Goal: Task Accomplishment & Management: Manage account settings

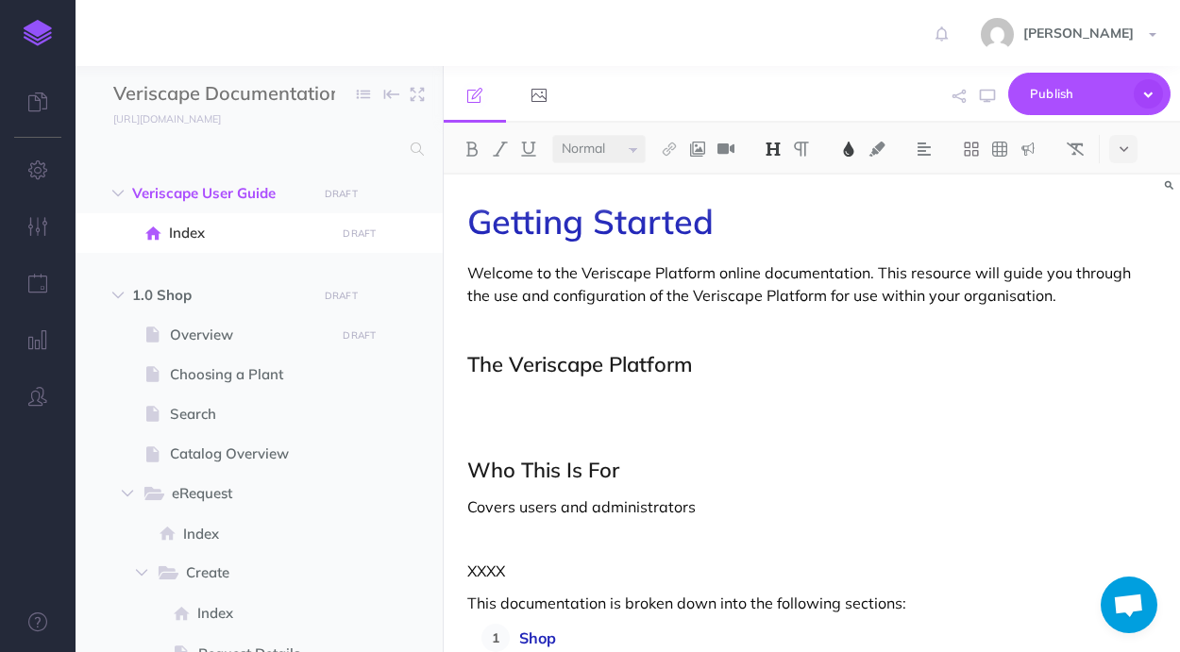
select select "null"
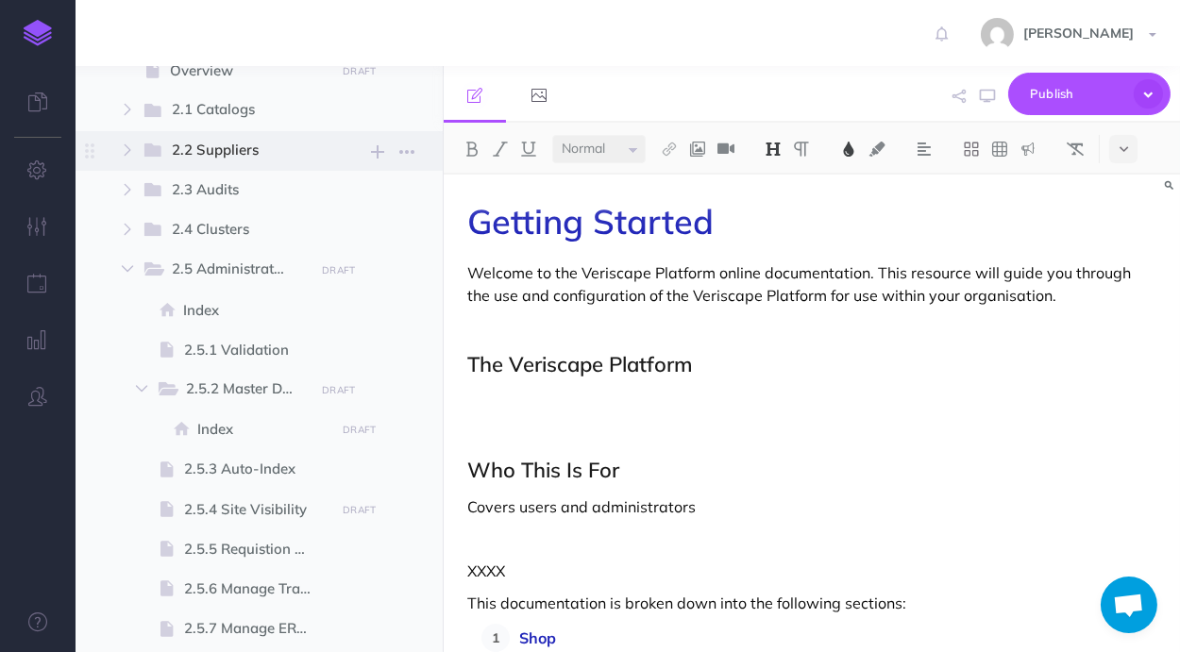
scroll to position [1391, 0]
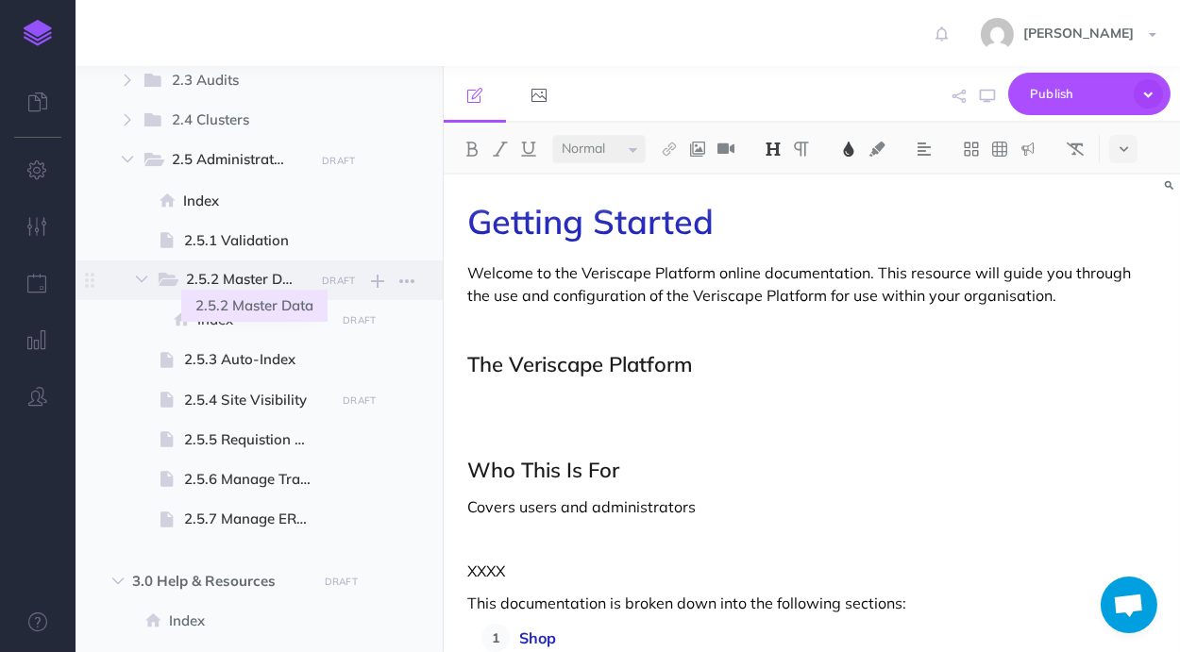
click at [265, 272] on span "2.5.2 Master Data" at bounding box center [248, 280] width 125 height 25
select select "null"
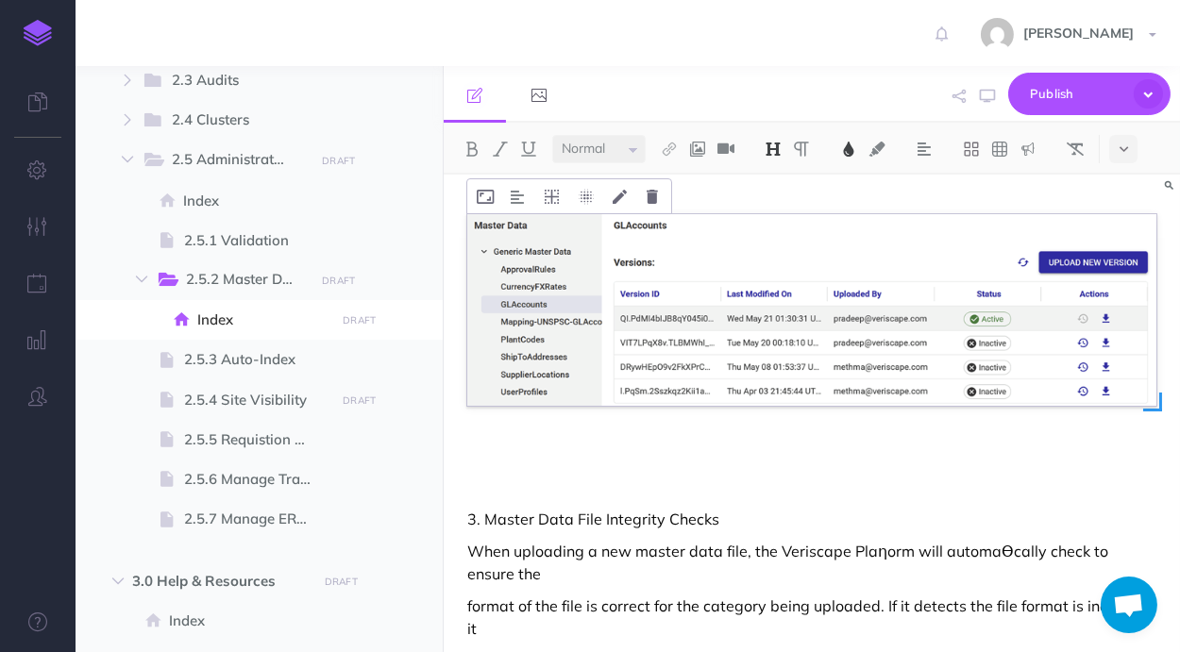
scroll to position [504, 0]
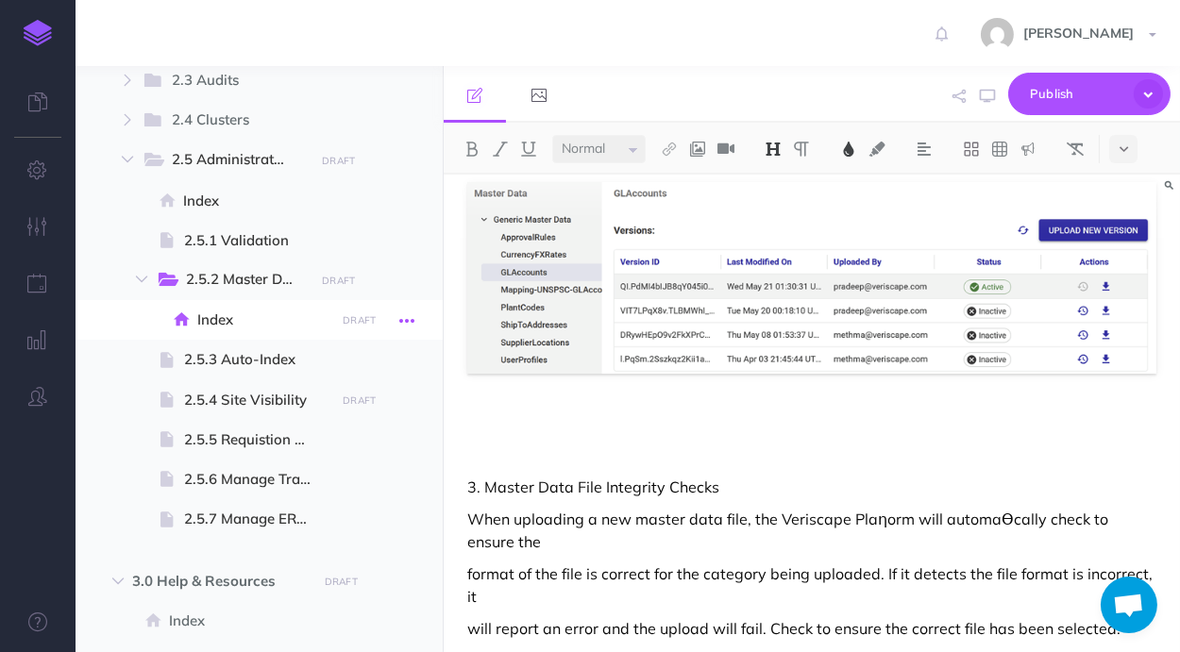
click at [407, 314] on icon "button" at bounding box center [406, 321] width 15 height 23
click at [409, 284] on icon "button" at bounding box center [406, 281] width 15 height 23
click at [438, 314] on span at bounding box center [259, 320] width 367 height 40
click at [412, 321] on icon "button" at bounding box center [406, 321] width 15 height 23
click at [413, 161] on icon "button" at bounding box center [406, 161] width 15 height 23
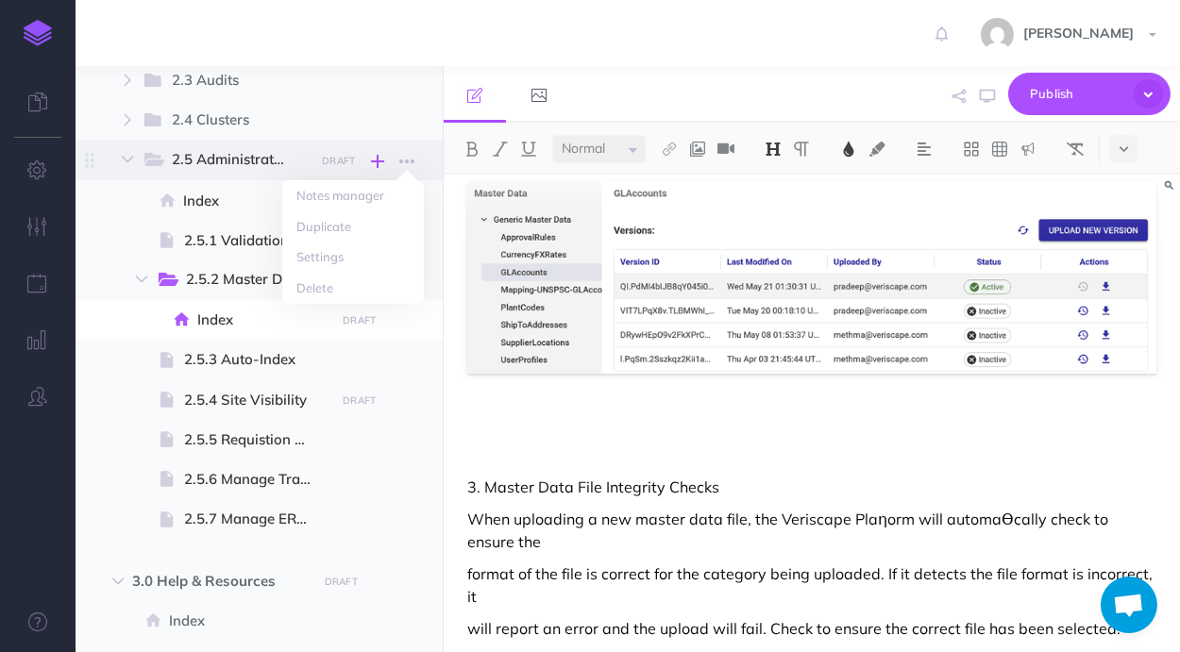
click at [379, 161] on icon "button" at bounding box center [378, 161] width 13 height 23
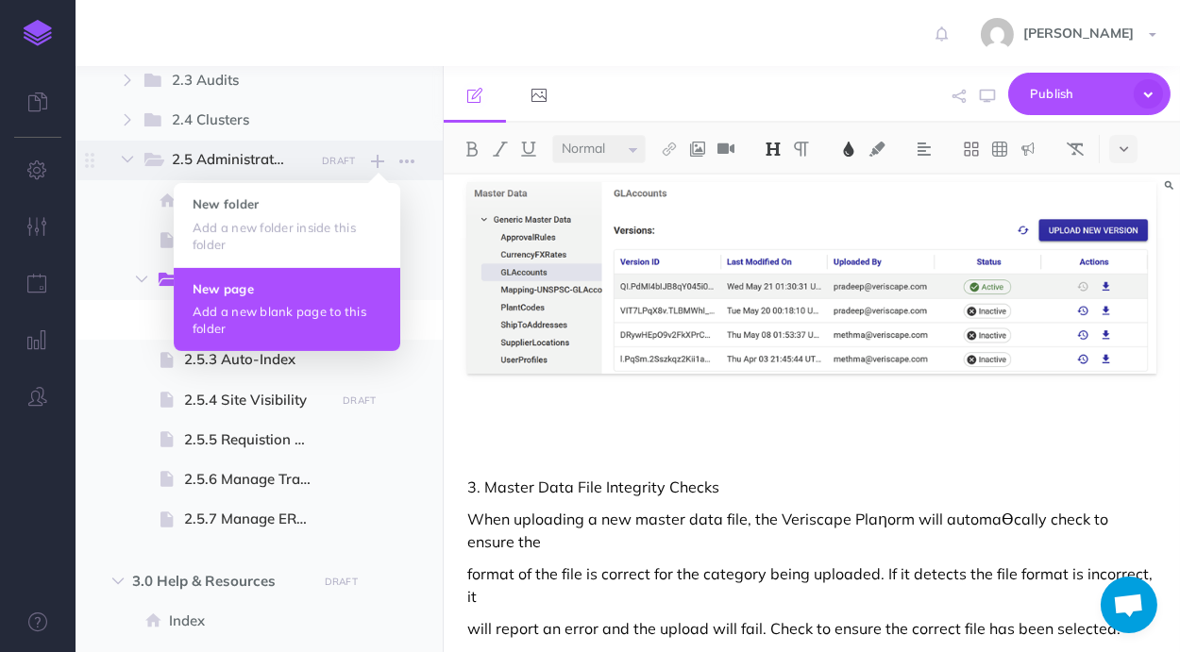
click at [337, 290] on h4 "New page" at bounding box center [287, 288] width 189 height 13
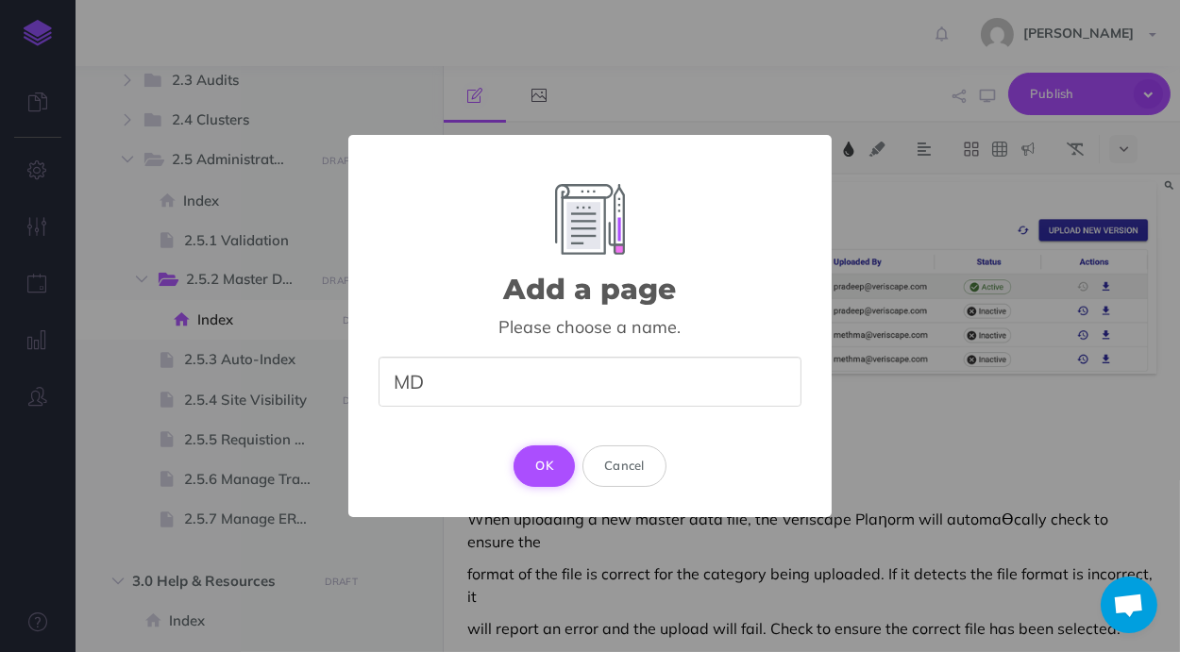
type input "MD"
click at [525, 456] on button "OK" at bounding box center [543, 467] width 61 height 42
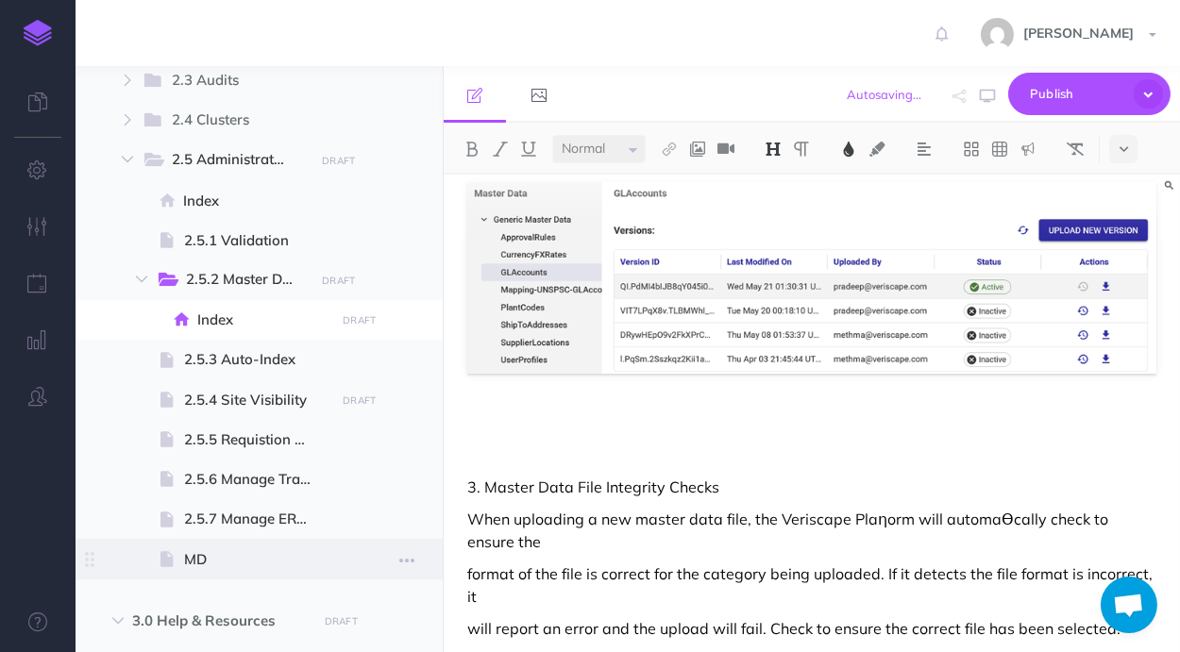
select select "null"
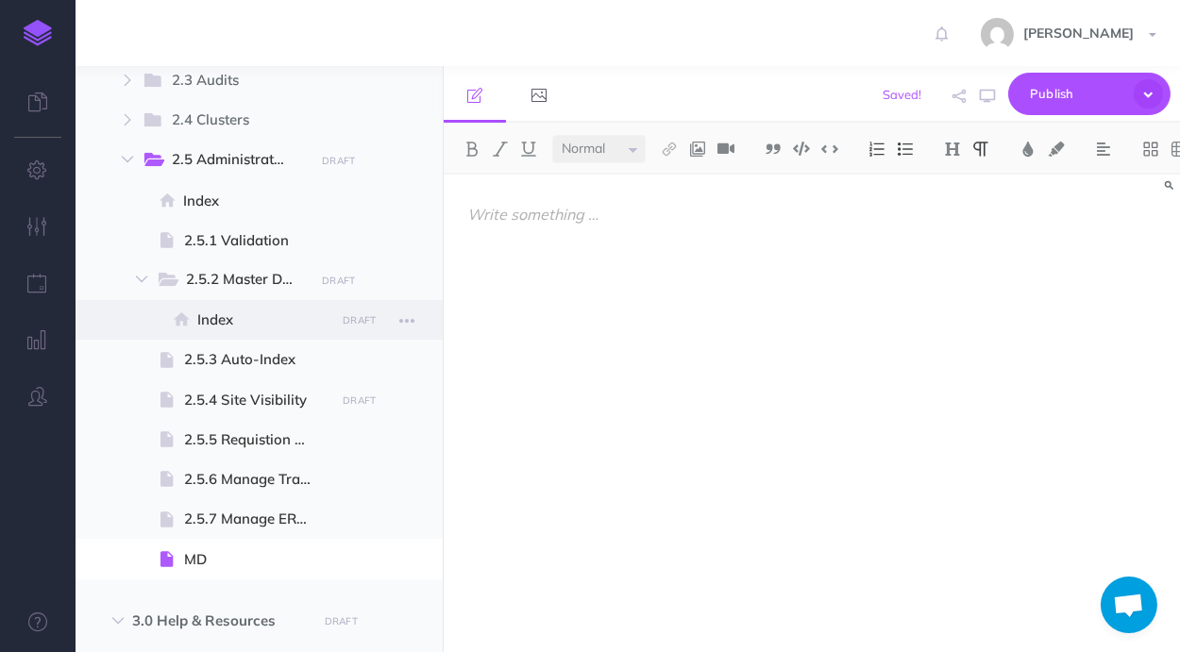
drag, startPoint x: 177, startPoint y: 564, endPoint x: 201, endPoint y: 315, distance: 249.5
click at [201, 315] on ul "Index Page history Notes manager Duplicate Settings Delete 2.5.1 Validation Pag…" at bounding box center [283, 379] width 282 height 398
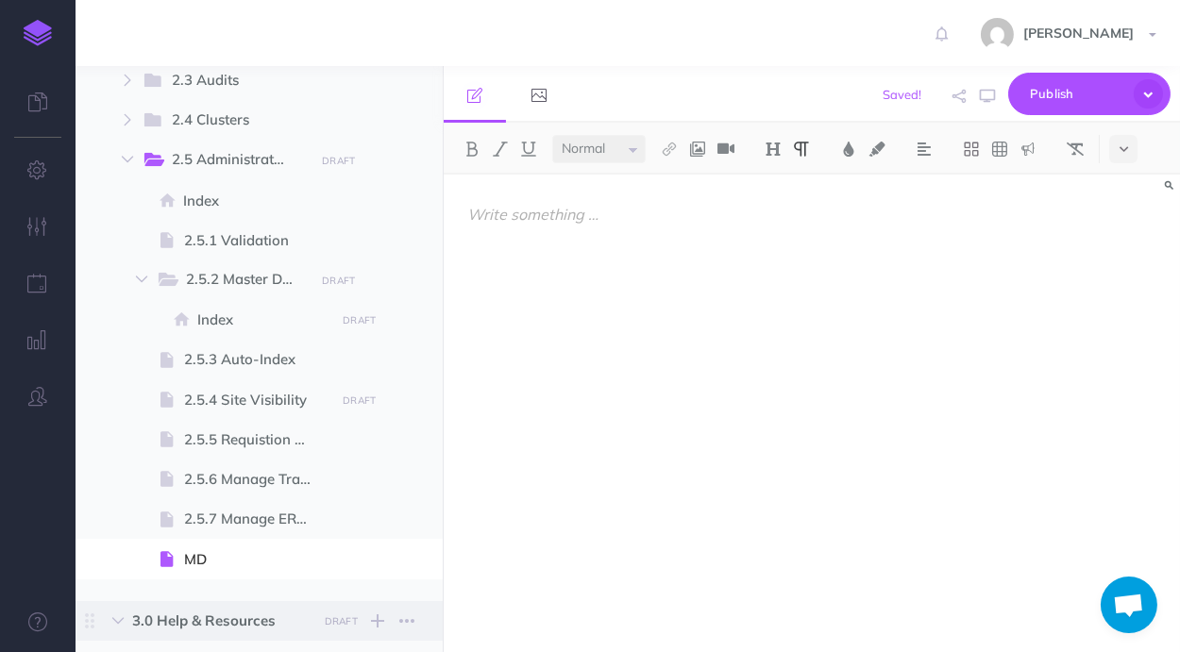
click at [276, 607] on span "3.0 Help & Resources DRAFT Publish these changes Nevermind Publish New folder A…" at bounding box center [280, 621] width 296 height 40
select select "null"
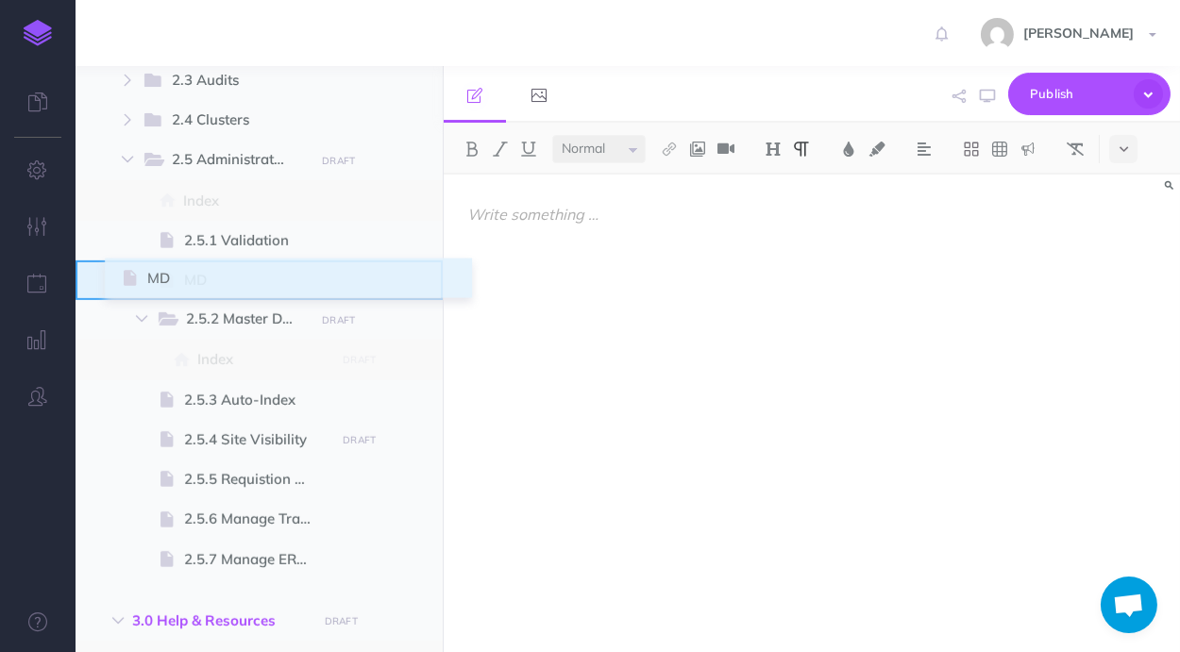
drag, startPoint x: 93, startPoint y: 564, endPoint x: 126, endPoint y: 286, distance: 280.3
click at [126, 286] on ul "Veriscape User Guide DRAFT Publish these changes Nevermind Publish New folder A…" at bounding box center [259, 127] width 367 height 2691
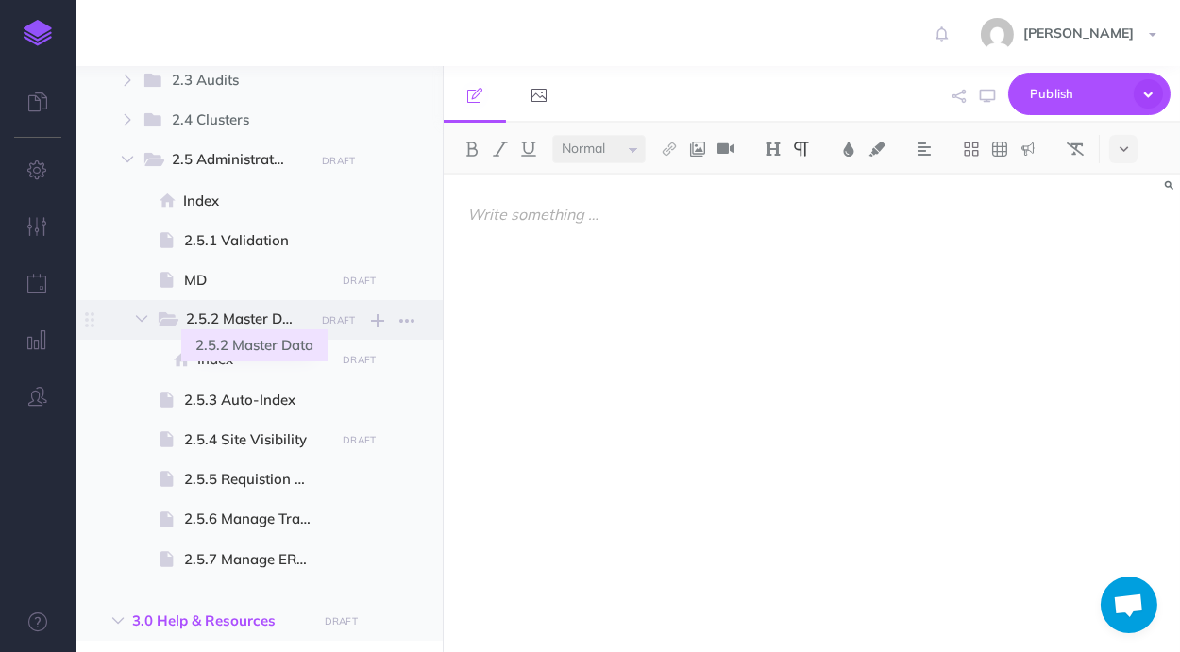
click at [289, 318] on span "2.5.2 Master Data" at bounding box center [248, 320] width 125 height 25
select select "null"
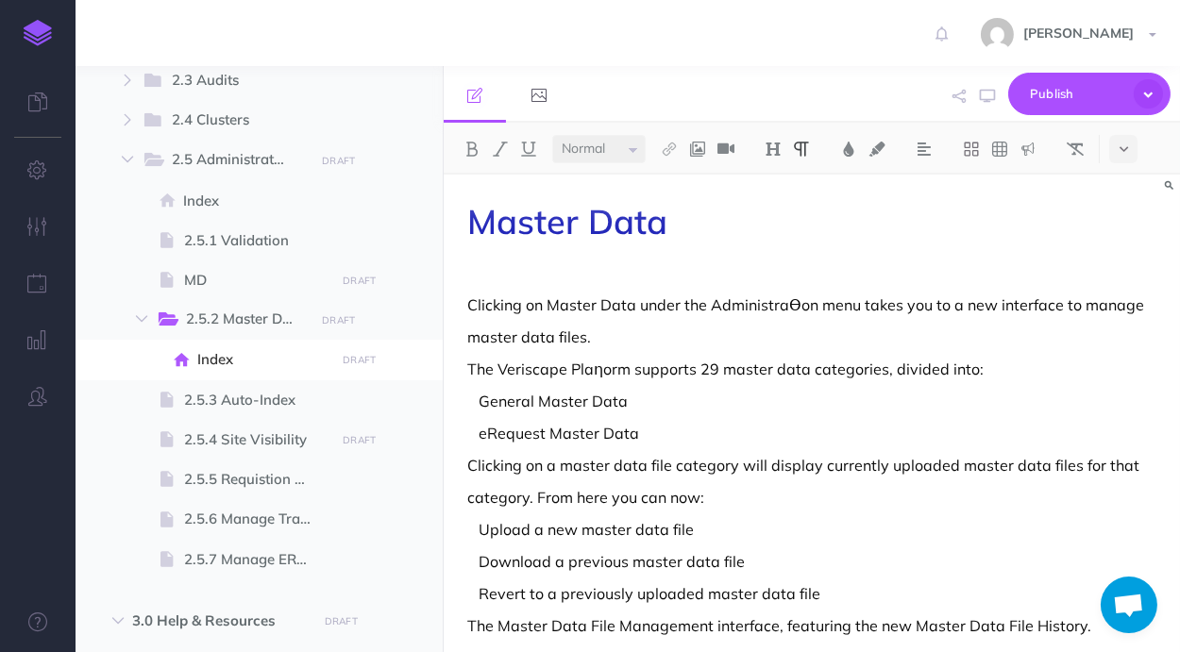
click at [732, 312] on p "Clicking on Master Data under the AdministraƟon menu takes you to a new interfa…" at bounding box center [811, 305] width 689 height 23
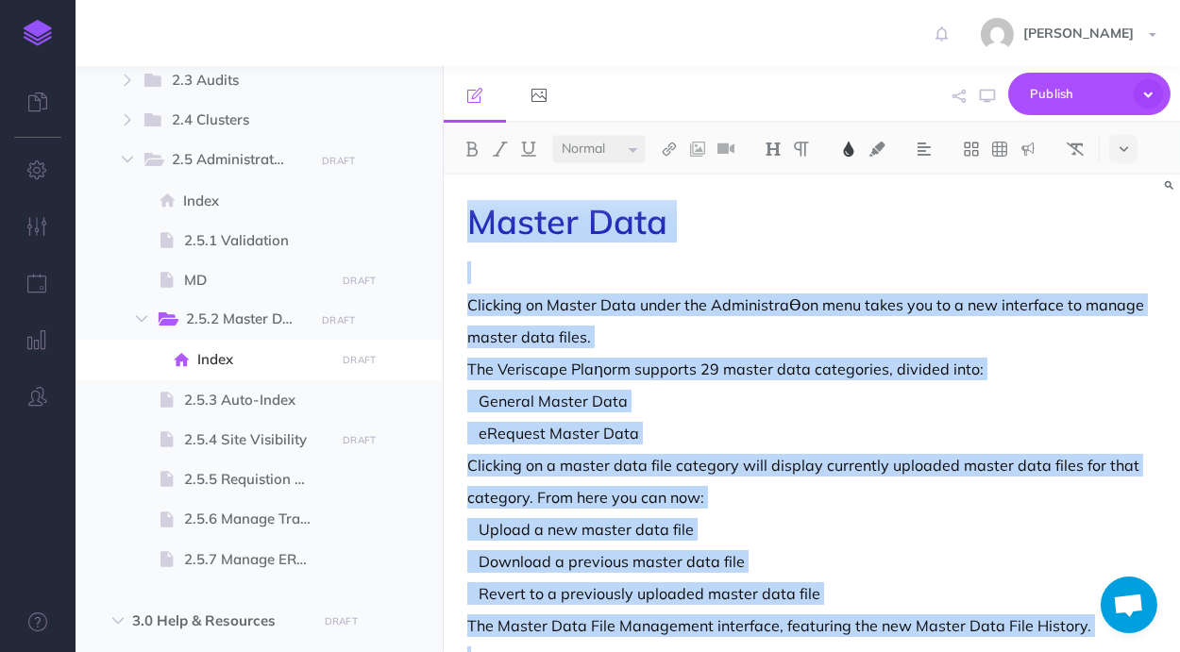
copy div "Master Data Clicking on Master Data under the AdministraƟon menu takes you to a…"
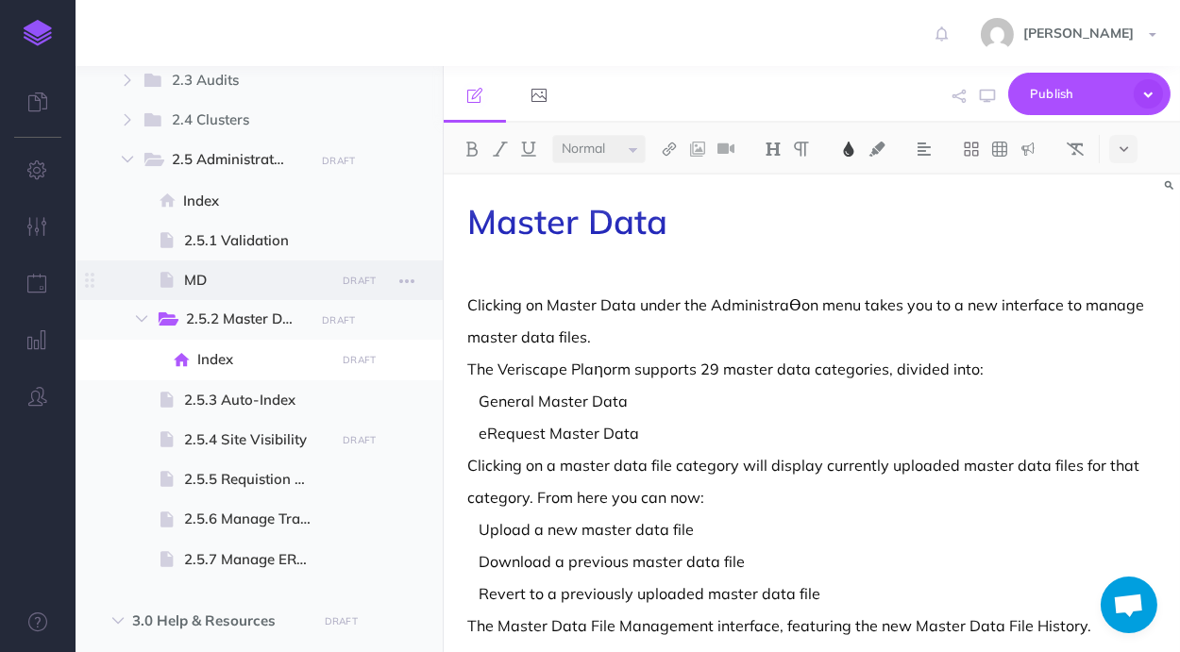
click at [269, 283] on span "MD" at bounding box center [256, 280] width 145 height 23
select select "null"
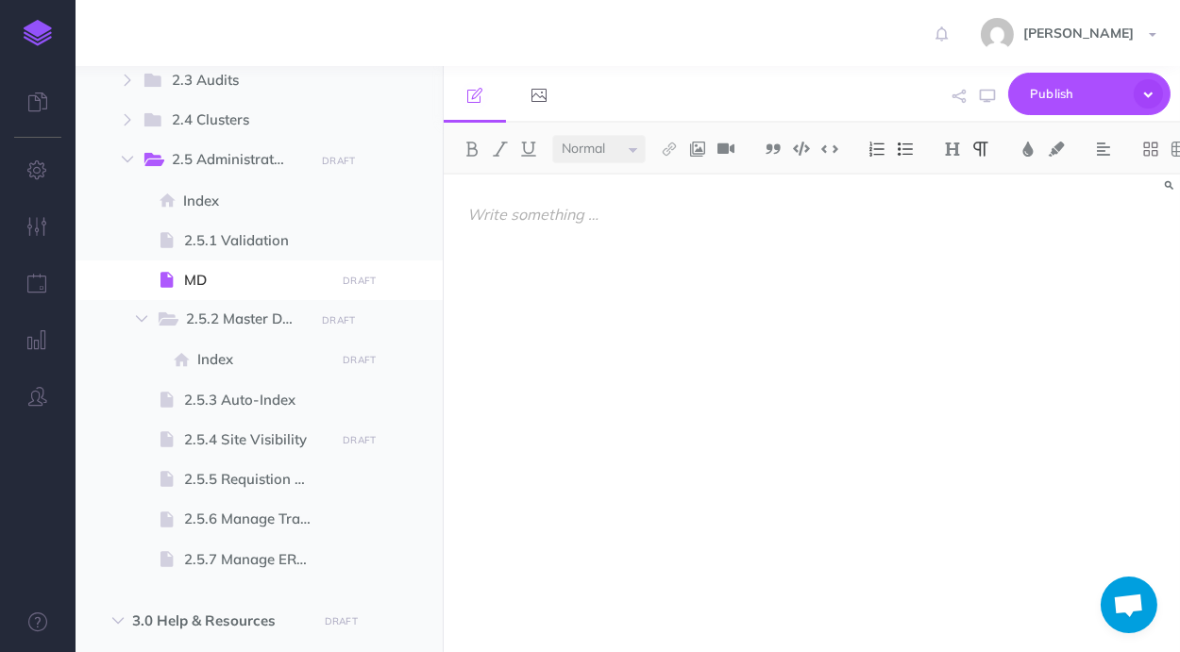
click at [682, 245] on div at bounding box center [812, 404] width 736 height 459
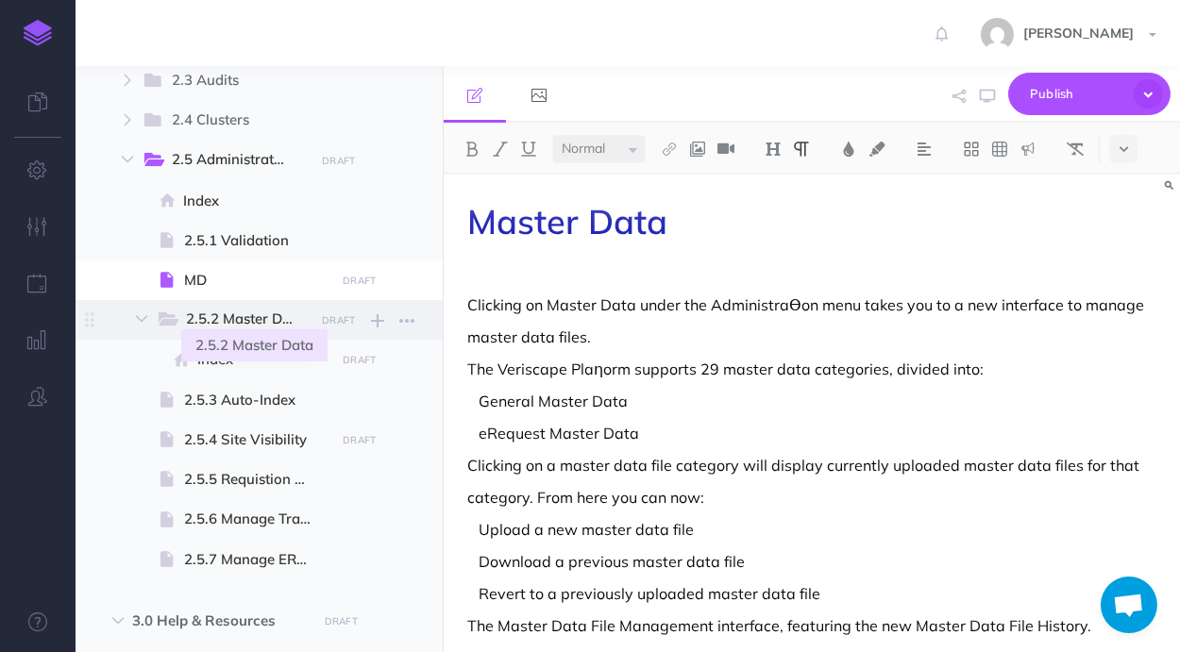
click at [263, 324] on span "2.5.2 Master Data" at bounding box center [248, 320] width 125 height 25
select select "null"
click at [407, 321] on icon "button" at bounding box center [406, 321] width 15 height 23
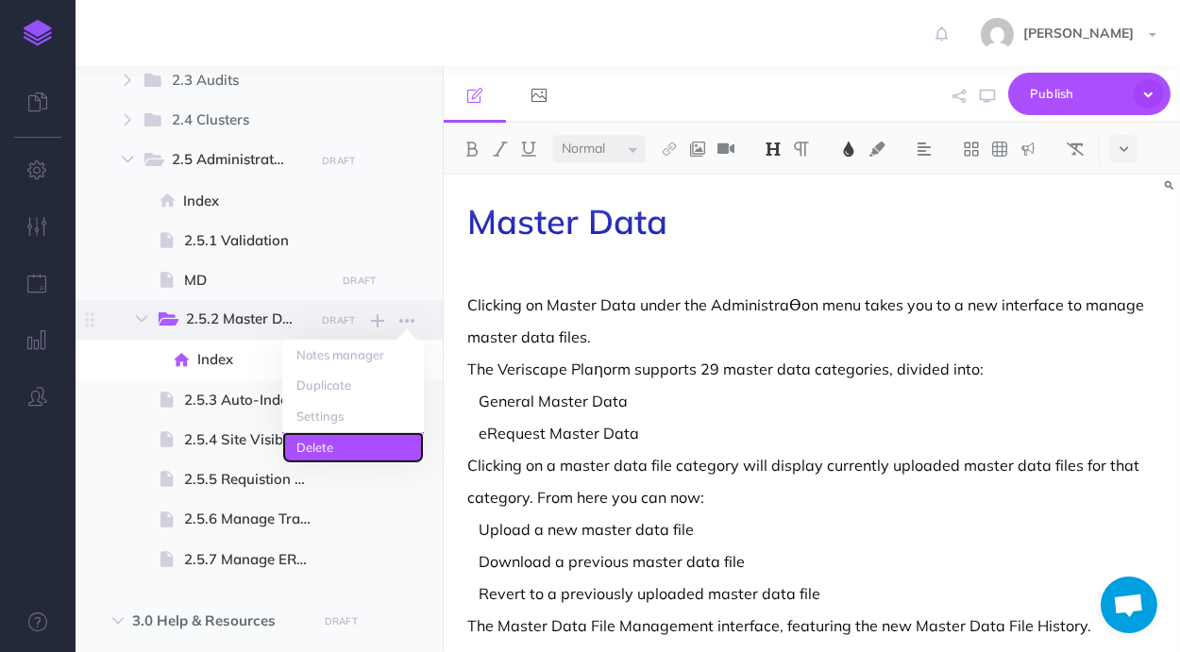
click at [363, 450] on link "Delete" at bounding box center [353, 447] width 142 height 31
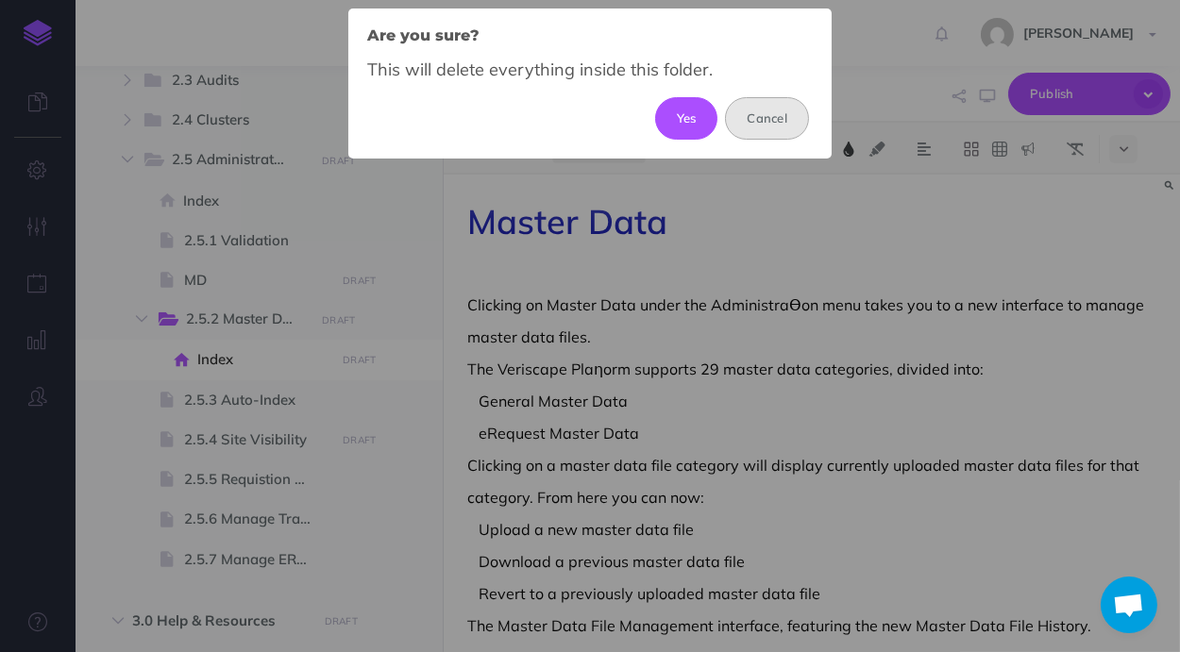
click at [761, 119] on button "Cancel" at bounding box center [767, 118] width 84 height 42
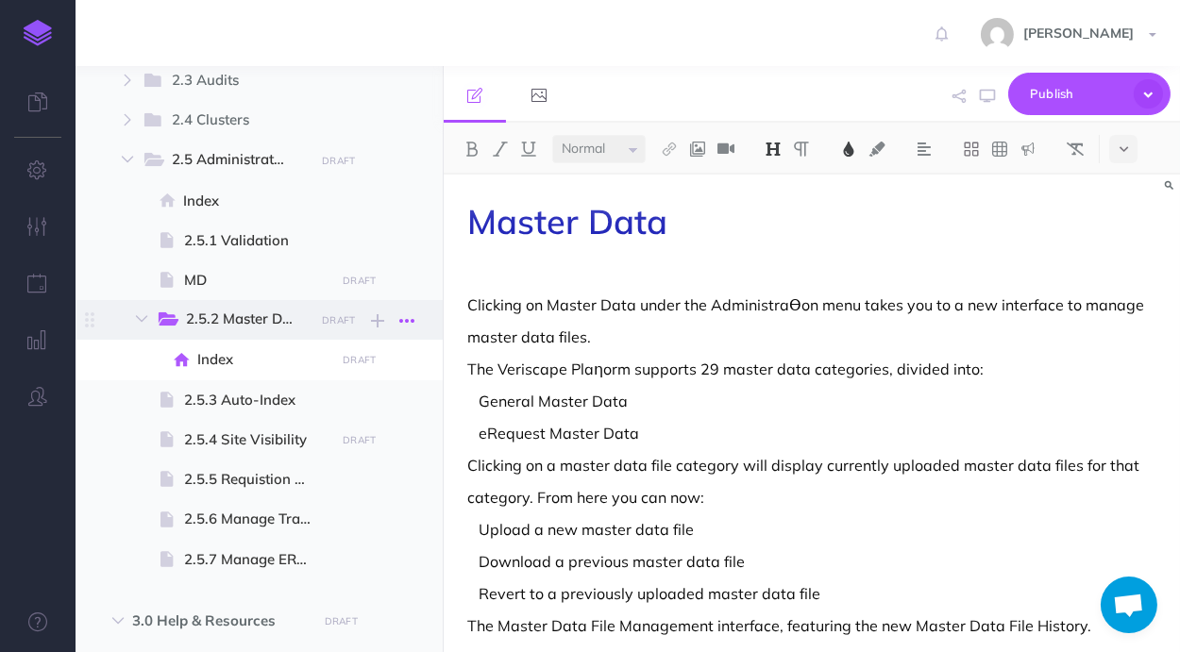
click at [403, 321] on icon "button" at bounding box center [406, 321] width 15 height 23
click at [353, 442] on link "Delete" at bounding box center [353, 447] width 142 height 31
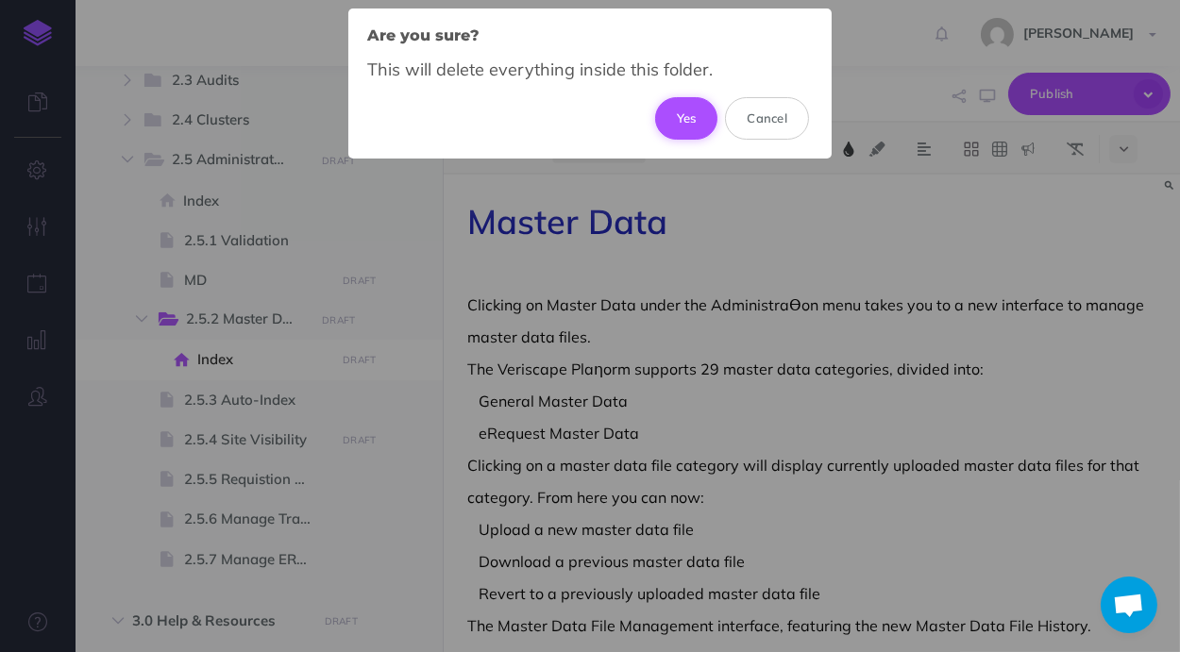
click at [696, 111] on button "Yes" at bounding box center [686, 118] width 63 height 42
select select "null"
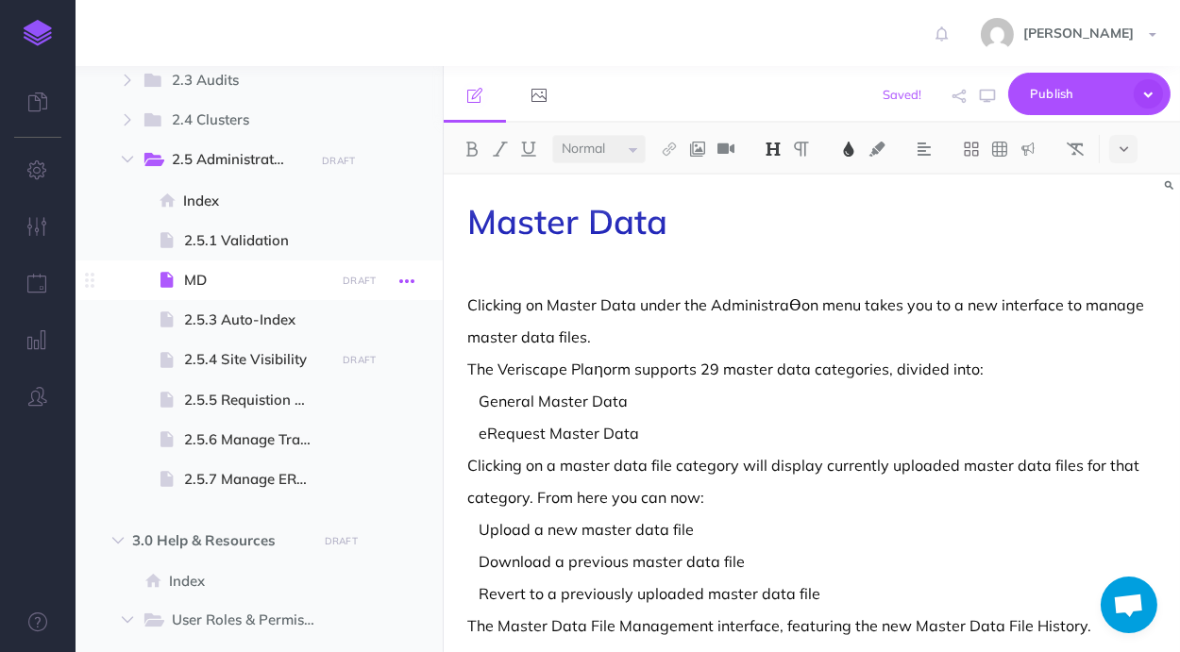
click at [403, 278] on icon "button" at bounding box center [406, 281] width 15 height 23
click at [357, 401] on link "Settings" at bounding box center [353, 408] width 142 height 31
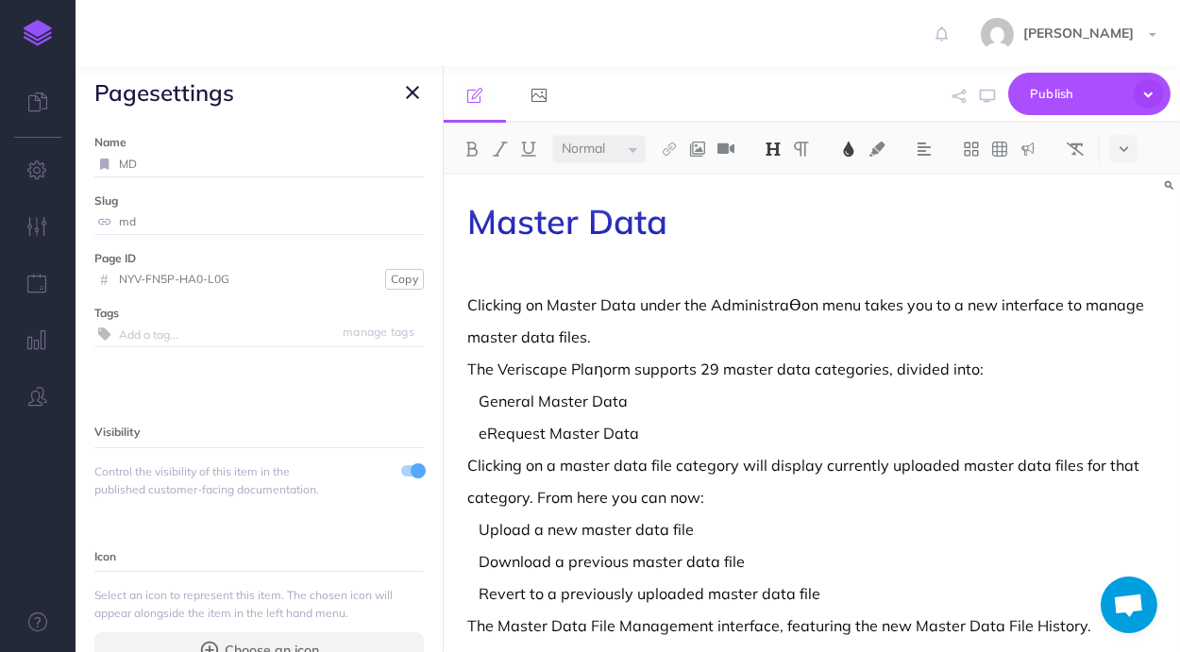
click at [252, 157] on input "MD" at bounding box center [271, 164] width 305 height 25
type input "M"
click at [221, 170] on input "2.5.2 M" at bounding box center [249, 164] width 260 height 25
type input "2.5.2 Master Data"
click at [294, 210] on input "md" at bounding box center [271, 222] width 305 height 25
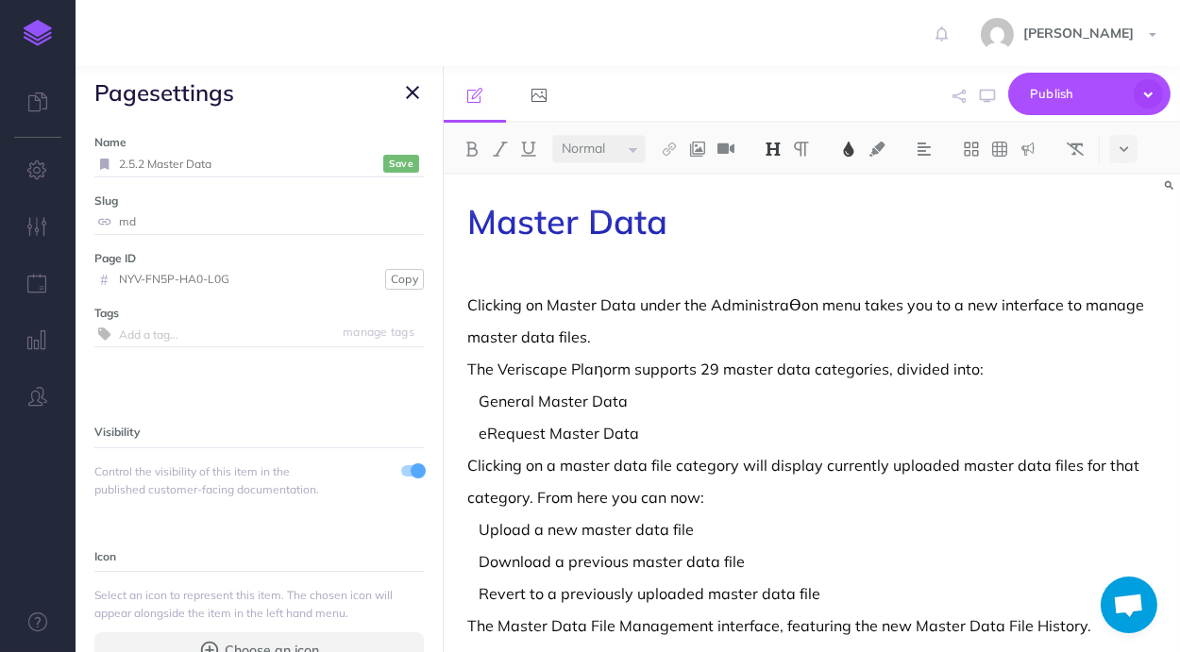
click at [401, 160] on small "Save" at bounding box center [401, 164] width 25 height 14
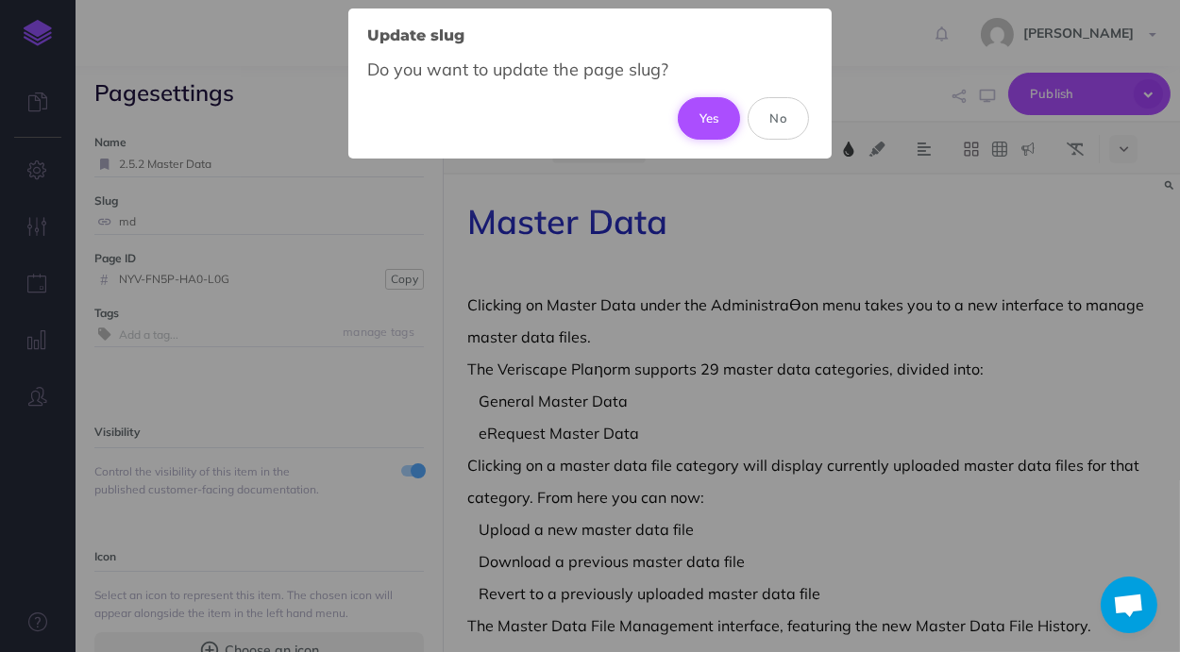
click at [712, 110] on button "Yes" at bounding box center [709, 118] width 63 height 42
type input "2-dot-5-dot-2-master-data"
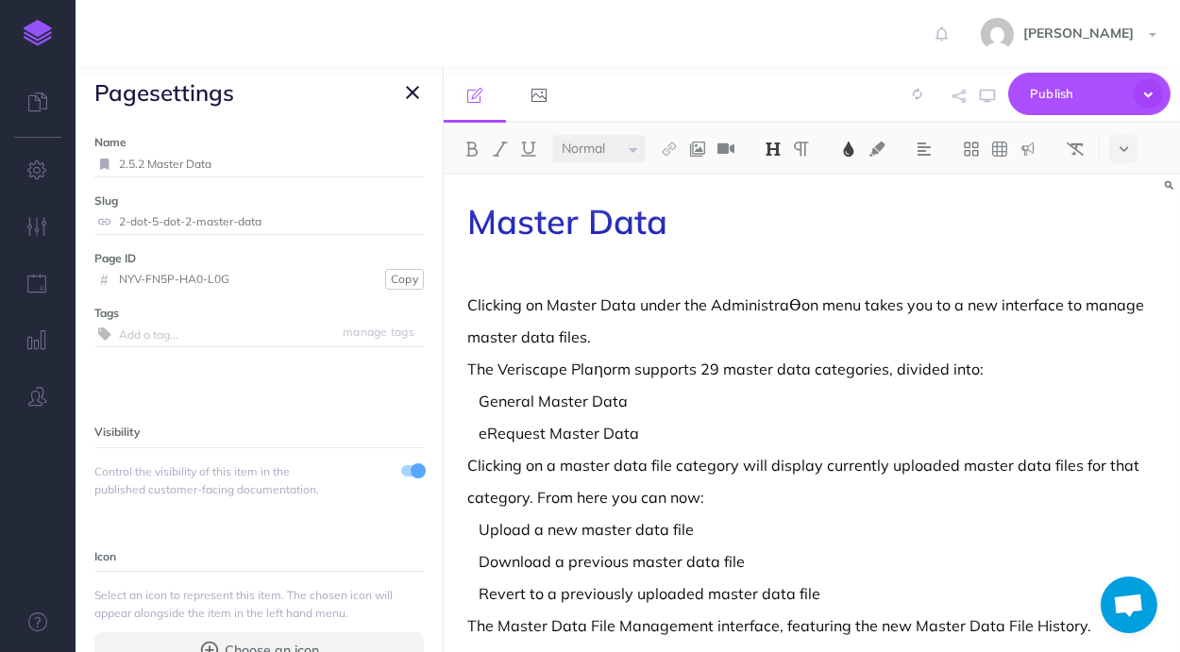
click at [408, 85] on icon "button" at bounding box center [412, 92] width 13 height 23
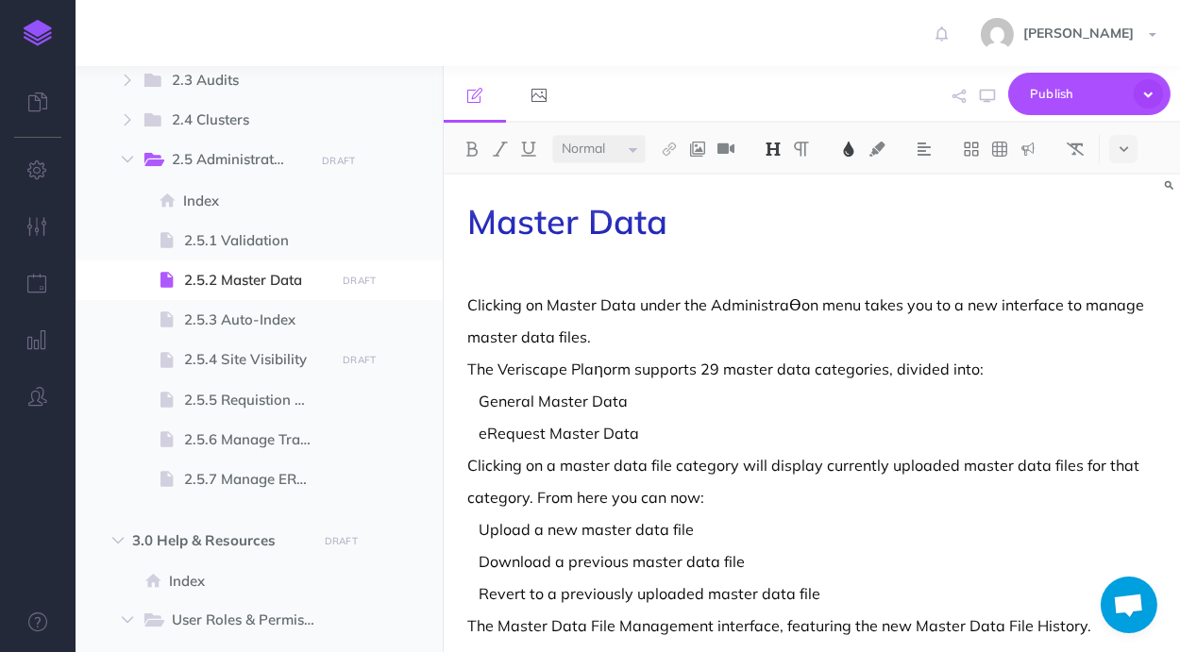
click at [633, 295] on p "Clicking on Master Data under the AdministraƟon menu takes you to a new interfa…" at bounding box center [811, 305] width 689 height 23
click at [794, 311] on p "Clicking on Master Data under the AdministraƟon menu takes you to a new interfa…" at bounding box center [811, 305] width 689 height 23
click at [810, 335] on p "master data files." at bounding box center [811, 337] width 689 height 23
click at [711, 306] on p "Clicking on Master Data under the Administration menu takes you to a new interf…" at bounding box center [811, 305] width 689 height 23
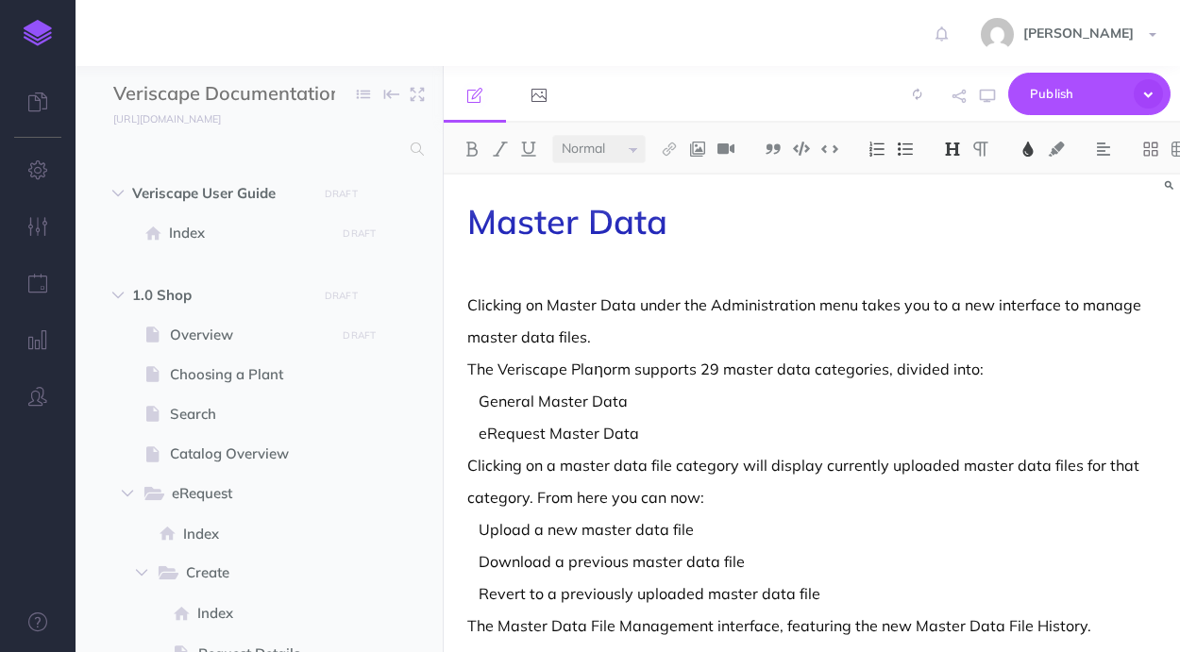
select select "null"
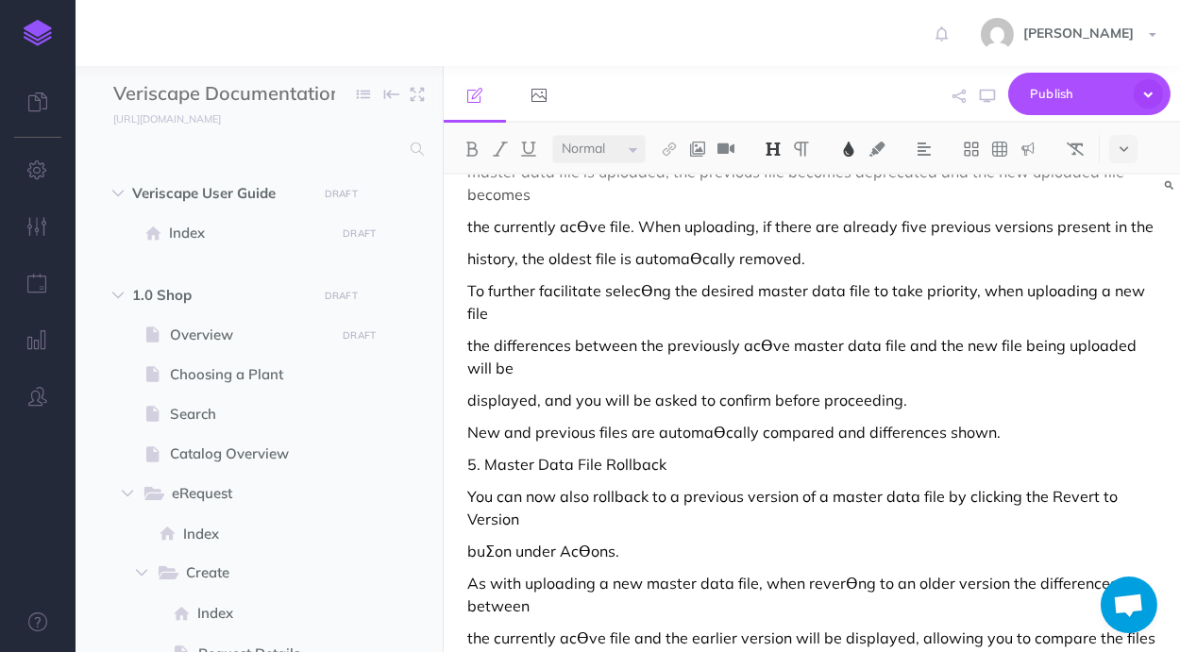
scroll to position [1480, 0]
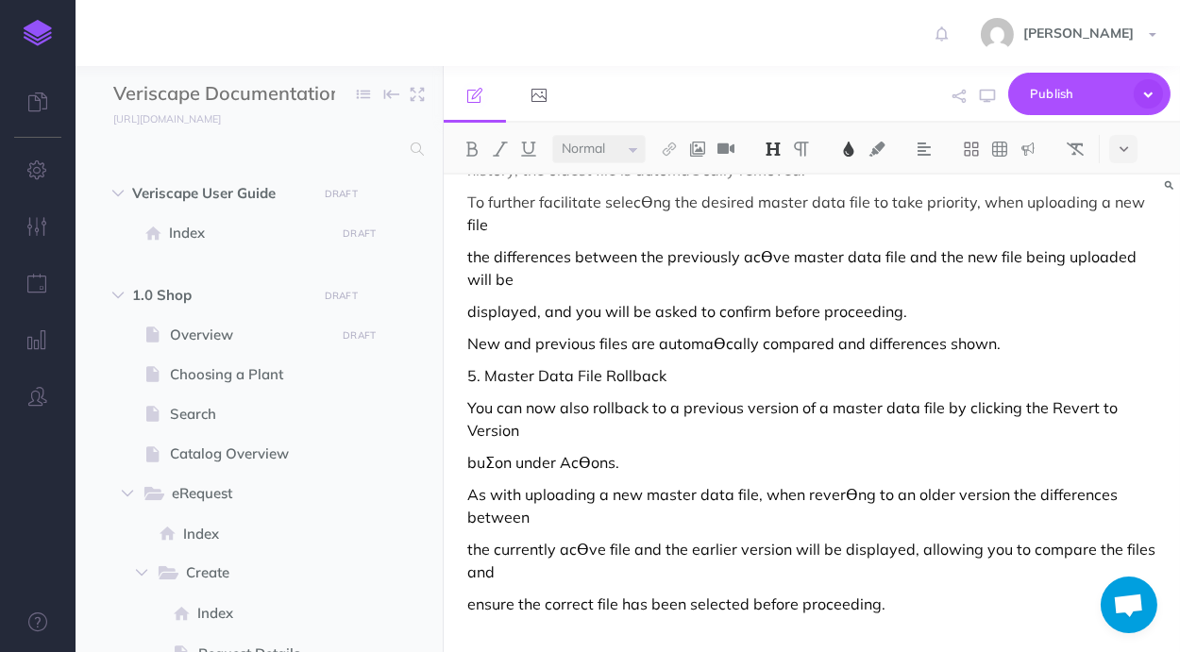
click at [898, 601] on p "ensure the correct file has been selected before proceeding." at bounding box center [811, 604] width 689 height 23
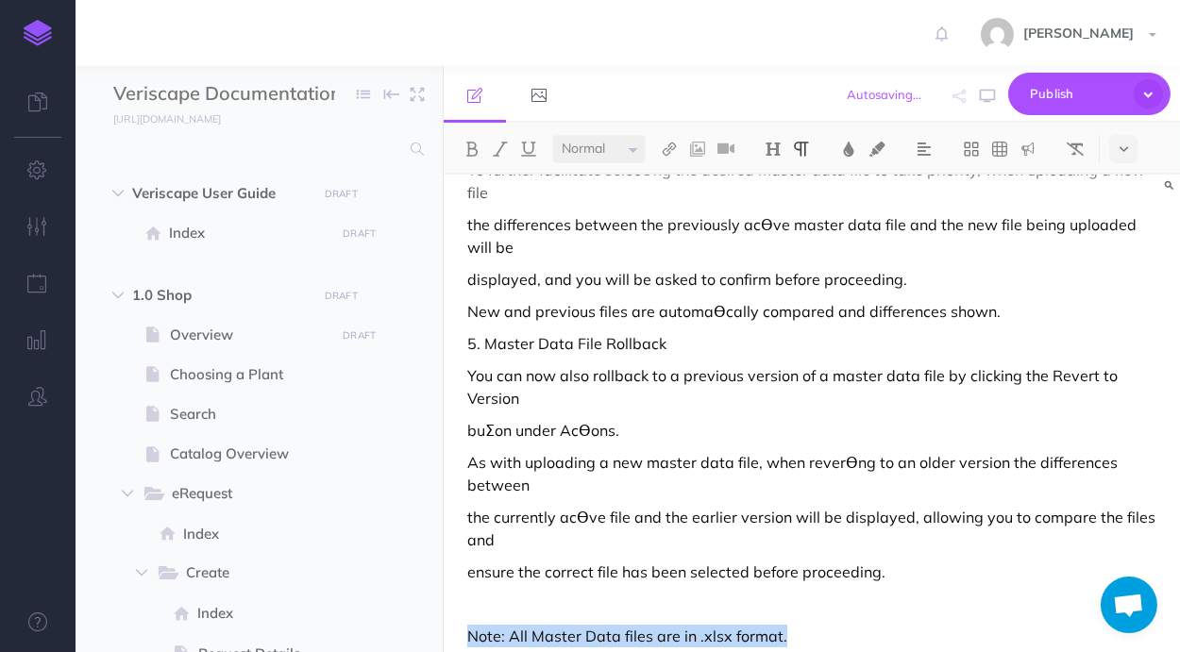
drag, startPoint x: 817, startPoint y: 641, endPoint x: 467, endPoint y: 636, distance: 350.2
click at [467, 637] on p "Note: All Master Data files are in .xlsx format." at bounding box center [811, 636] width 689 height 23
click at [1036, 149] on img at bounding box center [1027, 149] width 17 height 15
click at [1034, 239] on img at bounding box center [1027, 238] width 17 height 15
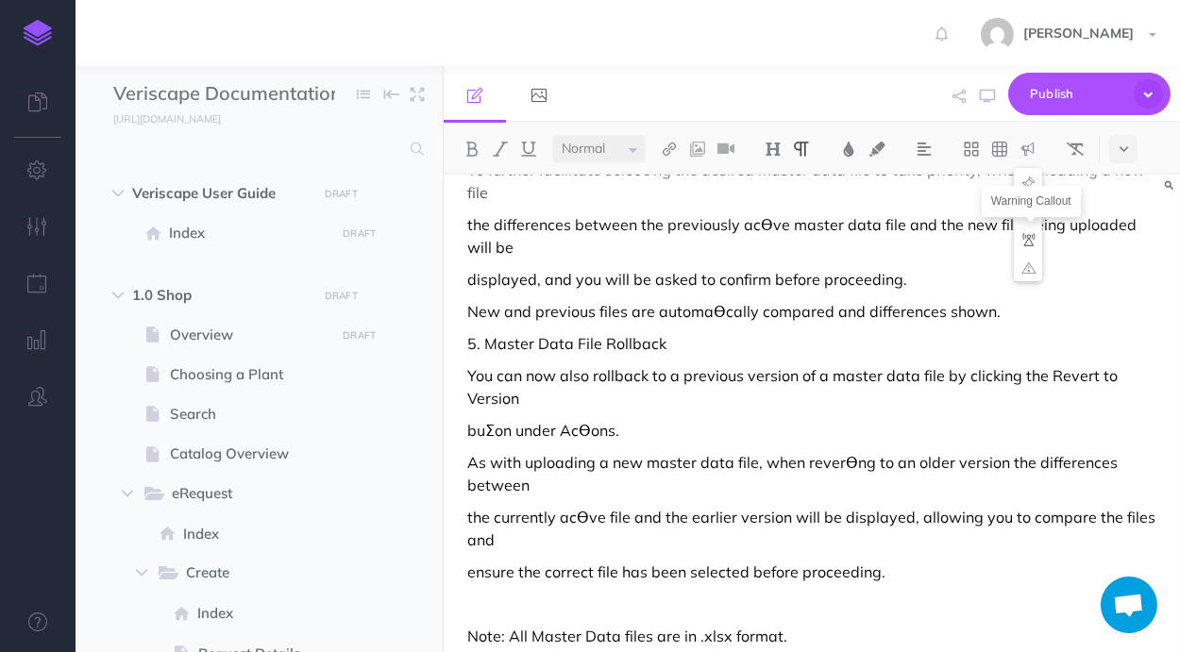
scroll to position [1521, 0]
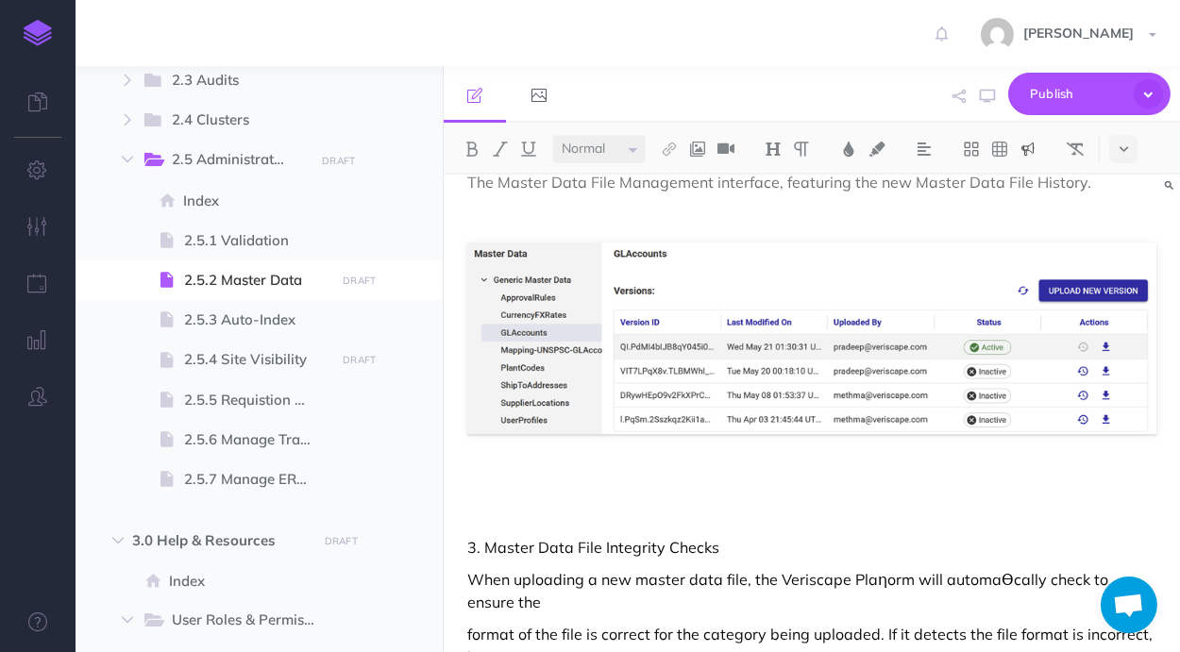
scroll to position [0, 0]
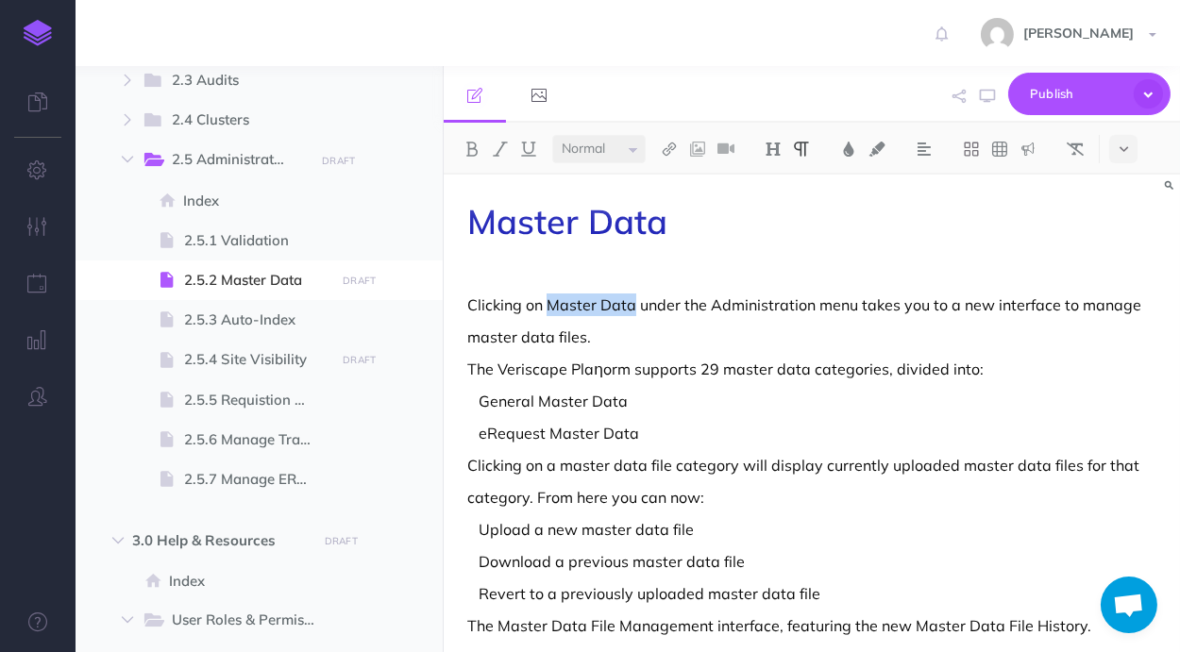
drag, startPoint x: 631, startPoint y: 308, endPoint x: 547, endPoint y: 307, distance: 84.0
click at [547, 304] on p "Clicking on Master Data under the Administration menu takes you to a new interf…" at bounding box center [811, 305] width 689 height 23
click at [480, 142] on img at bounding box center [471, 149] width 17 height 15
click at [704, 334] on p "master data files." at bounding box center [811, 337] width 689 height 23
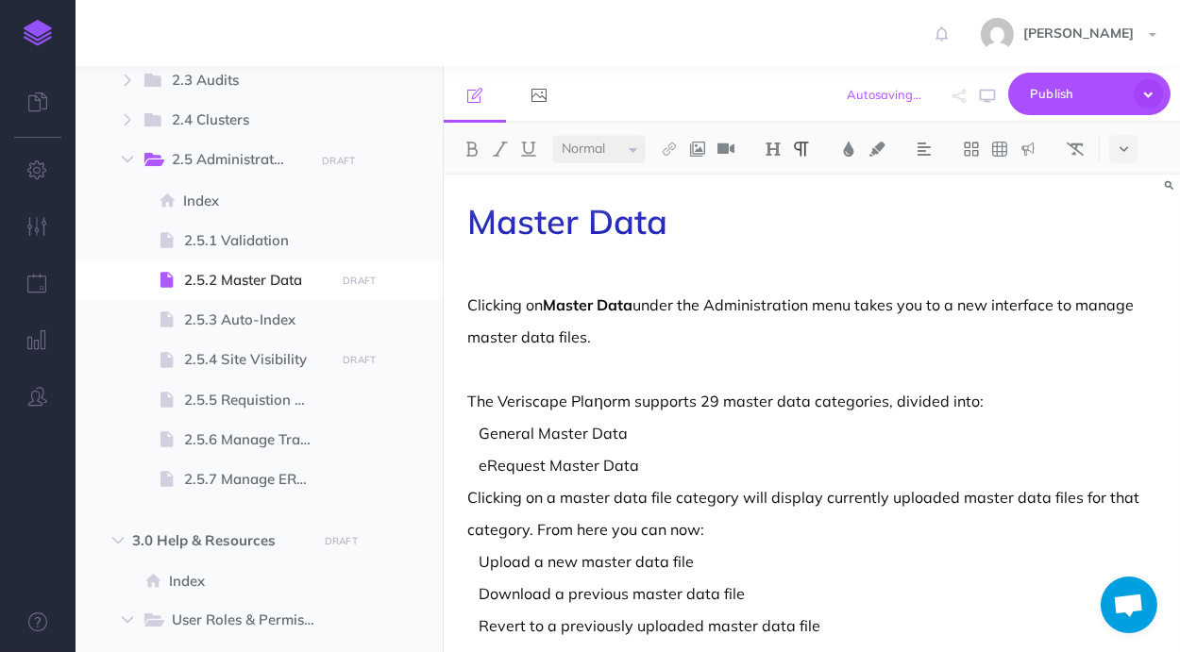
click at [580, 281] on p at bounding box center [811, 272] width 689 height 23
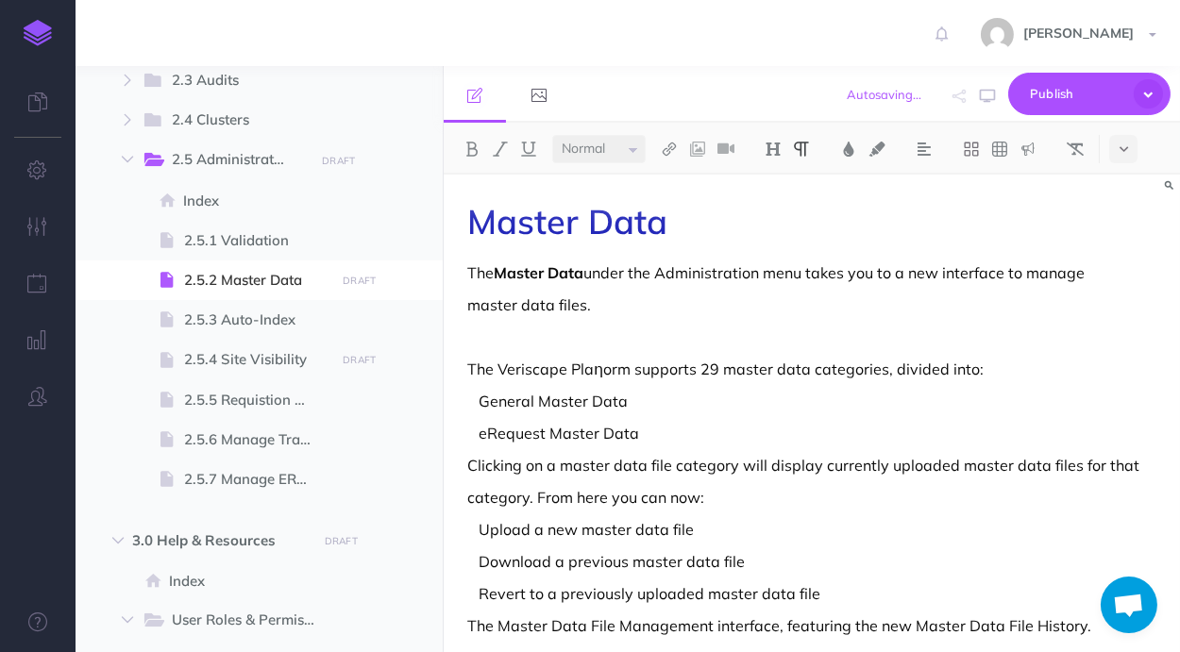
click at [598, 271] on p "The Master Data under the Administration menu takes you to a new interface to m…" at bounding box center [811, 272] width 689 height 23
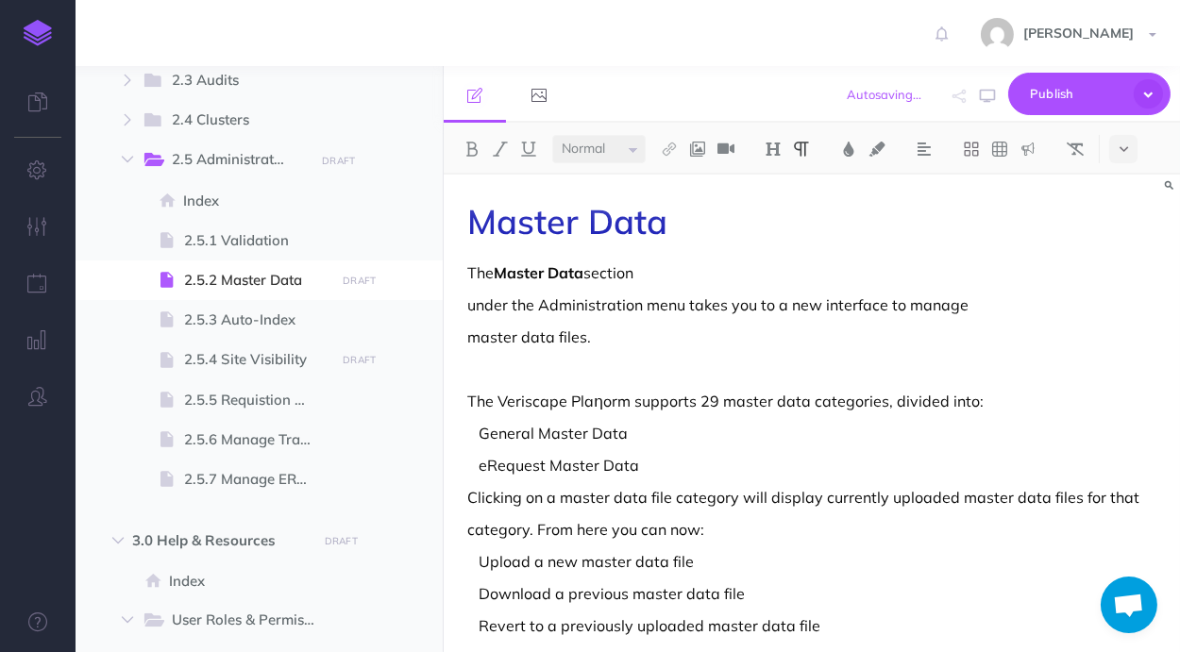
click at [749, 273] on p "The Master Data section" at bounding box center [811, 272] width 689 height 23
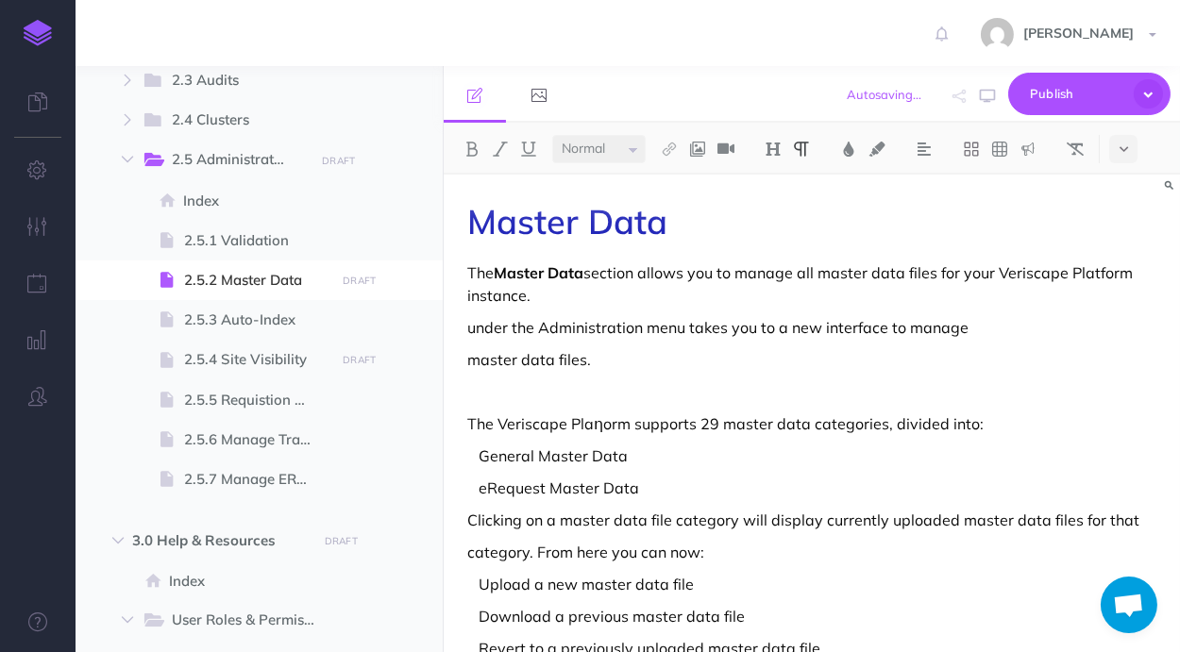
drag, startPoint x: 1078, startPoint y: 303, endPoint x: 1067, endPoint y: 313, distance: 15.4
click at [1080, 306] on p "The Master Data section allows you to manage all master data files for your Ver…" at bounding box center [811, 283] width 689 height 45
click at [655, 350] on p "master data files." at bounding box center [811, 359] width 689 height 23
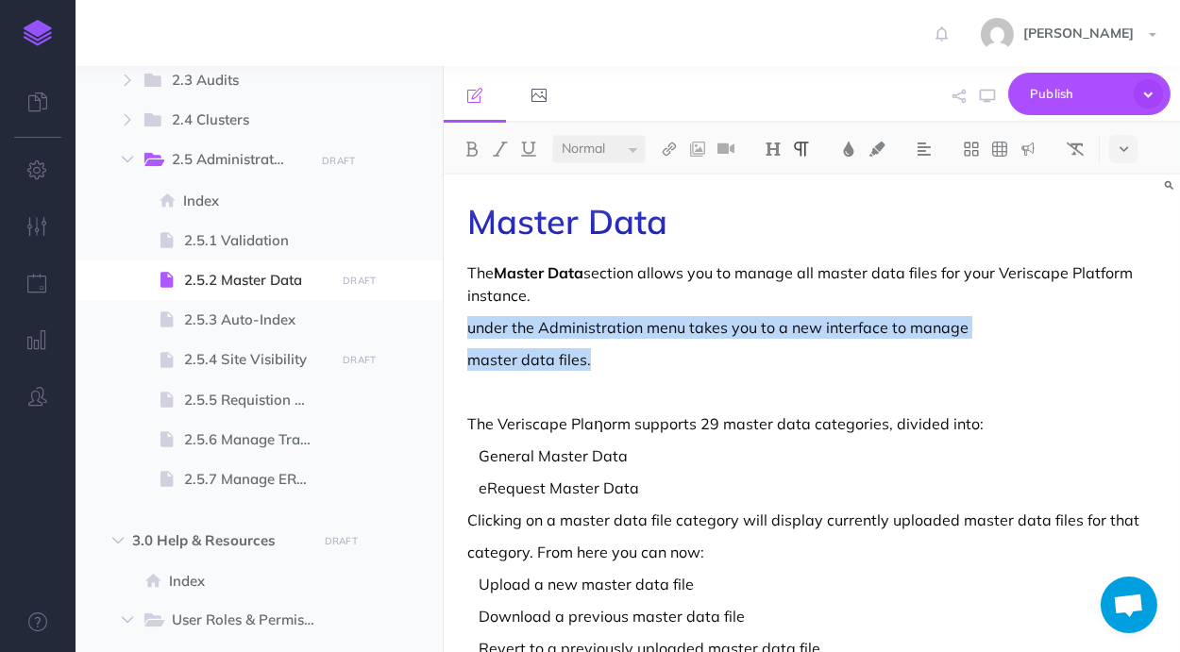
drag, startPoint x: 677, startPoint y: 349, endPoint x: 467, endPoint y: 329, distance: 210.5
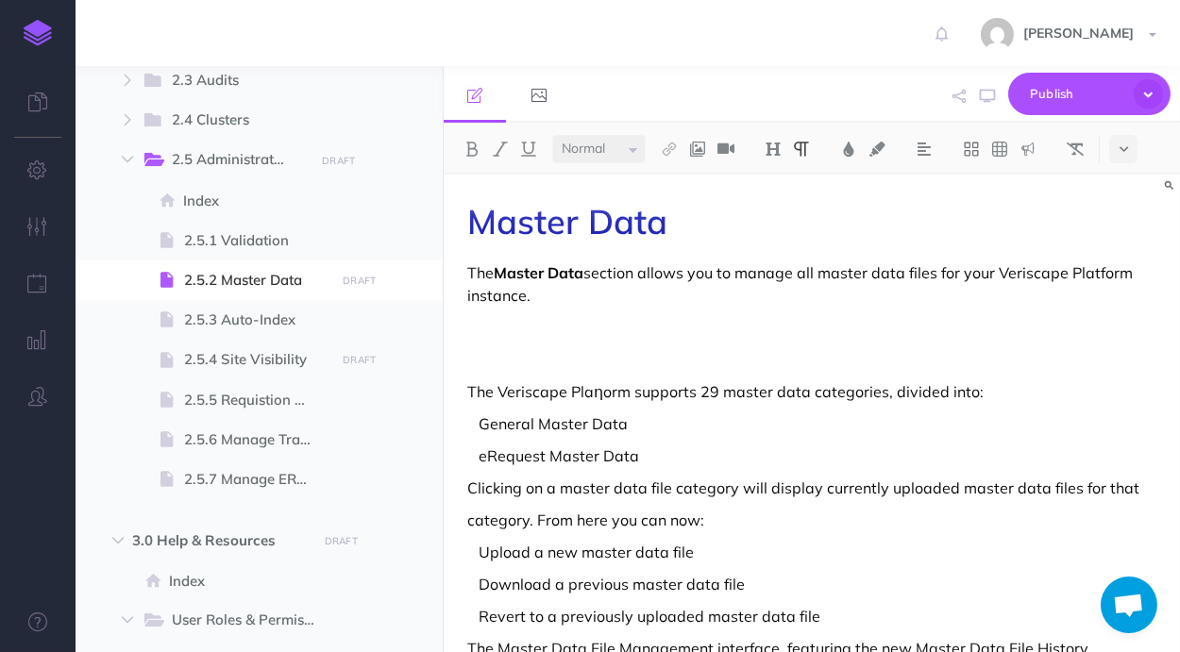
click at [648, 351] on p at bounding box center [811, 359] width 689 height 23
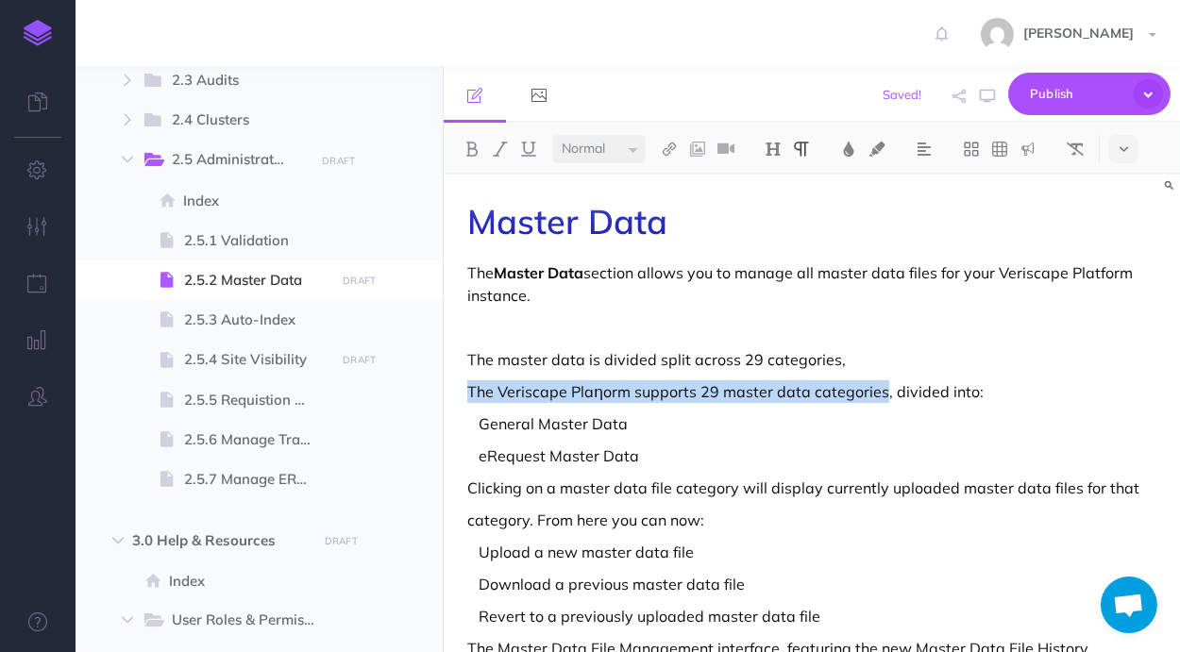
drag, startPoint x: 881, startPoint y: 392, endPoint x: 450, endPoint y: 400, distance: 430.5
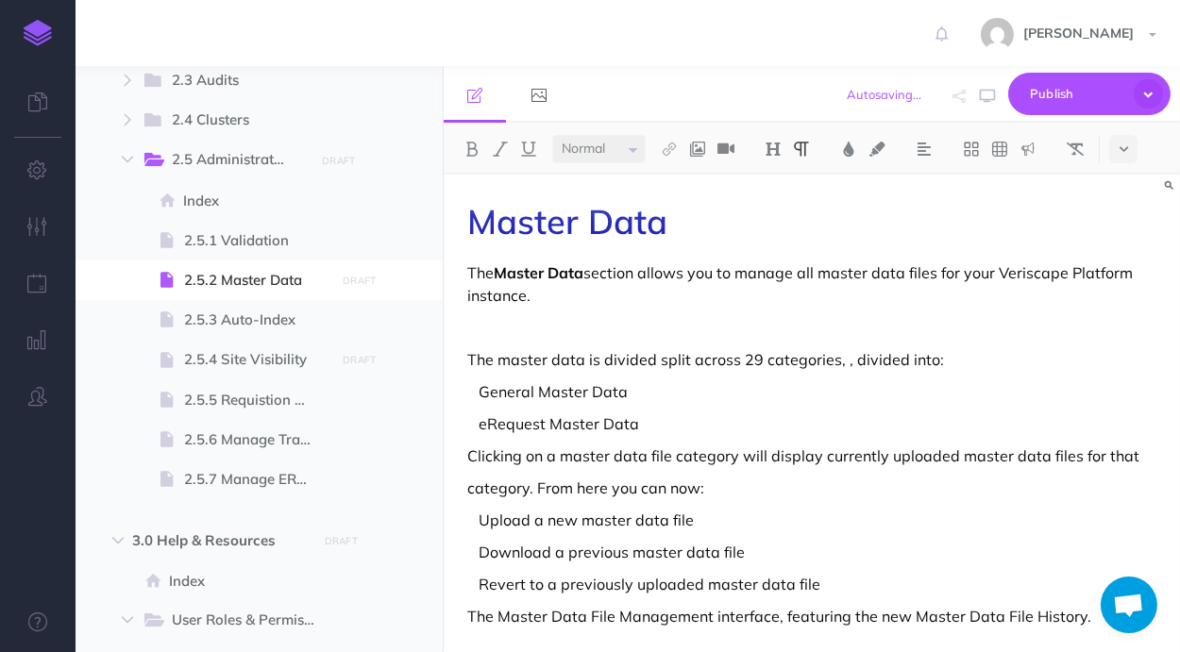
click at [558, 333] on p at bounding box center [811, 327] width 689 height 23
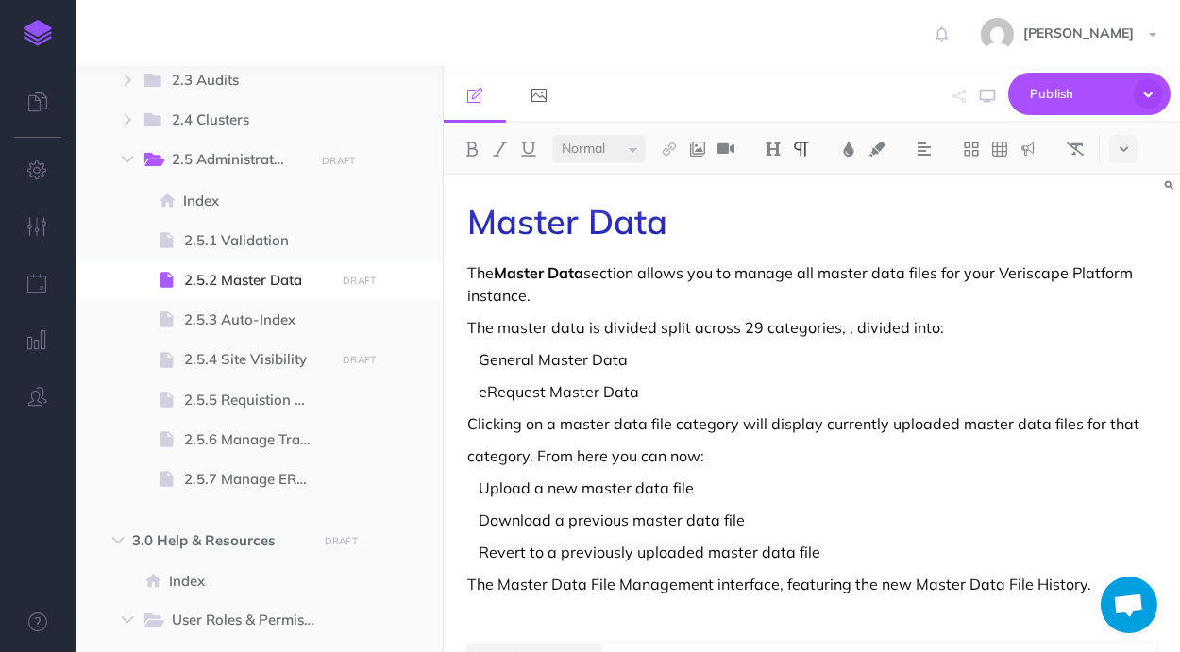
click at [661, 386] on p " eRequest Master Data" at bounding box center [811, 391] width 689 height 23
drag, startPoint x: 484, startPoint y: 361, endPoint x: 494, endPoint y: 379, distance: 20.3
click at [488, 369] on p " General Master Data" at bounding box center [811, 359] width 689 height 23
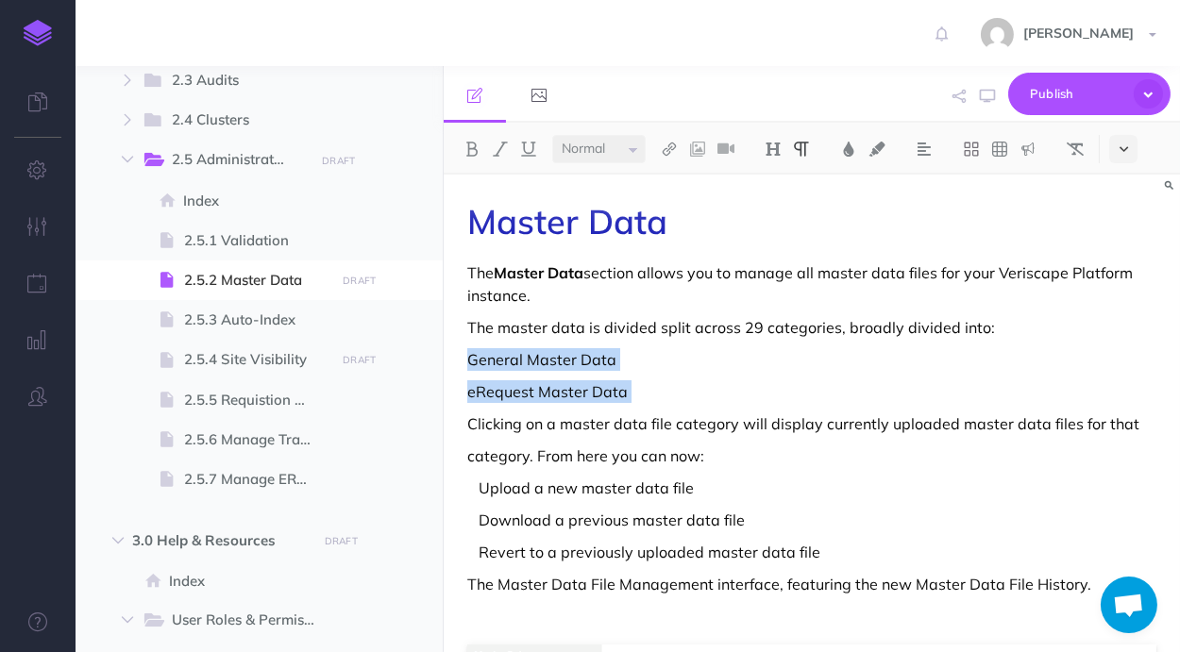
click at [1123, 151] on icon at bounding box center [1123, 149] width 8 height 13
click at [1132, 293] on img at bounding box center [1123, 295] width 17 height 15
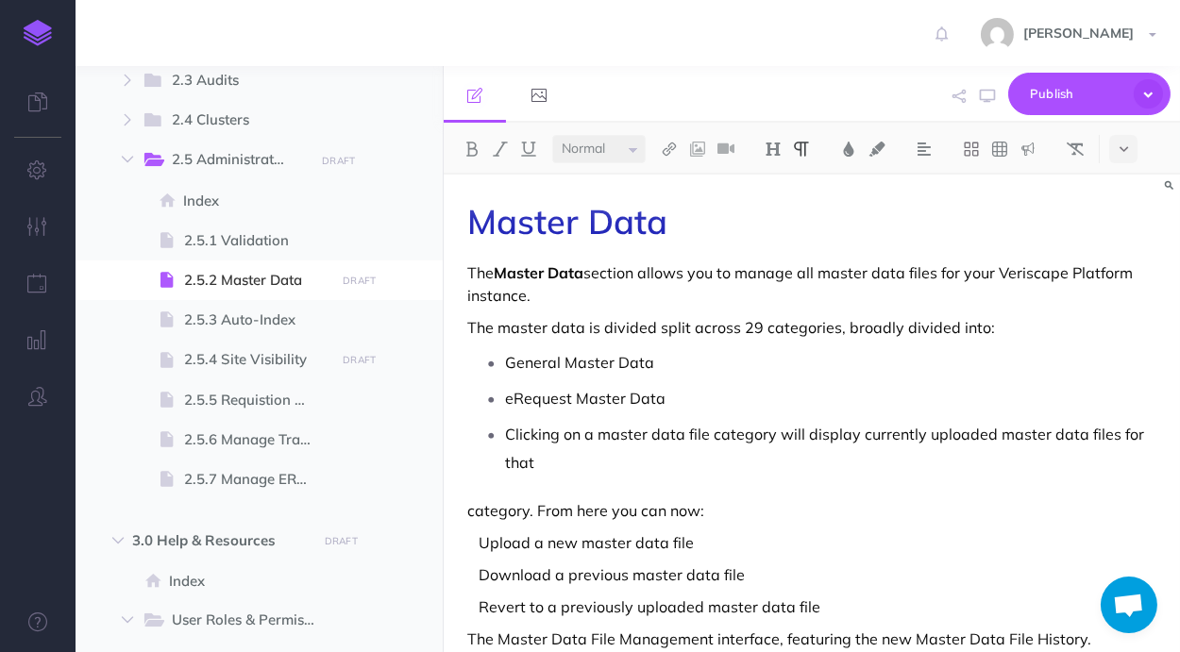
click at [666, 454] on p "Clicking on a master data file category will display currently uploaded master …" at bounding box center [830, 448] width 651 height 57
click at [506, 429] on p "Clicking on a master data file category will display currently uploaded master …" at bounding box center [830, 448] width 651 height 57
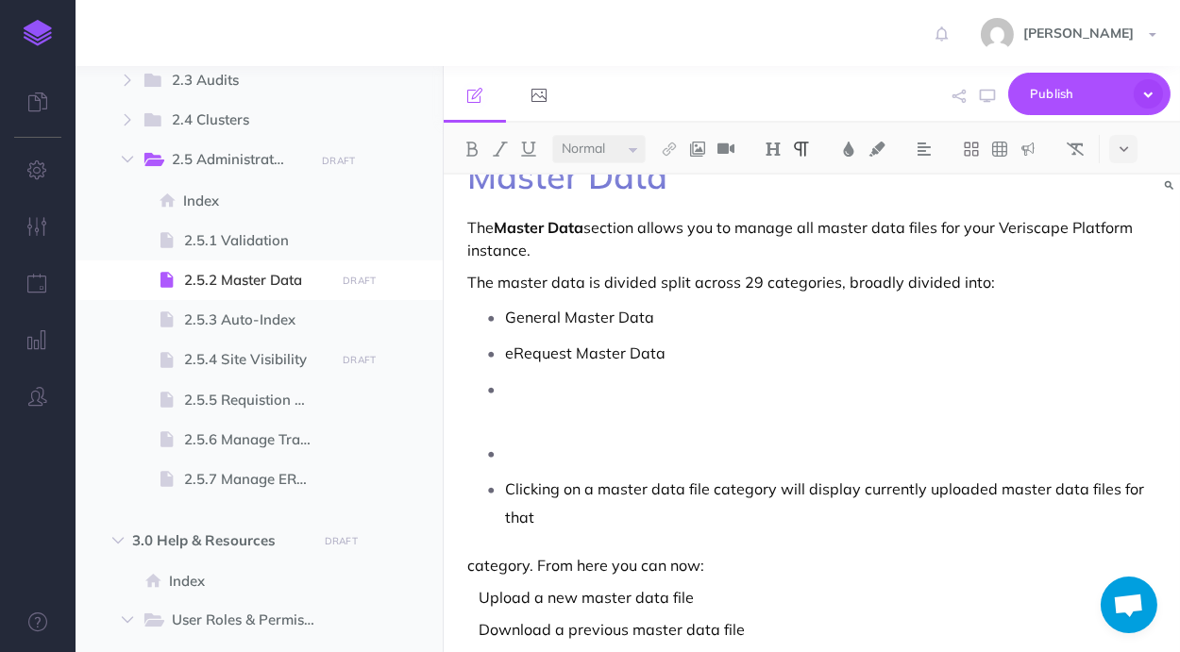
scroll to position [99, 0]
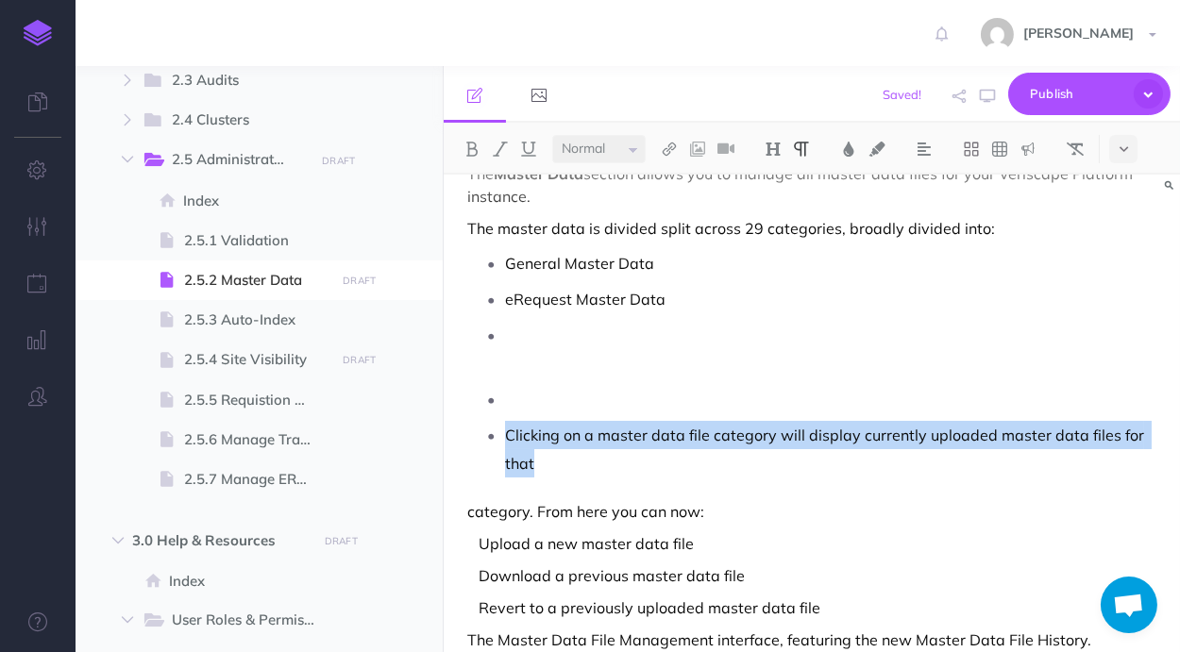
drag, startPoint x: 506, startPoint y: 426, endPoint x: 558, endPoint y: 463, distance: 64.2
click at [558, 463] on p "Clicking on a master data file category will display currently uploaded master …" at bounding box center [830, 449] width 651 height 57
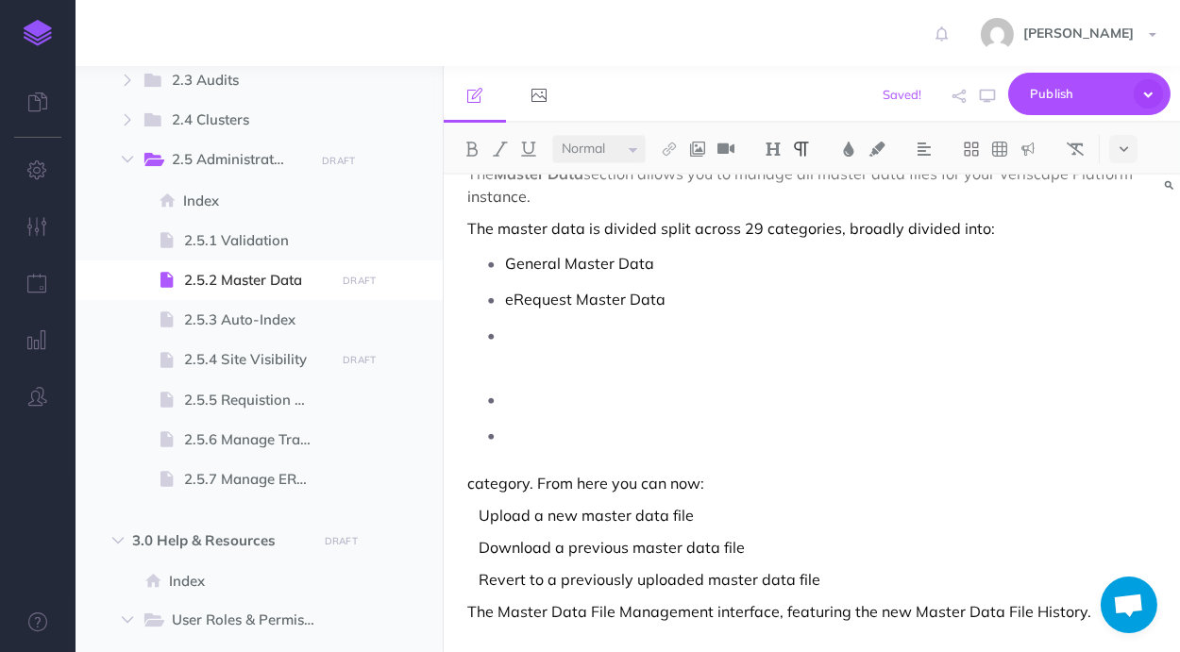
click at [480, 483] on p "category. From here you can now:" at bounding box center [811, 483] width 689 height 23
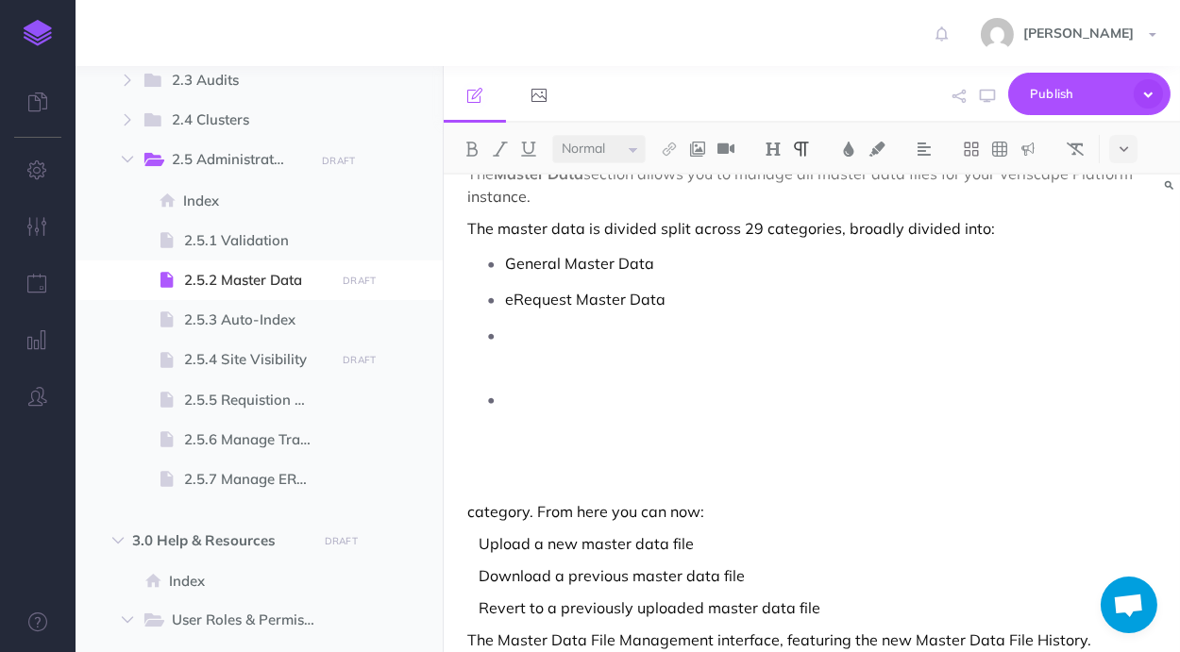
drag, startPoint x: 564, startPoint y: 489, endPoint x: 564, endPoint y: 478, distance: 11.3
click at [564, 485] on p at bounding box center [811, 479] width 689 height 23
click at [558, 471] on p at bounding box center [811, 479] width 689 height 23
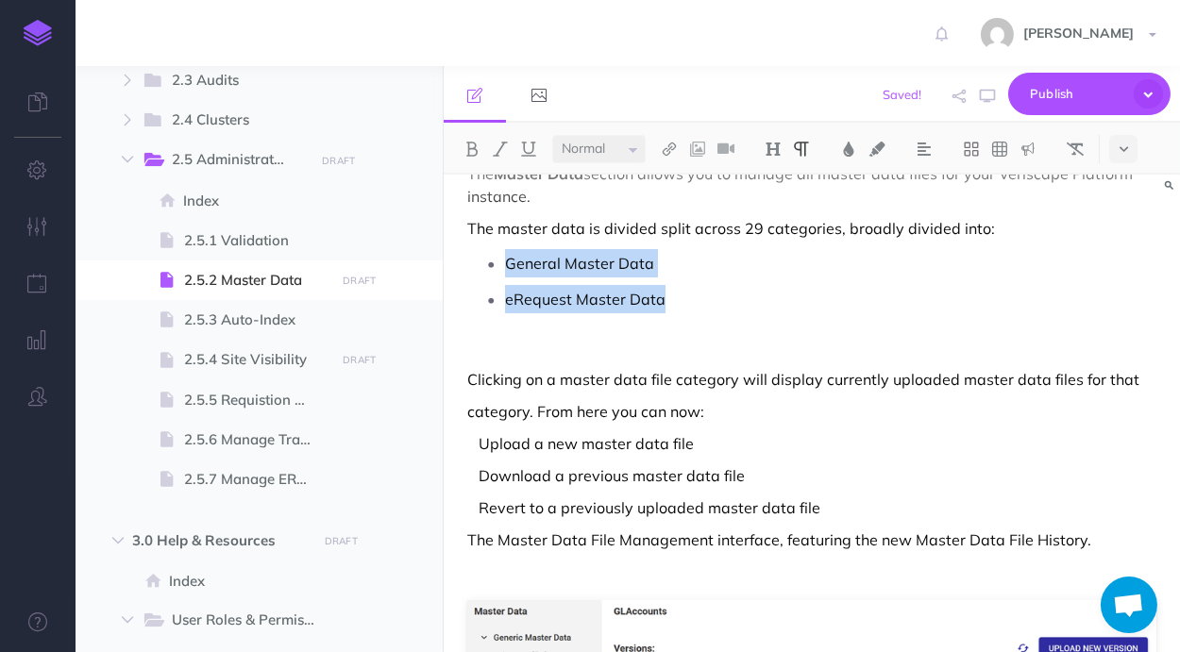
drag, startPoint x: 637, startPoint y: 280, endPoint x: 509, endPoint y: 256, distance: 130.7
click at [509, 256] on ul "General Master Data eRequest Master Data" at bounding box center [817, 281] width 680 height 64
click at [471, 143] on button at bounding box center [472, 149] width 28 height 28
click at [851, 145] on img at bounding box center [848, 149] width 17 height 15
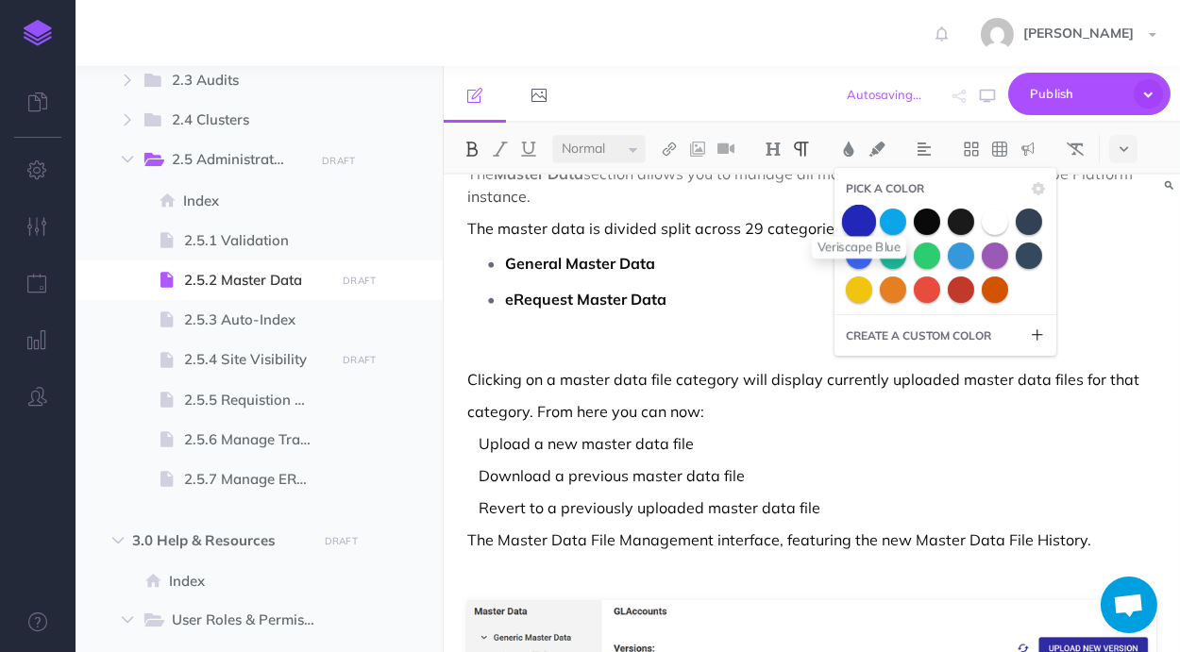
click at [862, 216] on span at bounding box center [859, 221] width 34 height 34
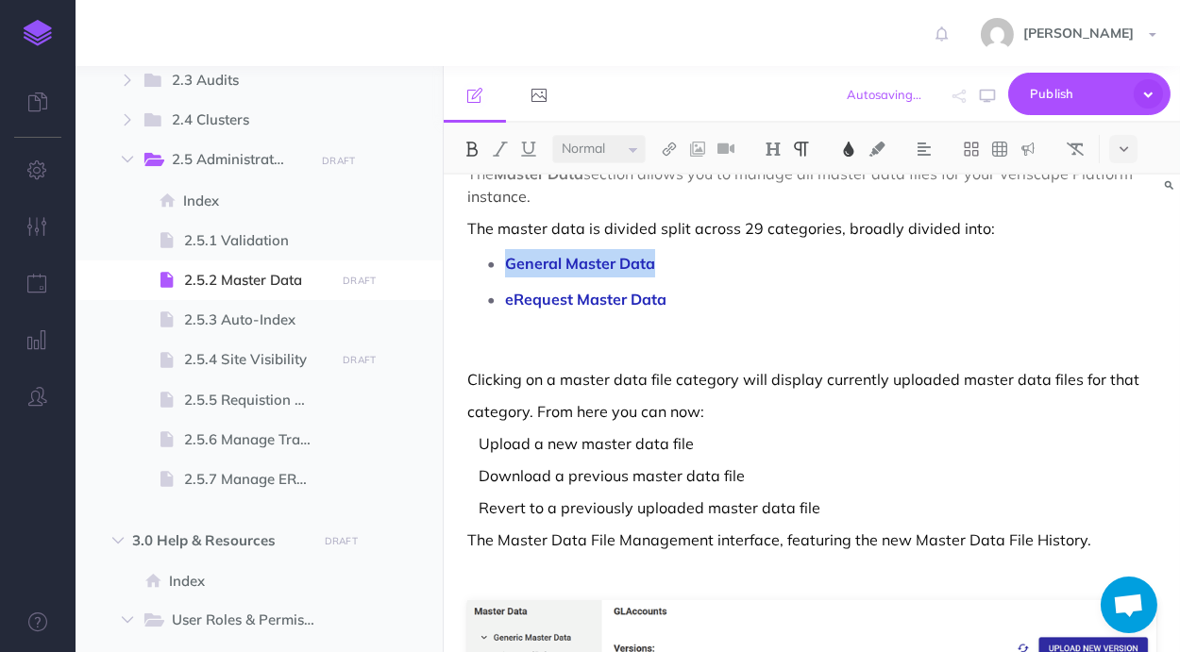
click at [778, 272] on p "General Master Data" at bounding box center [830, 263] width 651 height 28
click at [743, 341] on p at bounding box center [811, 347] width 689 height 23
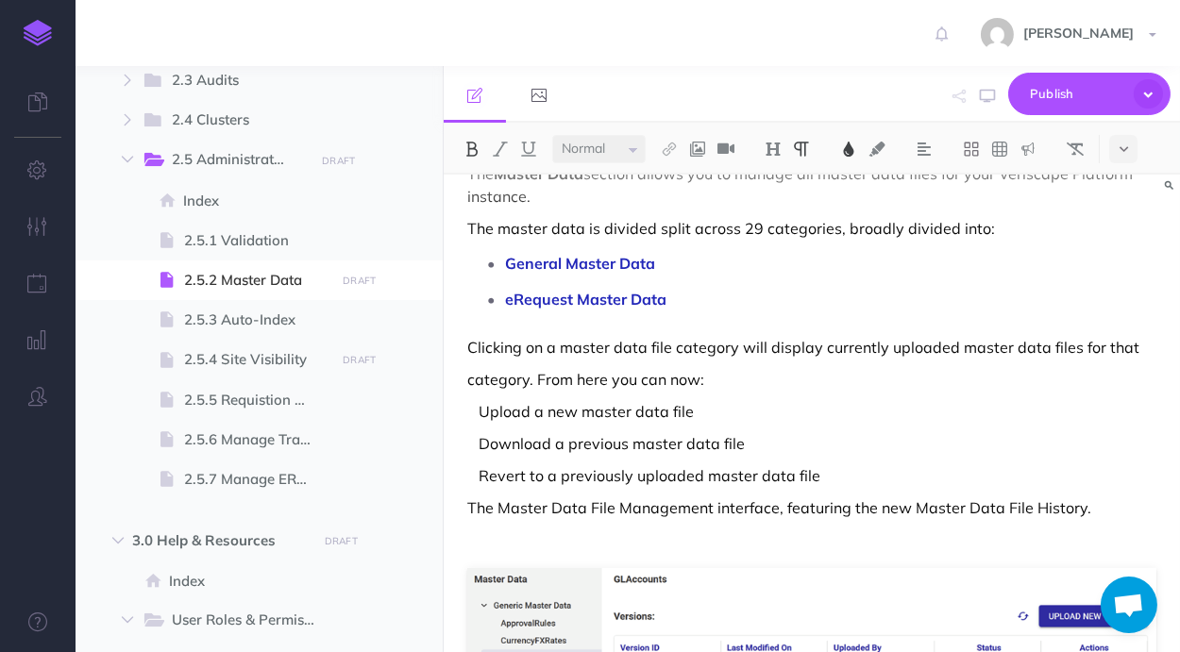
click at [737, 356] on p "Clicking on a master data file category will display currently uploaded master …" at bounding box center [811, 347] width 689 height 23
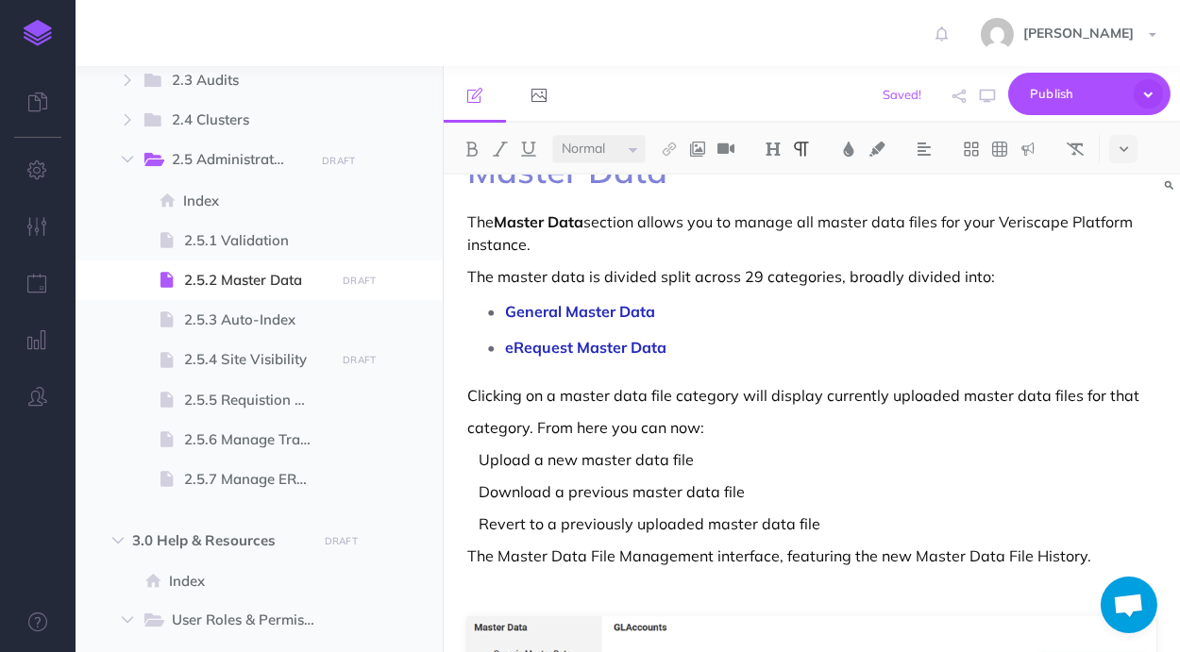
scroll to position [0, 0]
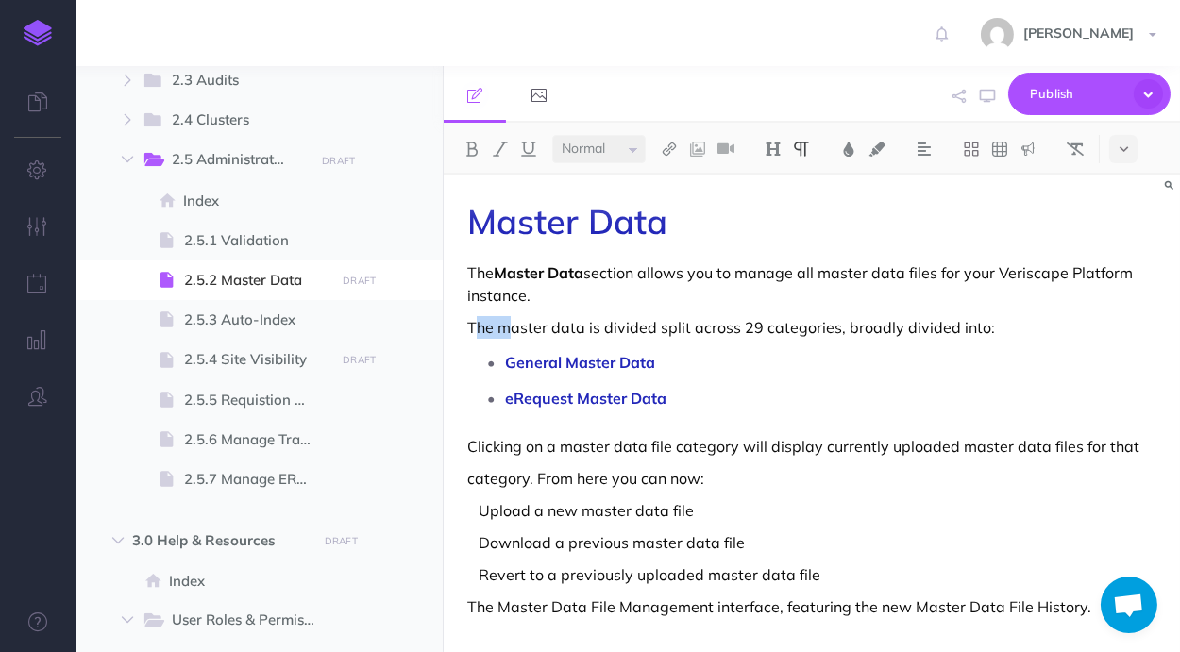
drag, startPoint x: 509, startPoint y: 328, endPoint x: 475, endPoint y: 330, distance: 34.0
click at [475, 330] on p "The master data is divided split across 29 categories, broadly divided into:" at bounding box center [811, 327] width 689 height 23
click at [661, 324] on p "The master data is divided split across 29 categories, broadly divided into:" at bounding box center [811, 327] width 689 height 23
drag, startPoint x: 655, startPoint y: 328, endPoint x: 601, endPoint y: 325, distance: 53.9
click at [601, 325] on p "The master data is divided split across 29 categories, broadly divided into:" at bounding box center [811, 327] width 689 height 23
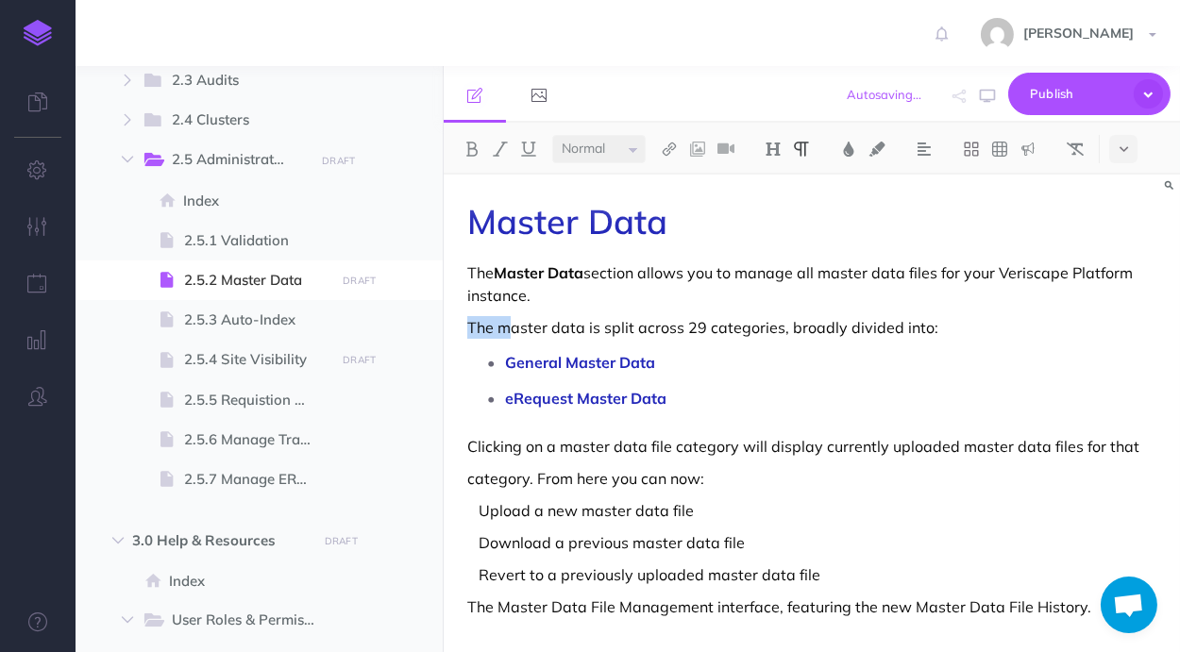
drag, startPoint x: 507, startPoint y: 328, endPoint x: 467, endPoint y: 327, distance: 39.7
click at [710, 384] on p "eRequest Master Data" at bounding box center [830, 398] width 651 height 28
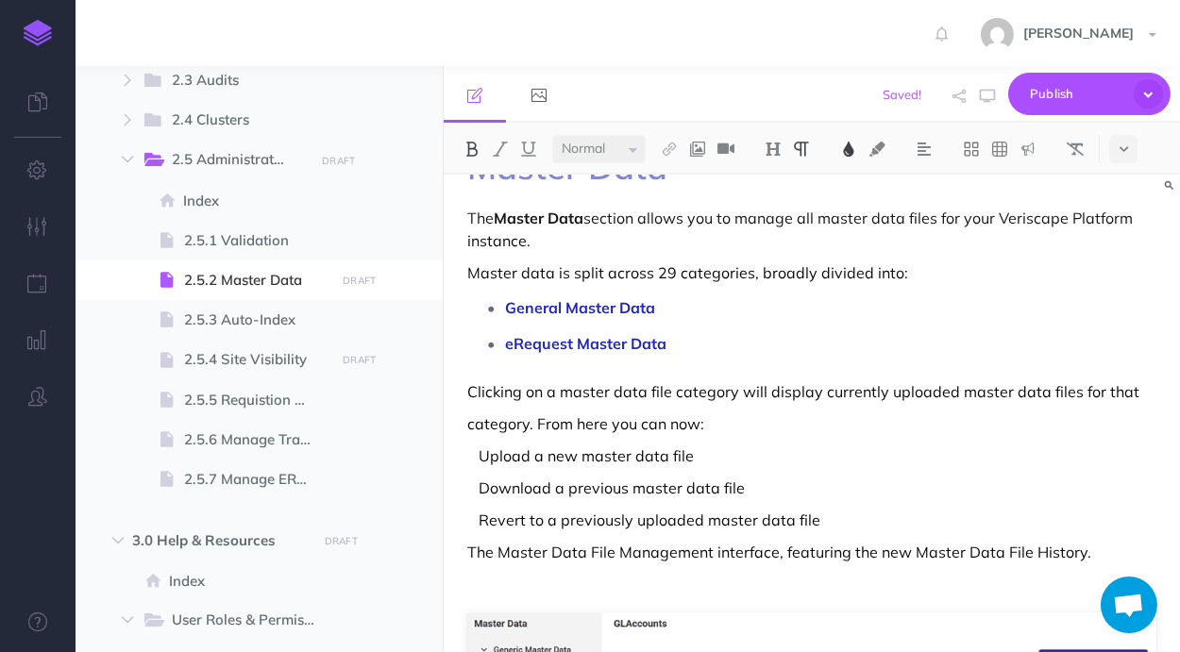
scroll to position [99, 0]
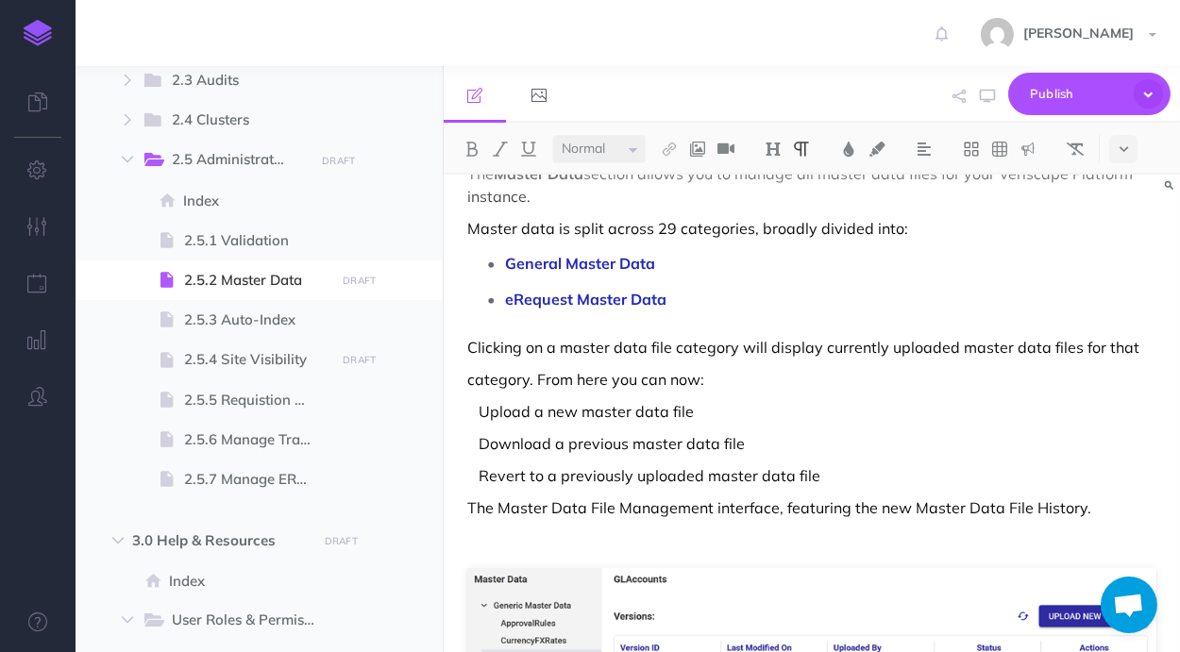
click at [724, 378] on p "category. From here you can now:" at bounding box center [811, 379] width 689 height 23
click at [855, 369] on p "category. From here you can then:" at bounding box center [811, 379] width 689 height 23
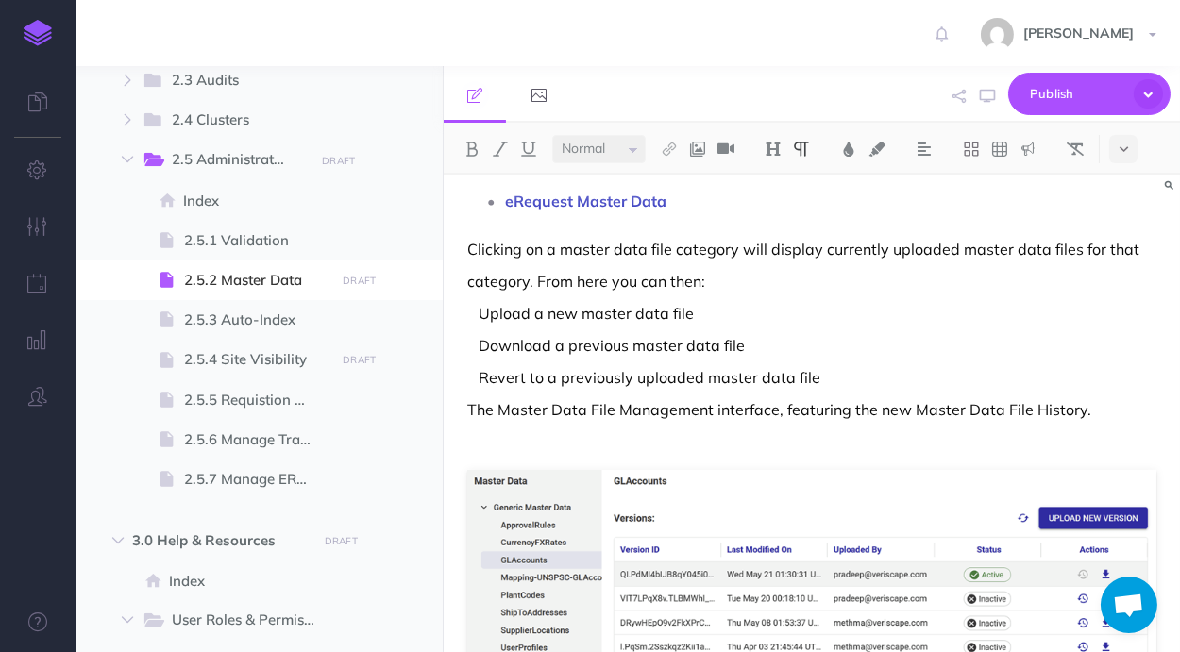
scroll to position [198, 0]
click at [481, 317] on p " Upload a new master data file" at bounding box center [811, 312] width 689 height 23
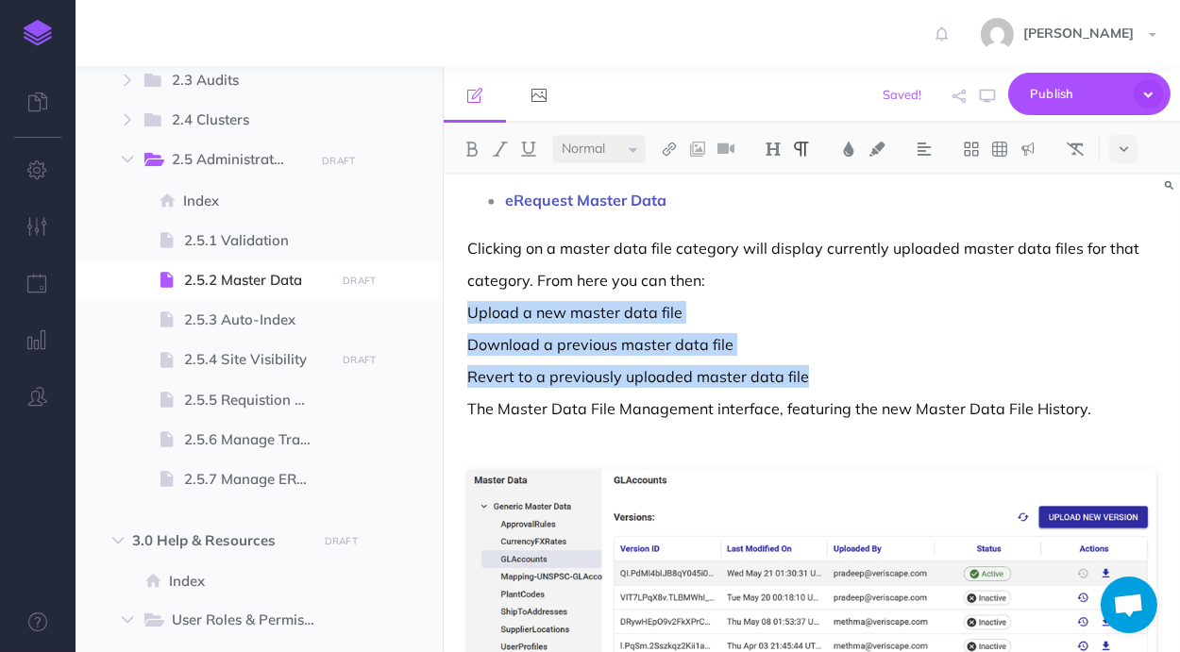
drag, startPoint x: 830, startPoint y: 364, endPoint x: 469, endPoint y: 316, distance: 363.8
click at [1127, 144] on icon at bounding box center [1123, 149] width 8 height 13
click at [1126, 290] on img at bounding box center [1123, 295] width 17 height 15
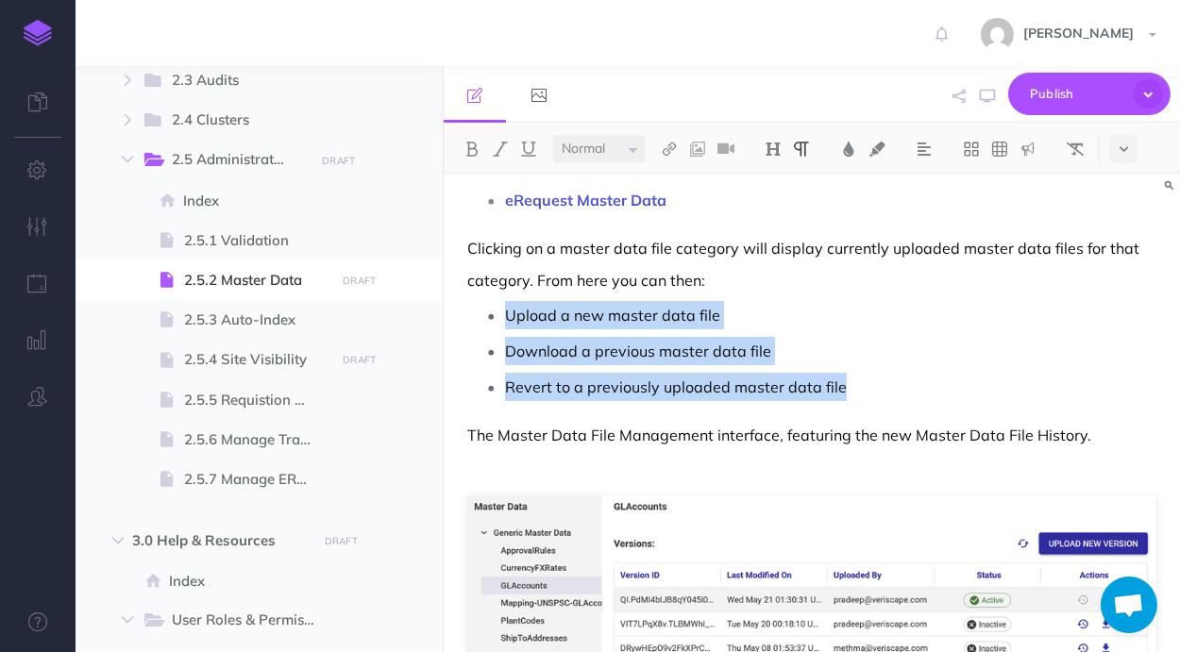
click at [891, 379] on p "Revert to a previously uploaded master data file" at bounding box center [830, 387] width 651 height 28
drag, startPoint x: 869, startPoint y: 392, endPoint x: 490, endPoint y: 316, distance: 386.9
click at [490, 316] on ul "Upload a new master data file Download a previous master data file Revert to a …" at bounding box center [817, 351] width 680 height 100
click at [480, 150] on img at bounding box center [471, 149] width 17 height 15
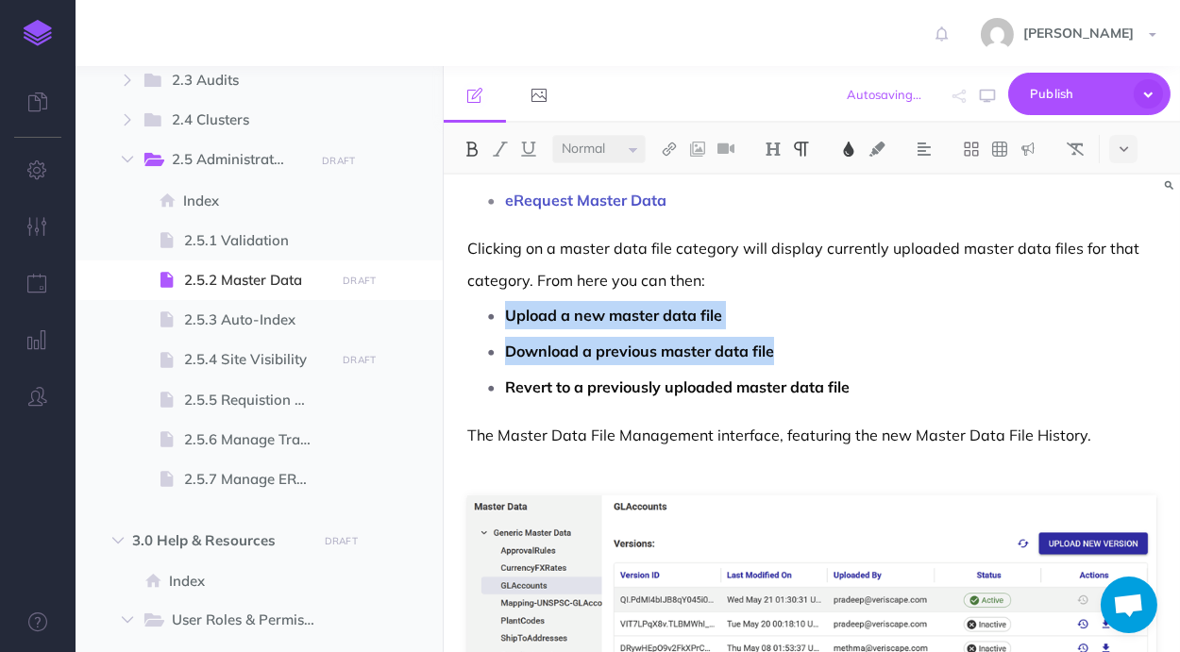
click at [857, 156] on img at bounding box center [848, 149] width 17 height 15
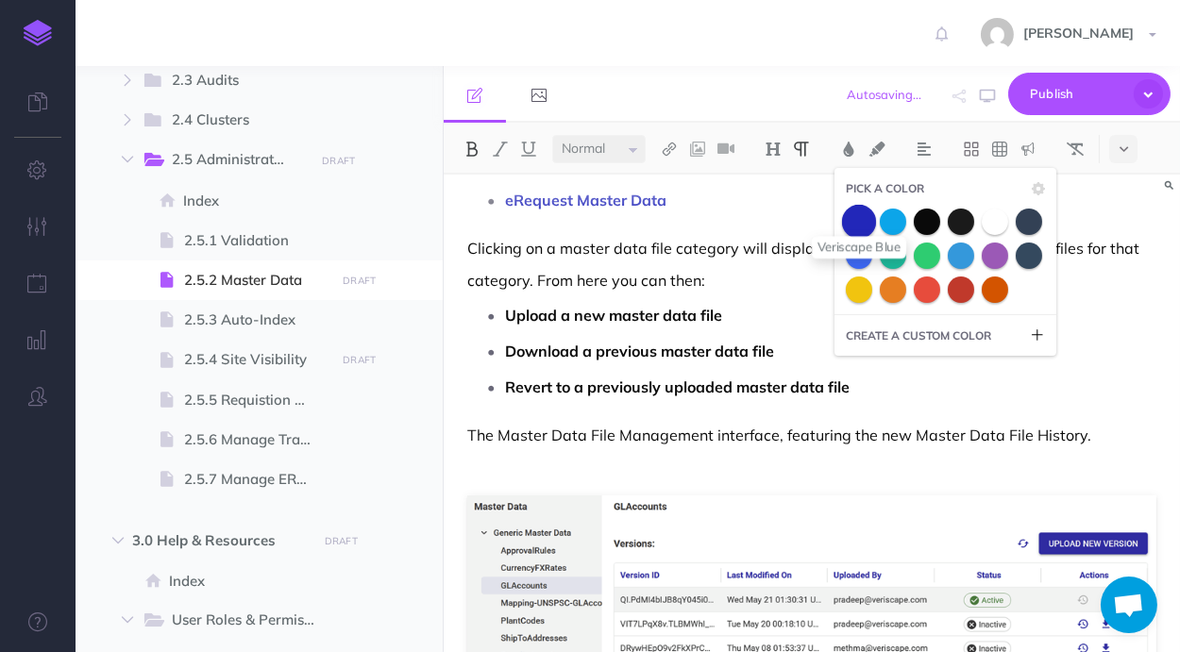
click at [861, 215] on span at bounding box center [859, 221] width 34 height 34
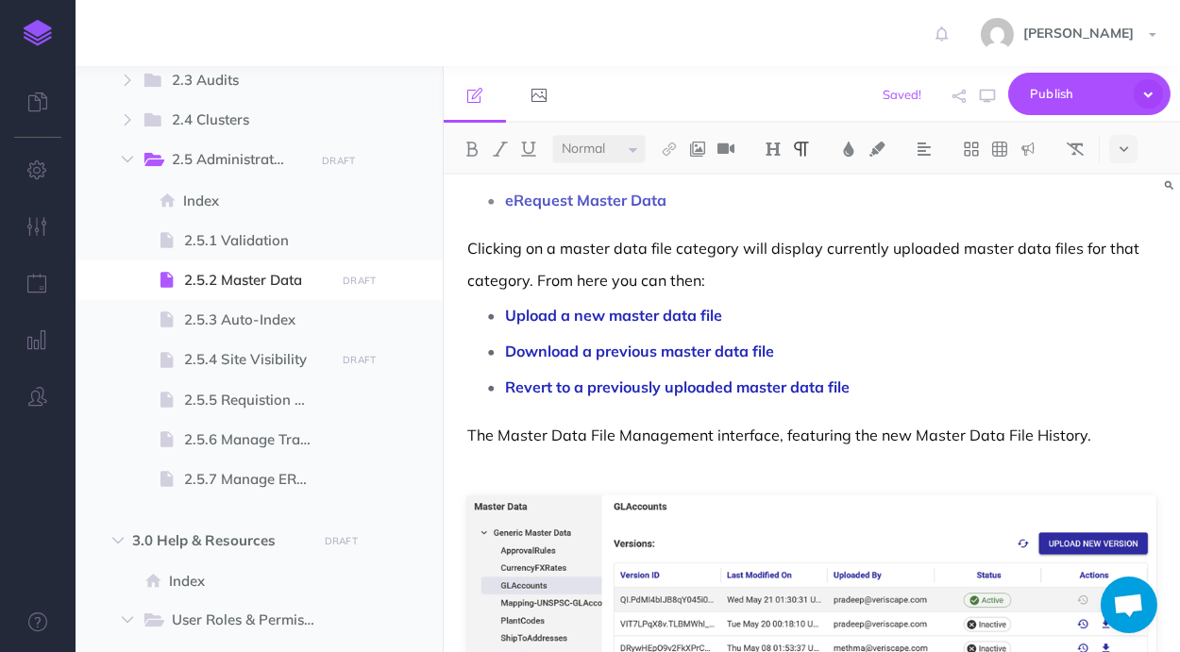
click at [786, 279] on p "category. From here you can then:" at bounding box center [811, 280] width 689 height 23
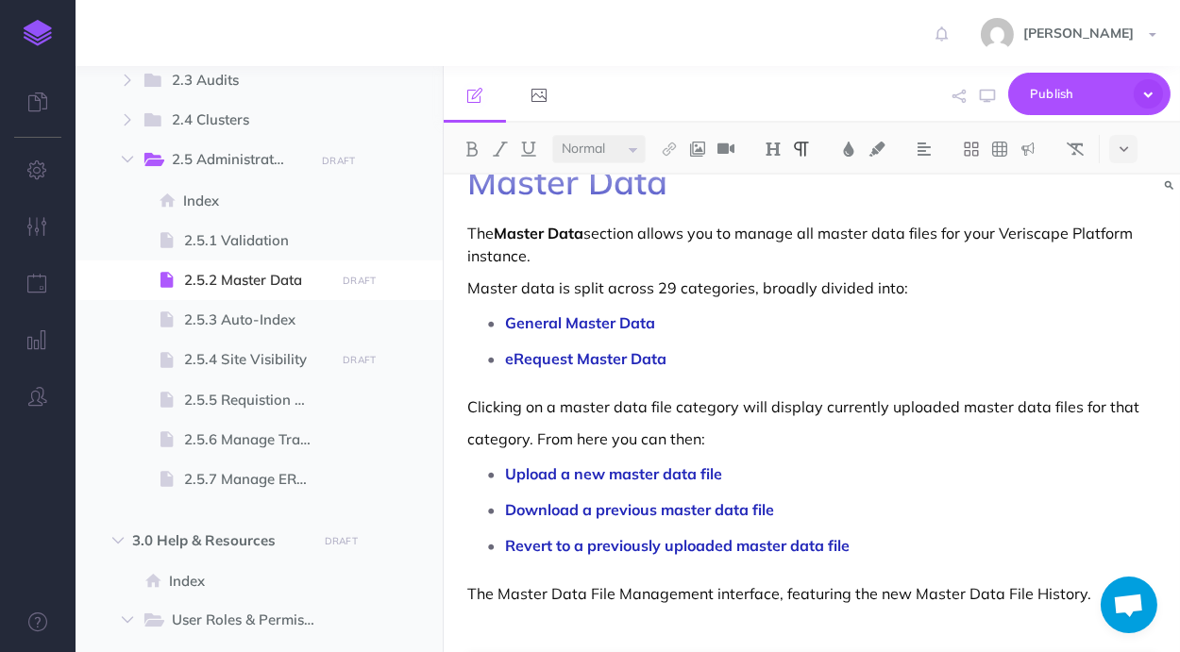
scroll to position [99, 0]
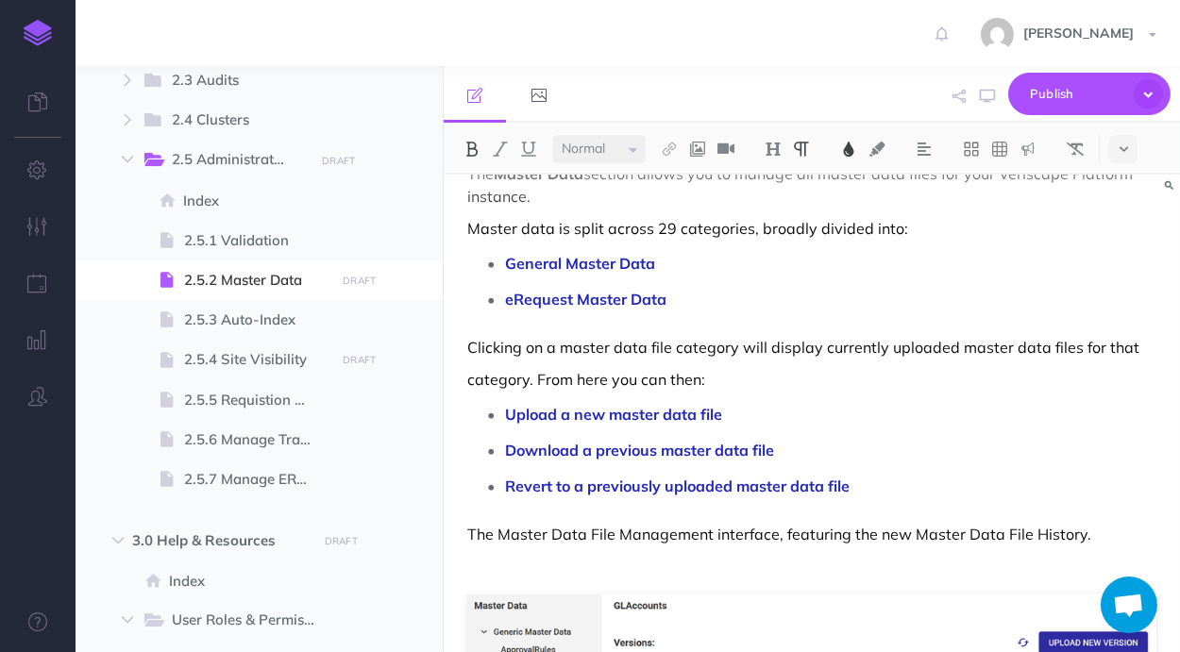
drag, startPoint x: 716, startPoint y: 296, endPoint x: 502, endPoint y: 270, distance: 215.9
click at [502, 270] on ul "General Master Data eRequest Master Data" at bounding box center [817, 281] width 680 height 64
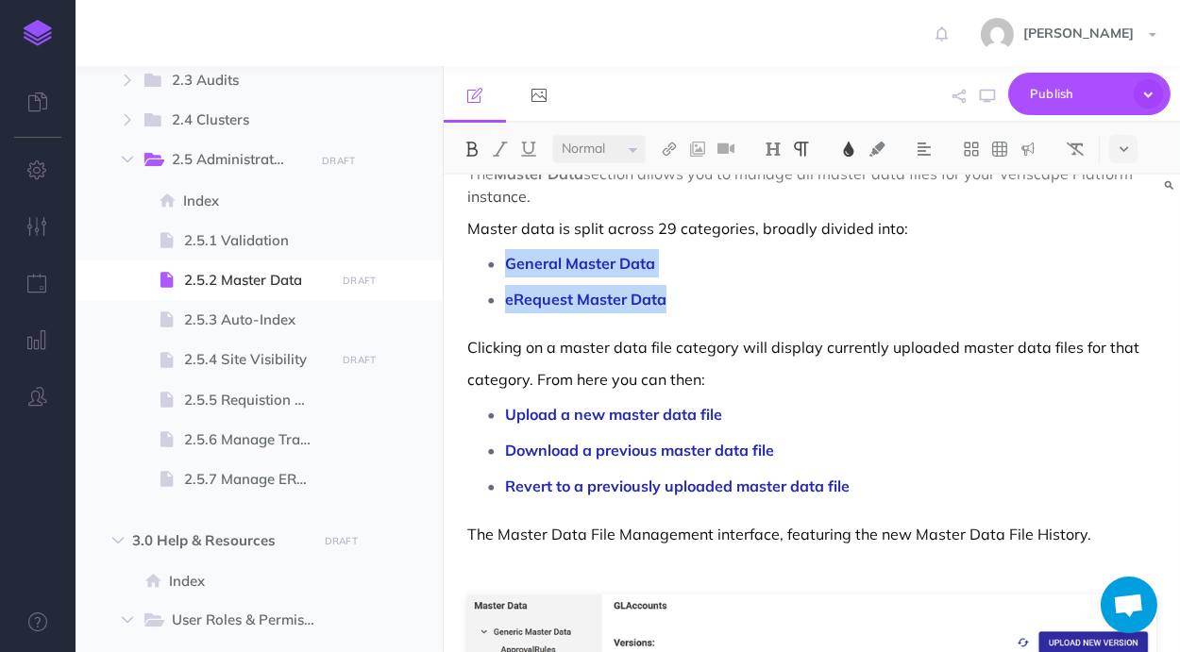
drag, startPoint x: 620, startPoint y: 283, endPoint x: 505, endPoint y: 270, distance: 115.9
click at [505, 270] on ul "General Master Data eRequest Master Data" at bounding box center [817, 281] width 680 height 64
click at [1127, 150] on icon at bounding box center [1123, 149] width 8 height 13
click at [1130, 259] on button at bounding box center [1123, 267] width 28 height 28
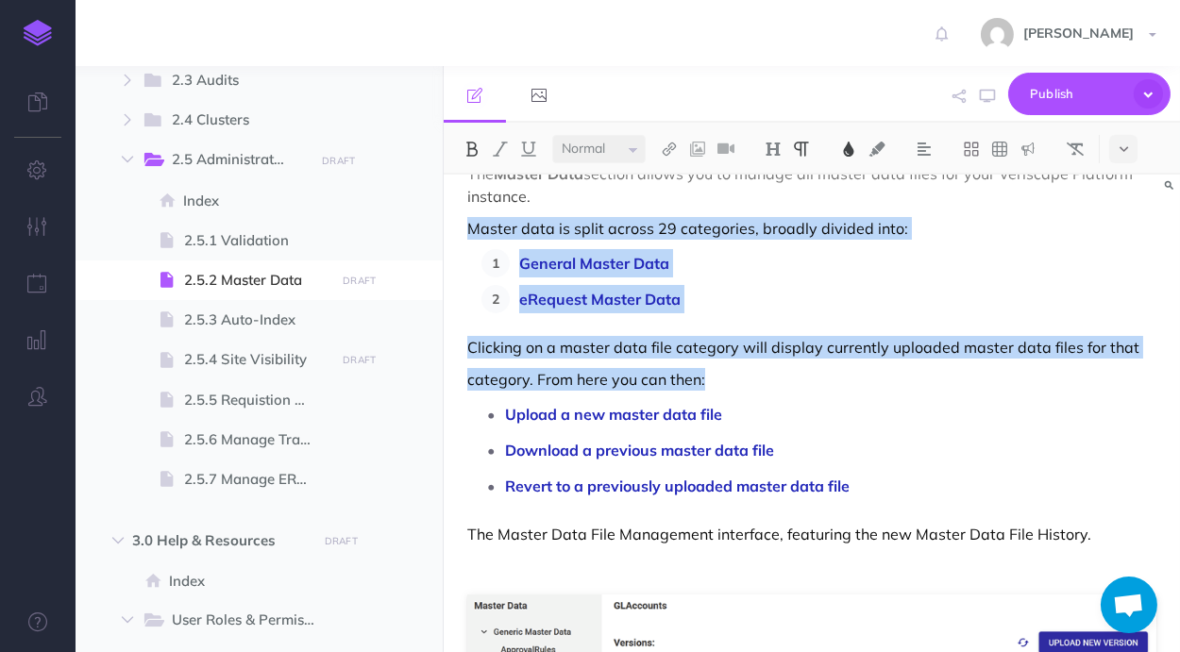
click at [916, 273] on p "General Master Data" at bounding box center [837, 263] width 637 height 28
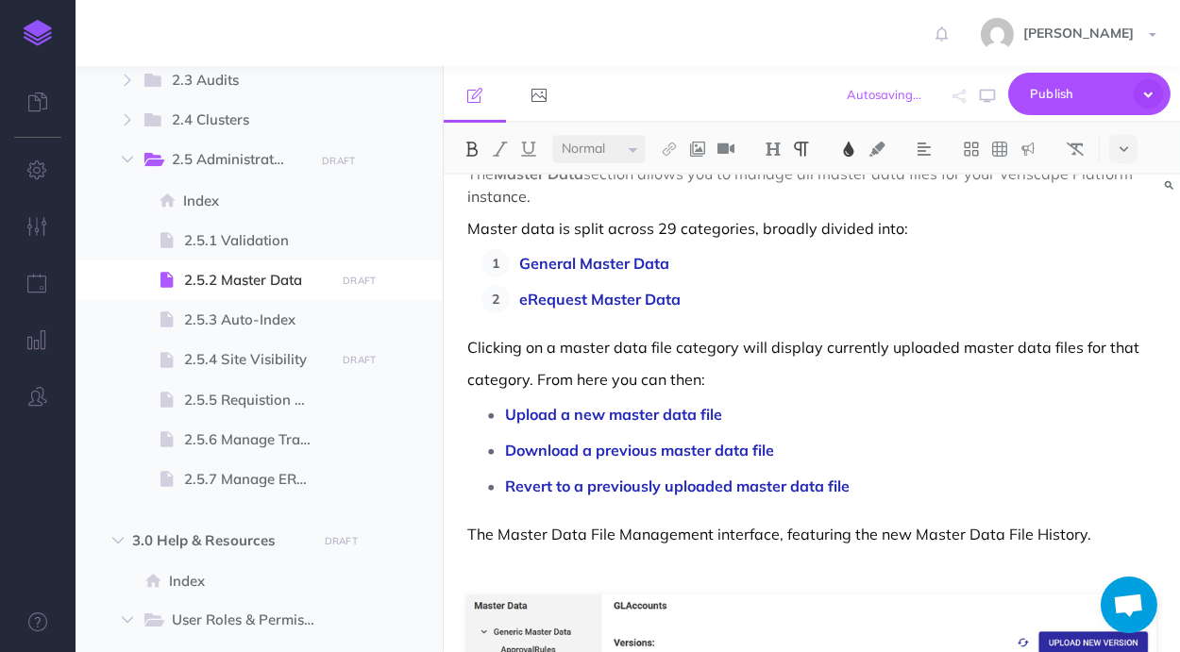
click at [758, 377] on p "category. From here you can then:" at bounding box center [811, 379] width 689 height 23
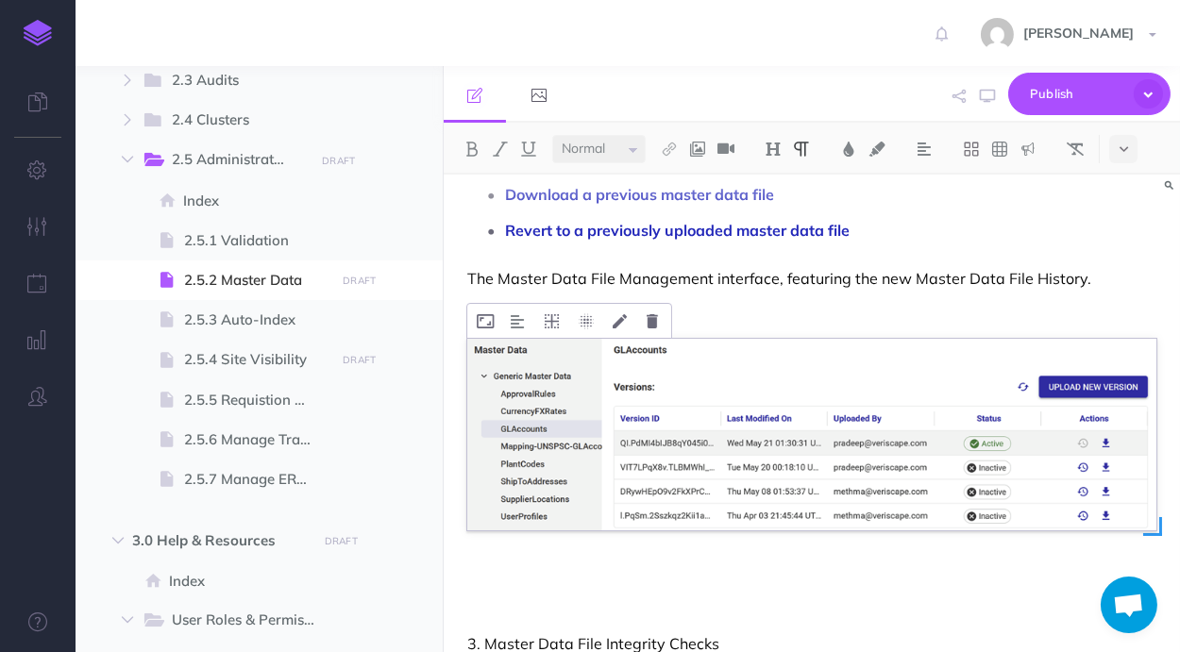
scroll to position [297, 0]
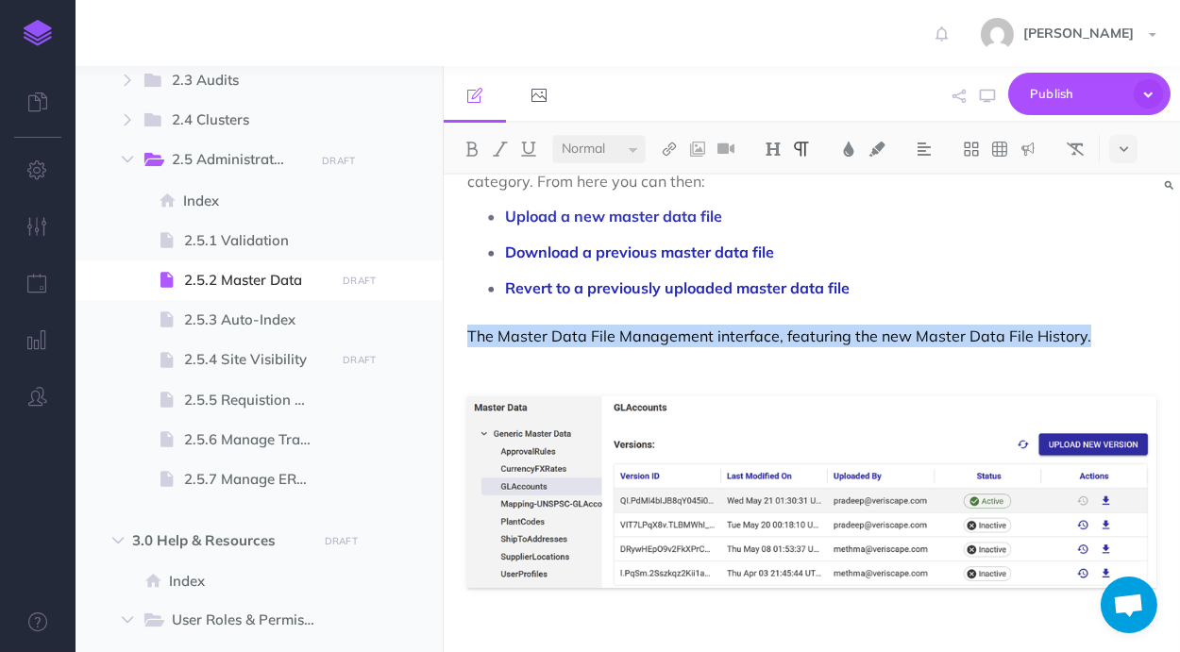
drag, startPoint x: 1082, startPoint y: 343, endPoint x: 472, endPoint y: 340, distance: 609.8
click at [472, 340] on p "The Master Data File Management interface, featuring the new Master Data File H…" at bounding box center [811, 336] width 689 height 23
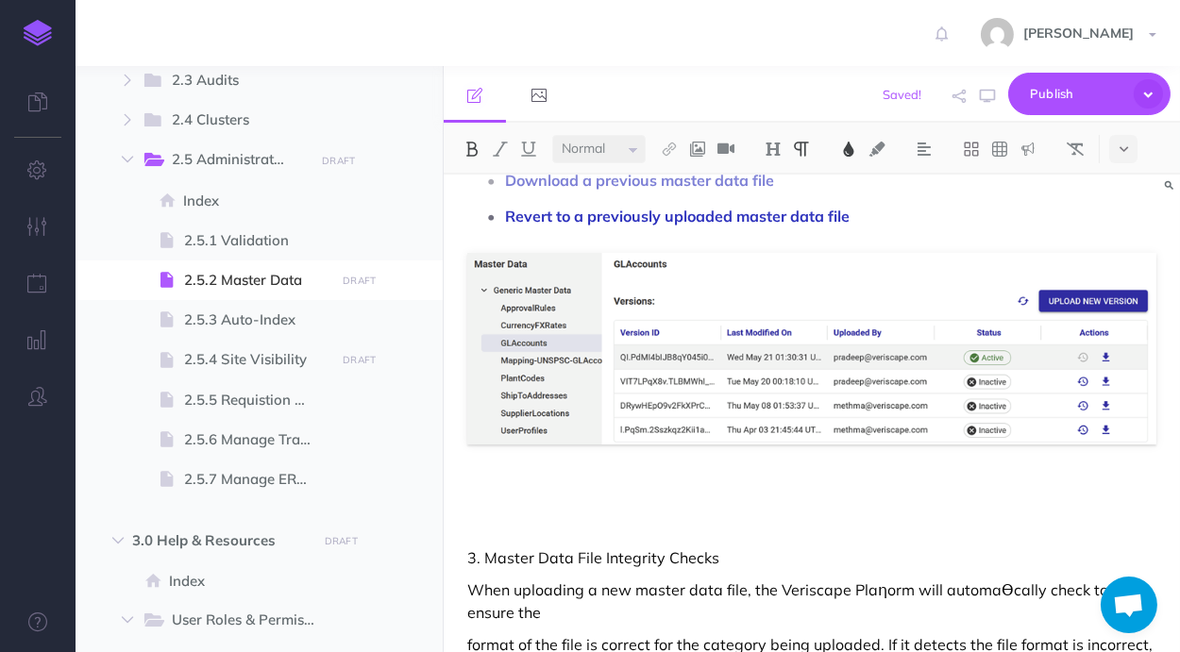
scroll to position [497, 0]
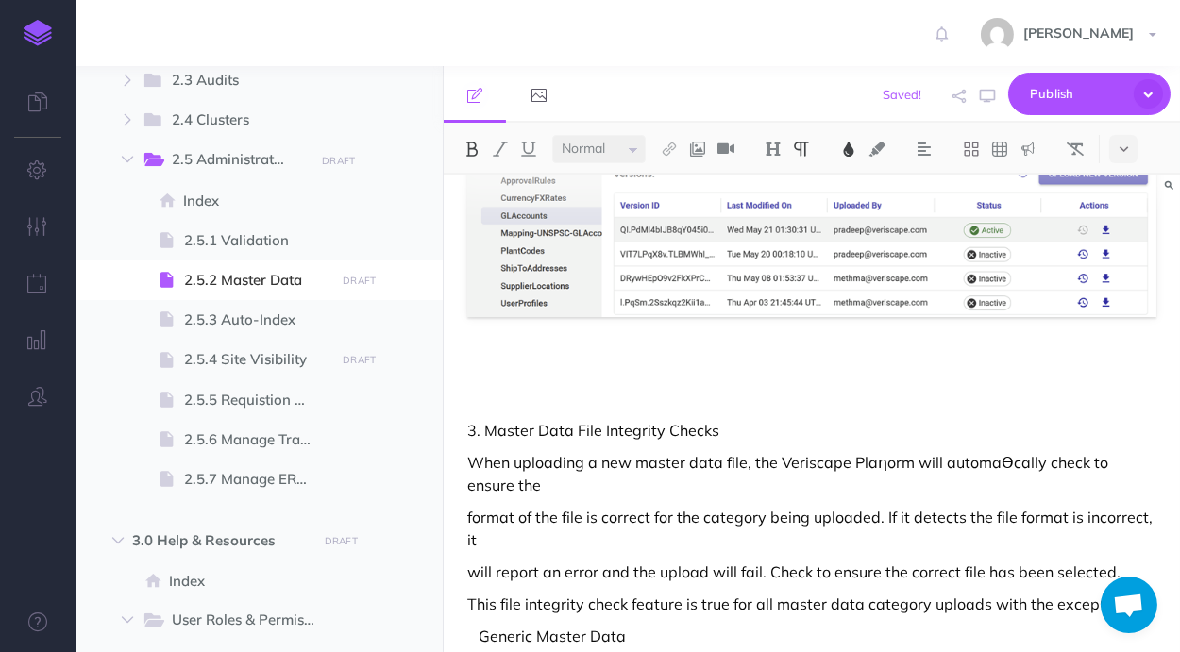
click at [669, 363] on p at bounding box center [811, 366] width 689 height 23
drag, startPoint x: 803, startPoint y: 428, endPoint x: 489, endPoint y: 387, distance: 316.9
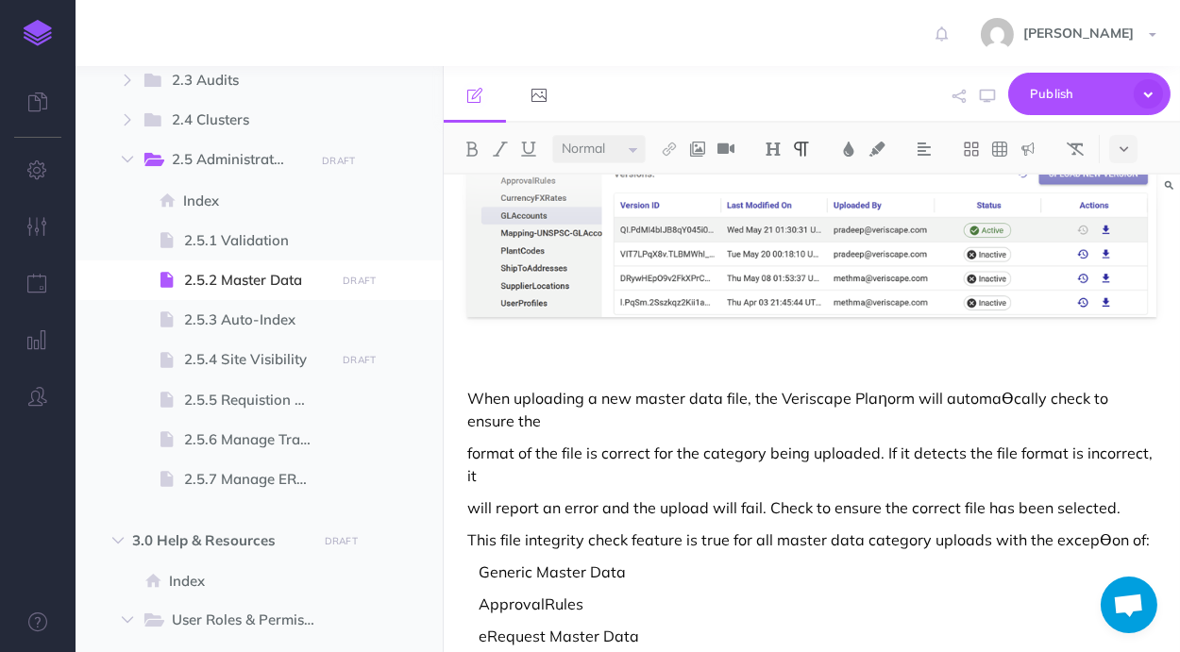
scroll to position [442, 0]
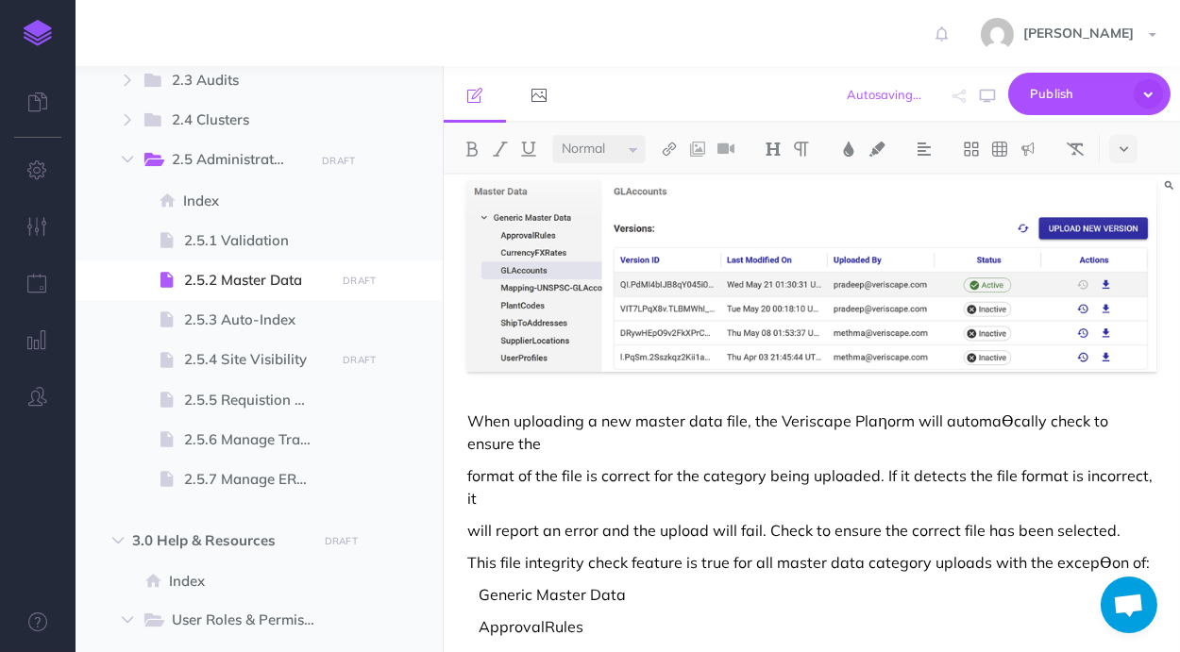
drag, startPoint x: 883, startPoint y: 418, endPoint x: 888, endPoint y: 429, distance: 12.7
click at [883, 419] on p "When uploading a new master data file, the Veriscape Plaƞorm will automaƟcally …" at bounding box center [811, 432] width 689 height 45
click at [1006, 421] on p "When uploading a new master data file, the Veriscape Platform will automaƟcally…" at bounding box center [811, 432] width 689 height 45
click at [867, 472] on p "format of the file is correct for the category being uploaded. If it detects th…" at bounding box center [811, 486] width 689 height 45
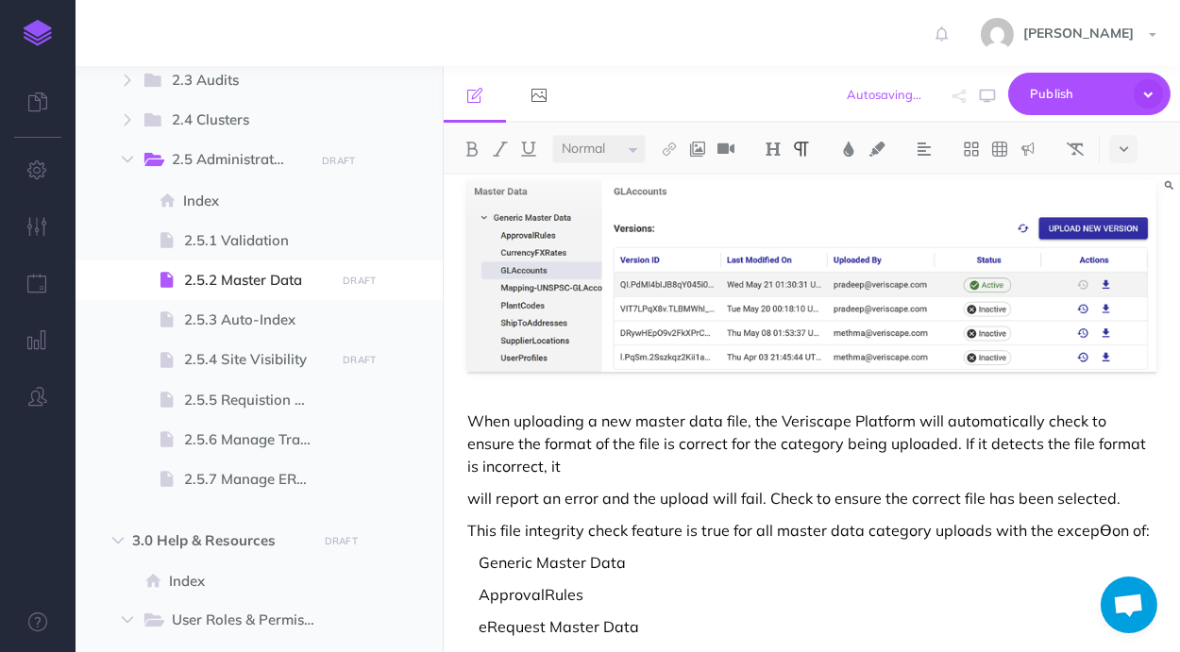
click at [798, 463] on p "When uploading a new master data file, the Veriscape Platform will automaticall…" at bounding box center [811, 444] width 689 height 68
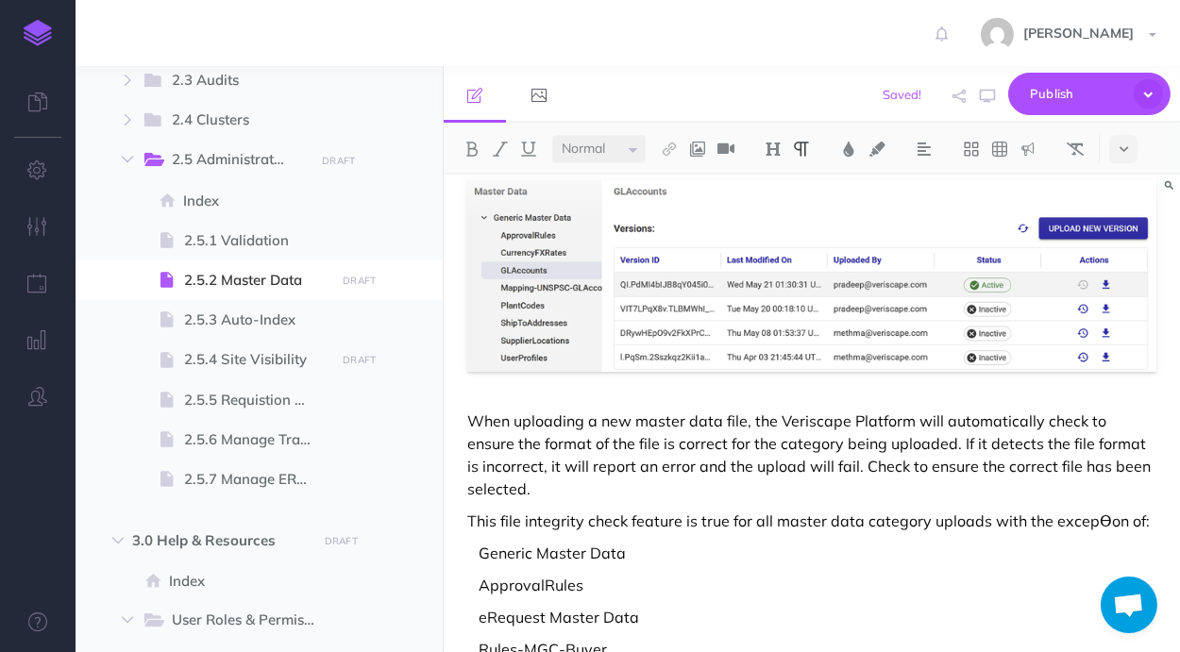
click at [751, 490] on p "When uploading a new master data file, the Veriscape Platform will automaticall…" at bounding box center [811, 455] width 689 height 91
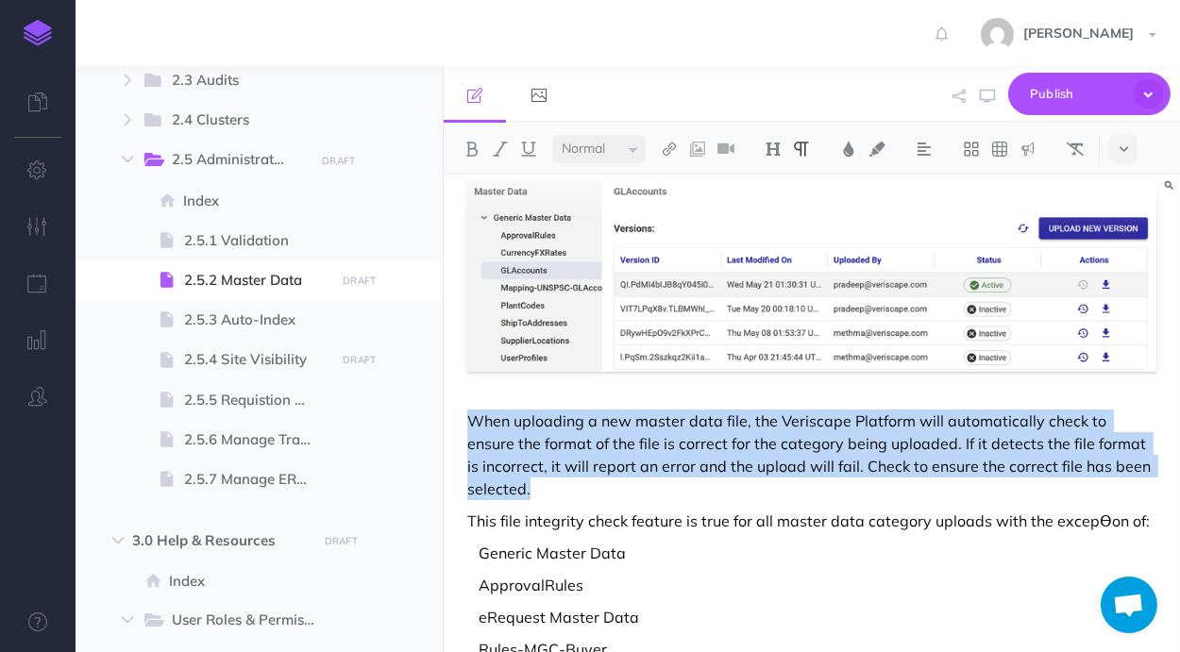
drag, startPoint x: 751, startPoint y: 490, endPoint x: 451, endPoint y: 417, distance: 308.8
click at [1031, 150] on img at bounding box center [1027, 149] width 17 height 15
click at [1027, 263] on img at bounding box center [1027, 267] width 17 height 15
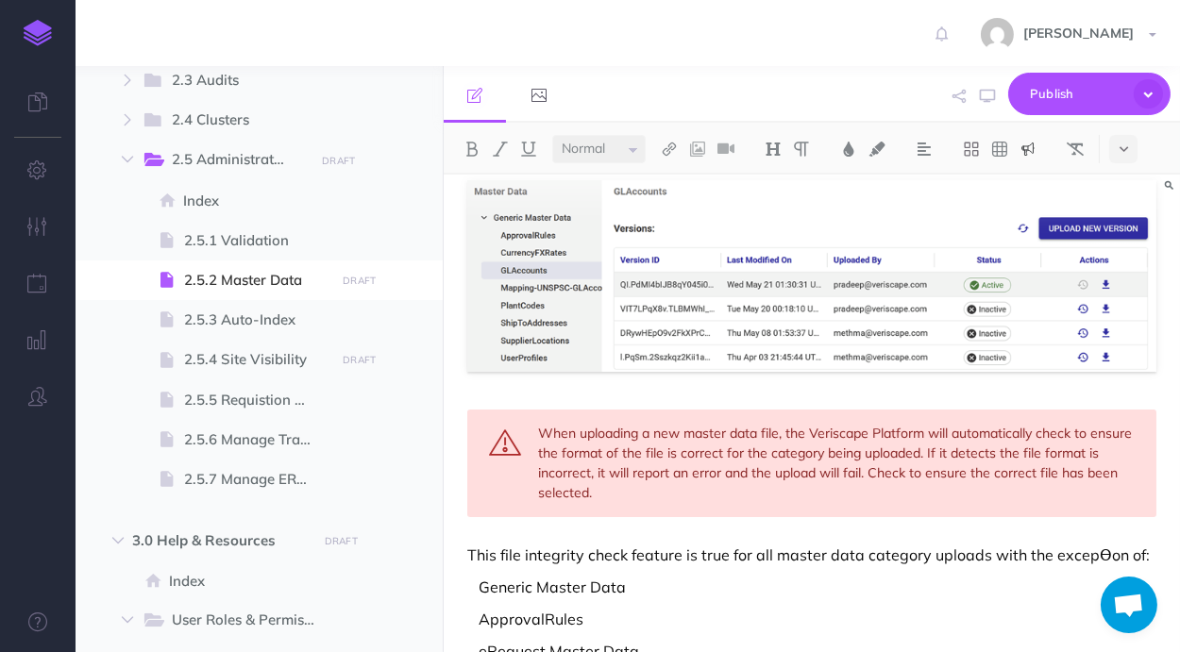
click at [1028, 151] on img at bounding box center [1027, 149] width 17 height 15
click at [1034, 241] on img at bounding box center [1027, 238] width 17 height 15
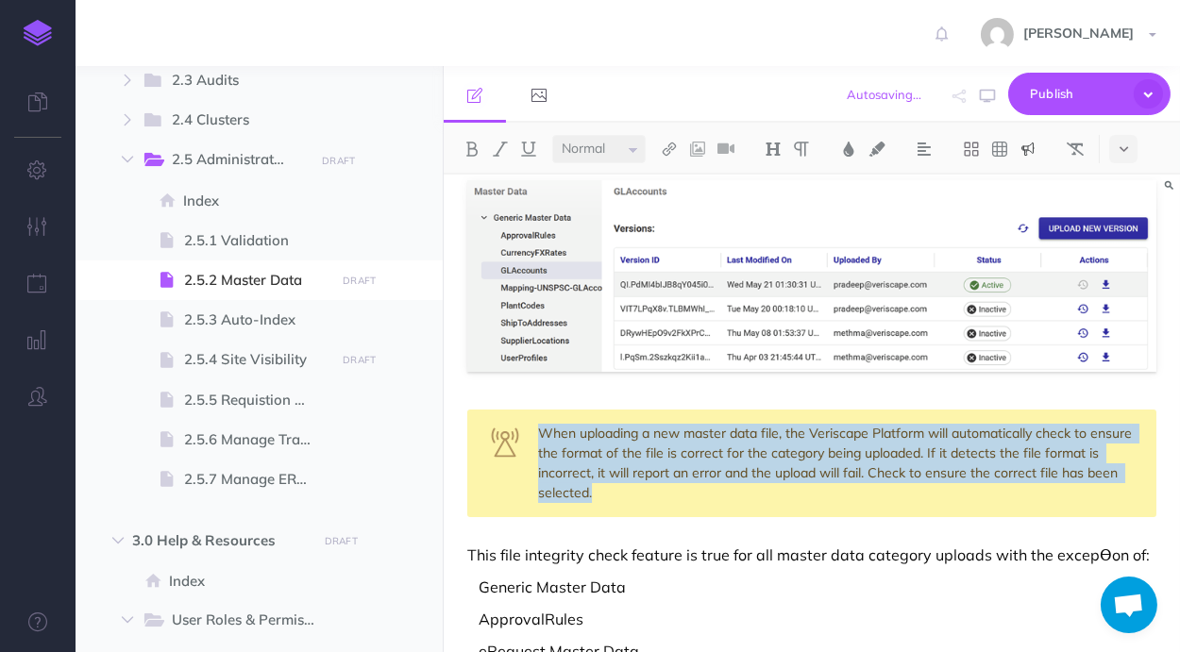
click at [1030, 149] on img at bounding box center [1027, 149] width 17 height 15
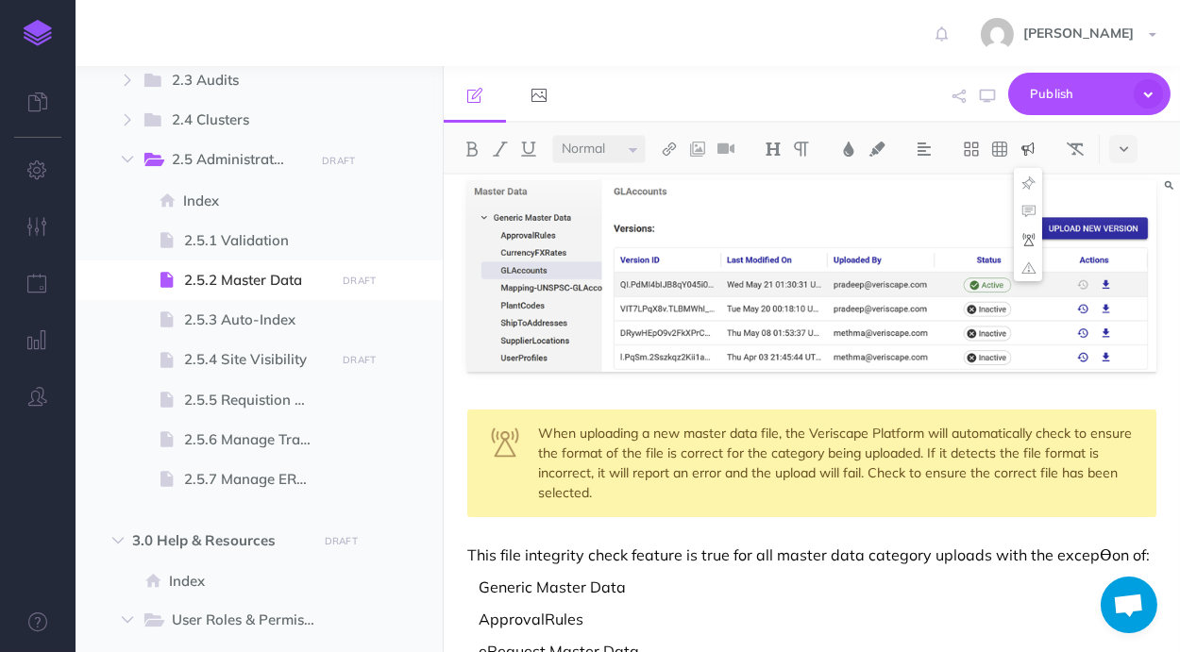
click at [727, 497] on div "When uploading a new master data file, the Veriscape Platform will automaticall…" at bounding box center [811, 464] width 689 height 108
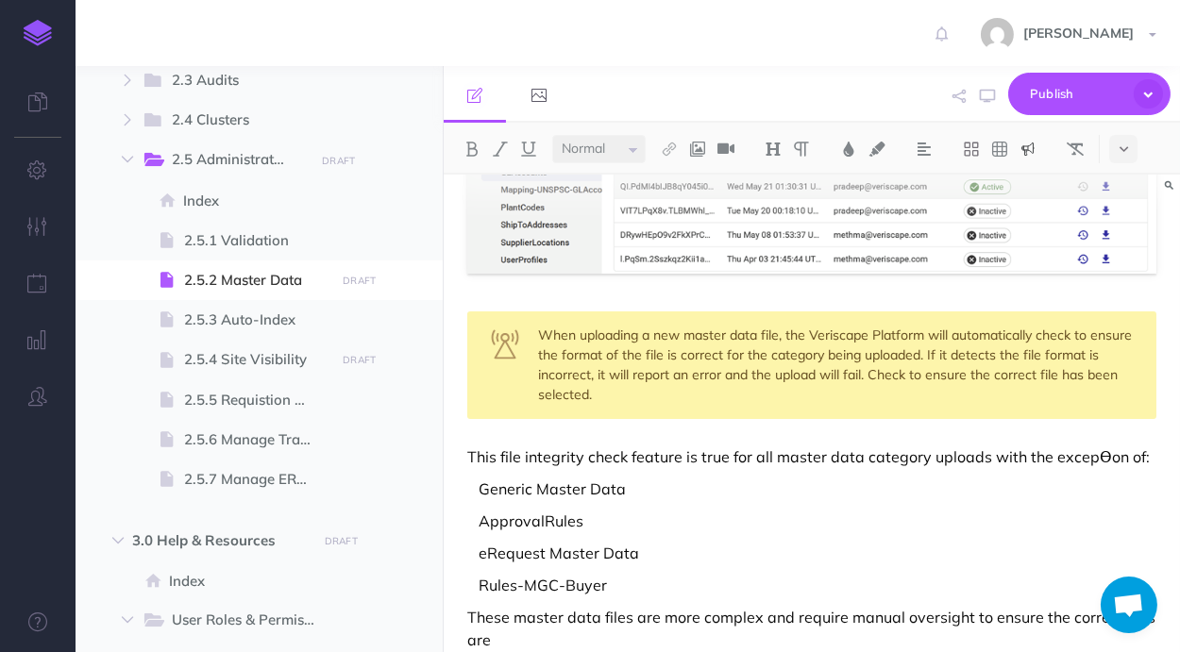
scroll to position [542, 0]
click at [871, 377] on div "When uploading a new master data file, the Veriscape Platform will automaticall…" at bounding box center [811, 364] width 689 height 108
click at [804, 379] on div "When uploading a new master data file, the Veriscape Platform will automaticall…" at bounding box center [811, 364] width 689 height 108
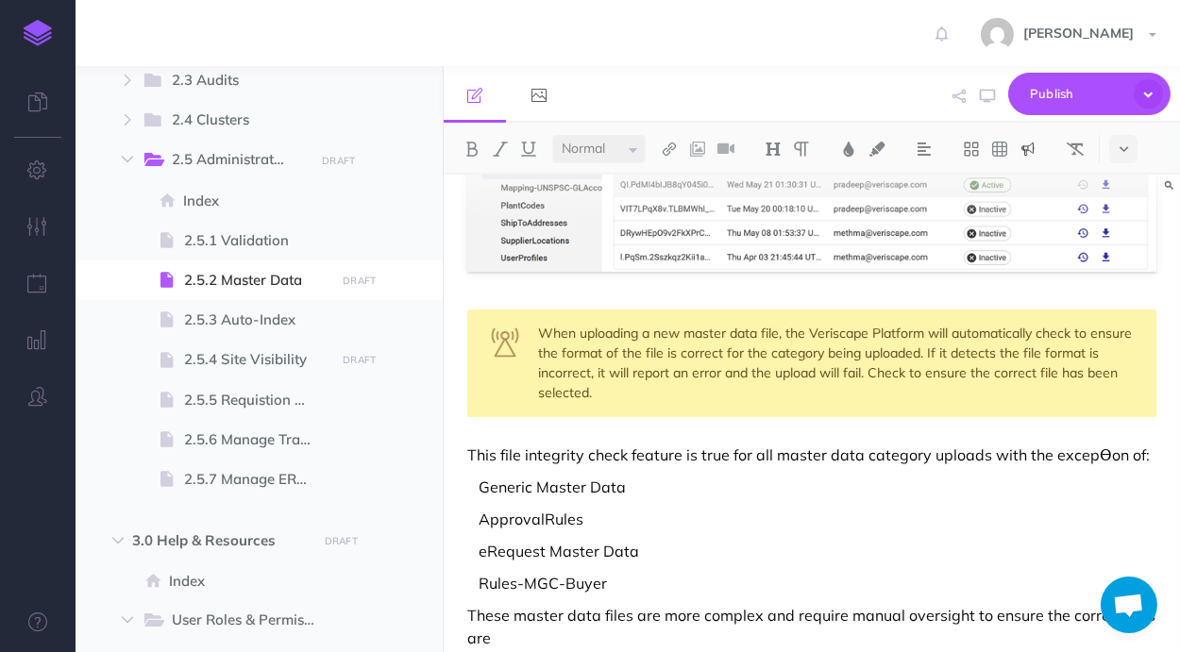
drag, startPoint x: 799, startPoint y: 388, endPoint x: 535, endPoint y: 333, distance: 269.0
click at [535, 333] on div "When uploading a new master data file, the Veriscape Platform will automaticall…" at bounding box center [811, 364] width 689 height 108
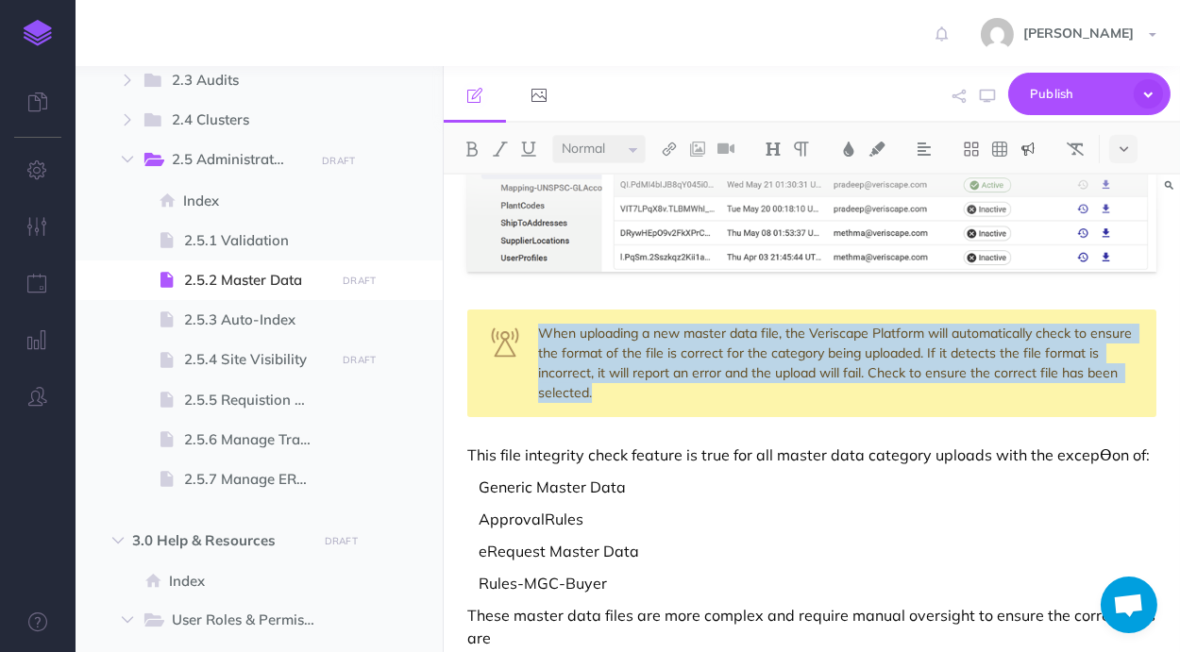
click at [1040, 144] on button at bounding box center [1028, 149] width 28 height 28
click at [1017, 407] on div "When uploading a new master data file, the Veriscape Platform will automaticall…" at bounding box center [811, 364] width 689 height 108
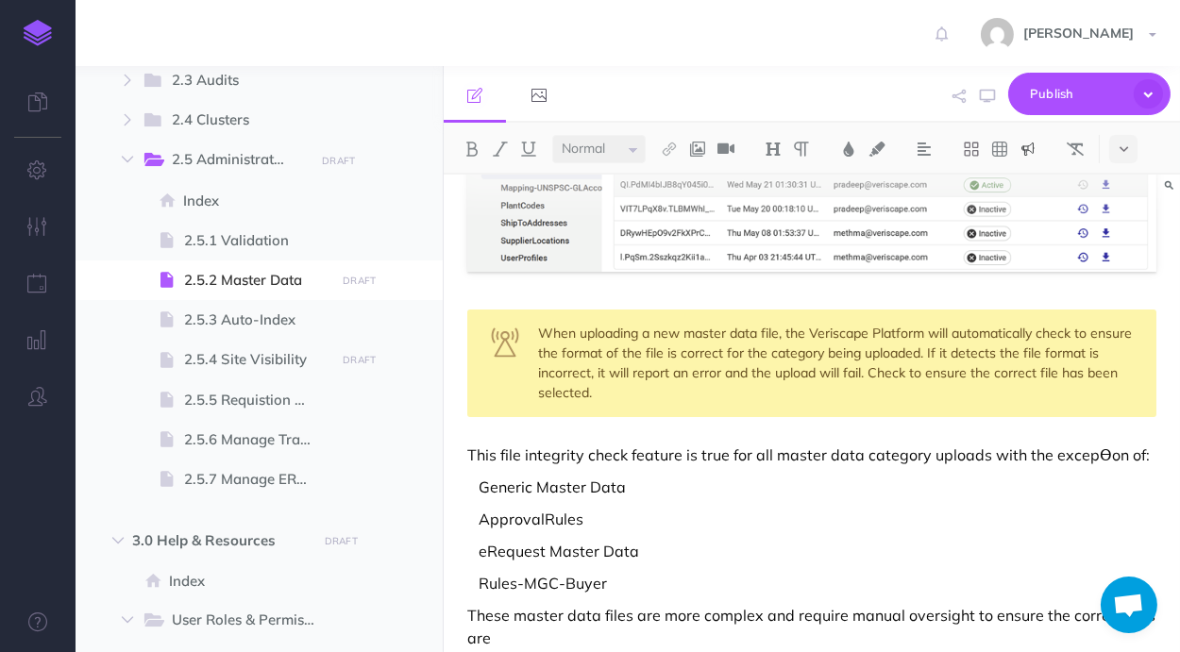
click at [945, 420] on div "Master Data The Master Data section allows you to manage all master data files …" at bounding box center [812, 606] width 736 height 1946
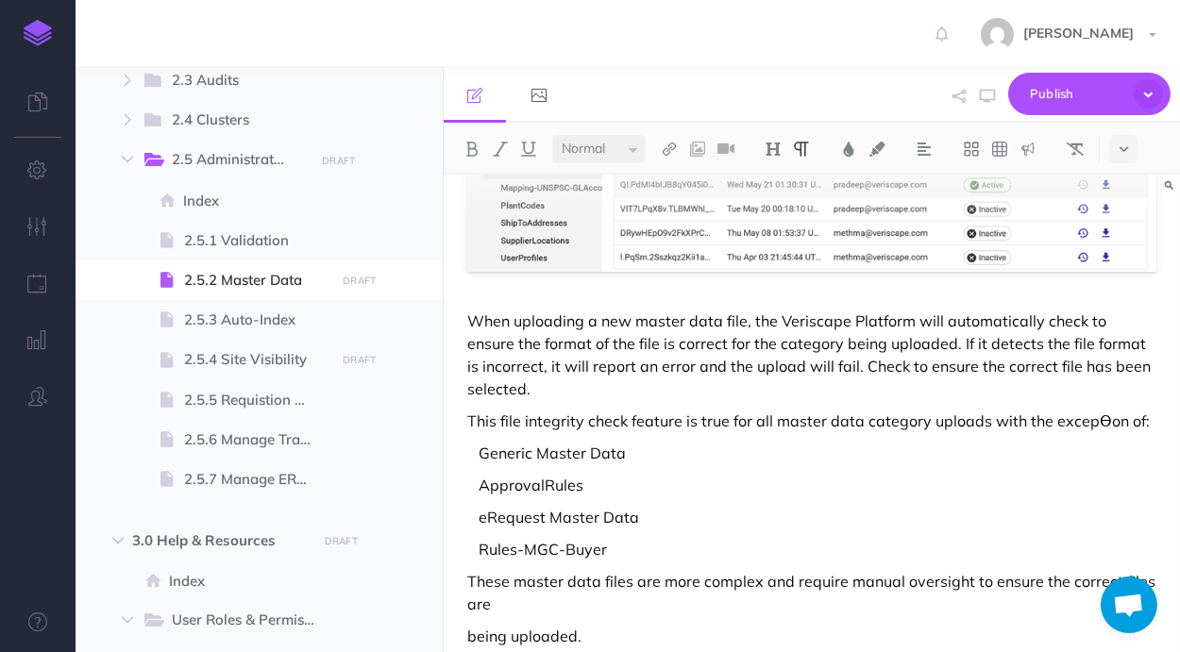
click at [910, 419] on p "This file integrity check feature is true for all master data category uploads …" at bounding box center [811, 421] width 689 height 23
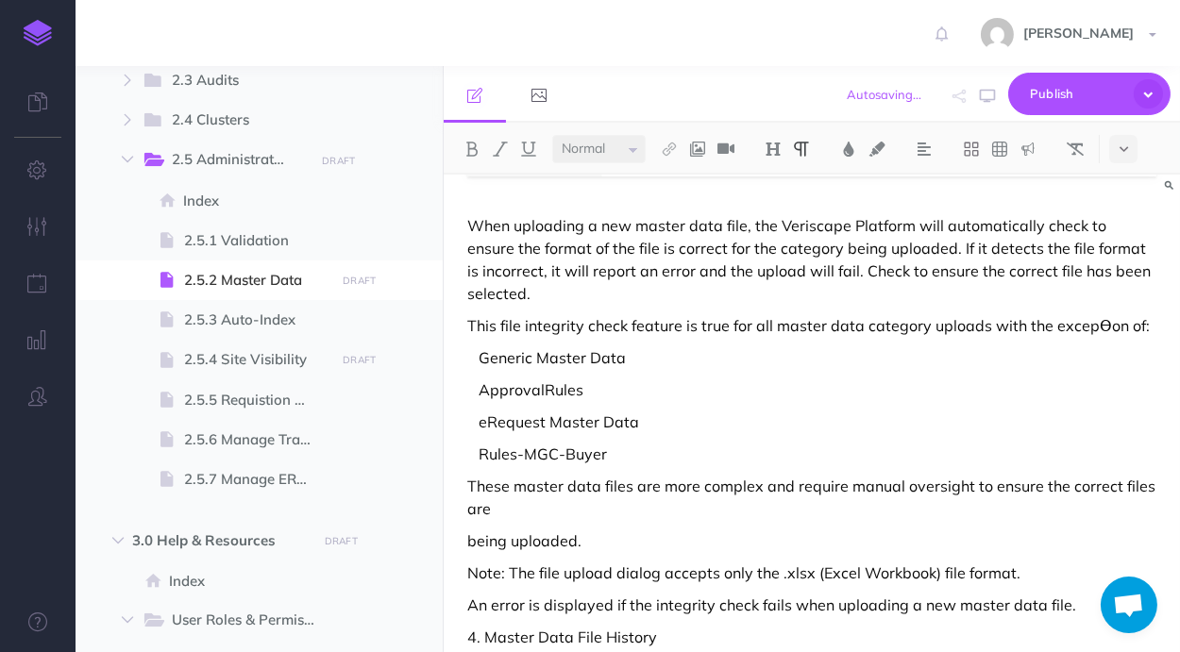
scroll to position [641, 0]
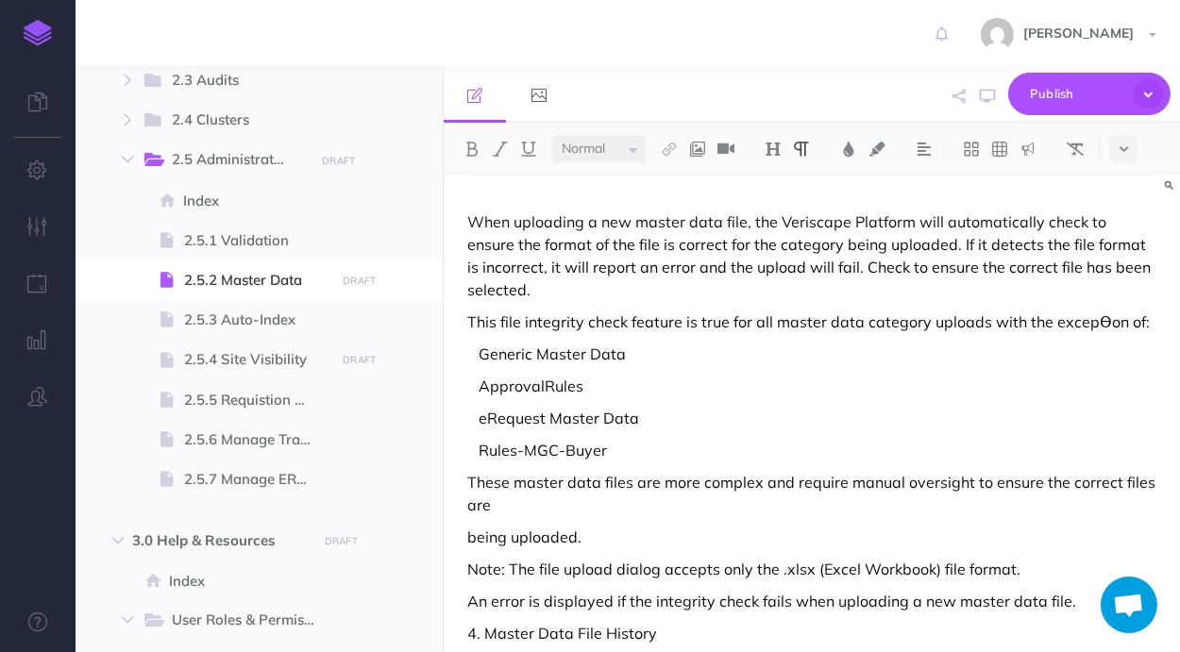
click at [698, 318] on p "This file integrity check feature is true for all master data category uploads …" at bounding box center [811, 322] width 689 height 23
click at [649, 446] on p " Rules-MGC-Buyer" at bounding box center [811, 450] width 689 height 23
click at [1094, 317] on p "This file integrity check feature is true for all master data category uploads …" at bounding box center [811, 322] width 689 height 23
click at [784, 370] on div "Master Data The Master Data section allows you to manage all master data files …" at bounding box center [812, 490] width 736 height 1912
click at [644, 446] on p " Rules-MGC-Buyer" at bounding box center [811, 450] width 689 height 23
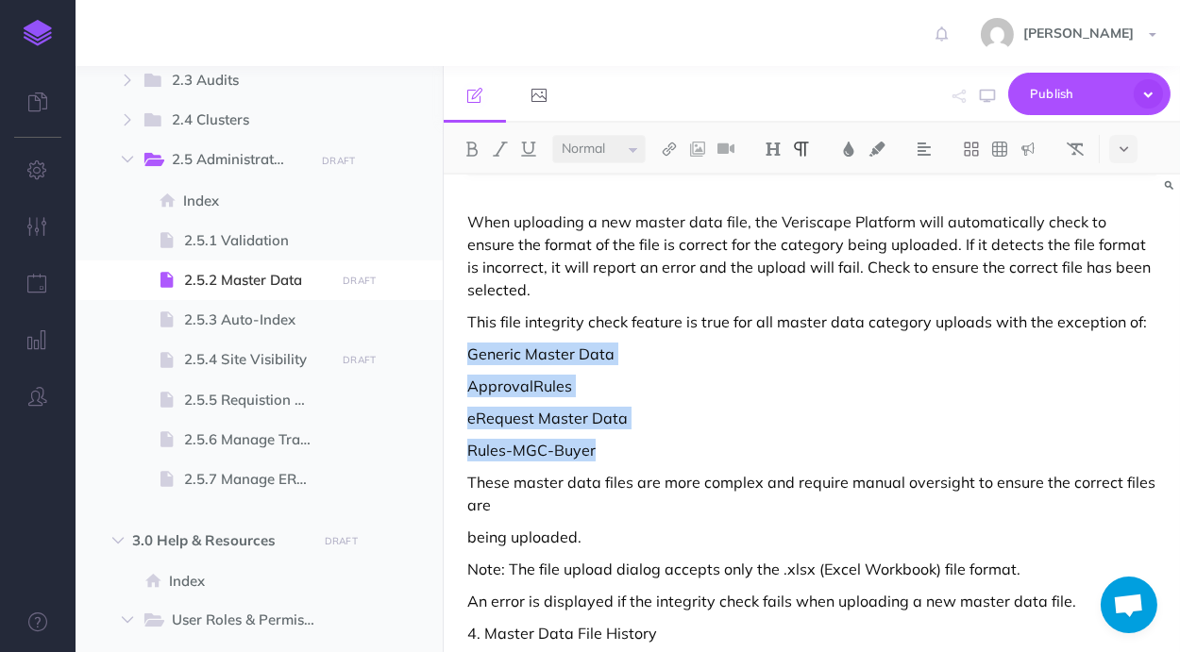
drag, startPoint x: 593, startPoint y: 441, endPoint x: 469, endPoint y: 355, distance: 150.6
click at [469, 355] on div "Master Data The Master Data section allows you to manage all master data files …" at bounding box center [812, 490] width 736 height 1912
click at [1128, 151] on icon at bounding box center [1123, 149] width 8 height 13
click at [1132, 296] on img at bounding box center [1123, 295] width 17 height 15
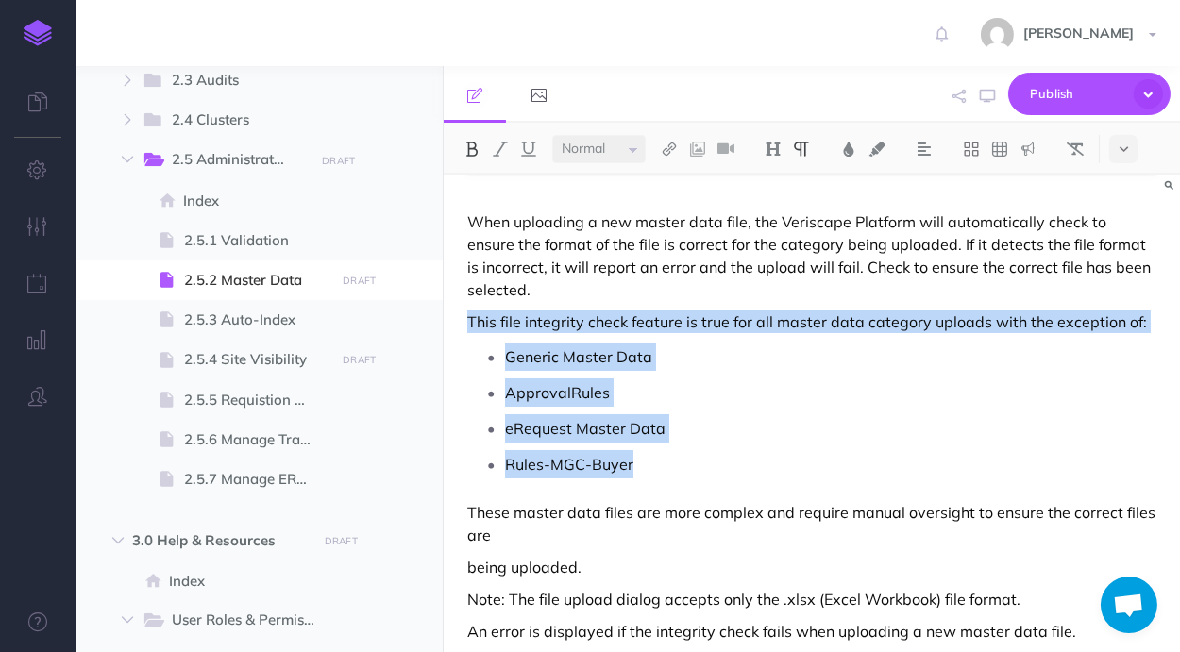
click at [483, 148] on button at bounding box center [472, 149] width 28 height 28
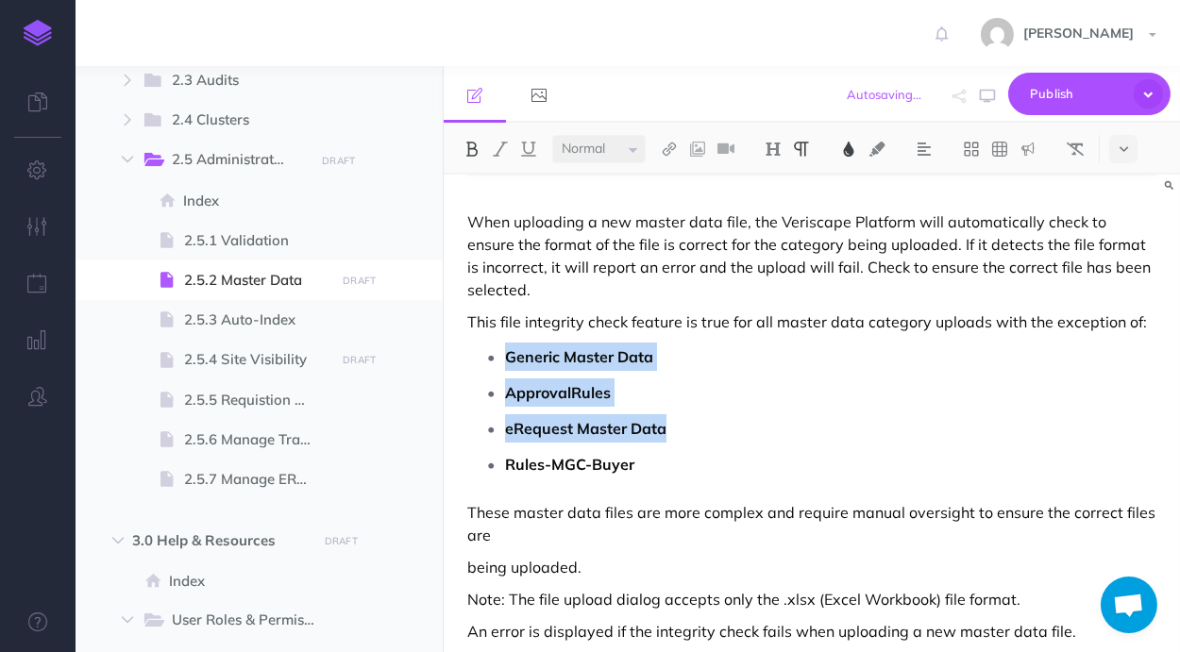
click at [850, 152] on img at bounding box center [848, 149] width 17 height 15
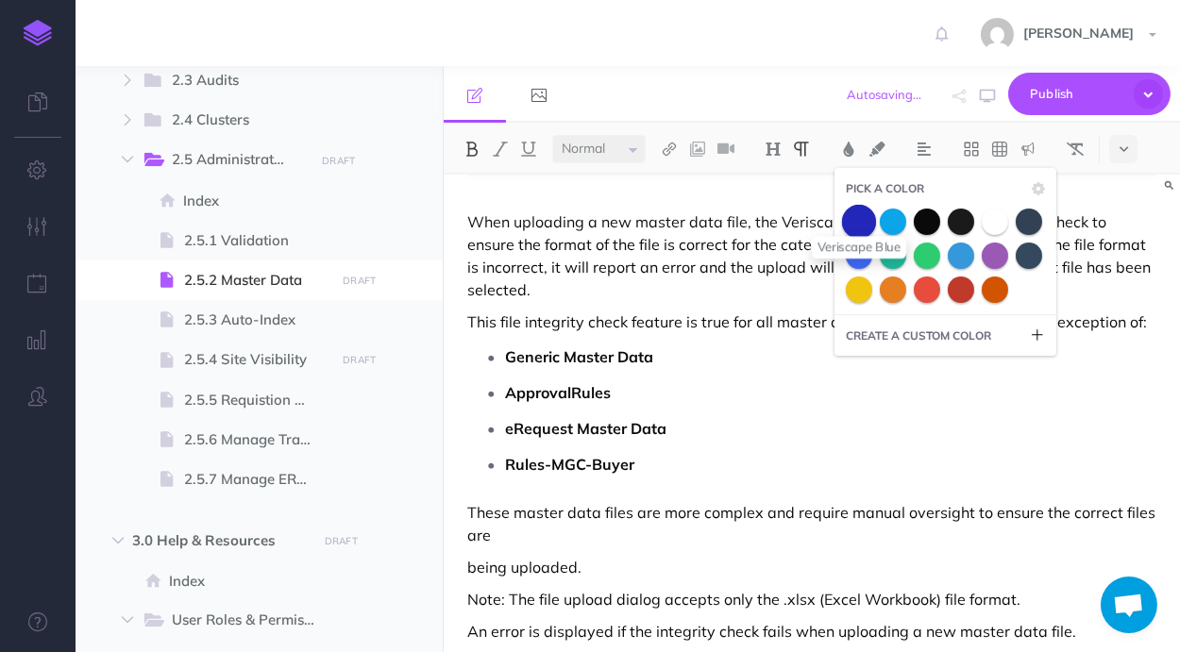
click at [859, 218] on span at bounding box center [859, 221] width 34 height 34
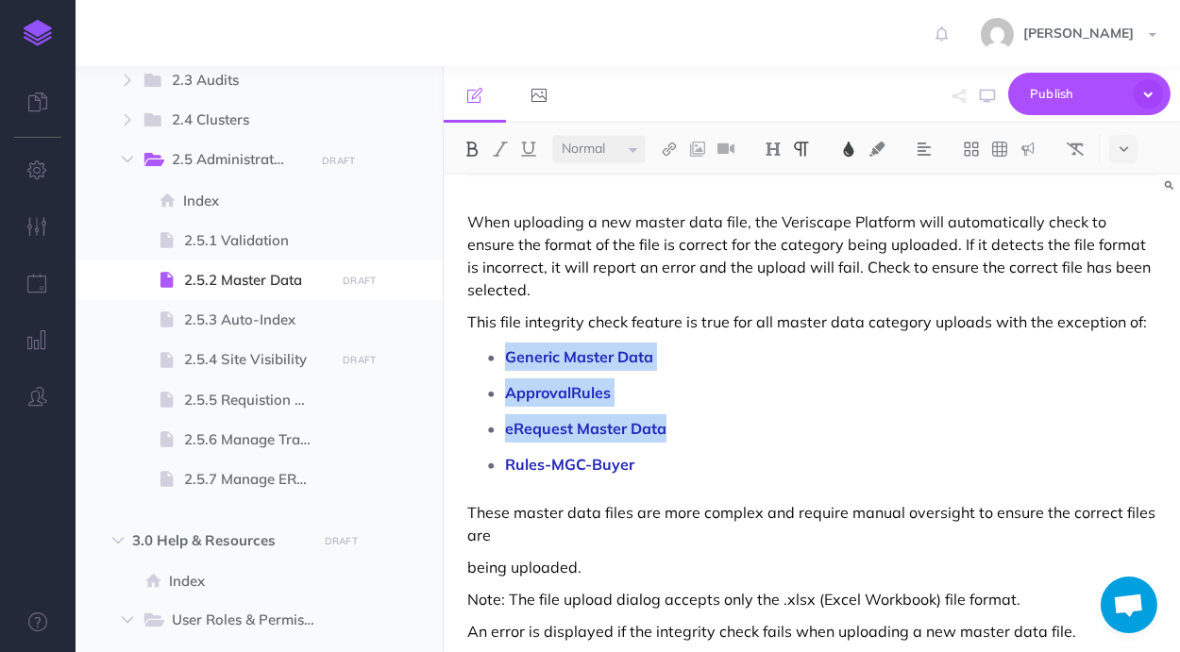
click at [735, 362] on p "Generic Master Data" at bounding box center [830, 357] width 651 height 28
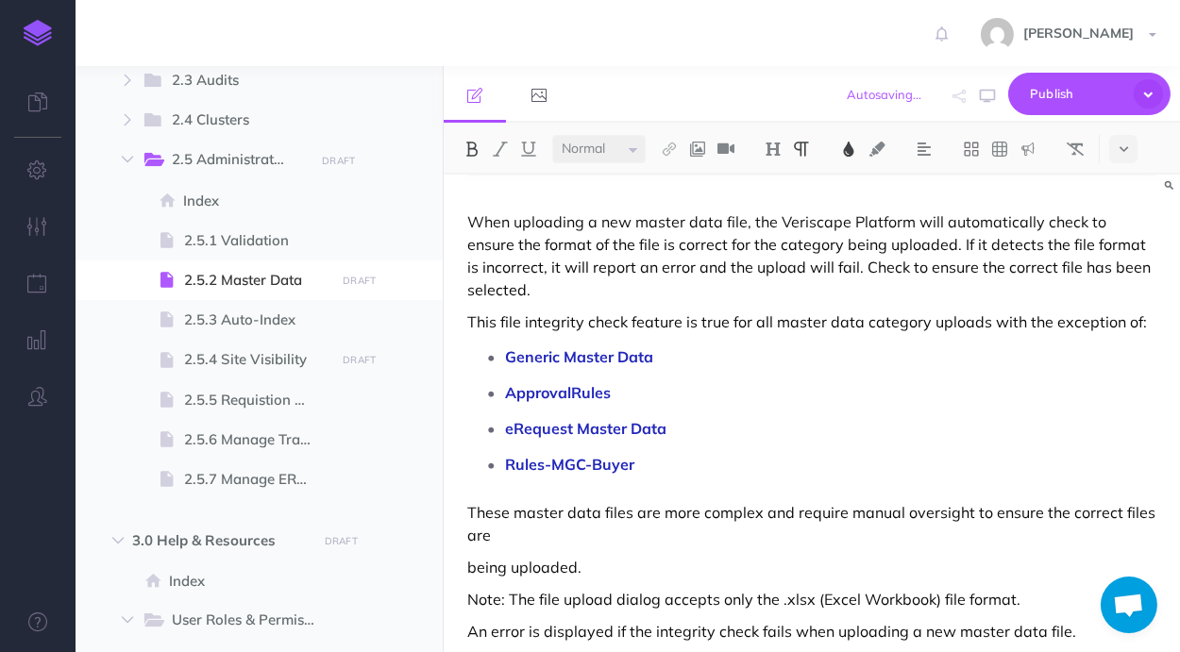
click at [729, 462] on p "Rules-MGC-Buyer" at bounding box center [830, 464] width 651 height 28
click at [676, 524] on p "These master data files are more complex and require manual oversight to ensure…" at bounding box center [811, 523] width 689 height 45
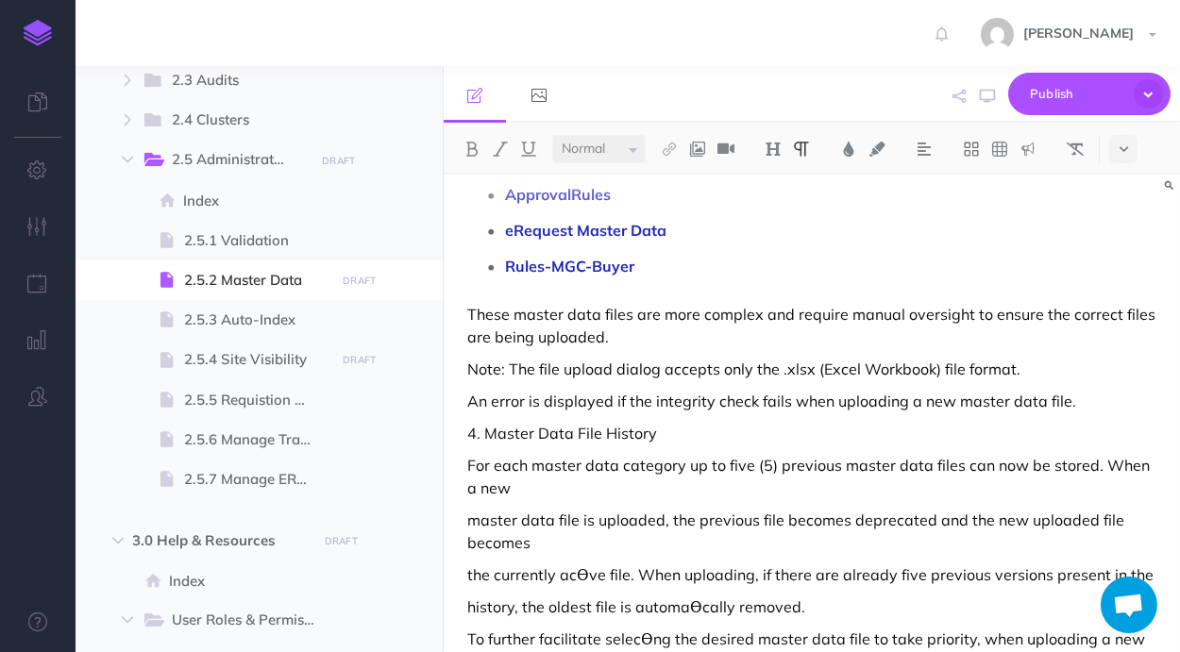
scroll to position [840, 0]
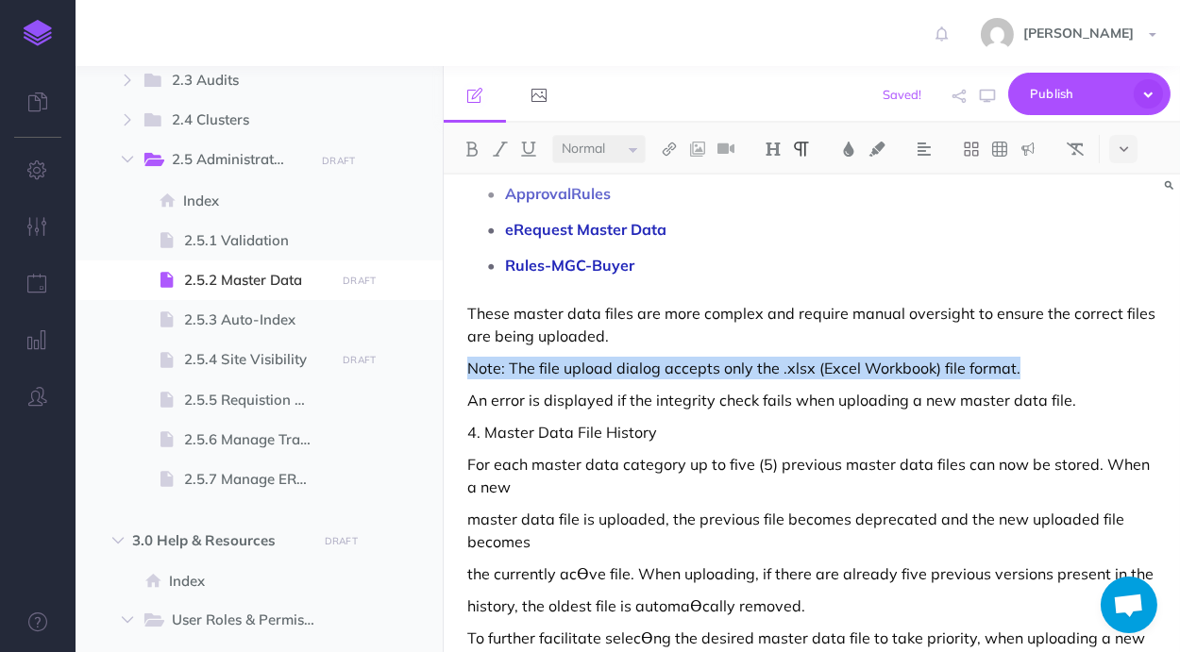
drag, startPoint x: 1030, startPoint y: 369, endPoint x: 461, endPoint y: 382, distance: 569.3
click at [461, 382] on div "Master Data The Master Data section allows you to manage all master data files …" at bounding box center [812, 290] width 736 height 1911
click at [1132, 151] on button at bounding box center [1123, 149] width 28 height 28
click at [1024, 149] on img at bounding box center [1027, 149] width 17 height 15
click at [1033, 203] on img at bounding box center [1027, 210] width 17 height 15
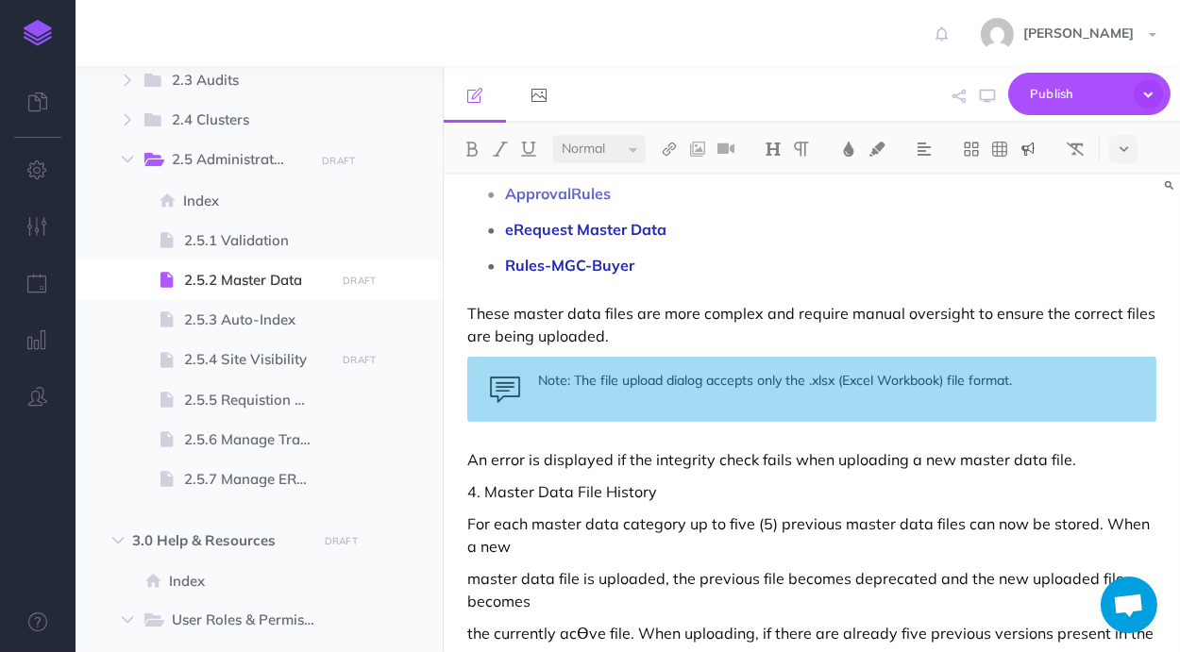
click at [906, 277] on p "Rules-MGC-Buyer" at bounding box center [830, 265] width 651 height 28
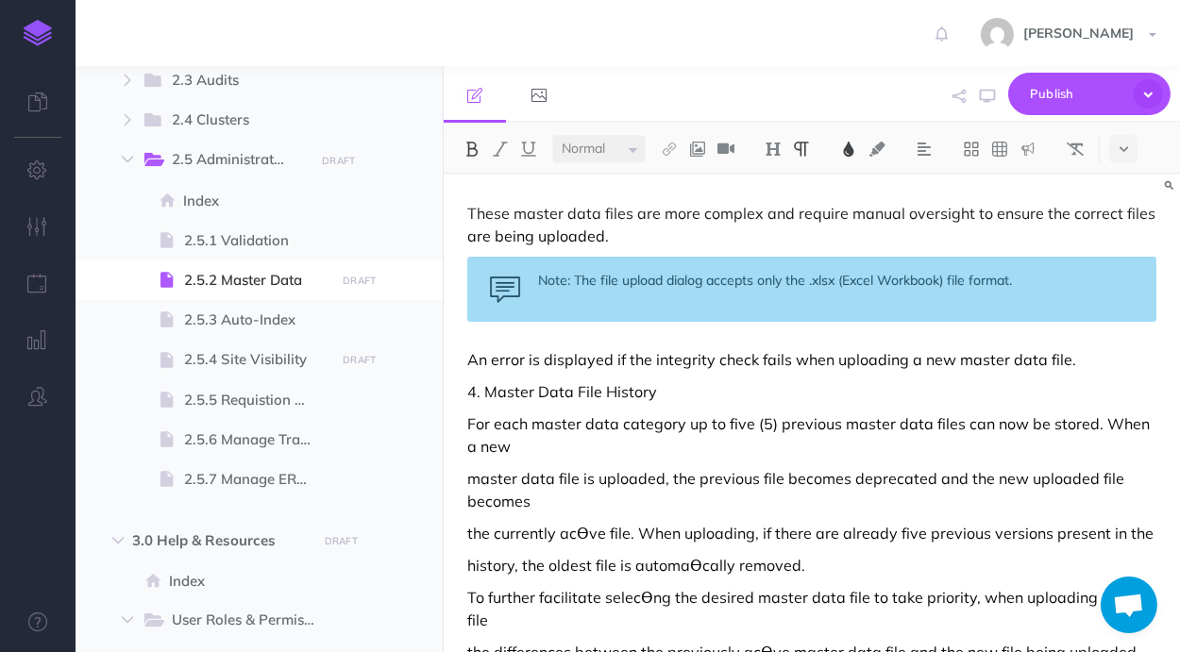
scroll to position [1038, 0]
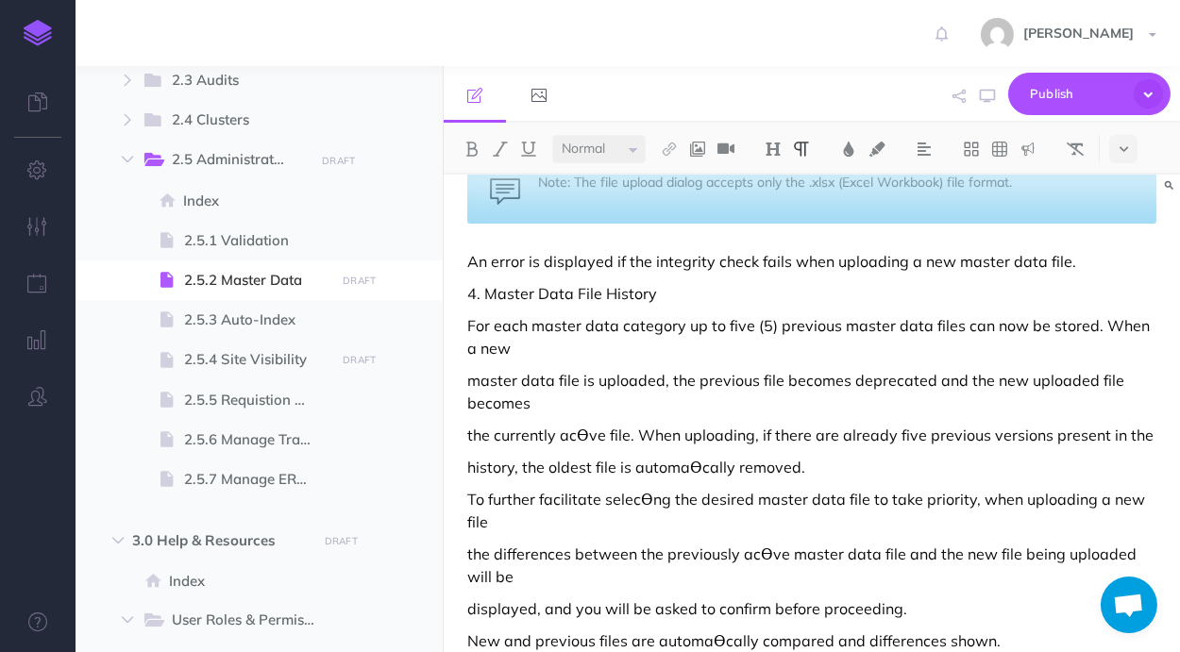
click at [1070, 261] on p "An error is displayed if the integrity check fails when uploading a new master …" at bounding box center [811, 261] width 689 height 23
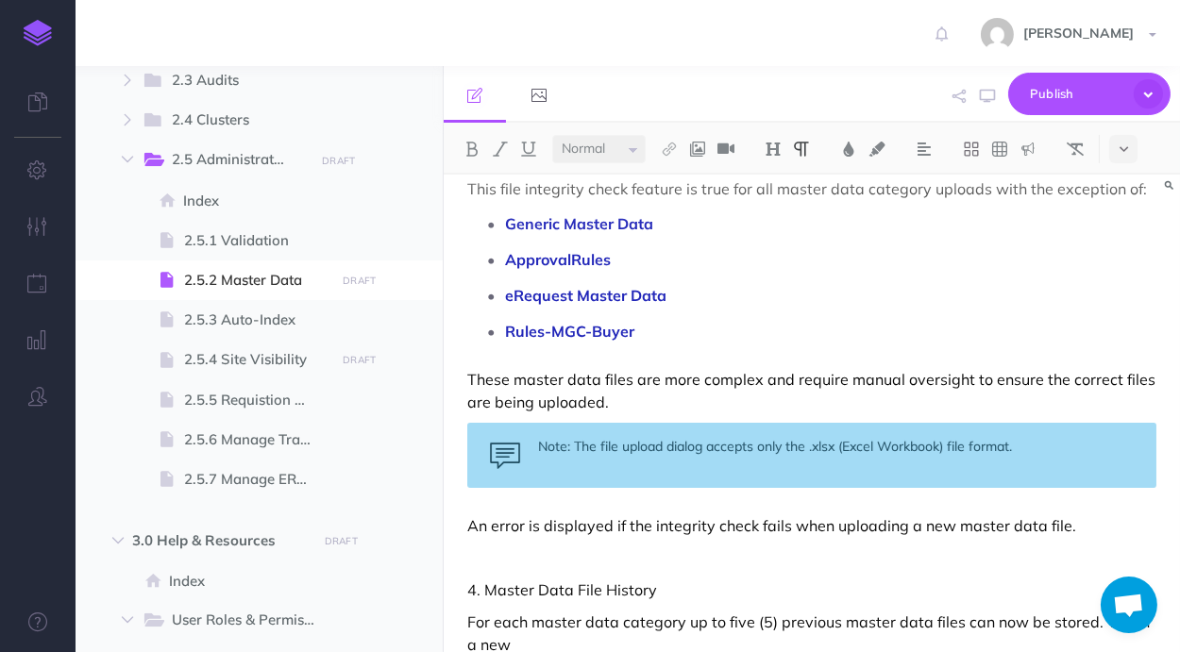
scroll to position [939, 0]
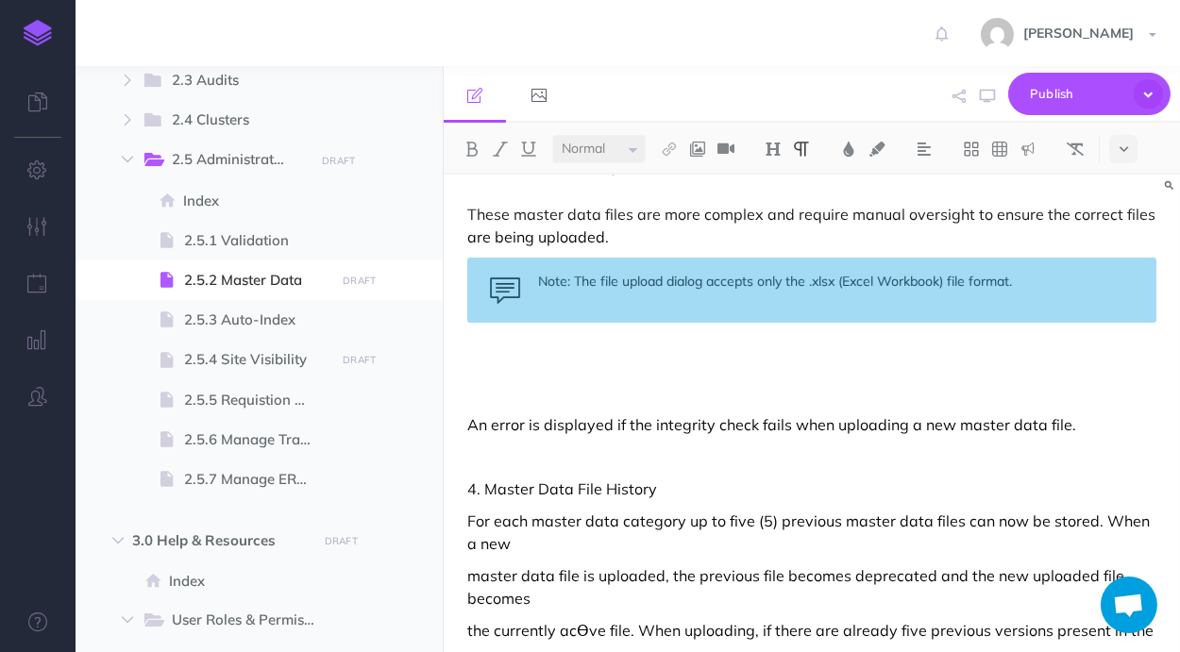
click at [671, 373] on div "Master Data The Master Data section allows you to manage all master data files …" at bounding box center [812, 268] width 736 height 2066
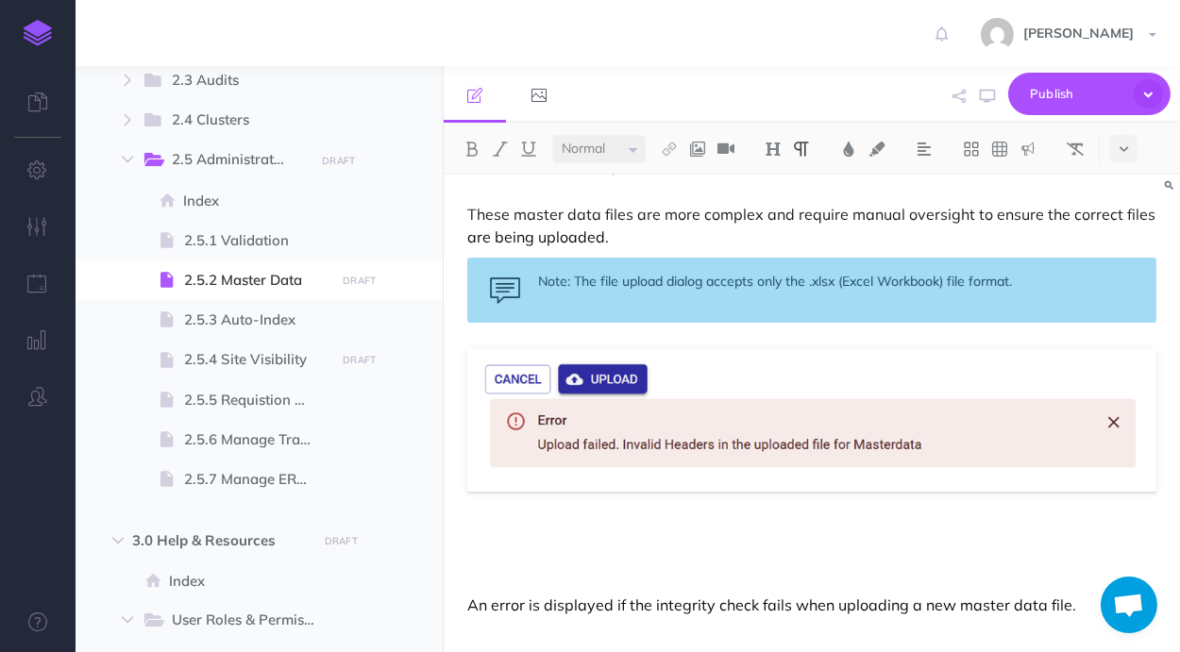
click at [680, 546] on p at bounding box center [811, 541] width 689 height 23
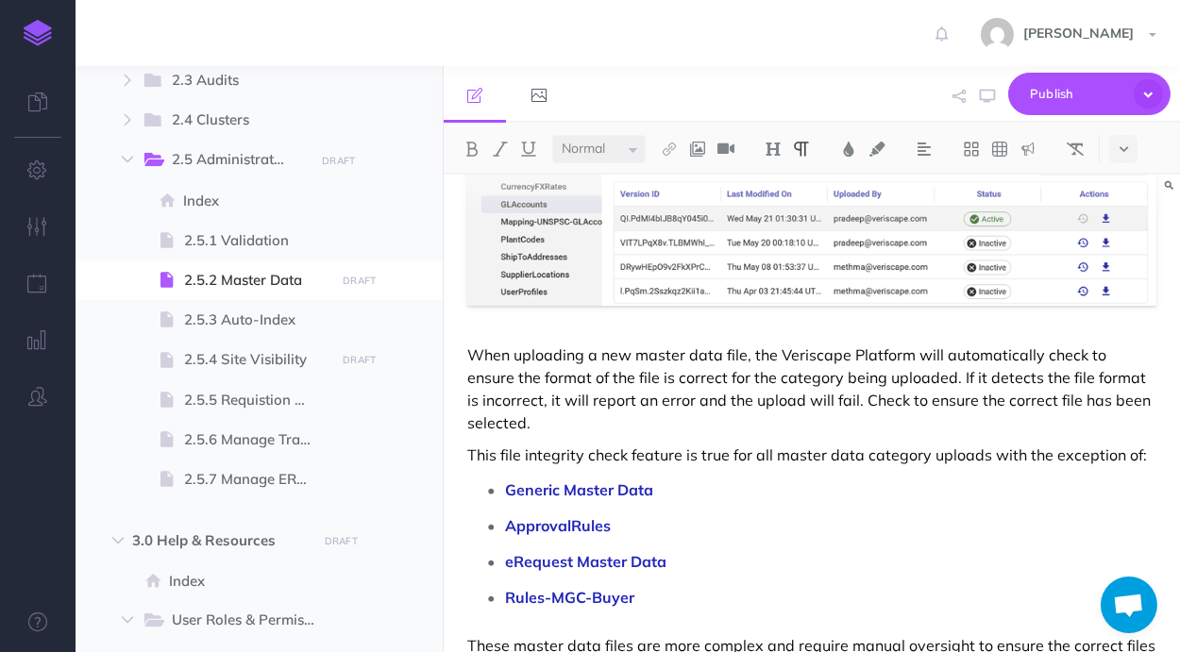
scroll to position [596, 0]
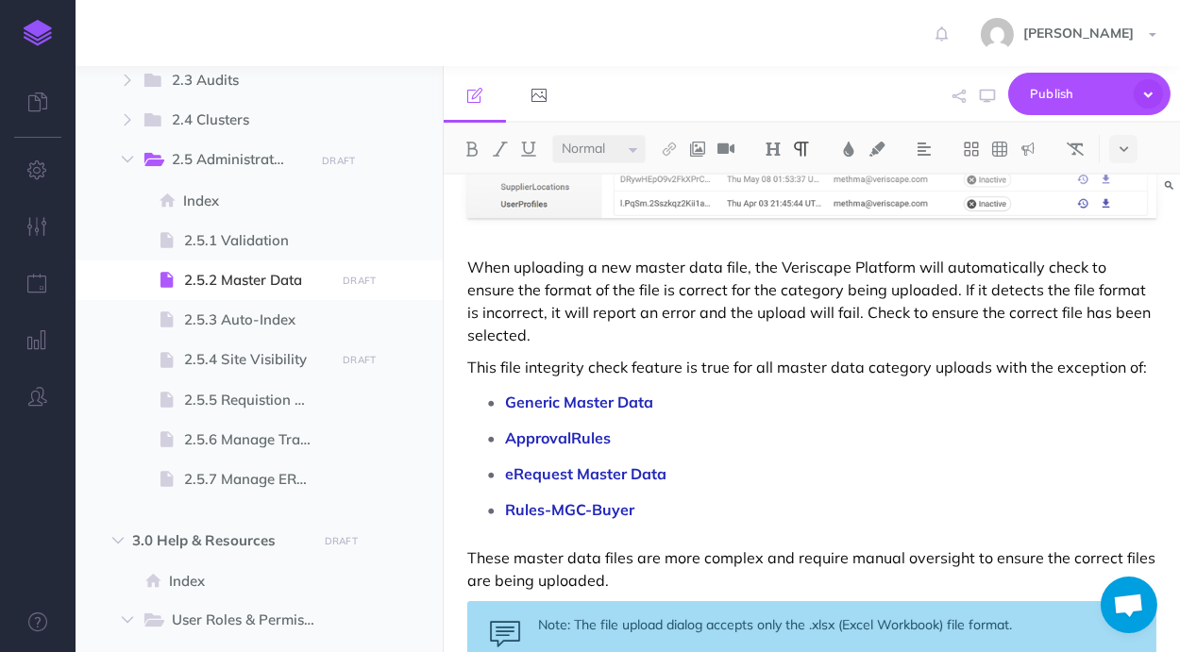
click at [588, 340] on p "When uploading a new master data file, the Veriscape Platform will automaticall…" at bounding box center [811, 301] width 689 height 91
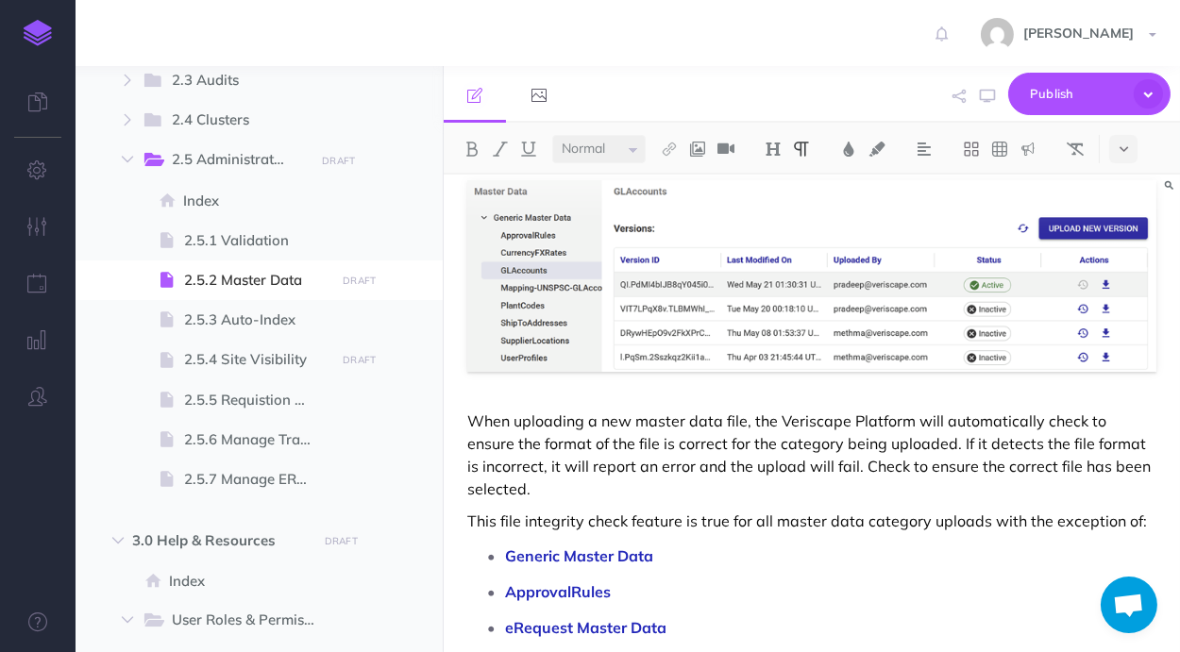
click at [470, 427] on p "When uploading a new master data file, the Veriscape Platform will automaticall…" at bounding box center [811, 455] width 689 height 91
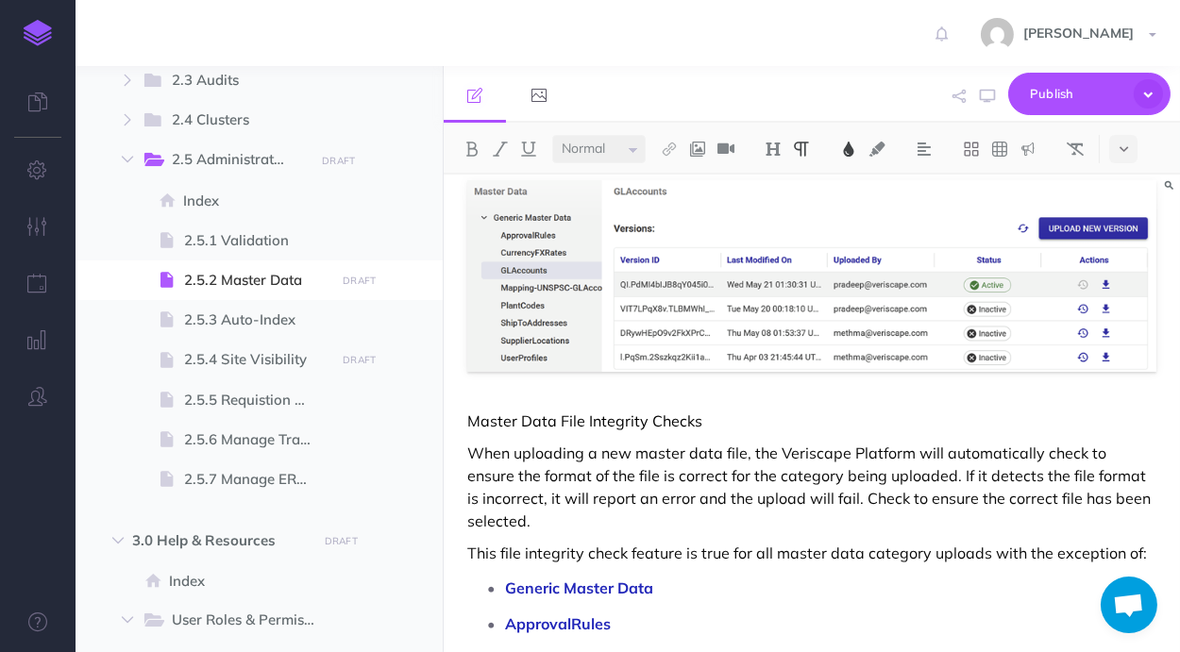
click at [581, 429] on span "Master Data File Integrity Checks" at bounding box center [584, 421] width 235 height 19
drag, startPoint x: 680, startPoint y: 421, endPoint x: 472, endPoint y: 424, distance: 207.7
click at [472, 424] on p "Master Data Integrity Checks" at bounding box center [811, 421] width 689 height 23
click at [777, 149] on img at bounding box center [773, 149] width 17 height 15
click at [780, 205] on button "H2" at bounding box center [773, 210] width 28 height 28
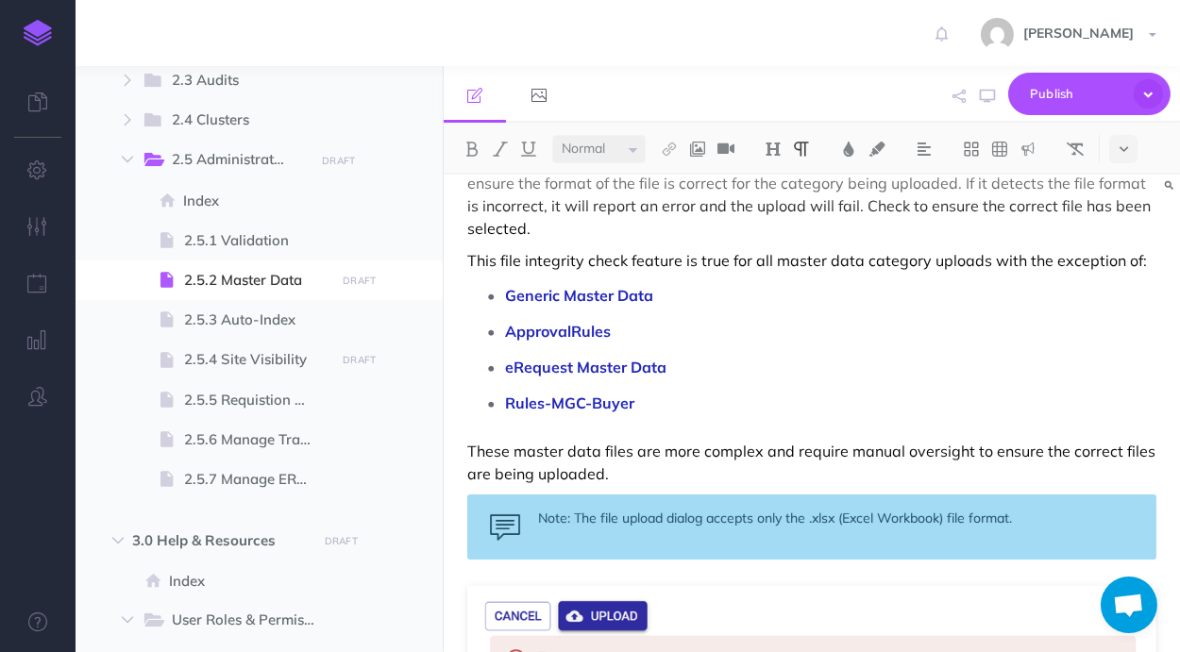
scroll to position [1138, 0]
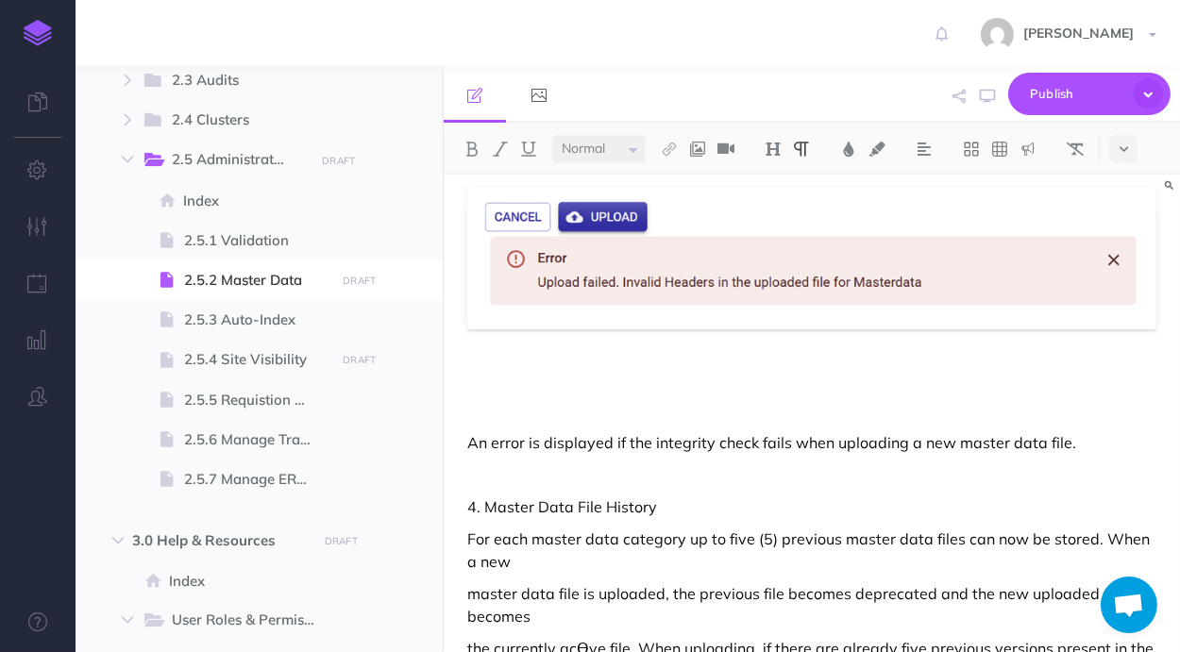
click at [784, 391] on div "Master Data The Master Data section allows you to manage all master data files …" at bounding box center [812, 177] width 736 height 2283
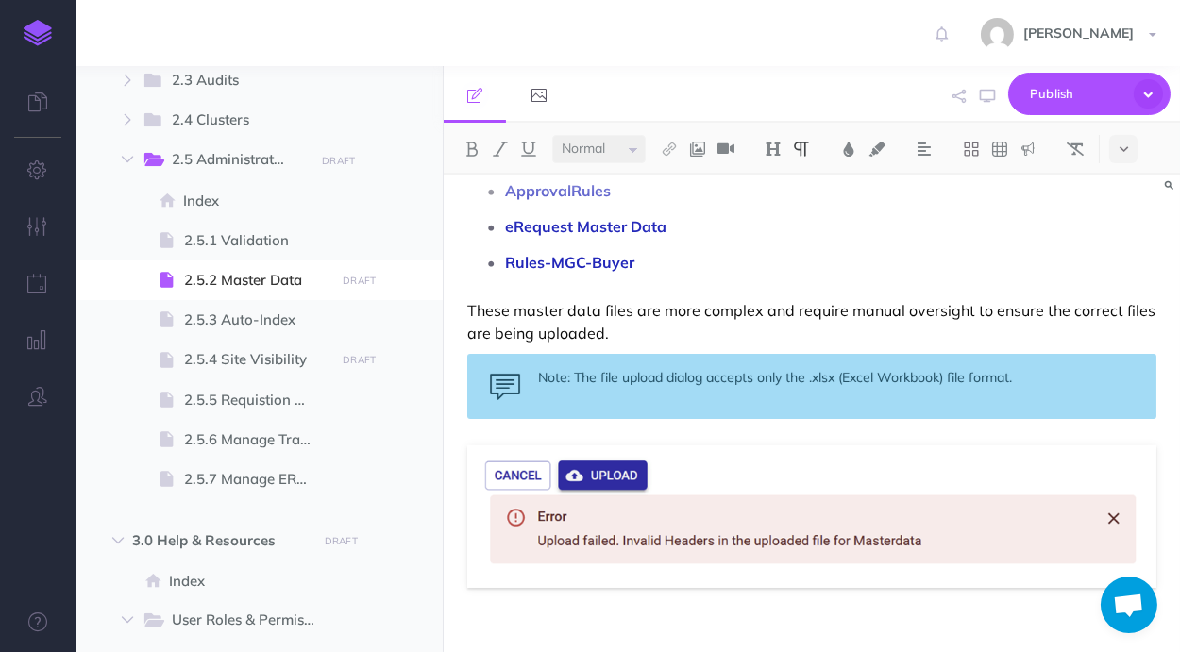
scroll to position [881, 0]
click at [824, 463] on img at bounding box center [811, 516] width 689 height 143
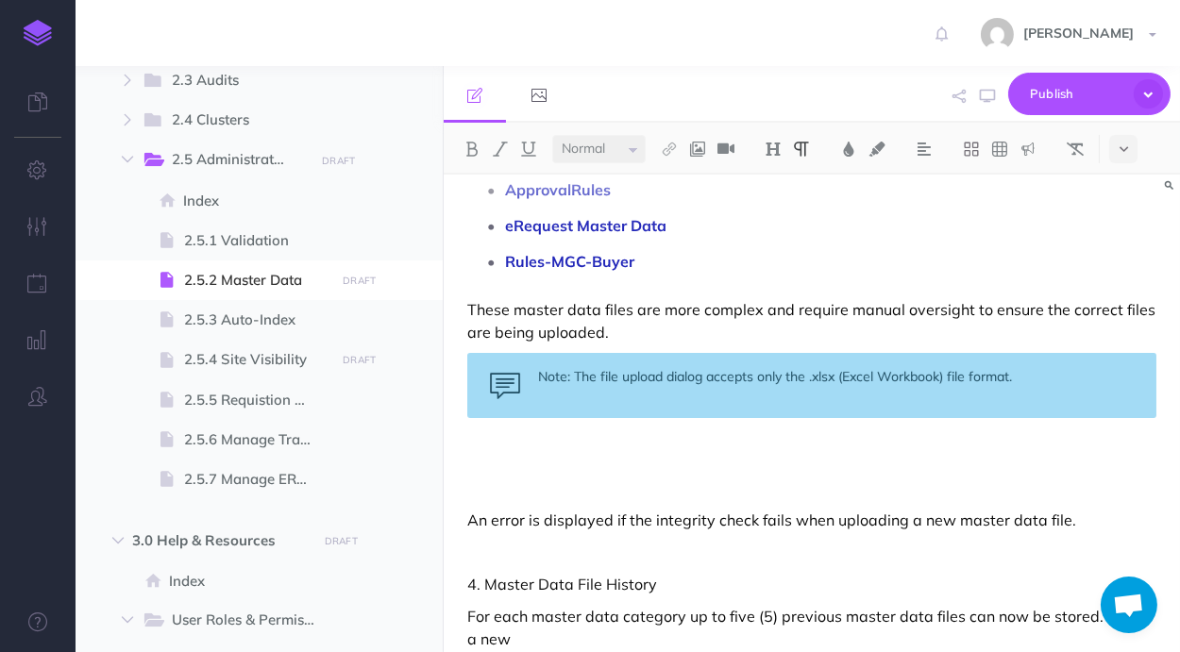
click at [720, 341] on p "These master data files are more complex and require manual oversight to ensure…" at bounding box center [811, 320] width 689 height 45
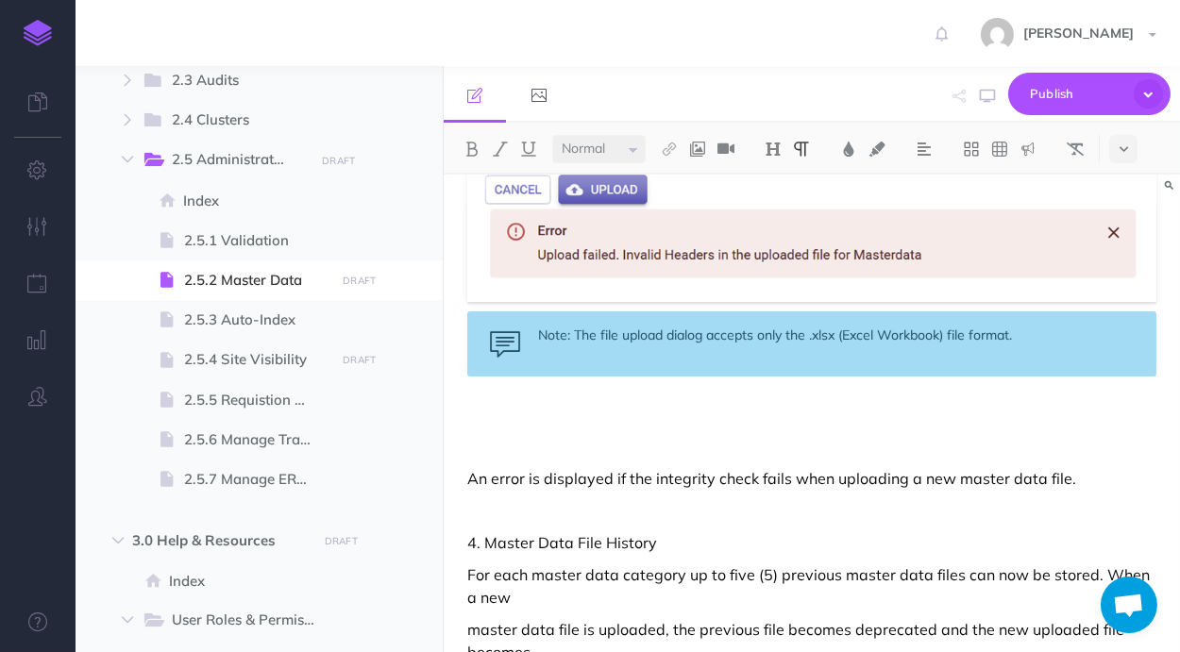
scroll to position [1080, 0]
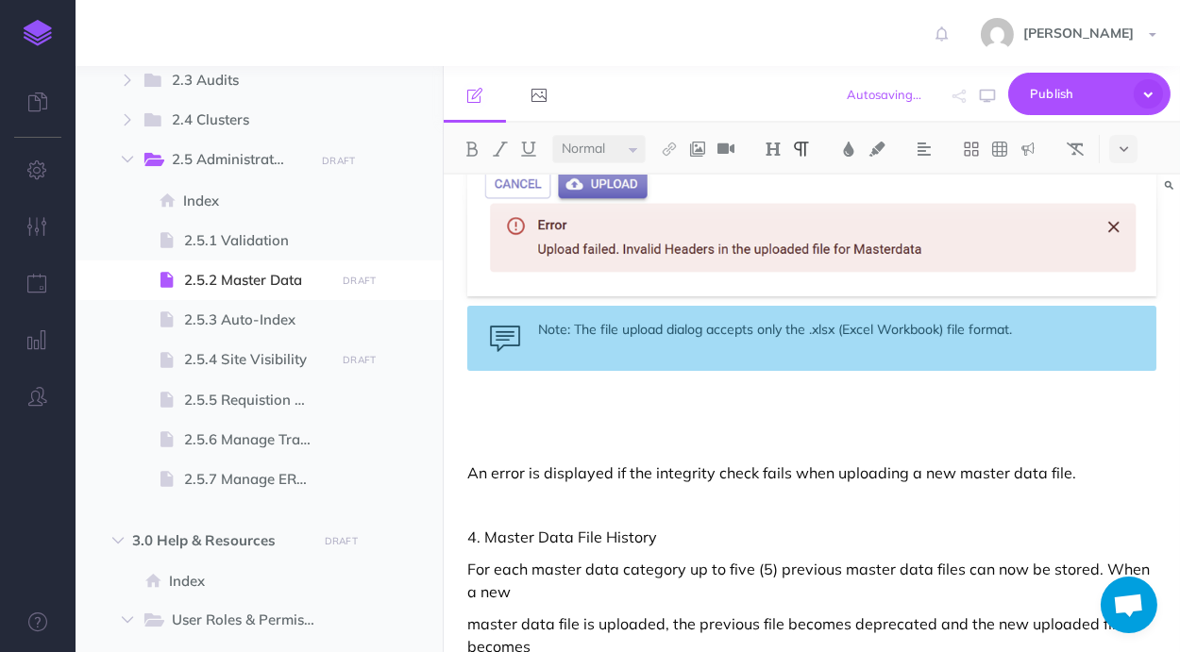
click at [825, 411] on p at bounding box center [811, 408] width 689 height 23
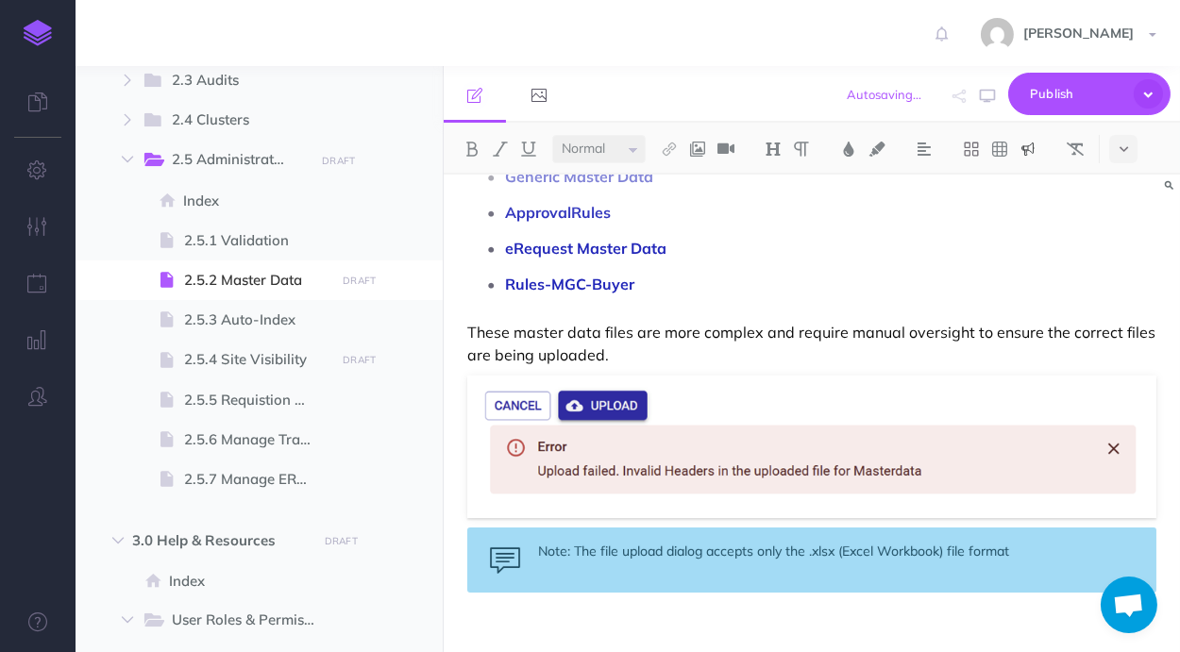
scroll to position [981, 0]
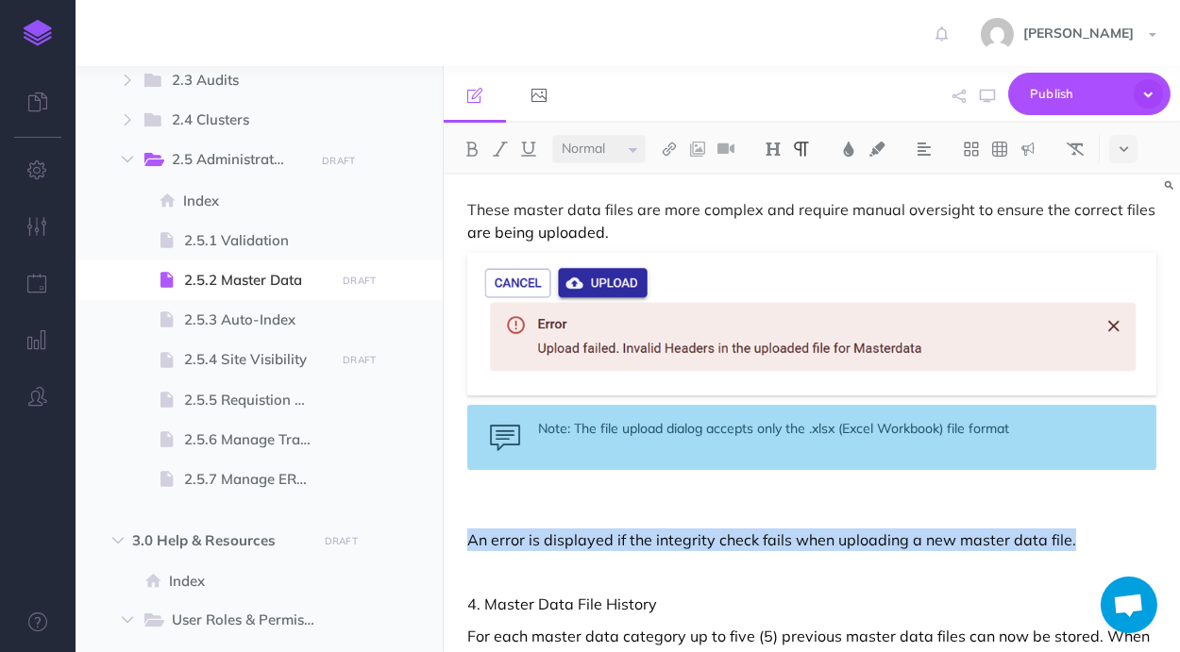
drag, startPoint x: 1081, startPoint y: 540, endPoint x: 419, endPoint y: 551, distance: 661.8
click at [444, 551] on div "Master Data The Master Data section allows you to manage all master data files …" at bounding box center [812, 414] width 736 height 478
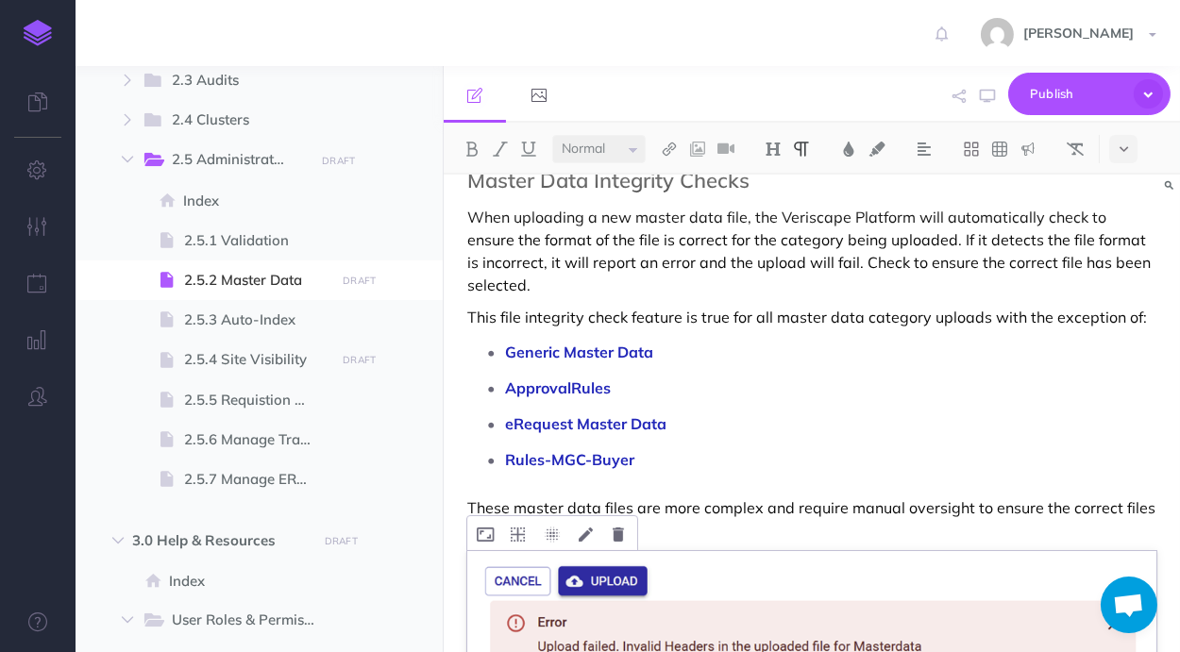
scroll to position [782, 0]
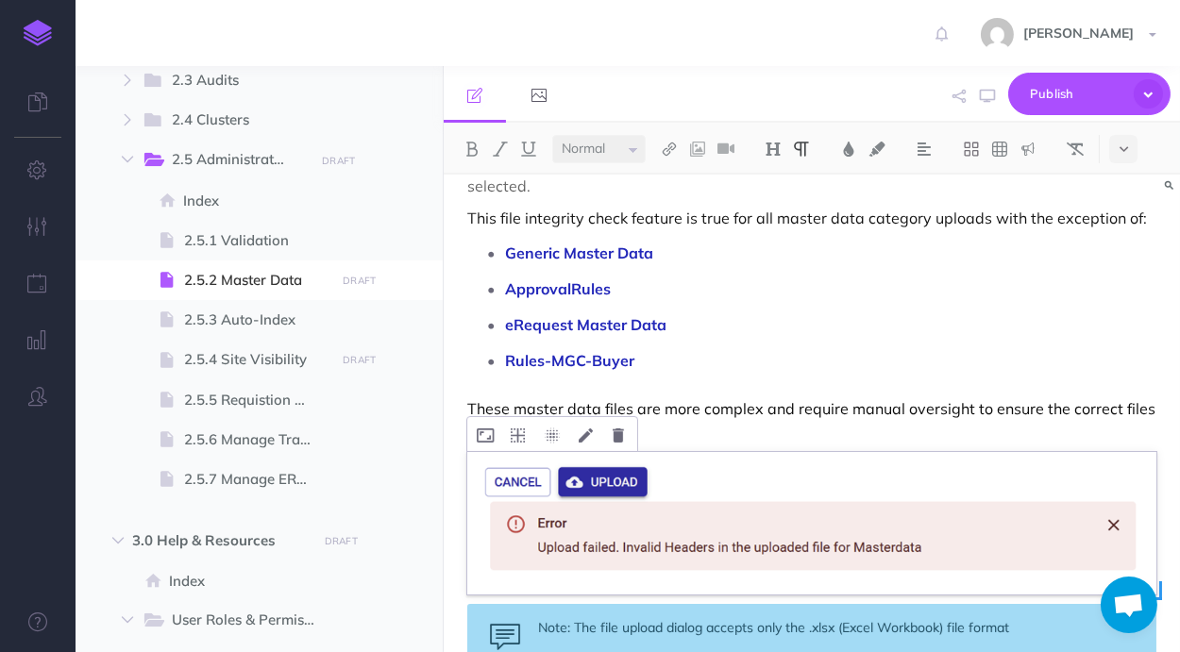
click at [728, 499] on img at bounding box center [811, 523] width 689 height 143
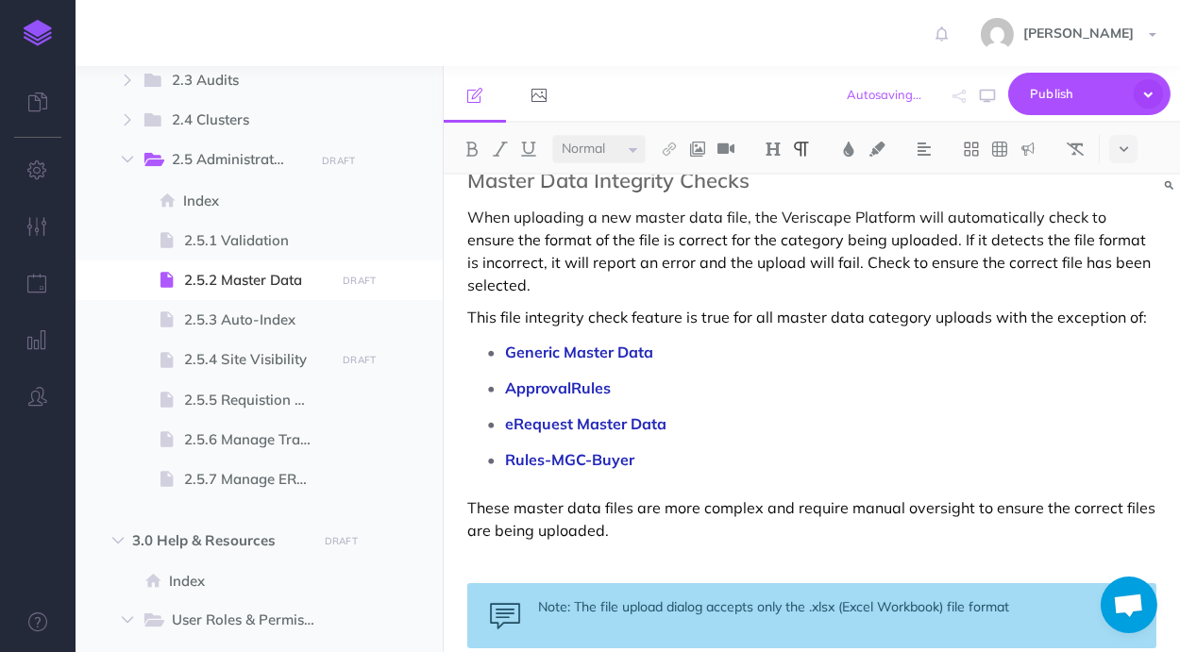
scroll to position [682, 0]
click at [682, 283] on p "When uploading a new master data file, the Veriscape Platform will automaticall…" at bounding box center [811, 251] width 689 height 91
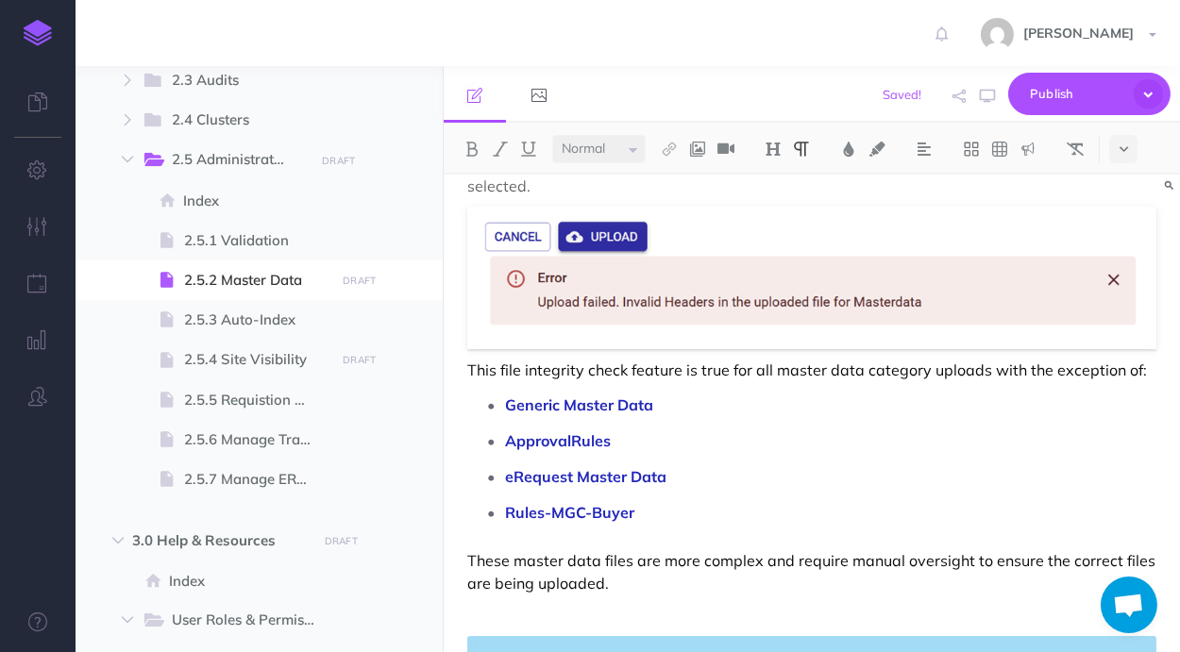
scroll to position [881, 0]
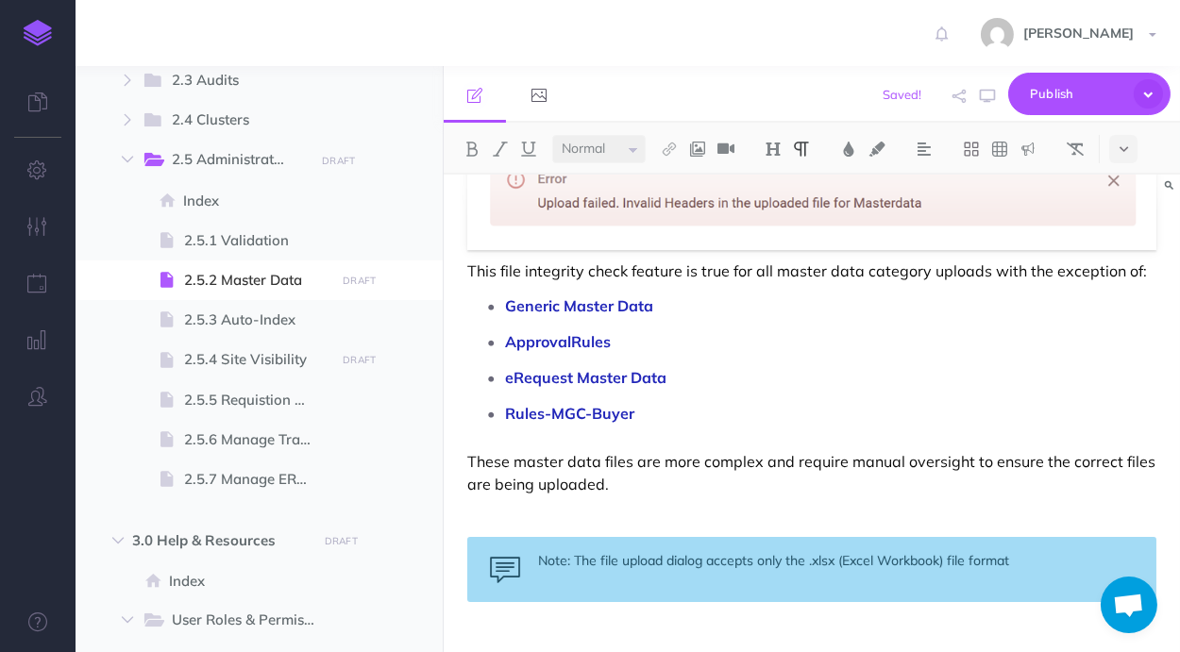
click at [731, 497] on div "Master Data The Master Data section allows you to manage all master data files …" at bounding box center [812, 421] width 736 height 2255
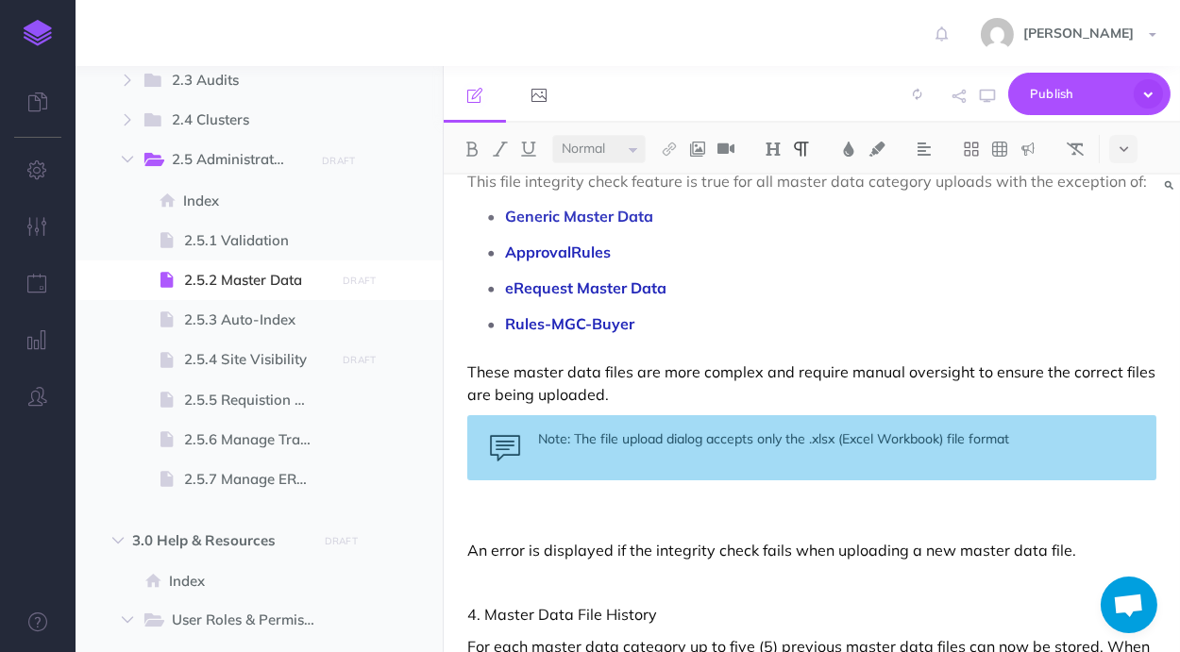
scroll to position [1080, 0]
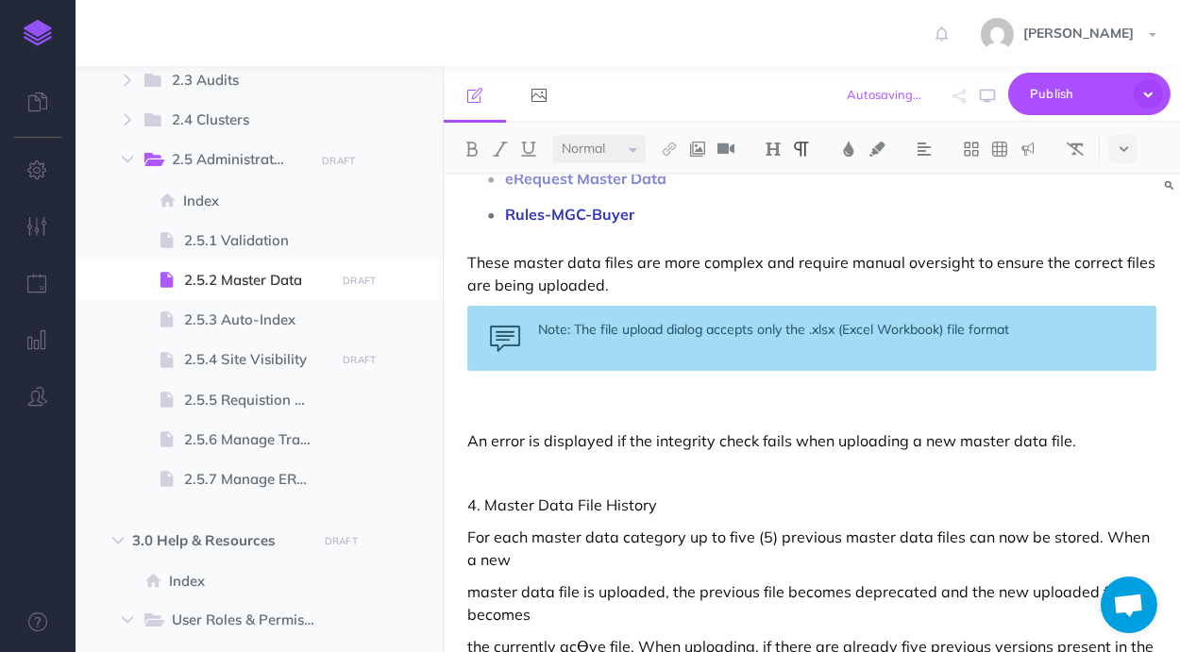
click at [738, 468] on p at bounding box center [811, 473] width 689 height 23
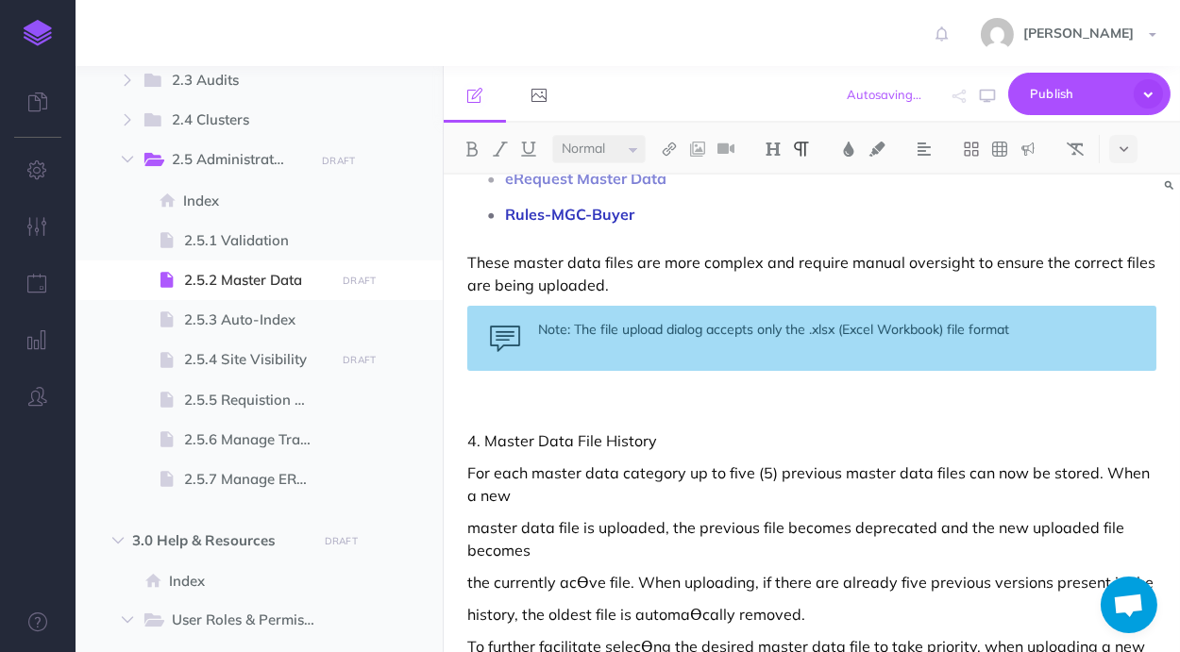
drag, startPoint x: 486, startPoint y: 438, endPoint x: 459, endPoint y: 436, distance: 27.4
drag, startPoint x: 670, startPoint y: 444, endPoint x: 362, endPoint y: 442, distance: 308.7
click at [444, 442] on div "Master Data The Master Data section allows you to manage all master data files …" at bounding box center [812, 414] width 736 height 478
click at [784, 147] on button at bounding box center [773, 149] width 28 height 28
click at [783, 219] on button "H2" at bounding box center [773, 210] width 28 height 28
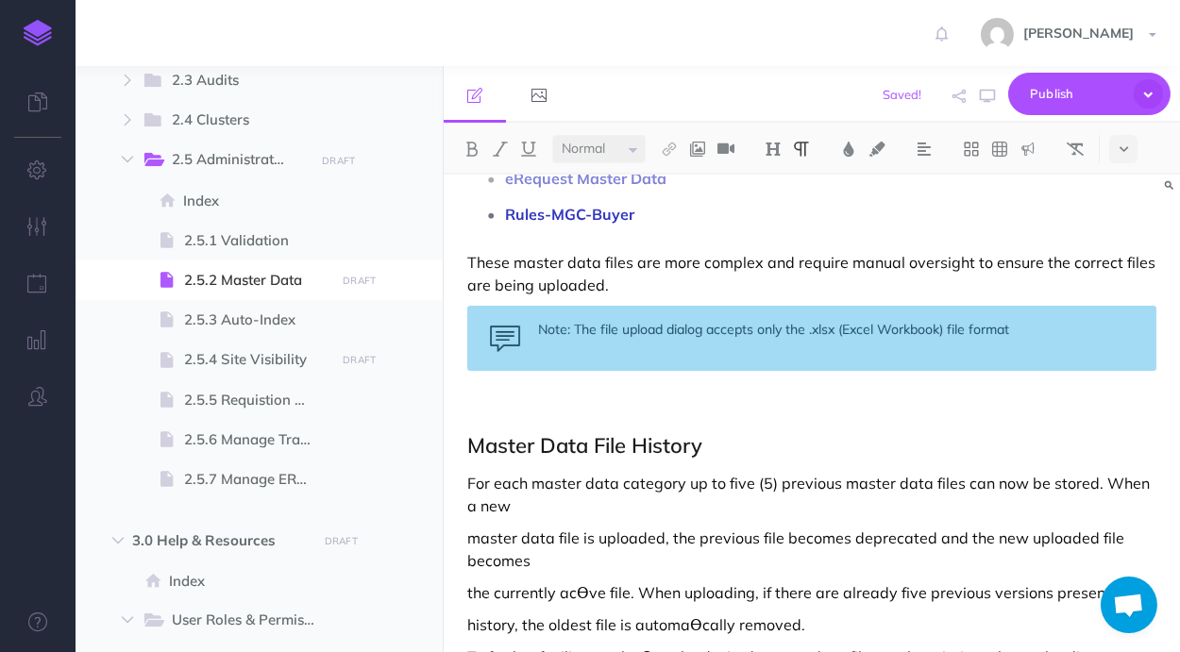
click at [703, 404] on p at bounding box center [811, 408] width 689 height 23
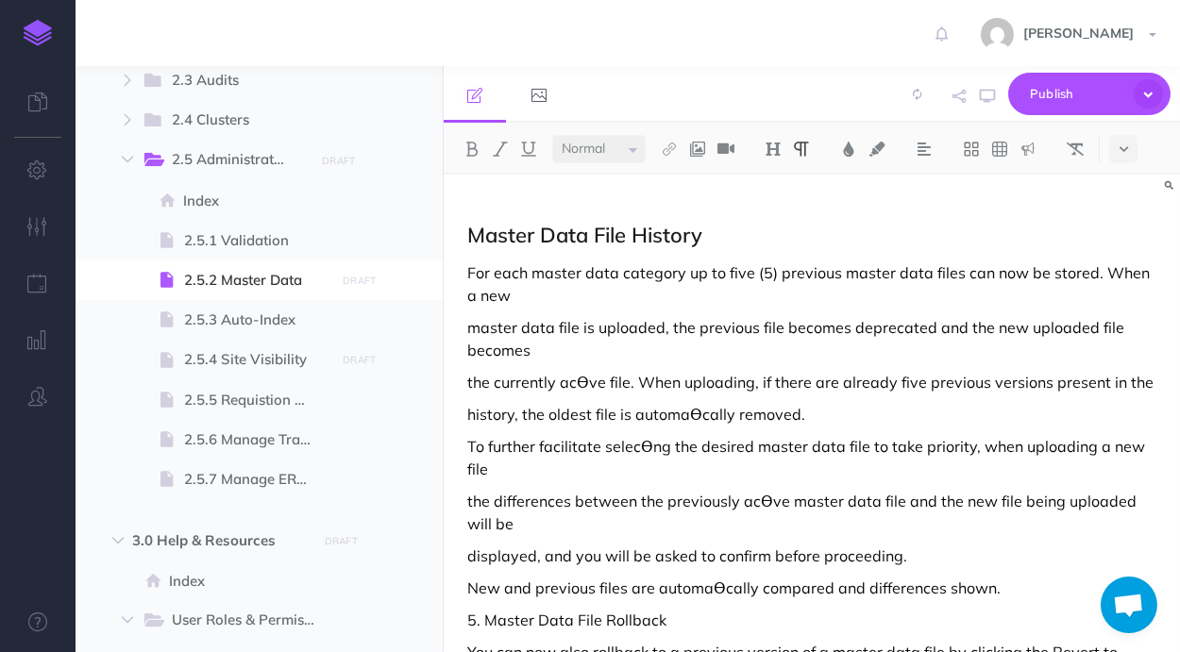
scroll to position [1291, 0]
click at [661, 284] on p "For each master data category up to five (5) previous master data files can now…" at bounding box center [811, 283] width 689 height 45
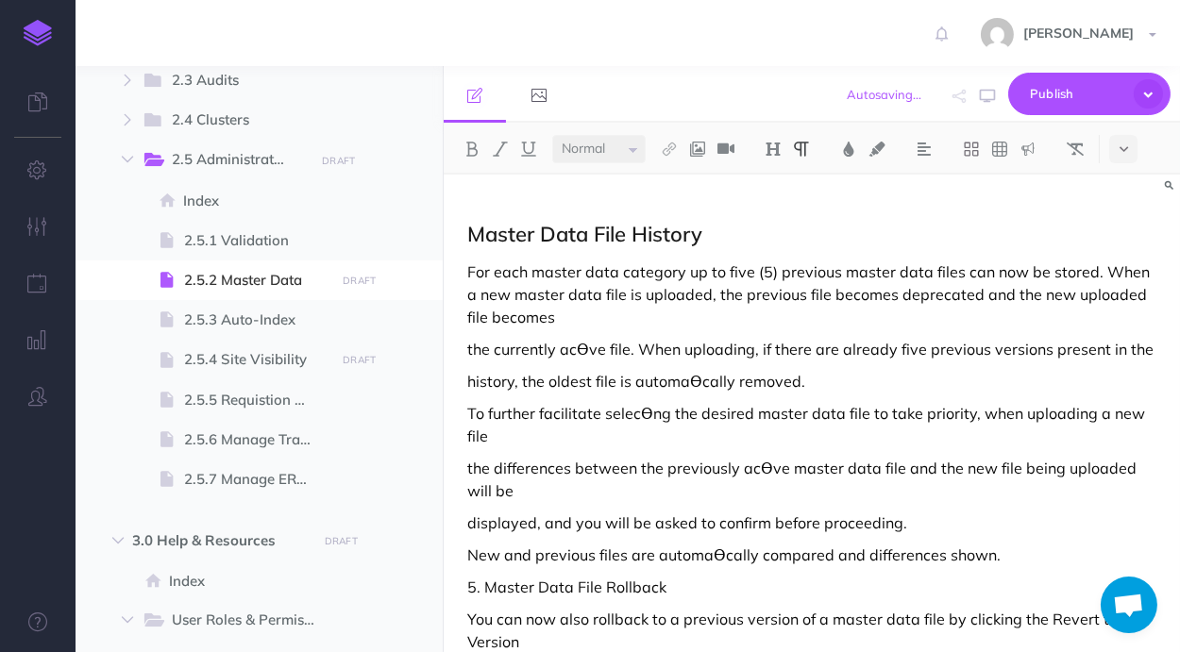
click at [772, 273] on p "For each master data category up to five (5) previous master data files can now…" at bounding box center [811, 295] width 689 height 68
click at [994, 267] on p "For each master data category up to five previous master data files can now be …" at bounding box center [811, 295] width 689 height 68
click at [798, 321] on p "For each master data category up to five previous master data files can be stor…" at bounding box center [811, 295] width 689 height 68
click at [472, 349] on p "the currently acƟve file. When uploading, if there are already five previous ve…" at bounding box center [811, 349] width 689 height 23
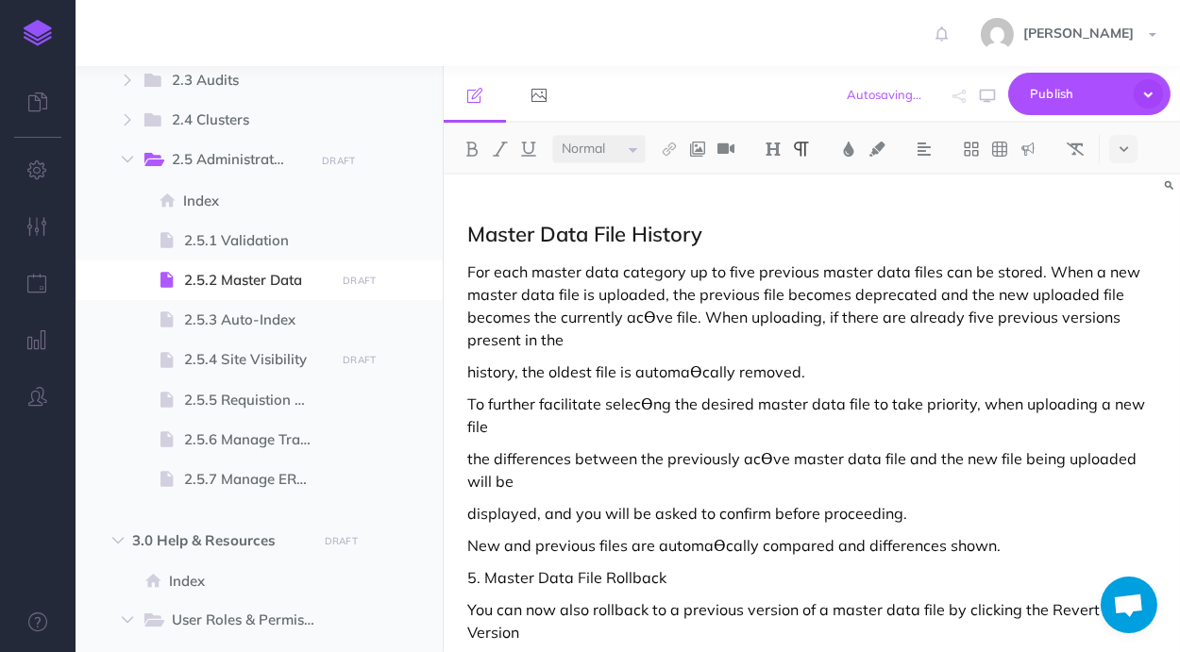
click at [650, 318] on p "For each master data category up to five previous master data files can be stor…" at bounding box center [811, 306] width 689 height 91
click at [718, 339] on p "For each master data category up to five previous master data files can be stor…" at bounding box center [811, 306] width 689 height 91
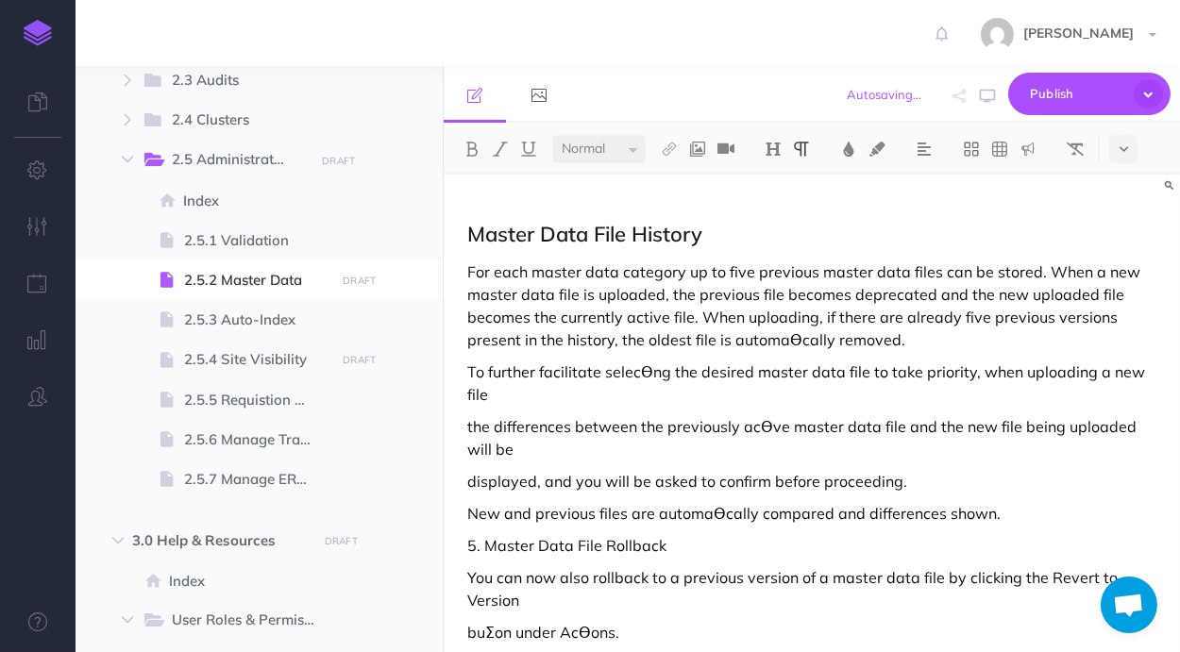
click at [795, 346] on p "For each master data category up to five previous master data files can be stor…" at bounding box center [811, 306] width 689 height 91
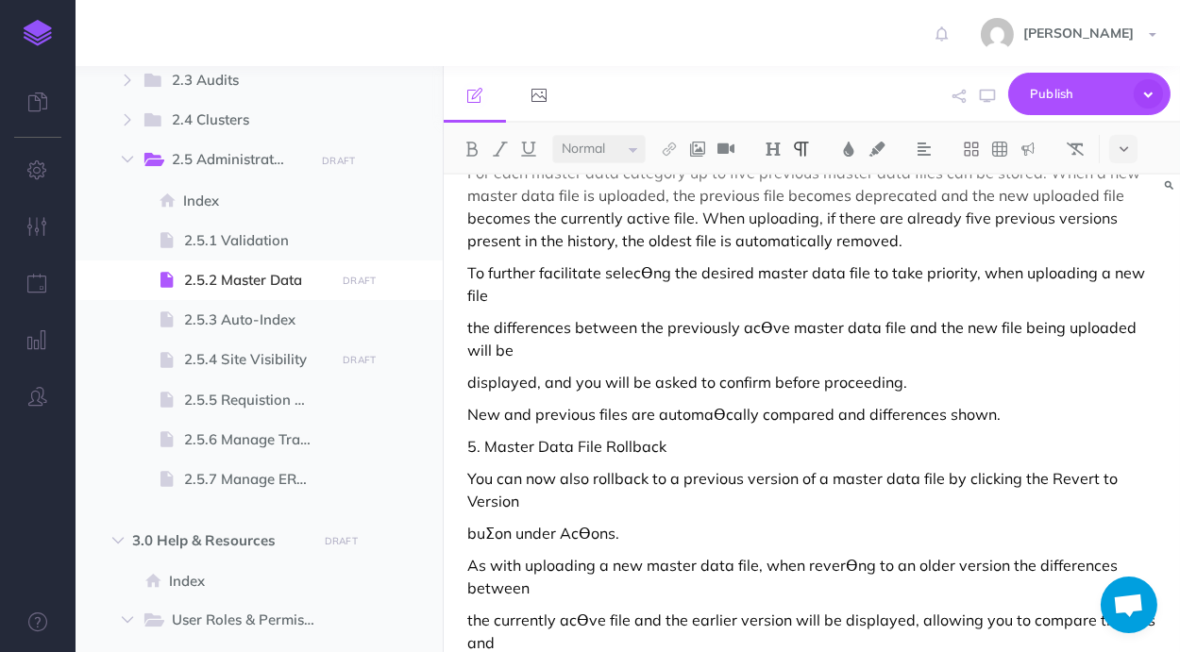
scroll to position [1391, 0]
click at [644, 278] on p "To further facilitate selecƟng the desired master data file to take priority, w…" at bounding box center [811, 283] width 689 height 45
click at [699, 332] on p "the differences between the previously acƟve master data file and the new file …" at bounding box center [811, 337] width 689 height 45
click at [651, 272] on p "To further facilitate select1ing the desired master data file to take priority,…" at bounding box center [811, 283] width 689 height 45
click at [554, 324] on p "the differences between the previously acƟve master data file and the new file …" at bounding box center [811, 337] width 689 height 45
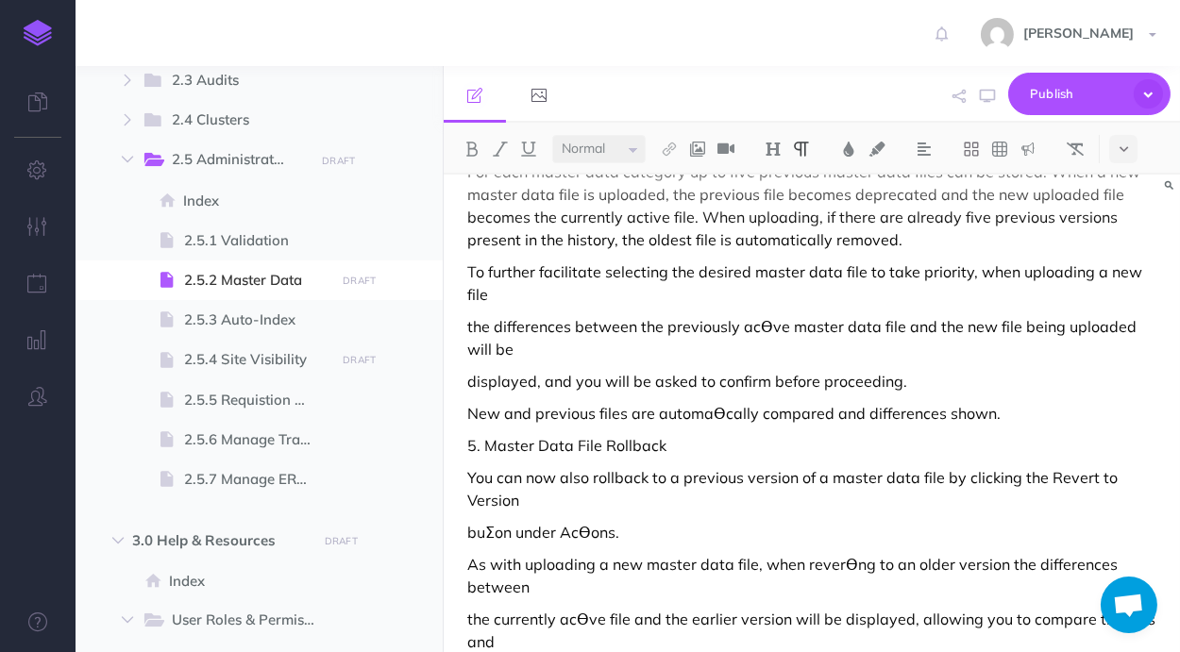
click at [469, 315] on p "the differences between the previously acƟve master data file and the new file …" at bounding box center [811, 337] width 689 height 45
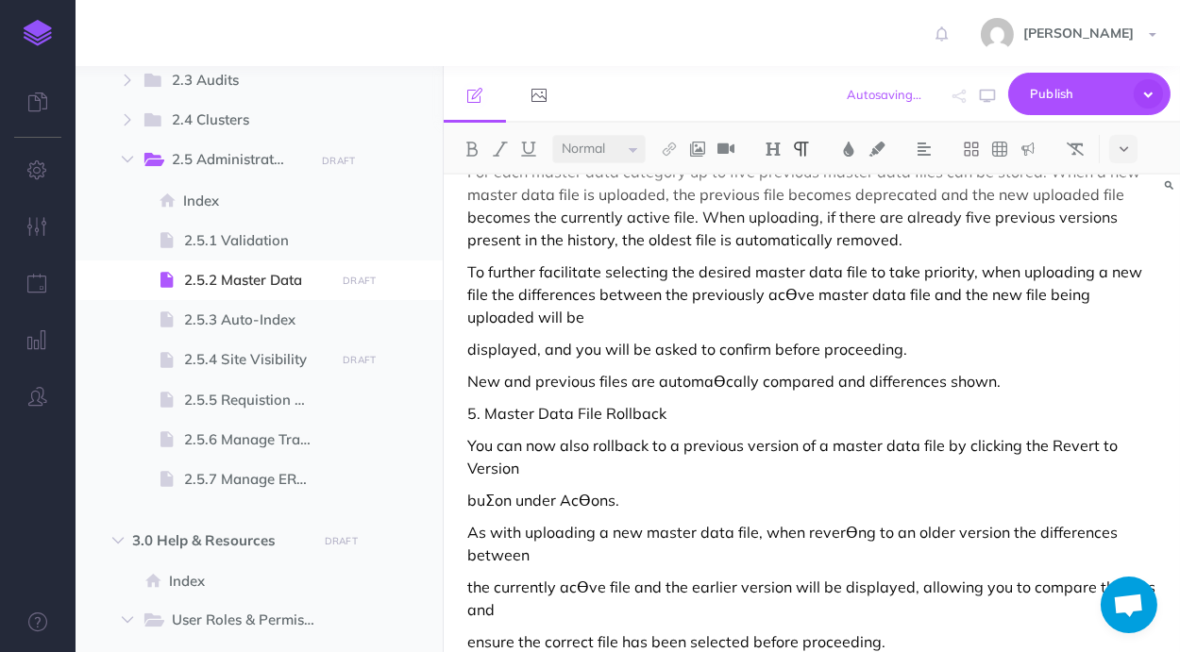
drag, startPoint x: 765, startPoint y: 285, endPoint x: 780, endPoint y: 318, distance: 36.3
click at [766, 289] on p "To further facilitate selecting the desired master data file to take priority, …" at bounding box center [811, 295] width 689 height 68
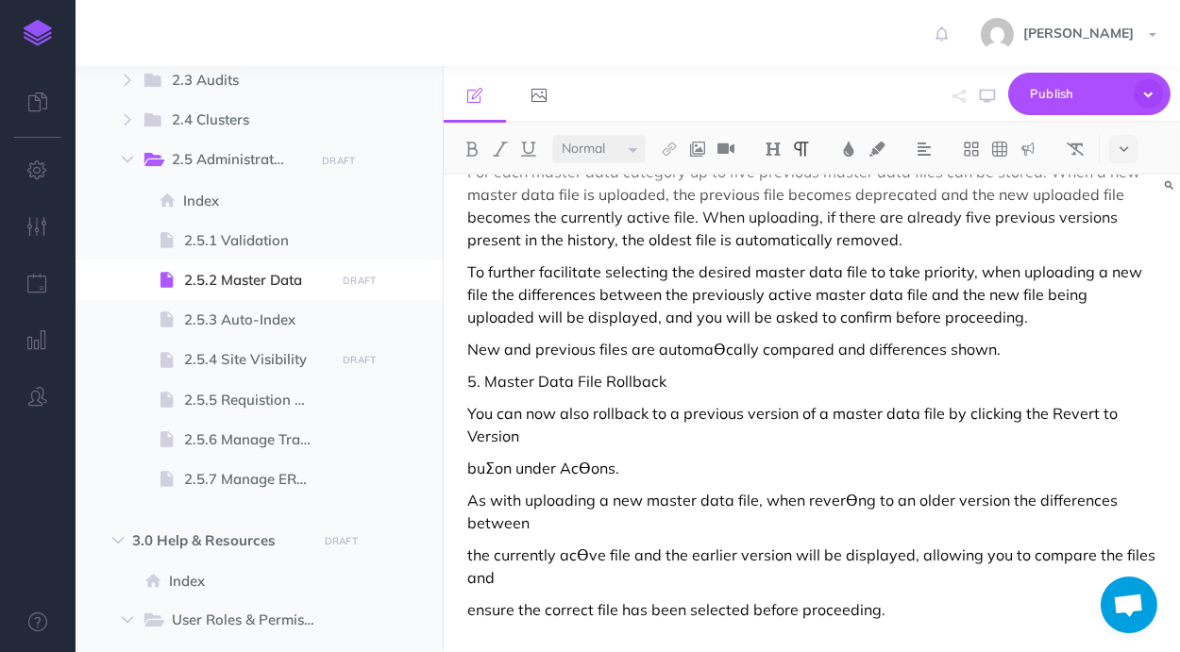
click at [968, 306] on p "To further facilitate selecting the desired master data file to take priority, …" at bounding box center [811, 295] width 689 height 68
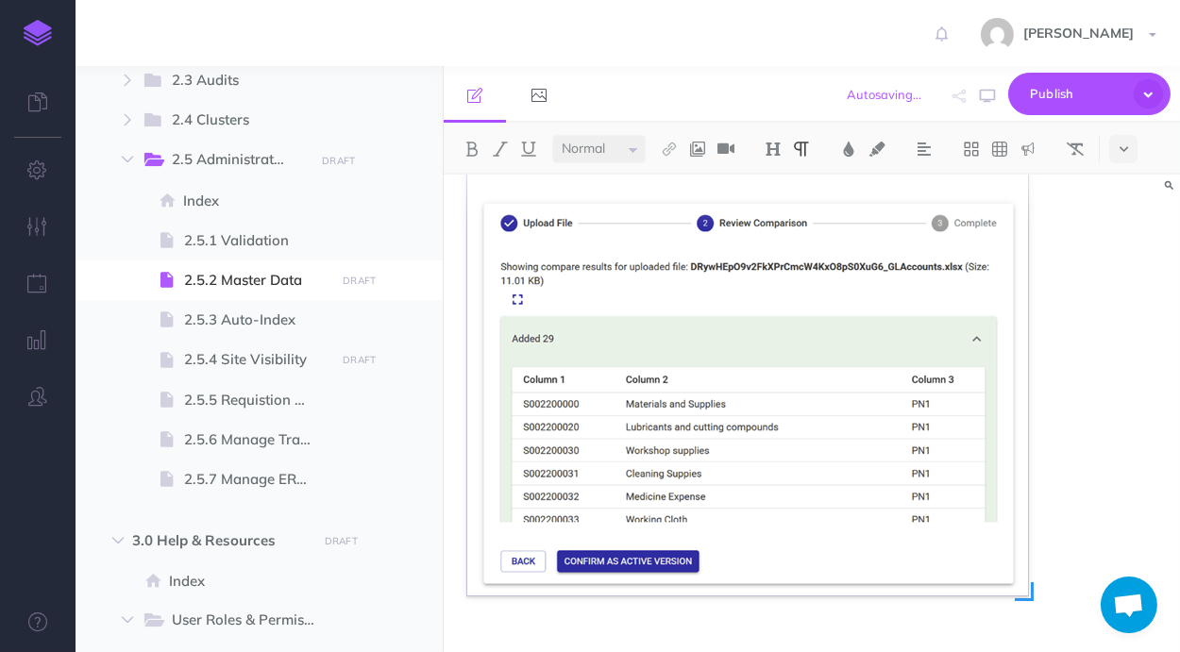
scroll to position [1789, 0]
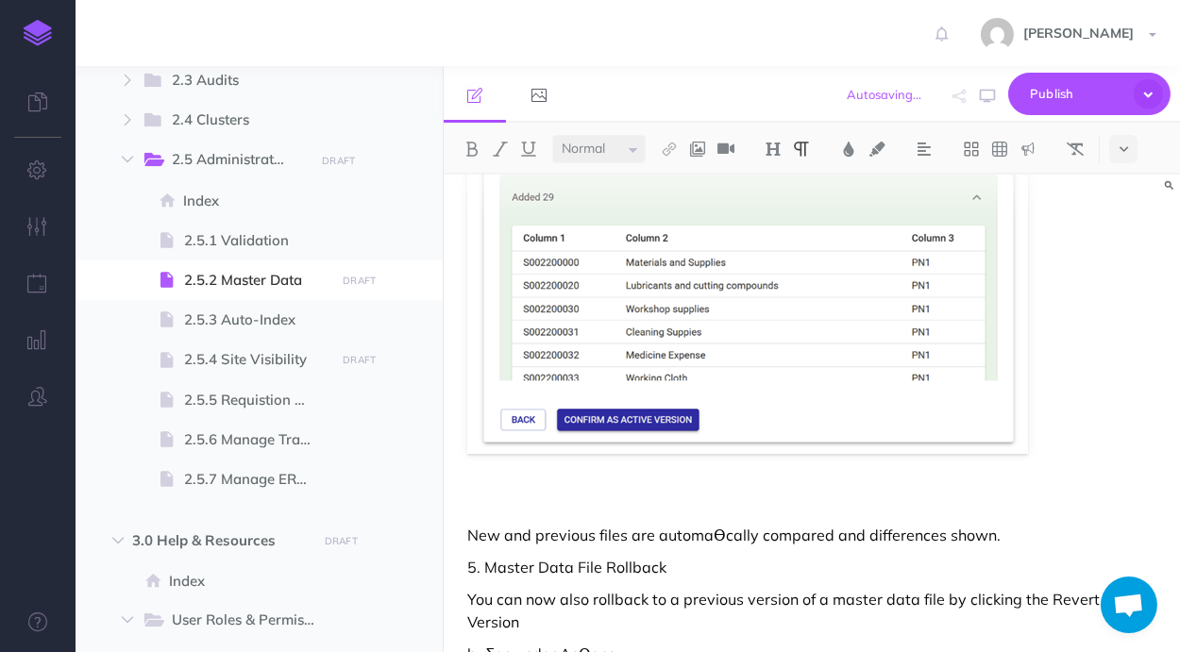
click at [788, 506] on p at bounding box center [811, 503] width 689 height 23
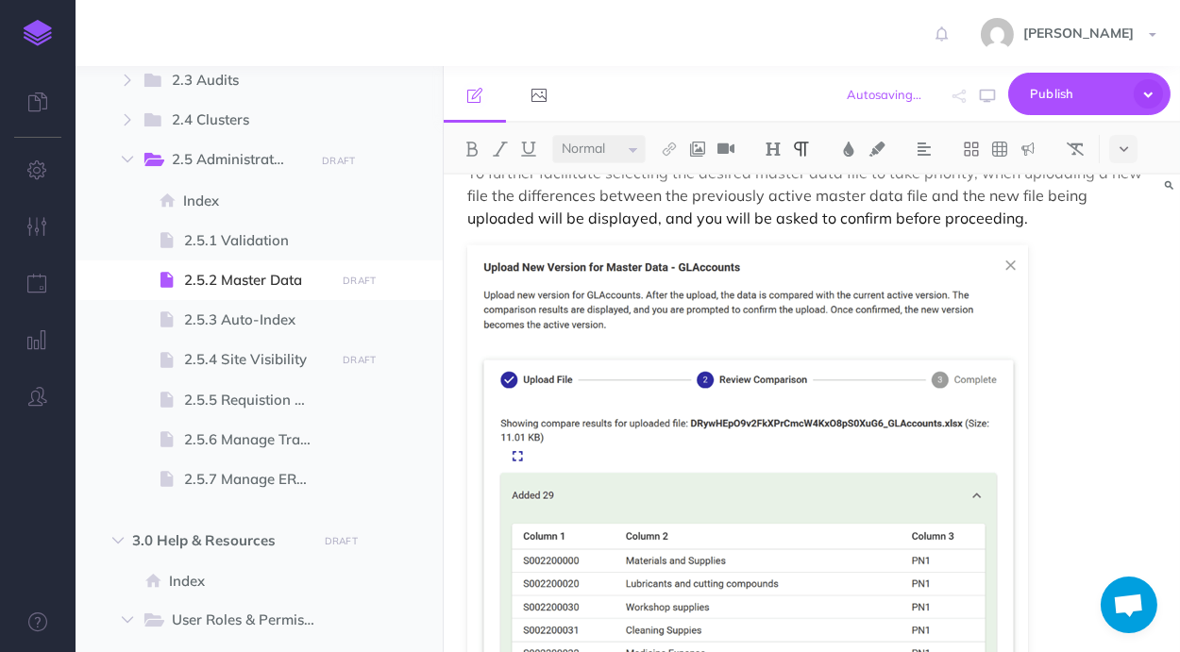
scroll to position [1291, 0]
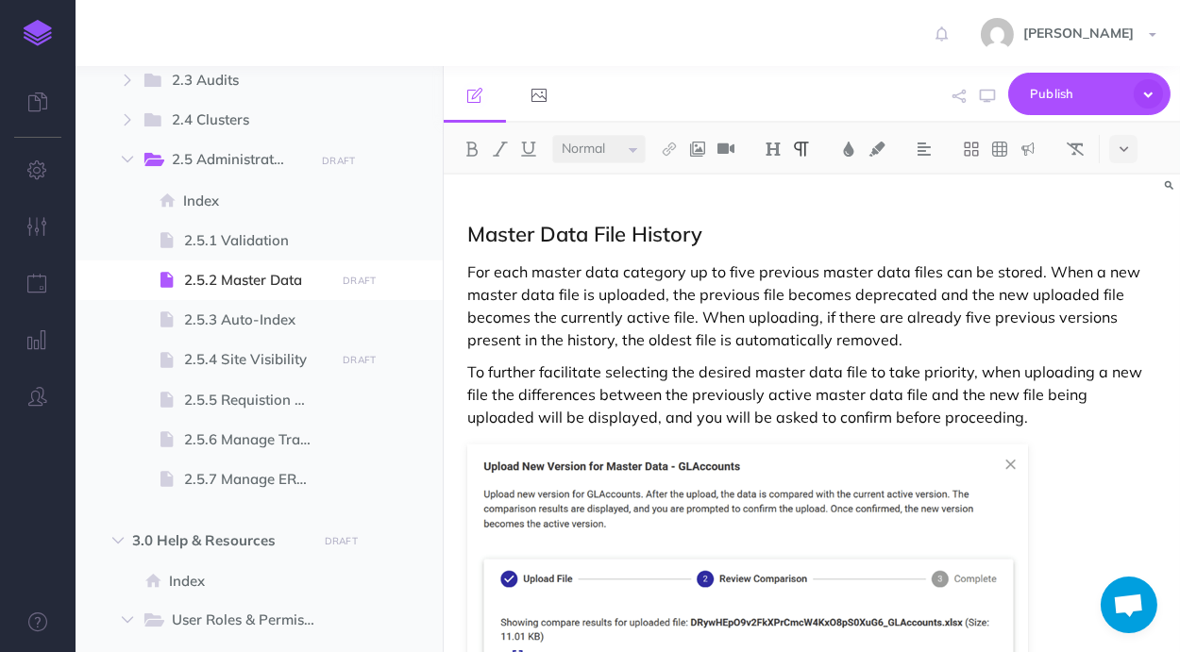
click at [699, 321] on p "For each master data category up to five previous master data files can be stor…" at bounding box center [811, 306] width 689 height 91
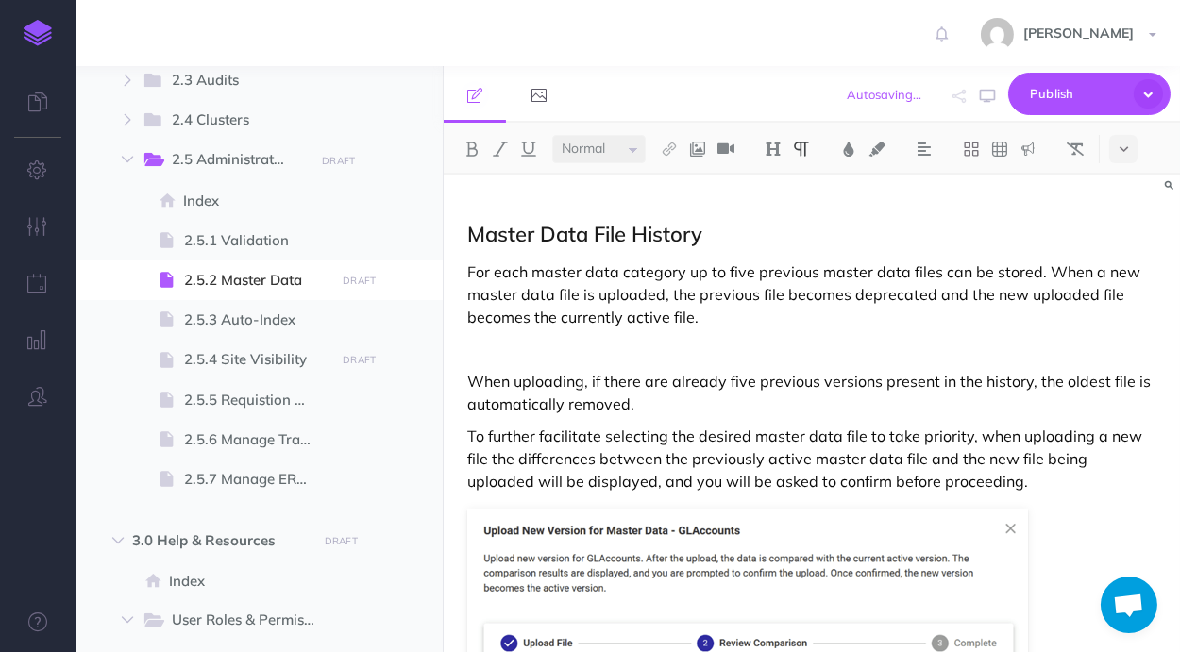
scroll to position [1391, 0]
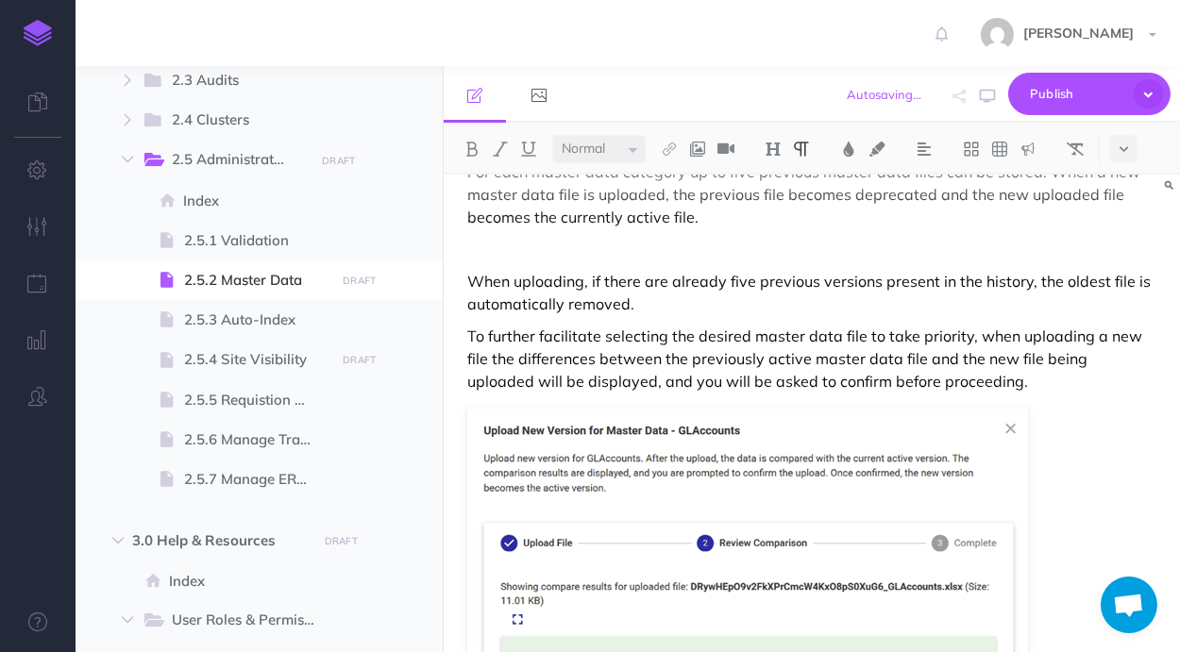
click at [736, 278] on p "When uploading, if there are already five previous versions present in the hist…" at bounding box center [811, 292] width 689 height 45
click at [732, 265] on div "Master Data The Master Data section allows you to manage all master data files …" at bounding box center [812, 106] width 736 height 2647
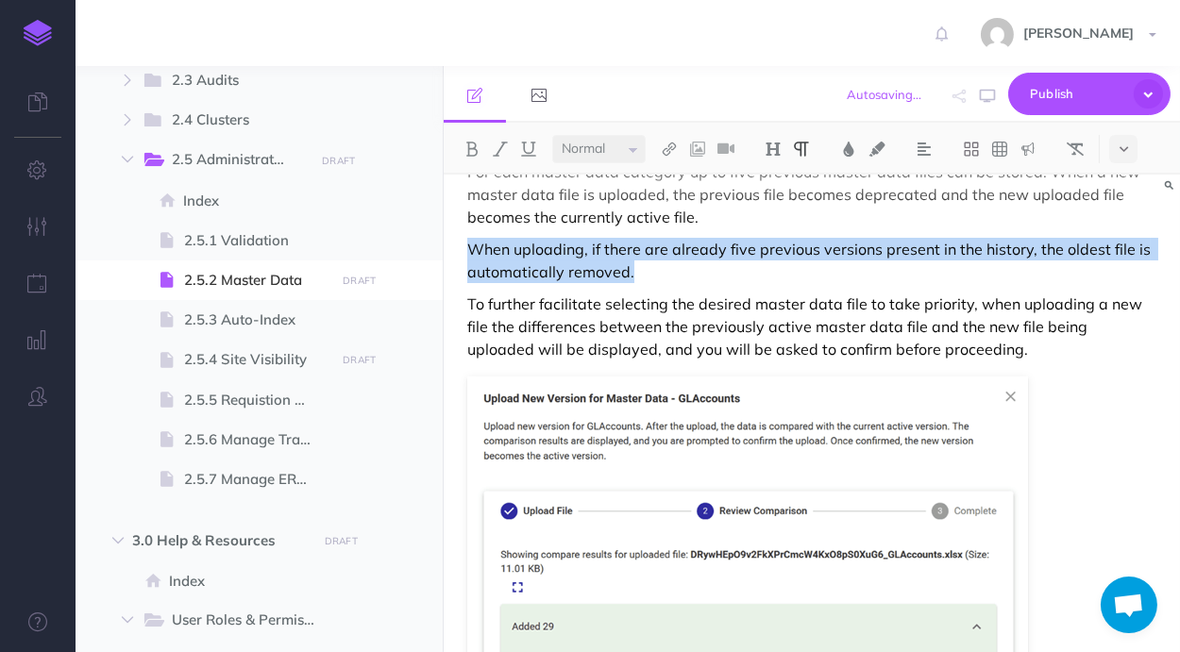
drag, startPoint x: 650, startPoint y: 270, endPoint x: 463, endPoint y: 252, distance: 187.8
click at [463, 252] on div "Master Data The Master Data section allows you to manage all master data files …" at bounding box center [812, 90] width 736 height 2615
click at [1034, 147] on img at bounding box center [1027, 149] width 17 height 15
click at [1029, 239] on img at bounding box center [1027, 238] width 17 height 15
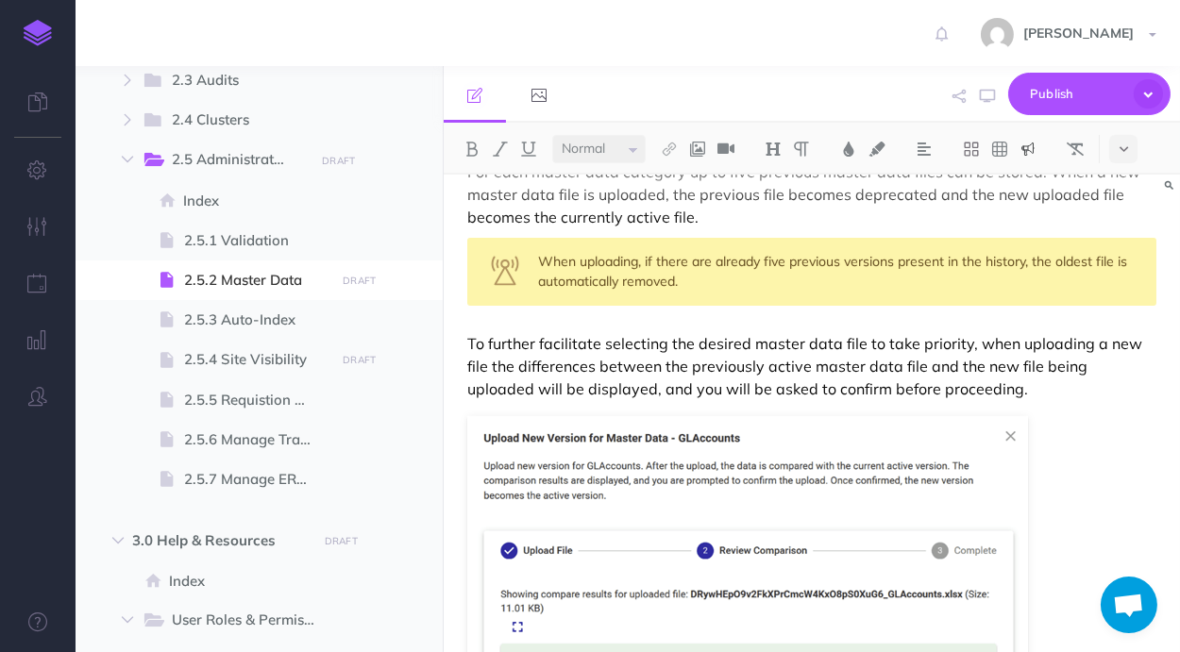
click at [840, 316] on div "Master Data The Master Data section allows you to manage all master data files …" at bounding box center [812, 110] width 736 height 2654
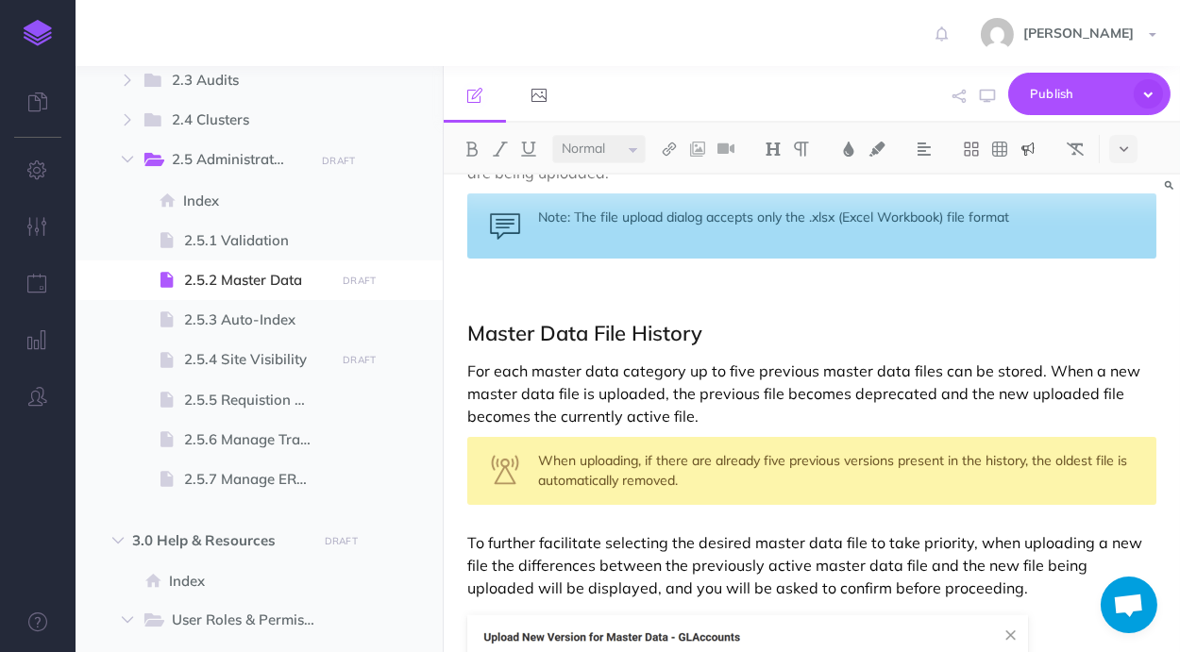
drag, startPoint x: 783, startPoint y: 478, endPoint x: 530, endPoint y: 466, distance: 254.2
click at [530, 466] on div "When uploading, if there are already five previous versions present in the hist…" at bounding box center [811, 471] width 689 height 68
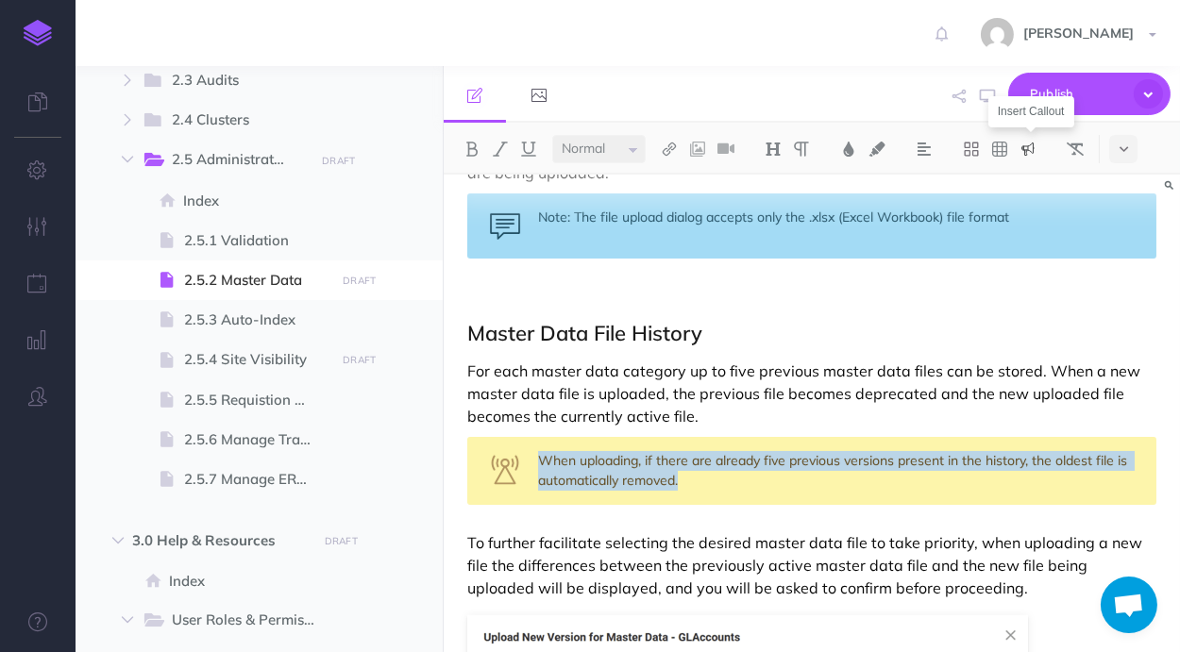
click at [1024, 150] on img at bounding box center [1027, 149] width 17 height 15
click at [1035, 268] on img at bounding box center [1027, 267] width 17 height 15
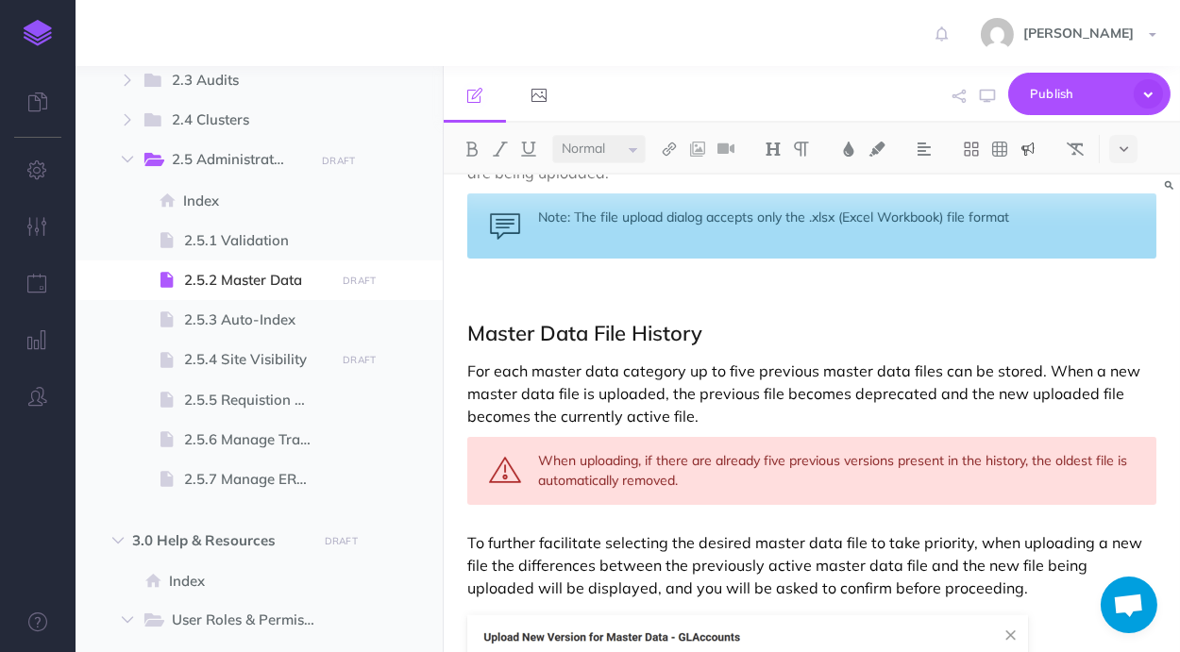
click at [892, 423] on p "For each master data category up to five previous master data files can be stor…" at bounding box center [811, 394] width 689 height 68
click at [641, 459] on div "When uploading, if there are already five previous versions present in the hist…" at bounding box center [811, 471] width 689 height 68
click at [840, 479] on div "When uploading a master data file, if there are already five previous versions …" at bounding box center [811, 471] width 689 height 68
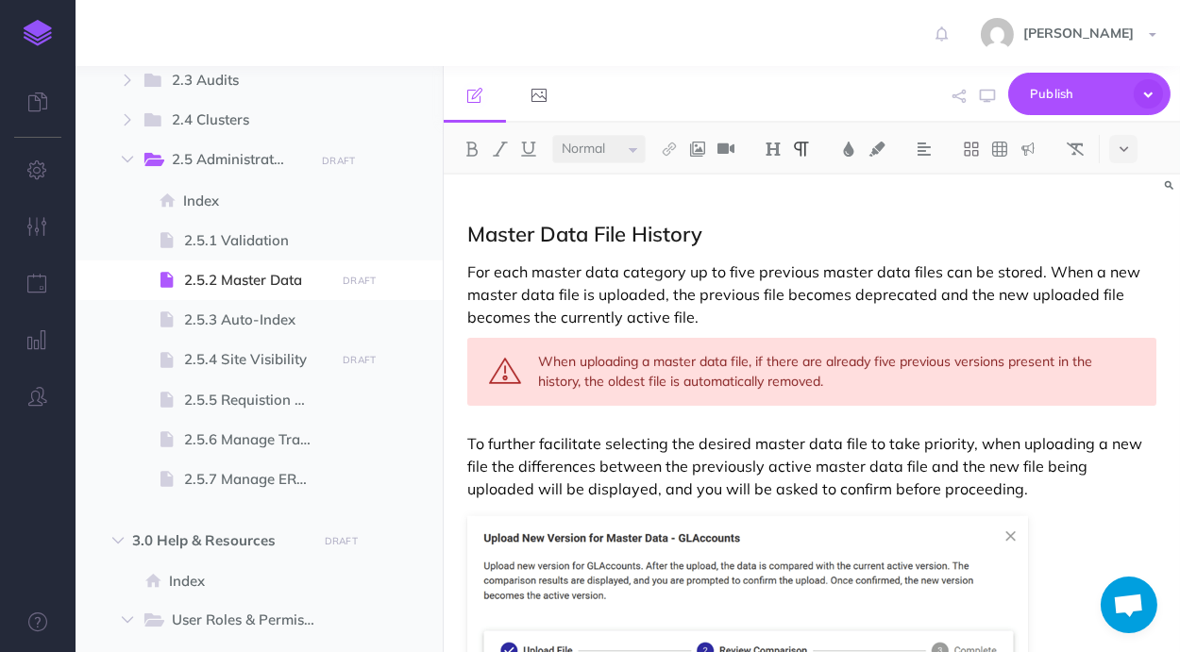
click at [828, 432] on p "To further facilitate selecting the desired master data file to take priority, …" at bounding box center [811, 466] width 689 height 68
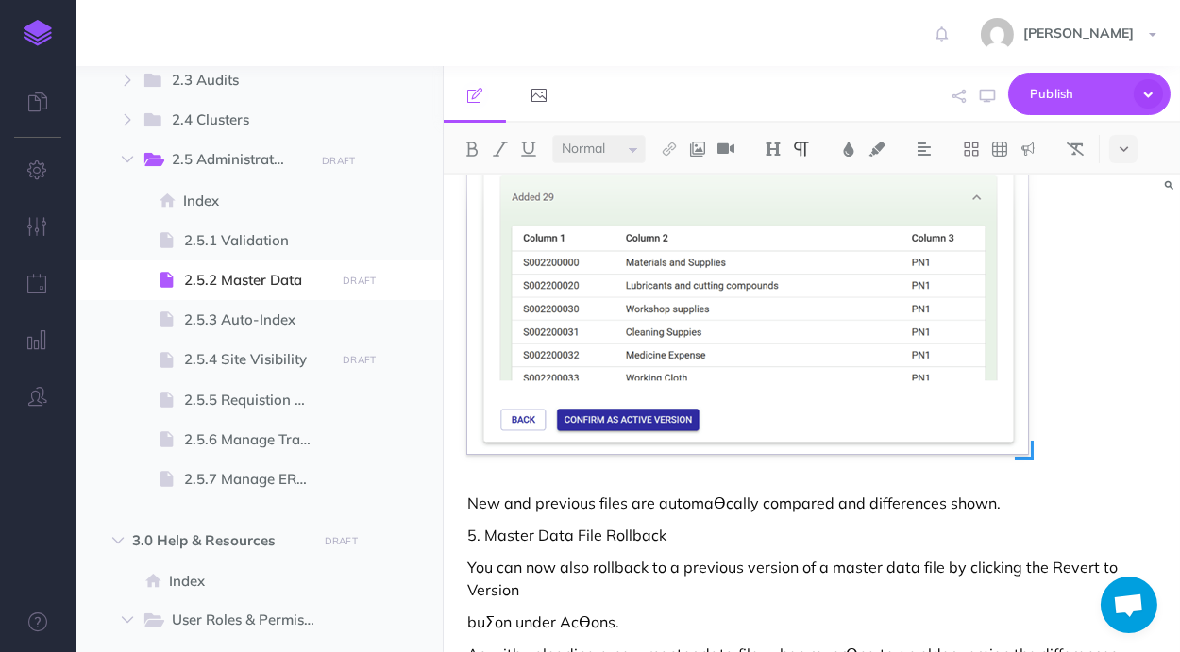
scroll to position [1988, 0]
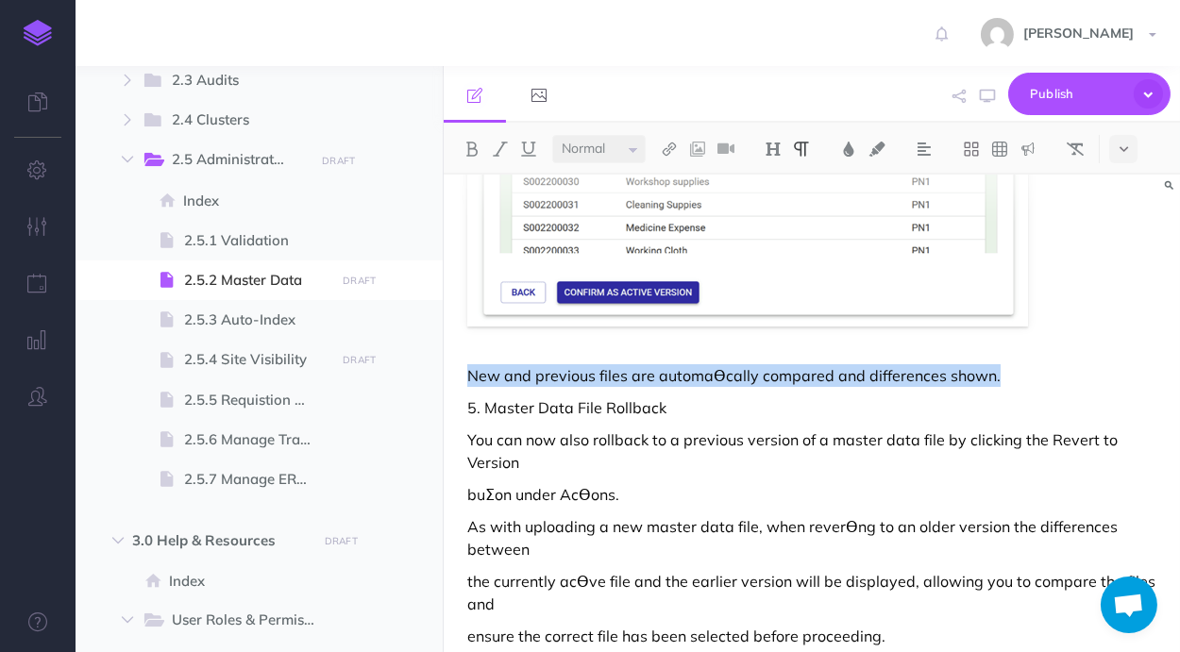
drag, startPoint x: 1017, startPoint y: 371, endPoint x: 478, endPoint y: 381, distance: 539.1
click at [475, 381] on p "New and previous files are automaƟcally compared and differences shown." at bounding box center [811, 375] width 689 height 23
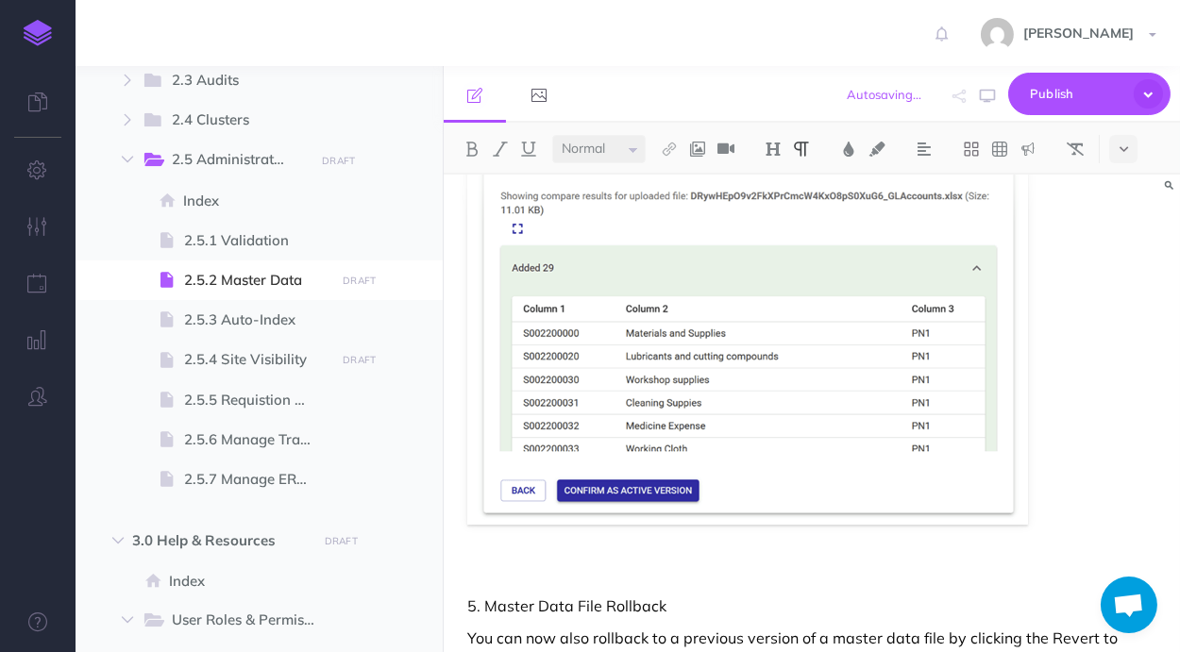
scroll to position [1789, 0]
click at [695, 577] on p at bounding box center [811, 575] width 689 height 23
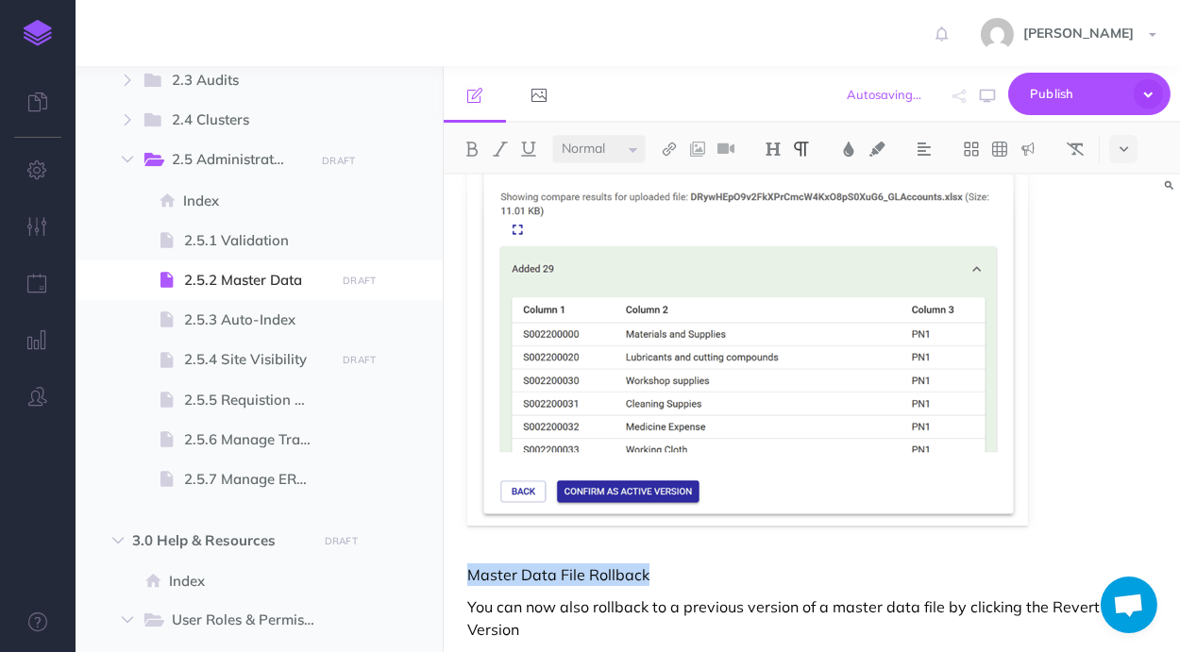
drag, startPoint x: 654, startPoint y: 574, endPoint x: 469, endPoint y: 572, distance: 185.0
click at [469, 572] on p "Master Data File Rollback" at bounding box center [811, 575] width 689 height 23
click at [781, 143] on img at bounding box center [773, 149] width 17 height 15
click at [781, 210] on button "H2" at bounding box center [773, 210] width 28 height 28
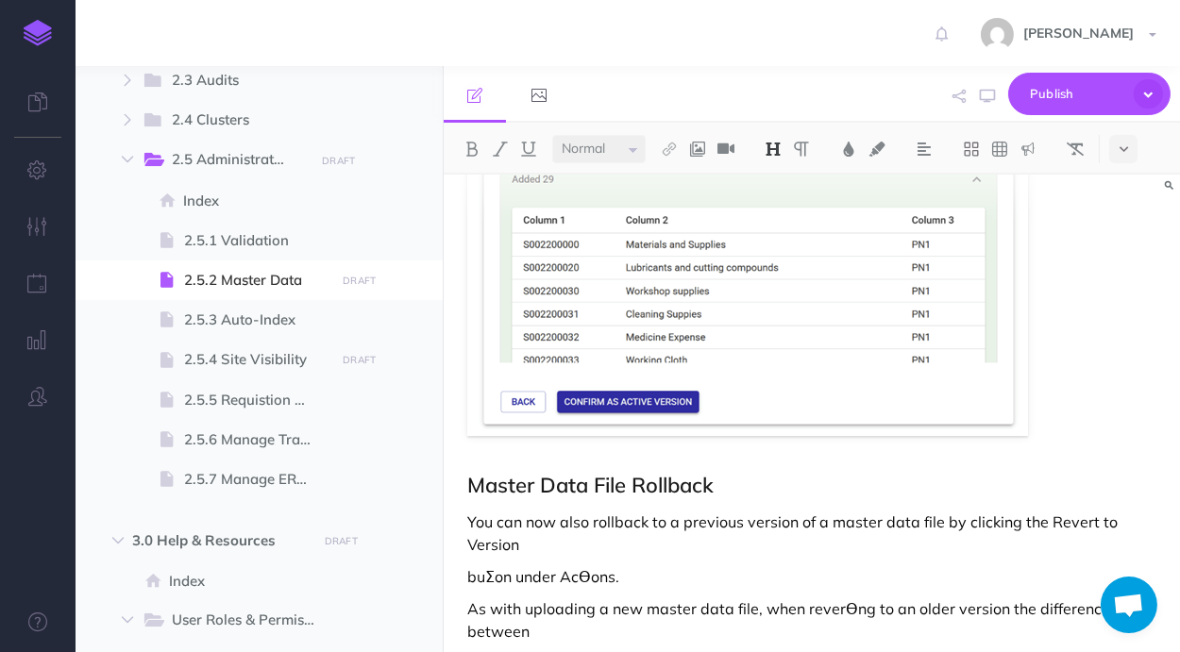
scroll to position [1988, 0]
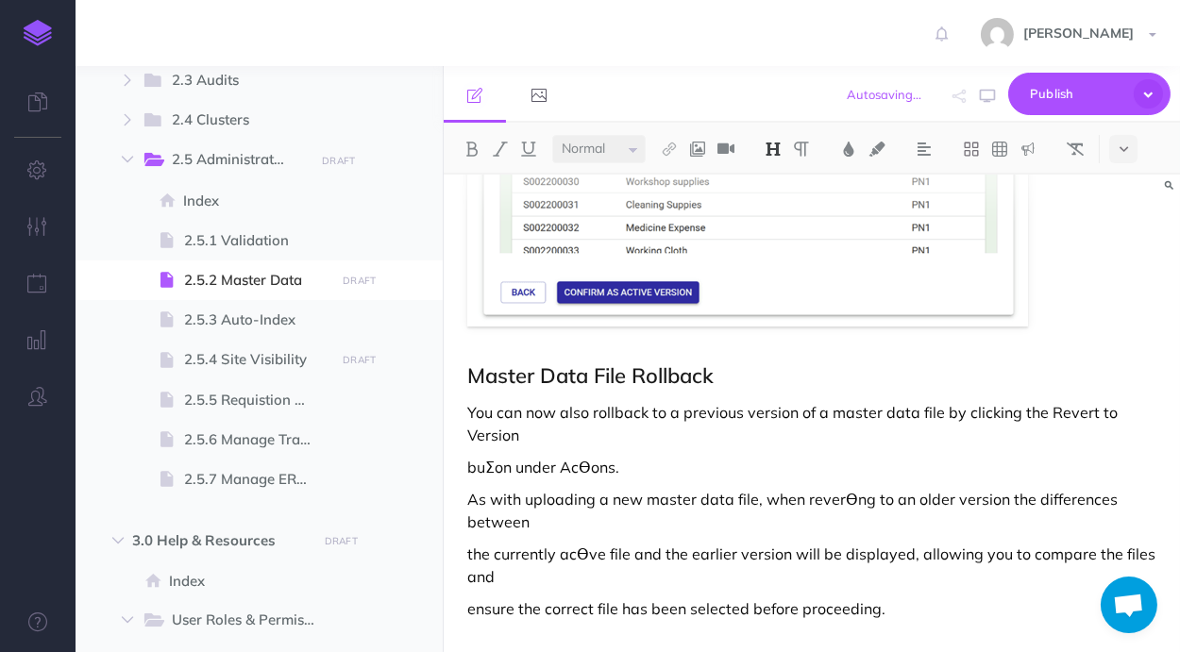
click at [693, 422] on p "You can now also rollback to a previous version of a master data file by clicki…" at bounding box center [811, 423] width 689 height 45
click at [700, 434] on p "You can now also rollback to a previous version of a master data file by clicki…" at bounding box center [811, 423] width 689 height 45
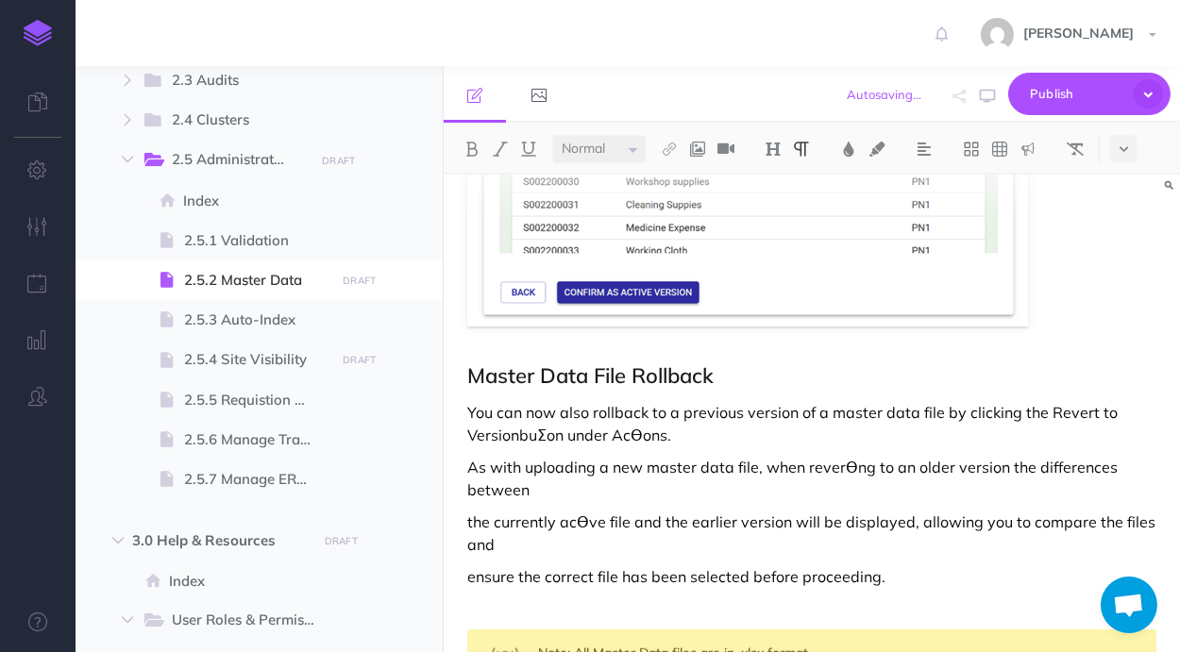
click at [593, 412] on p "You can now also rollback to a previous version of a master data file by clicki…" at bounding box center [811, 423] width 689 height 45
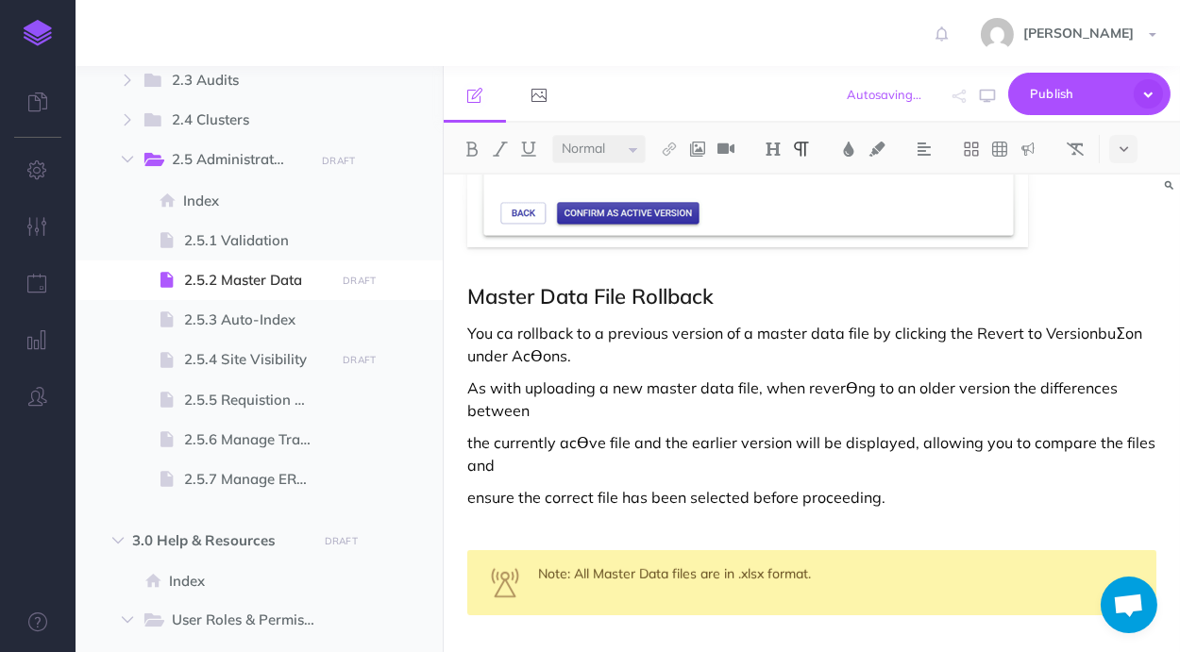
scroll to position [2087, 0]
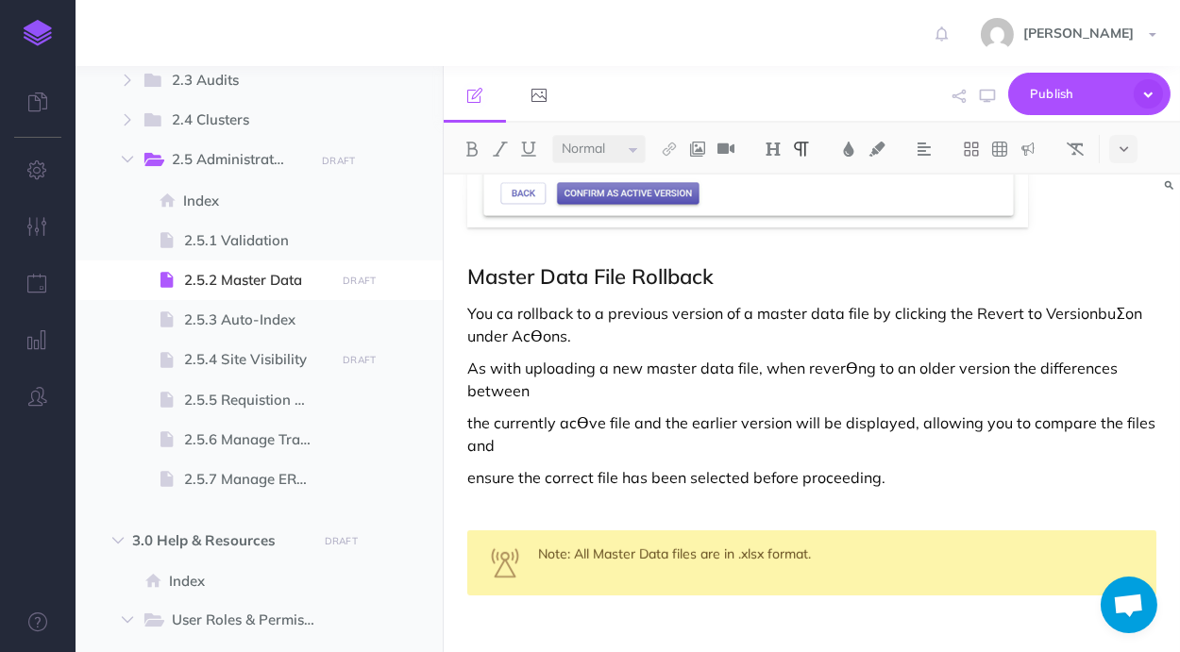
click at [1086, 316] on p "You ca rollback to a previous version of a master data file by clicking the Rev…" at bounding box center [811, 324] width 689 height 45
click at [1115, 309] on p "You ca rollback to a previous version of a master data file by clicking the Rev…" at bounding box center [811, 324] width 689 height 45
click at [535, 338] on p "You ca rollback to a previous version of a master data file by clicking the Rev…" at bounding box center [811, 324] width 689 height 45
drag, startPoint x: 973, startPoint y: 310, endPoint x: 1085, endPoint y: 314, distance: 111.5
click at [1087, 318] on p "You ca rollback to a previous version of a master data file by clicking the Rev…" at bounding box center [811, 324] width 689 height 45
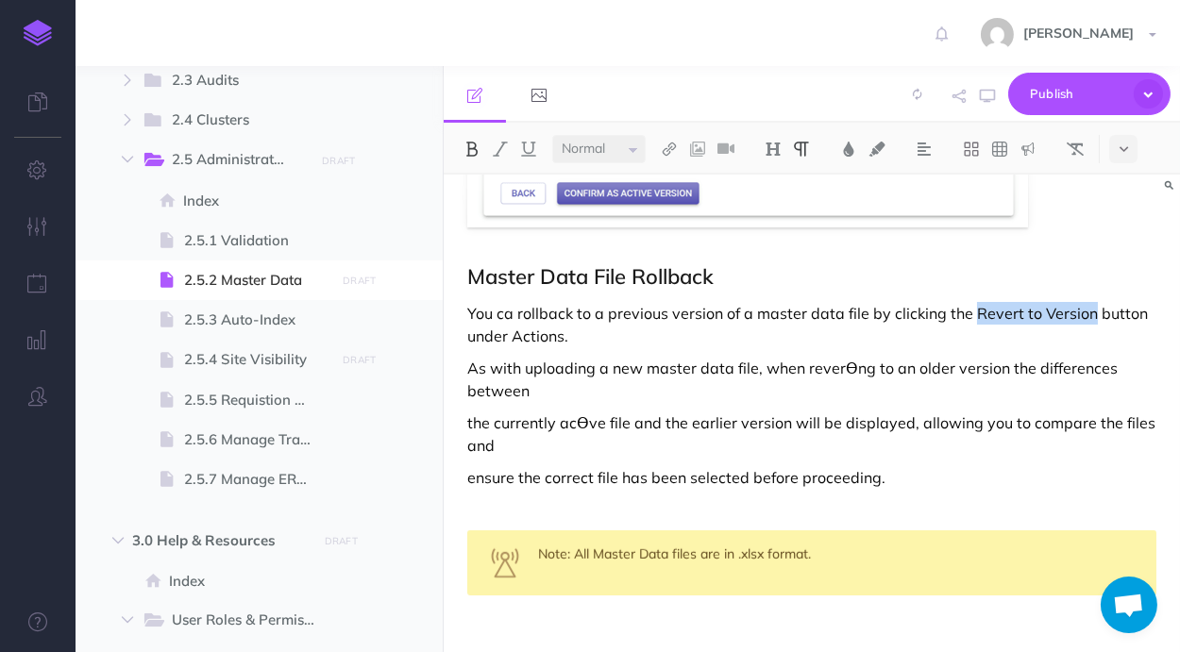
click at [467, 143] on img at bounding box center [471, 149] width 17 height 15
drag, startPoint x: 515, startPoint y: 331, endPoint x: 560, endPoint y: 340, distance: 45.2
click at [560, 340] on p "You ca rollback to a previous version of a master data file by clicking the Rev…" at bounding box center [811, 324] width 689 height 45
click at [463, 148] on button at bounding box center [472, 149] width 28 height 28
click at [592, 336] on p "You ca rollback to a previous version of a master data file by clicking the Rev…" at bounding box center [811, 324] width 689 height 45
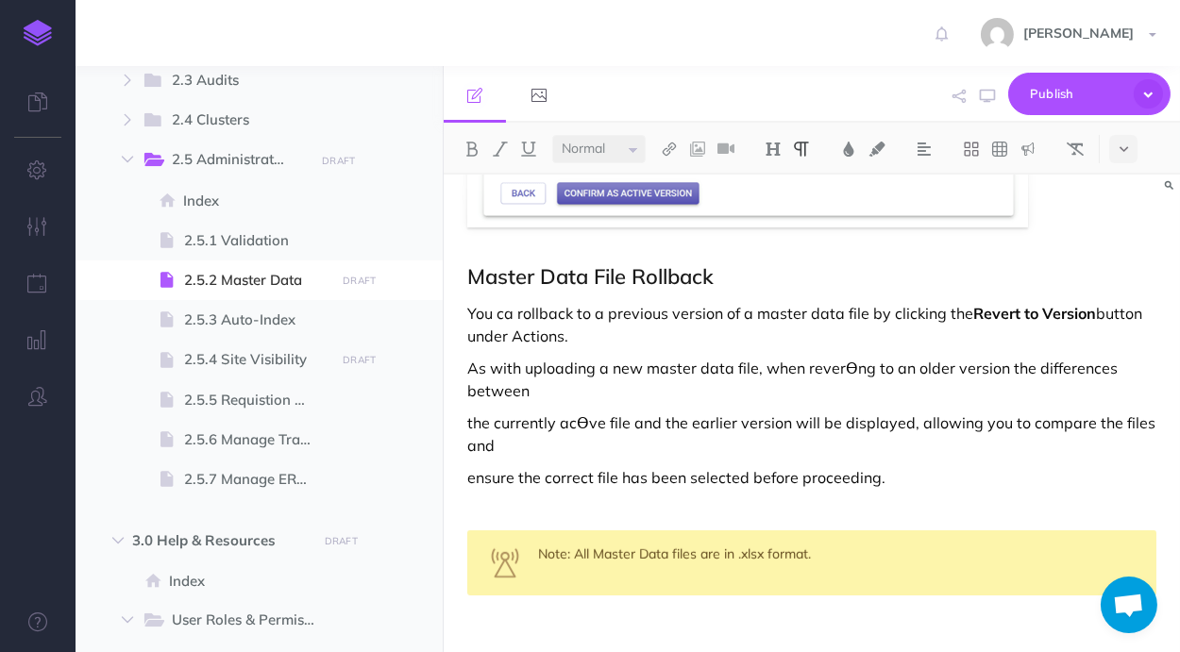
click at [514, 307] on p "You ca rollback to a previous version of a master data file by clicking the Rev…" at bounding box center [811, 324] width 689 height 45
drag, startPoint x: 514, startPoint y: 343, endPoint x: 562, endPoint y: 342, distance: 47.2
click at [562, 342] on p "You can rollback to a previous version of a master data file by clicking the Re…" at bounding box center [811, 324] width 689 height 45
click at [473, 154] on img at bounding box center [471, 149] width 17 height 15
click at [1103, 310] on p "You can rollback to a previous version of a master data file by clicking the Re…" at bounding box center [811, 324] width 689 height 45
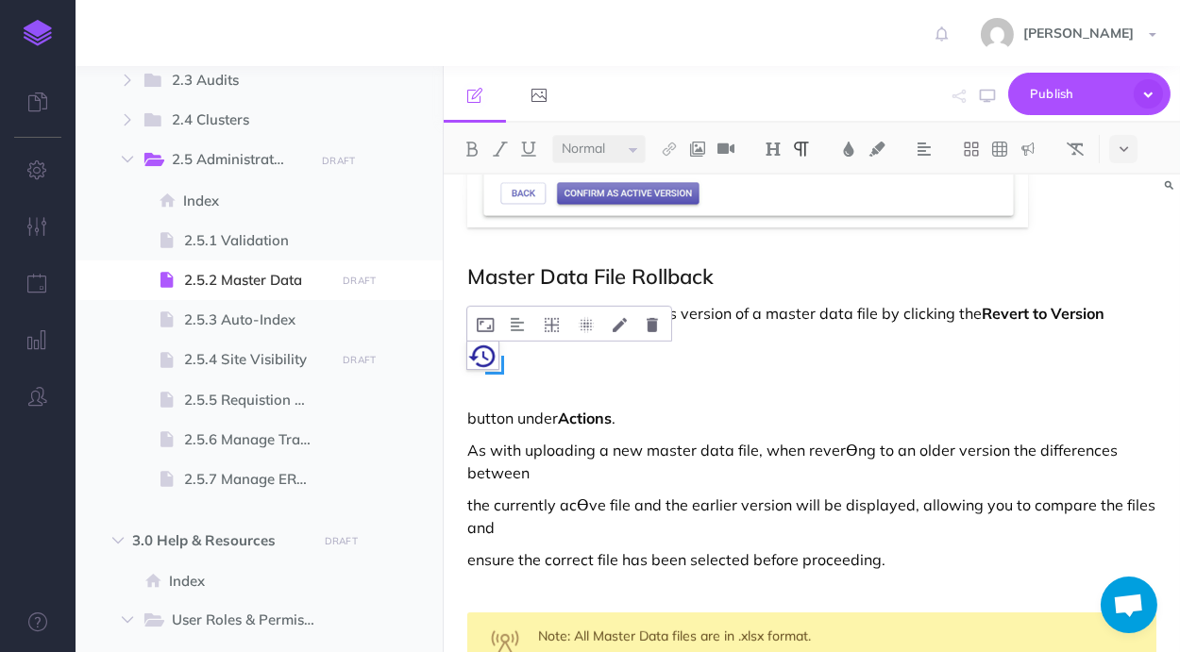
click at [474, 356] on img at bounding box center [482, 355] width 31 height 27
click at [546, 321] on icon at bounding box center [552, 325] width 14 height 14
click at [551, 435] on icon at bounding box center [552, 440] width 34 height 29
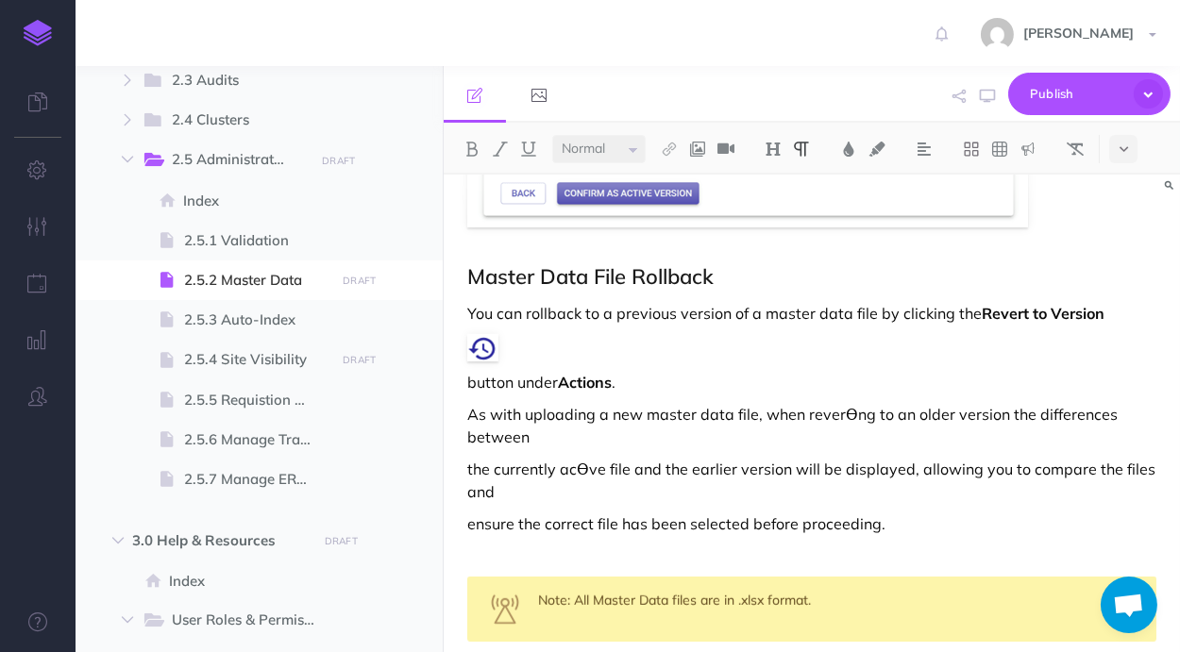
click at [1134, 308] on p "You can rollback to a previous version of a master data file by clicking the Re…" at bounding box center [811, 313] width 689 height 23
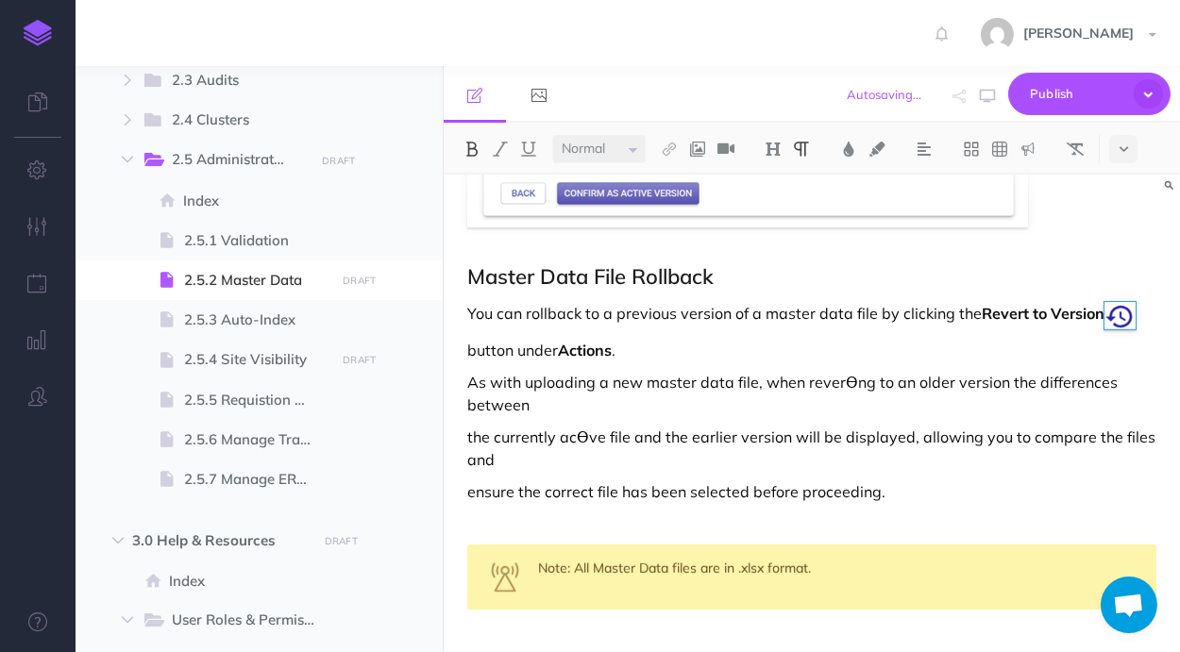
click at [867, 348] on p "button under Actions ." at bounding box center [811, 350] width 689 height 23
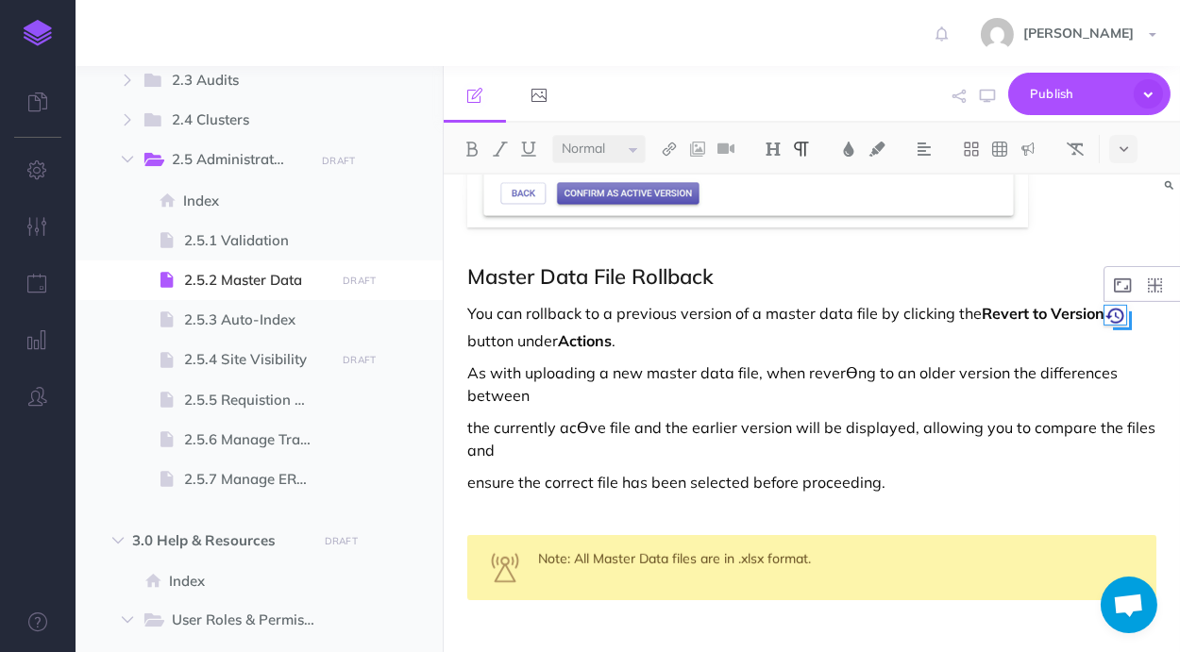
drag, startPoint x: 1136, startPoint y: 332, endPoint x: 1127, endPoint y: 320, distance: 15.5
click at [1127, 320] on span at bounding box center [1122, 320] width 19 height 19
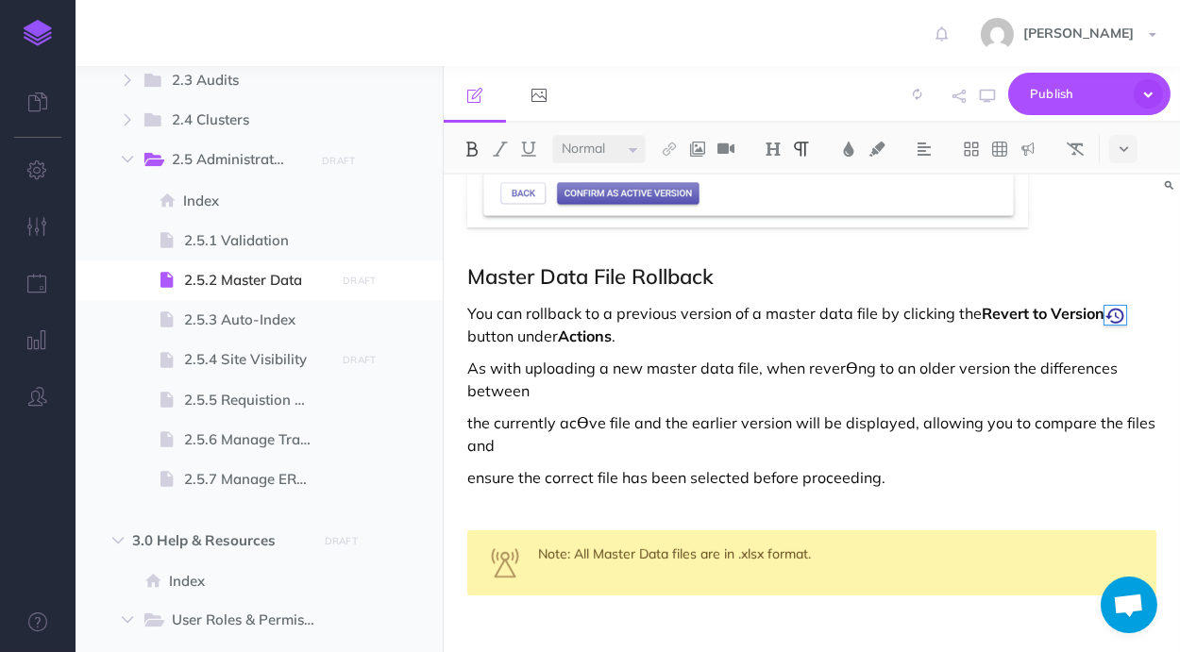
click at [1030, 345] on p "You can rollback to a previous version of a master data file by clicking the Re…" at bounding box center [811, 324] width 689 height 45
click at [1128, 330] on span at bounding box center [1127, 323] width 19 height 19
click at [1058, 347] on p "You can rollback to a previous version of a master data file by clicking the Re…" at bounding box center [811, 324] width 689 height 45
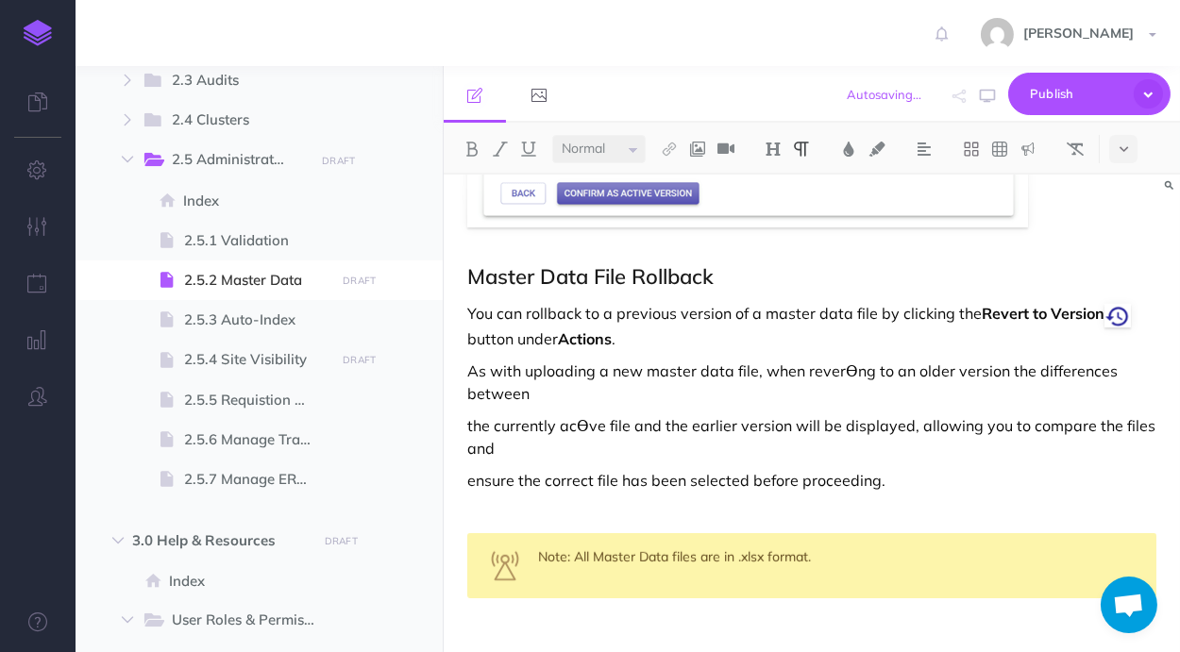
click at [756, 396] on p "As with uploading a new master data file, when reverƟng to an older version the…" at bounding box center [811, 382] width 689 height 45
click at [844, 365] on p "As with uploading a new master data file, when reverƟng to an older version the…" at bounding box center [811, 382] width 689 height 45
click at [732, 390] on p "As with uploading a new master data file, when reverting to an older version th…" at bounding box center [811, 382] width 689 height 45
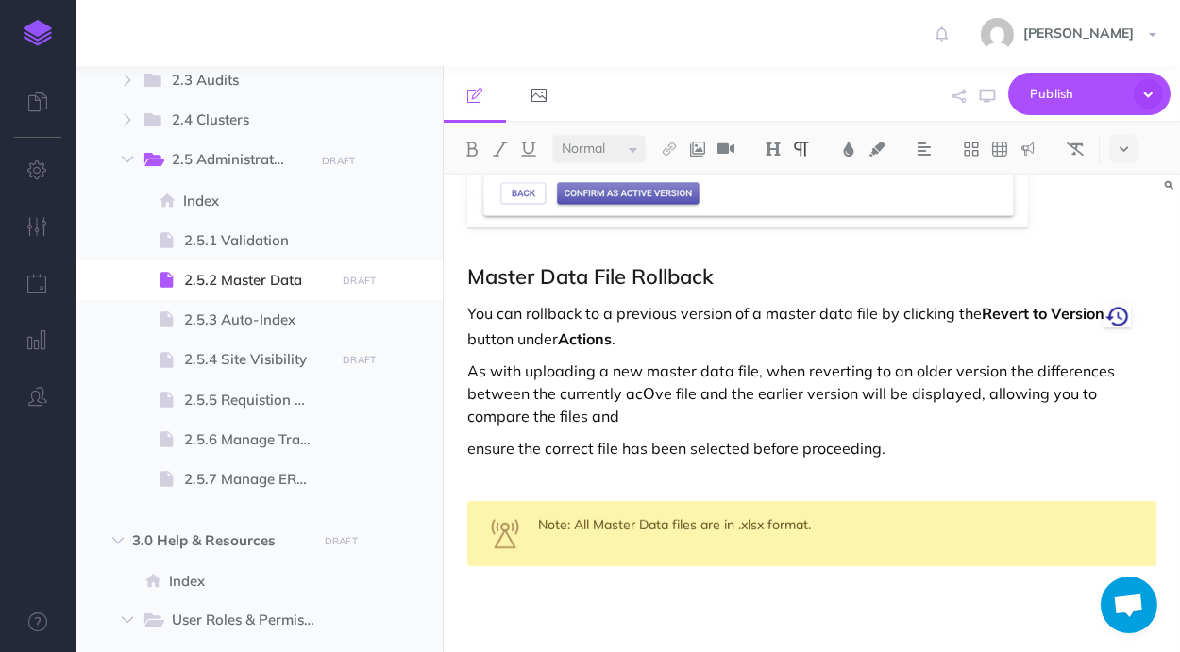
click at [653, 391] on p "As with uploading a new master data file, when reverting to an older version th…" at bounding box center [811, 394] width 689 height 68
click at [719, 414] on p "As with uploading a new master data file, when reverting to an older version th…" at bounding box center [811, 394] width 689 height 68
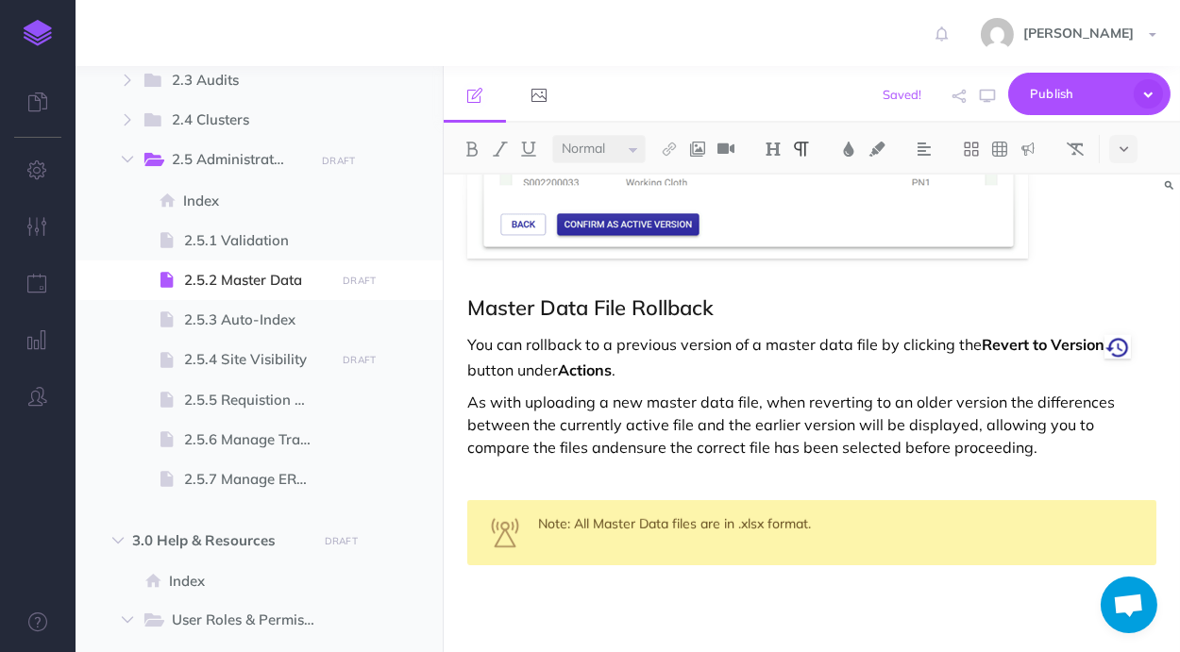
scroll to position [2056, 0]
click at [982, 456] on p "As with uploading a new master data file, when reverting to an older version th…" at bounding box center [811, 425] width 689 height 68
click at [883, 531] on div "Note: All Master Data files are in .xlsx format." at bounding box center [811, 532] width 689 height 65
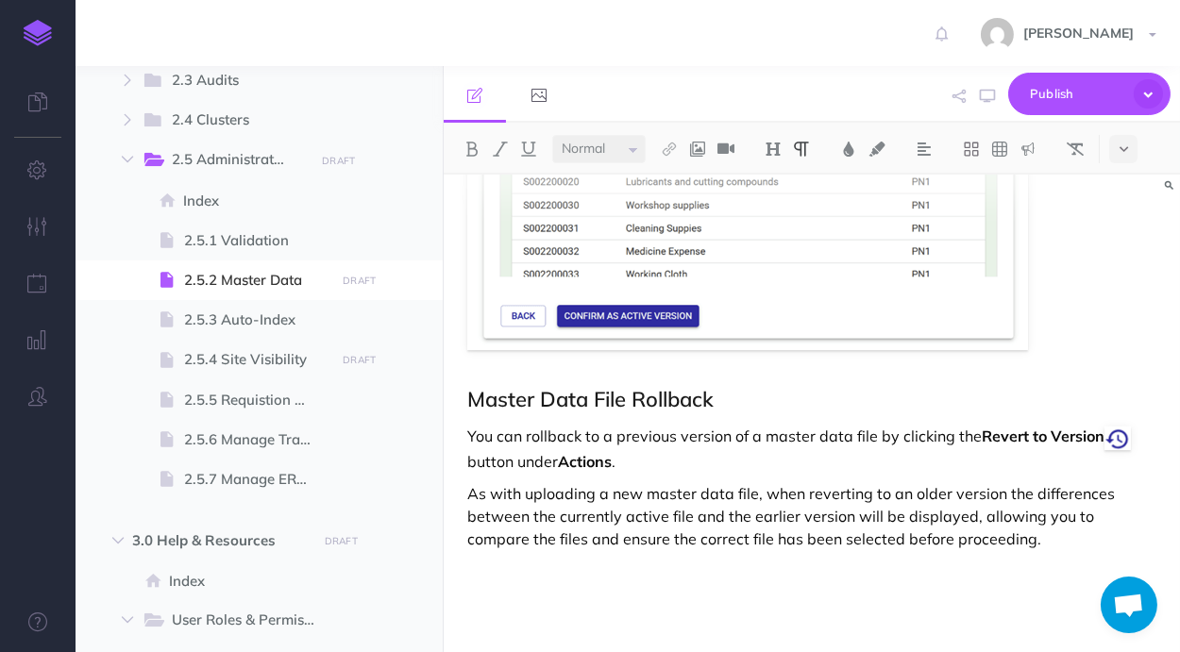
scroll to position [1932, 0]
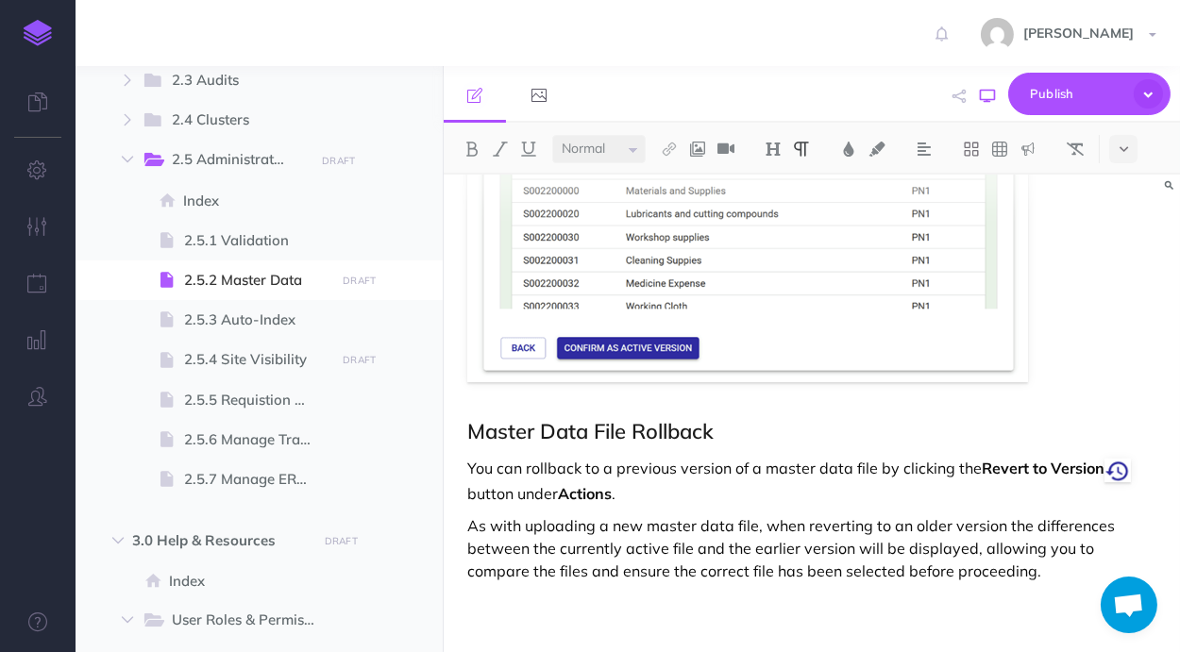
click at [984, 98] on icon "button" at bounding box center [987, 96] width 15 height 15
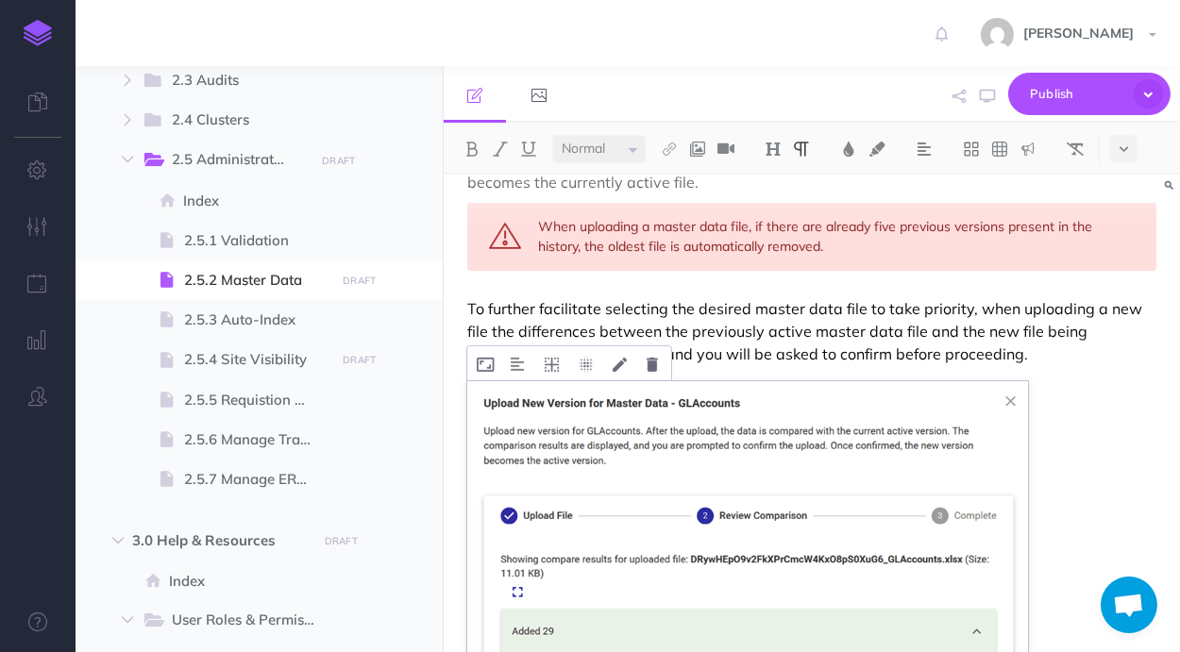
scroll to position [1236, 0]
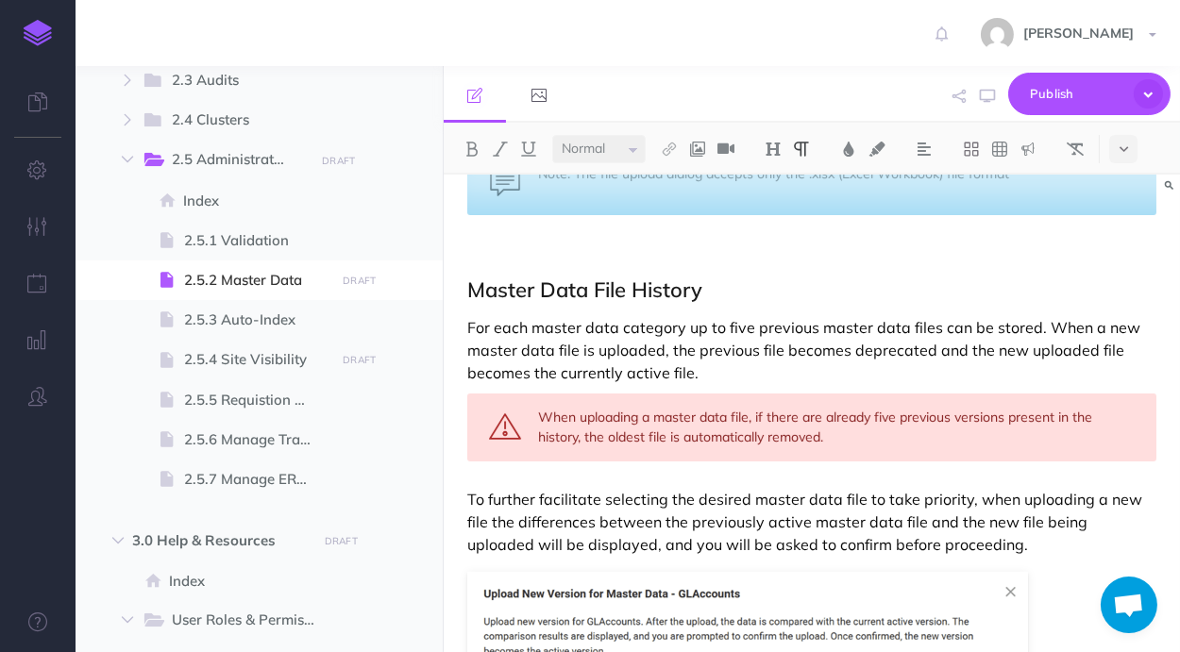
click at [680, 247] on p at bounding box center [811, 253] width 689 height 23
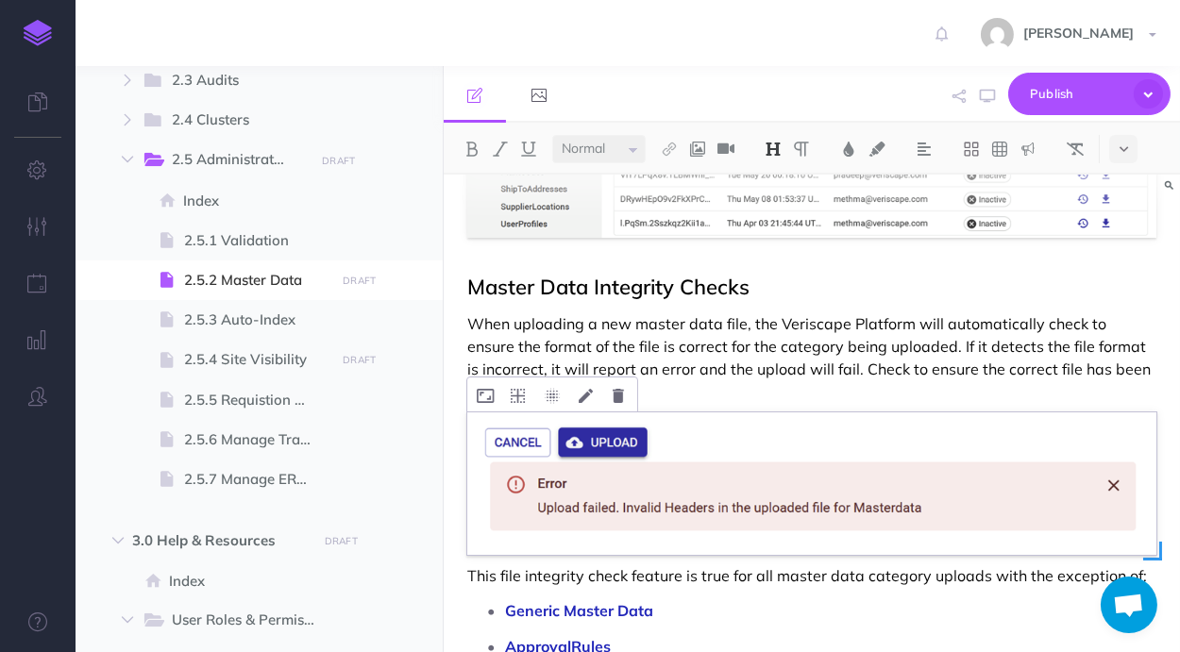
scroll to position [441, 0]
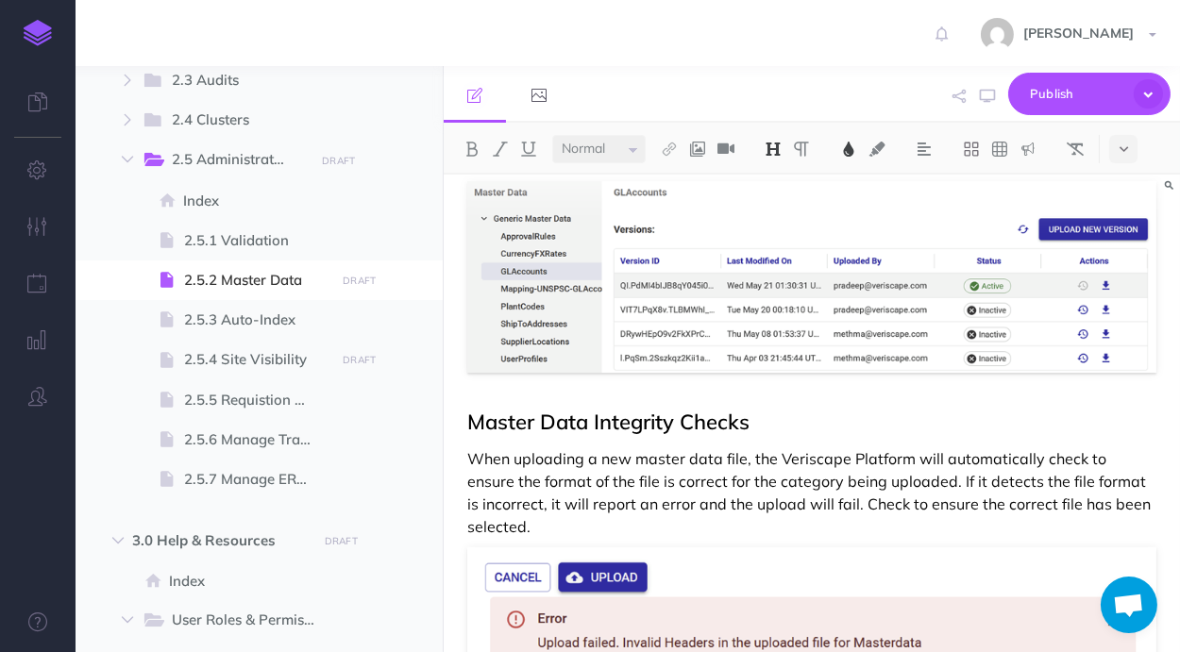
click at [767, 412] on h2 "Master Data Integrity Checks" at bounding box center [811, 422] width 689 height 23
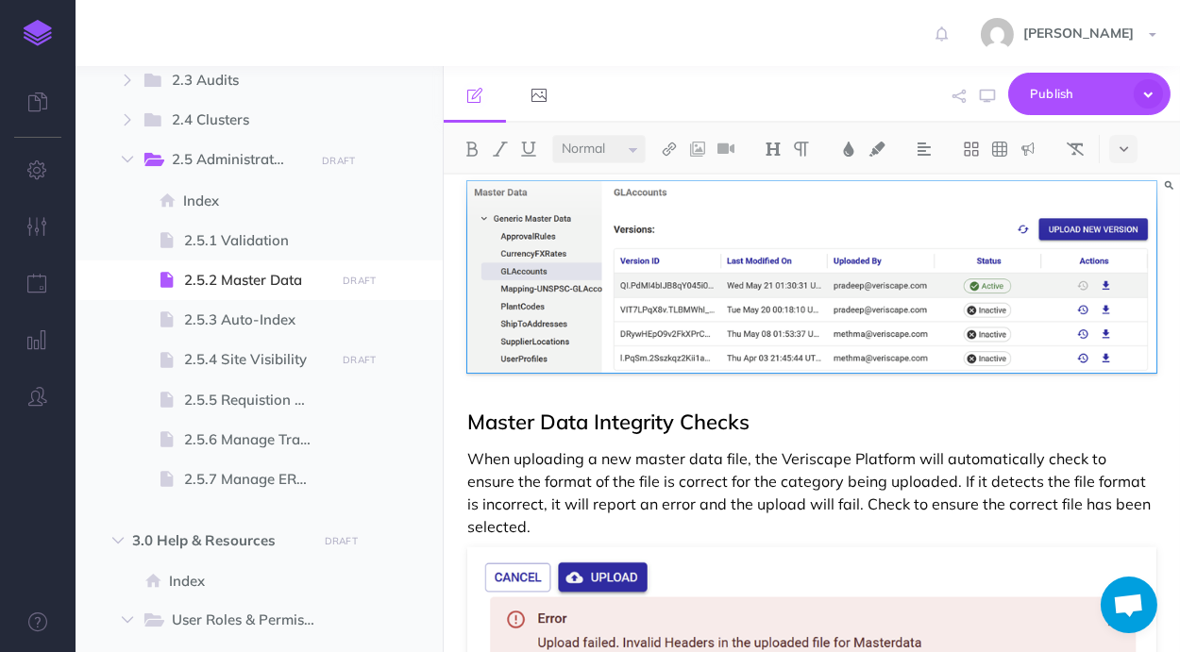
scroll to position [396, 0]
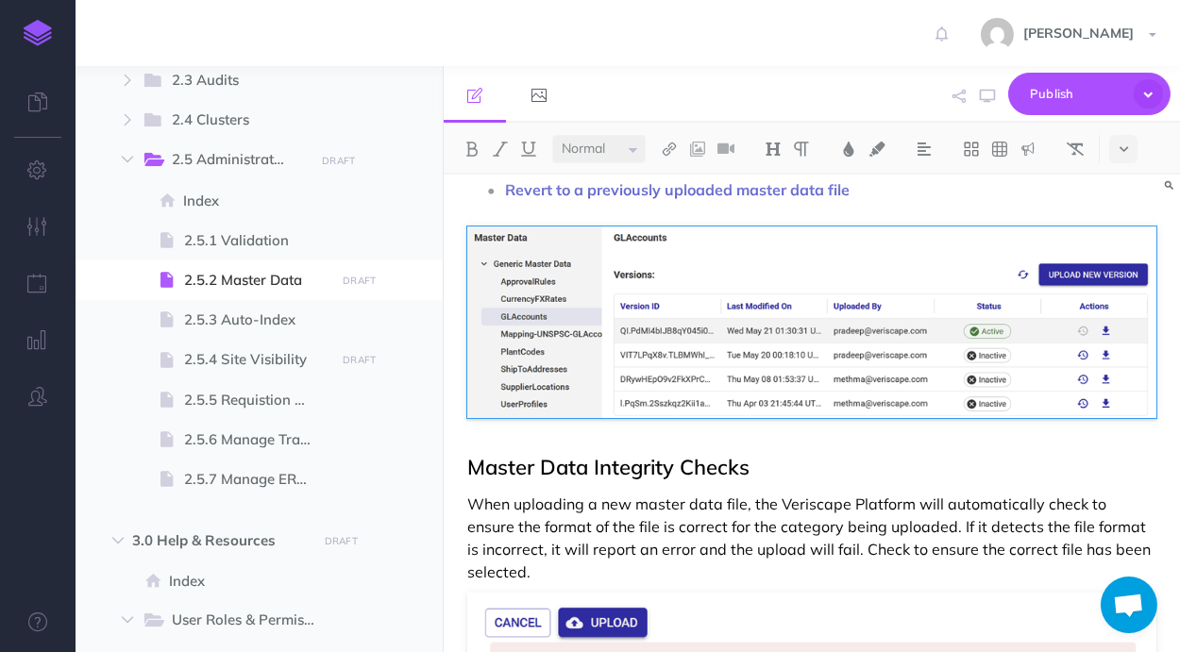
click at [476, 467] on span "Master Data Integrity Checks" at bounding box center [608, 467] width 282 height 26
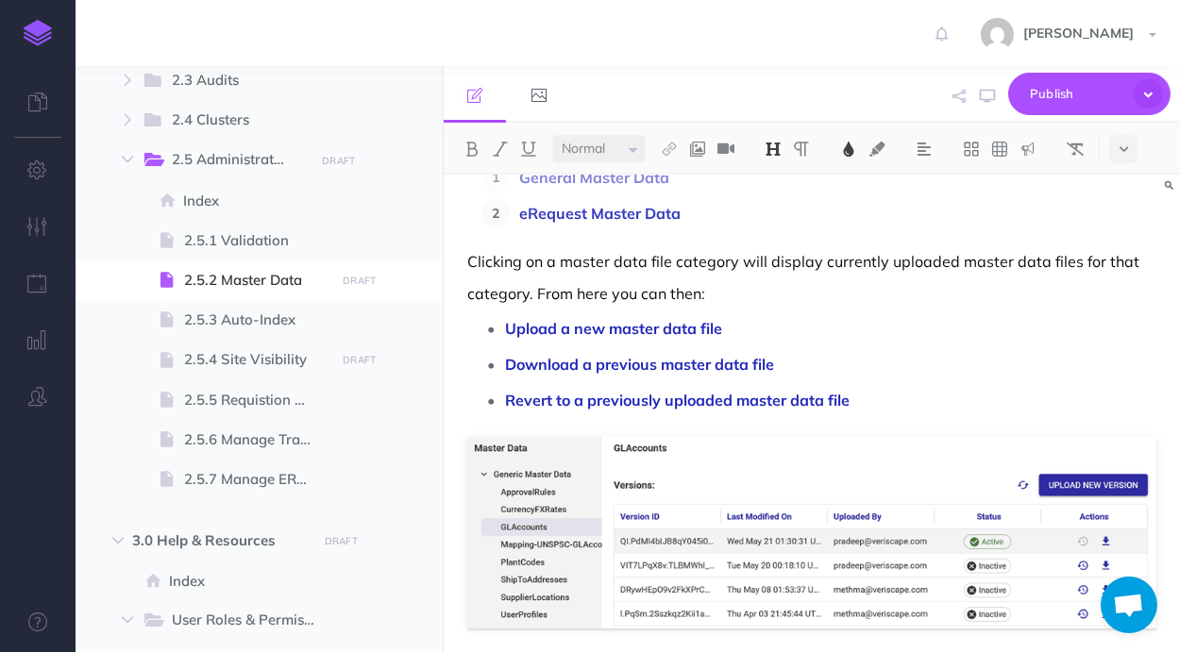
scroll to position [0, 0]
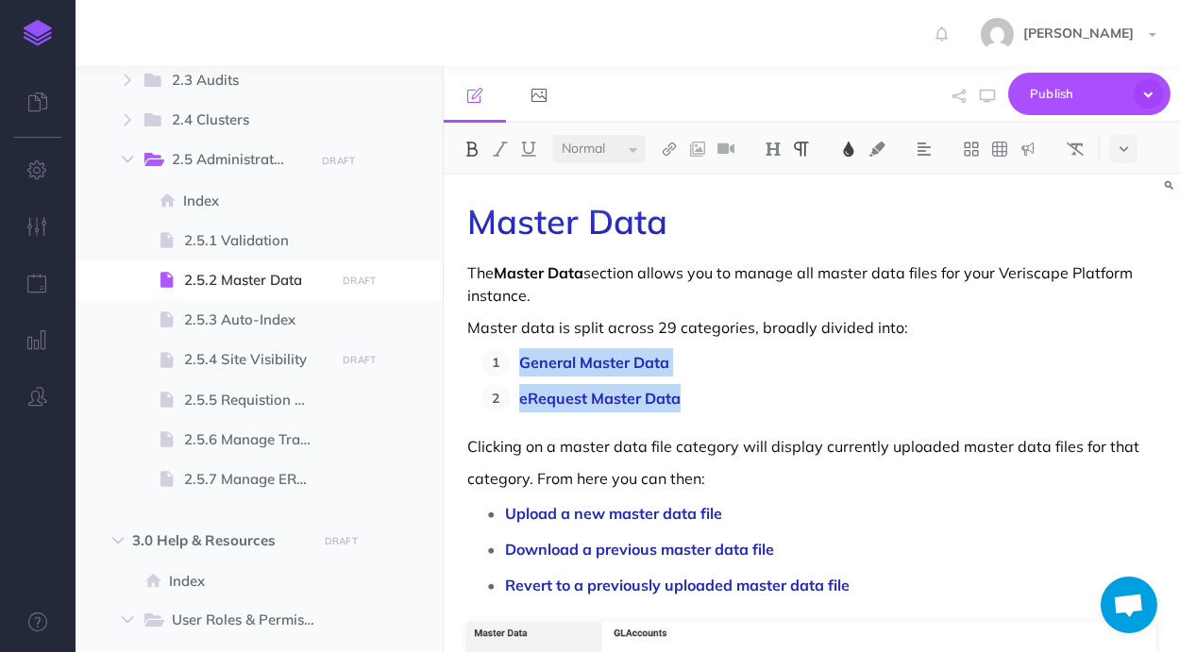
drag, startPoint x: 591, startPoint y: 374, endPoint x: 508, endPoint y: 373, distance: 83.1
click at [508, 373] on ol "General Master Data eRequest Master Data" at bounding box center [818, 380] width 675 height 64
click at [844, 148] on img at bounding box center [848, 149] width 17 height 15
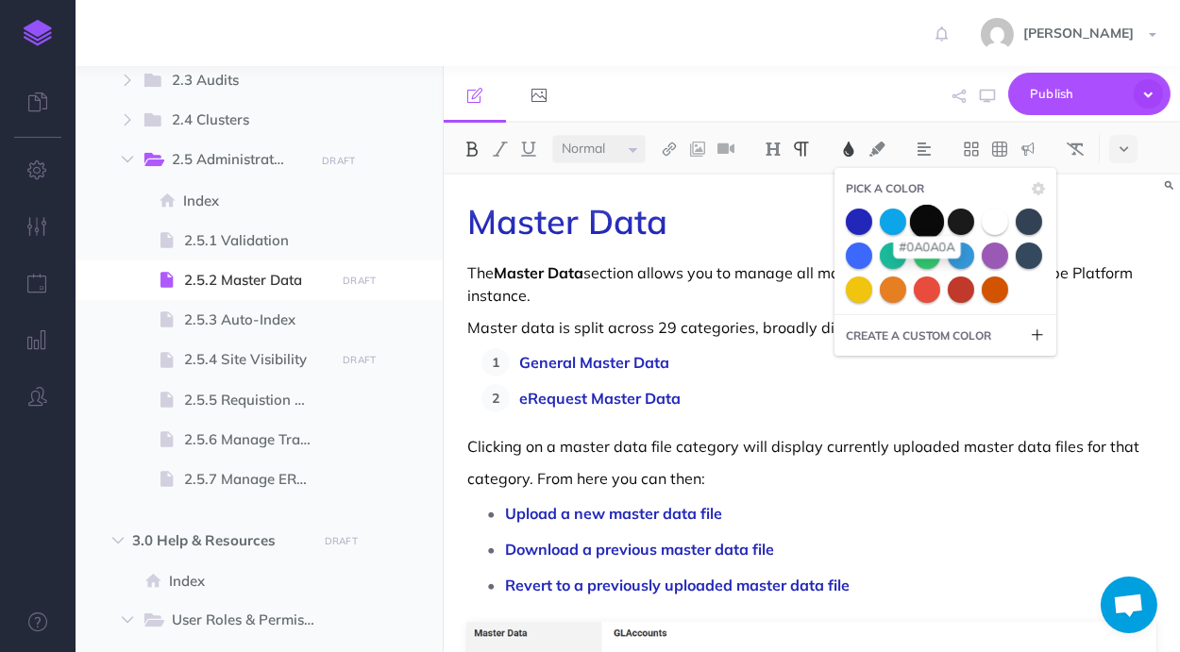
click at [938, 226] on span at bounding box center [927, 221] width 34 height 34
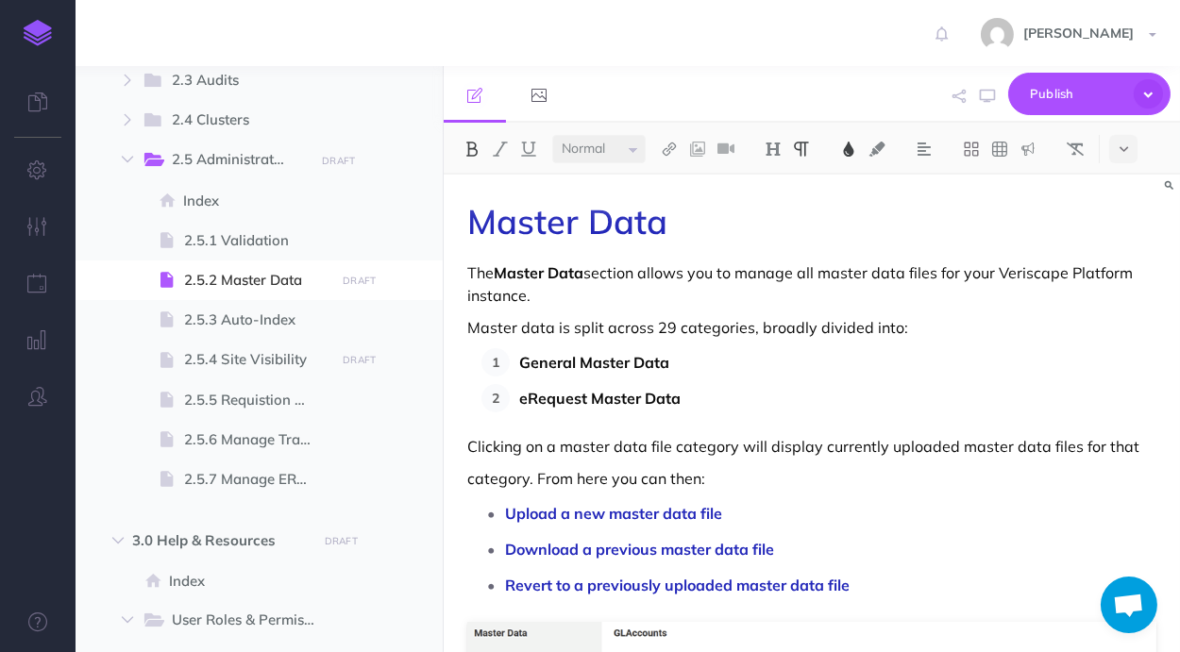
drag, startPoint x: 721, startPoint y: 508, endPoint x: 509, endPoint y: 520, distance: 212.7
click at [509, 520] on p "Upload a new master data file" at bounding box center [830, 513] width 651 height 28
click at [850, 147] on img at bounding box center [848, 149] width 17 height 15
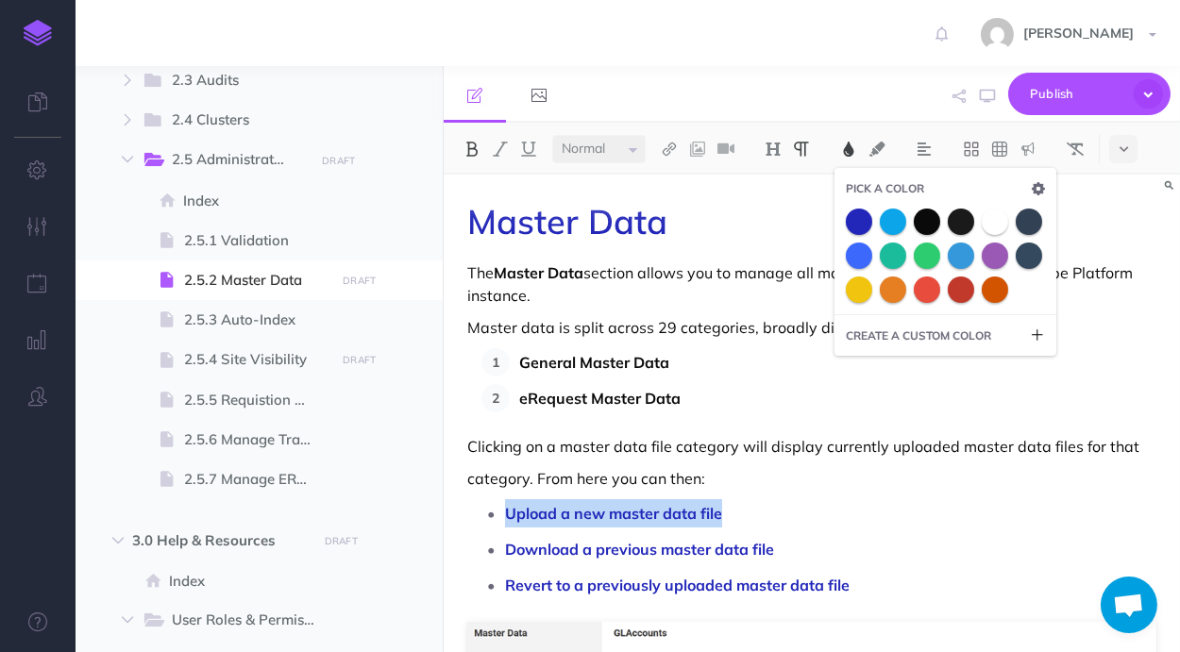
click at [1043, 194] on icon "button" at bounding box center [1038, 188] width 13 height 13
click at [1045, 191] on icon "button" at bounding box center [1038, 188] width 13 height 13
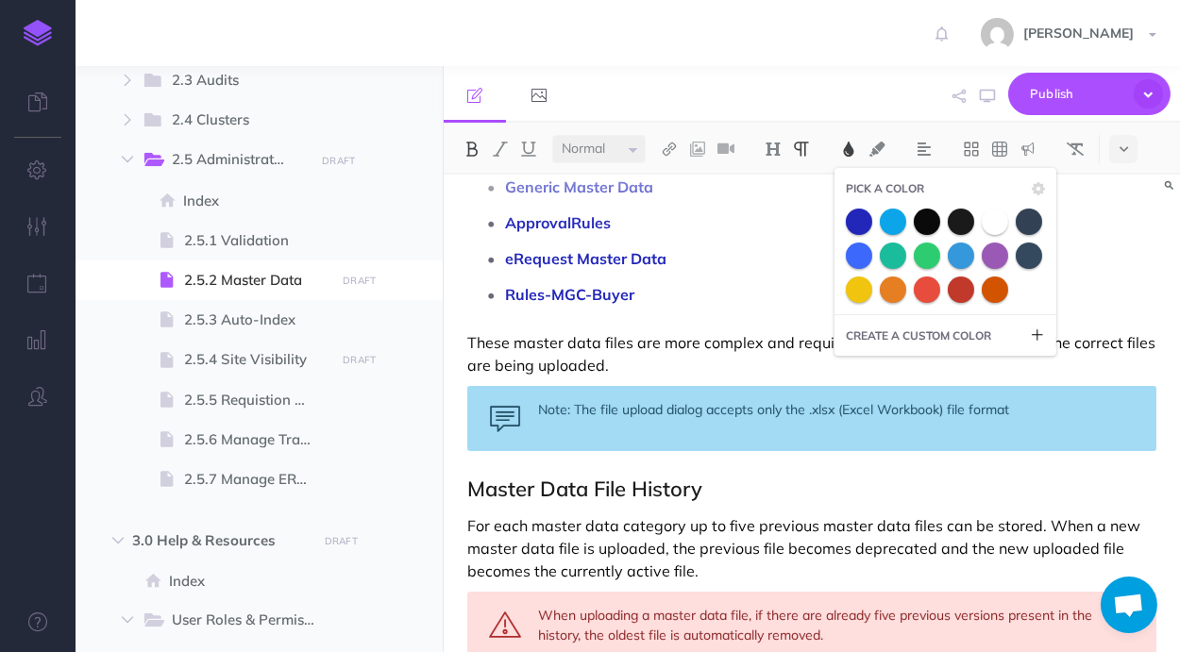
scroll to position [527, 0]
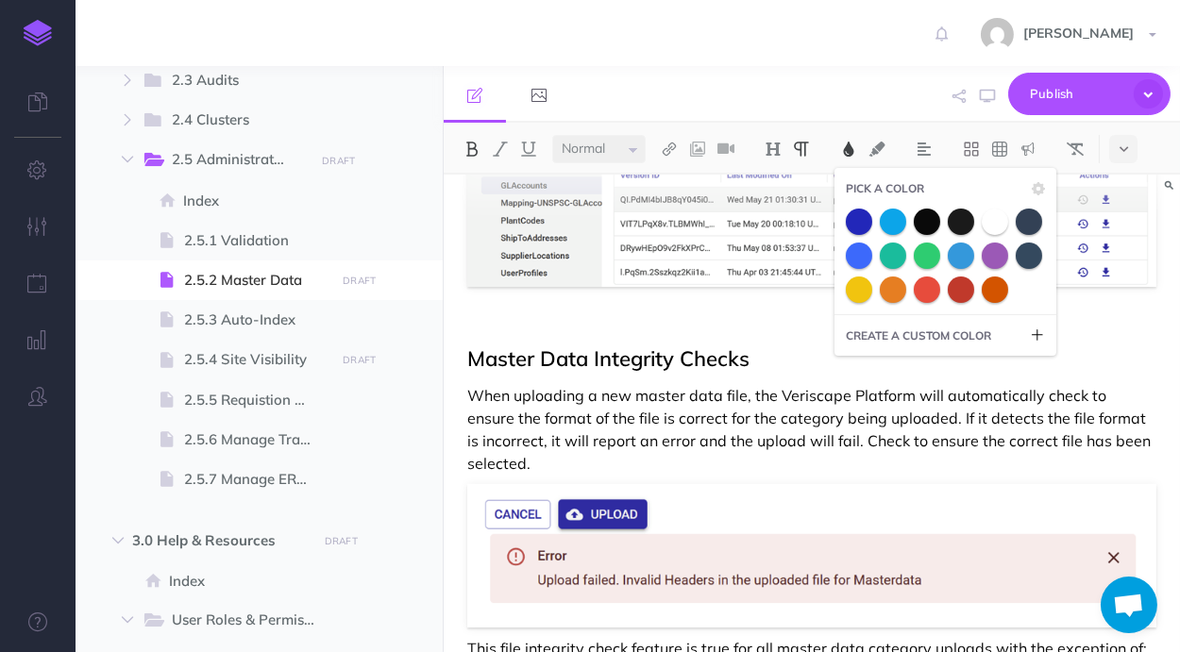
click at [852, 149] on img at bounding box center [848, 149] width 17 height 15
click at [816, 334] on h2 "Master Data Integrity Checks" at bounding box center [811, 347] width 689 height 45
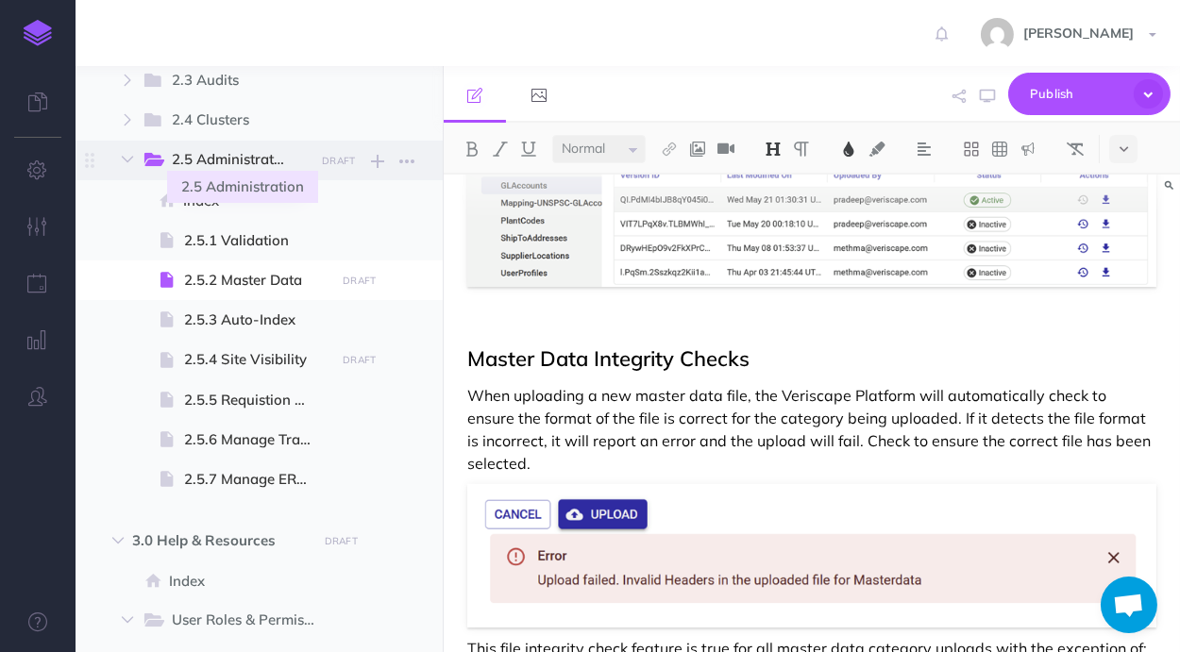
click at [299, 161] on span "2.5 Administration" at bounding box center [236, 160] width 129 height 25
select select "null"
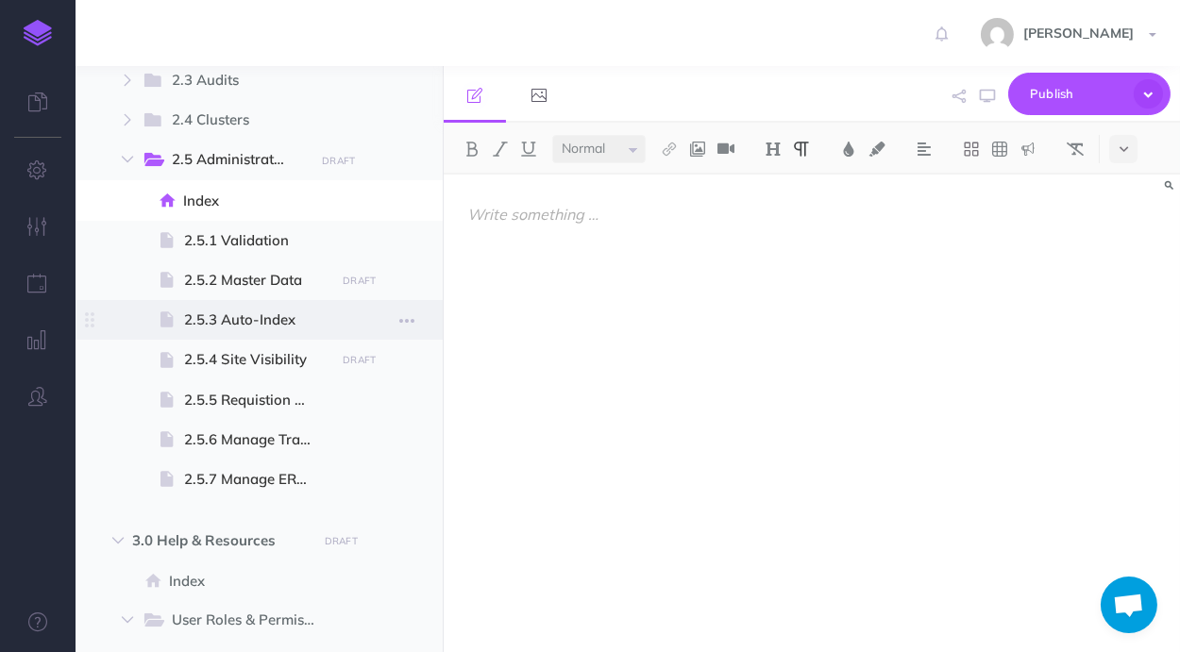
scroll to position [1284, 0]
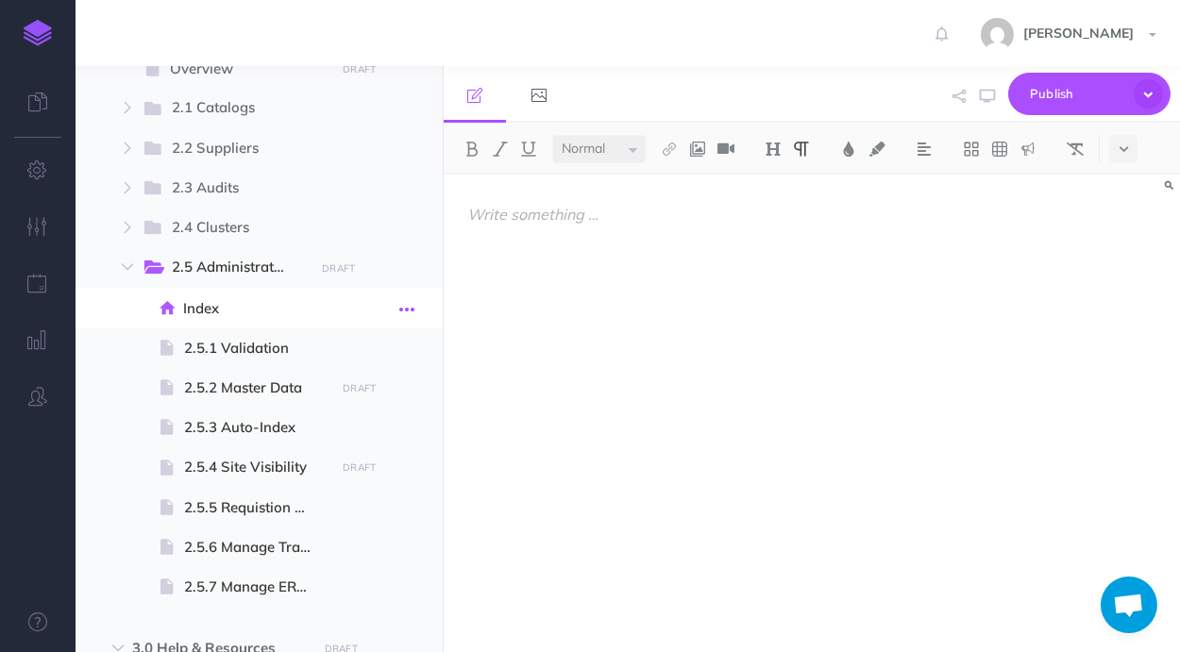
click at [414, 305] on button "button" at bounding box center [407, 308] width 34 height 25
click at [498, 309] on div at bounding box center [812, 404] width 736 height 459
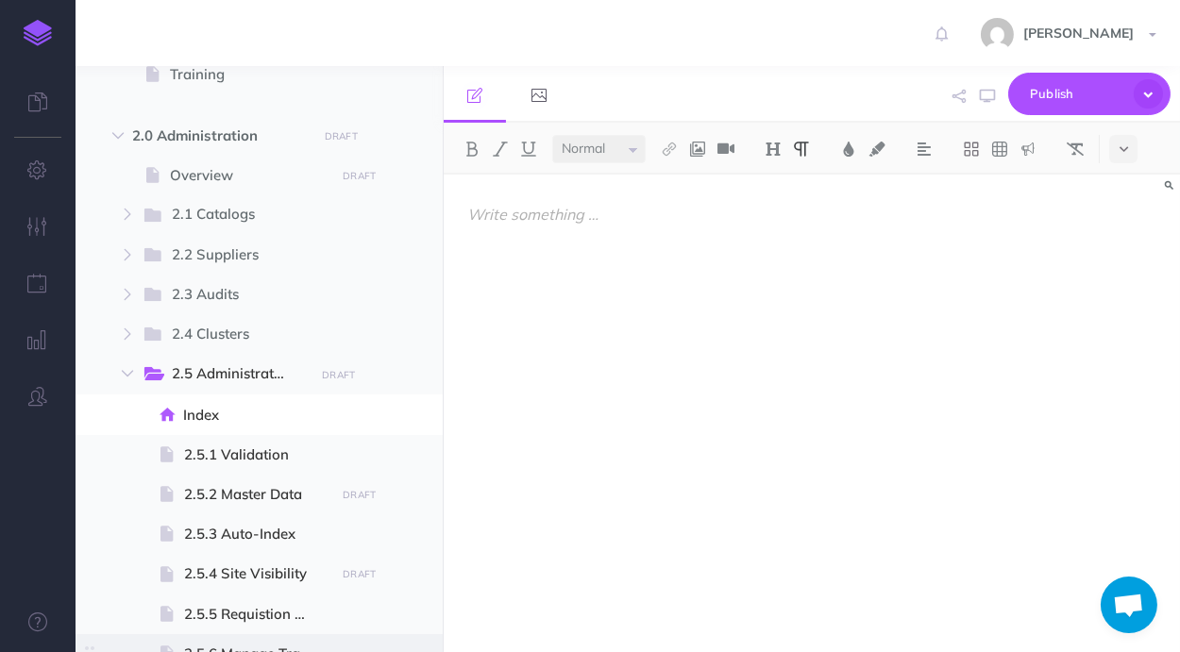
scroll to position [1177, 0]
click at [131, 374] on icon "button" at bounding box center [127, 373] width 11 height 11
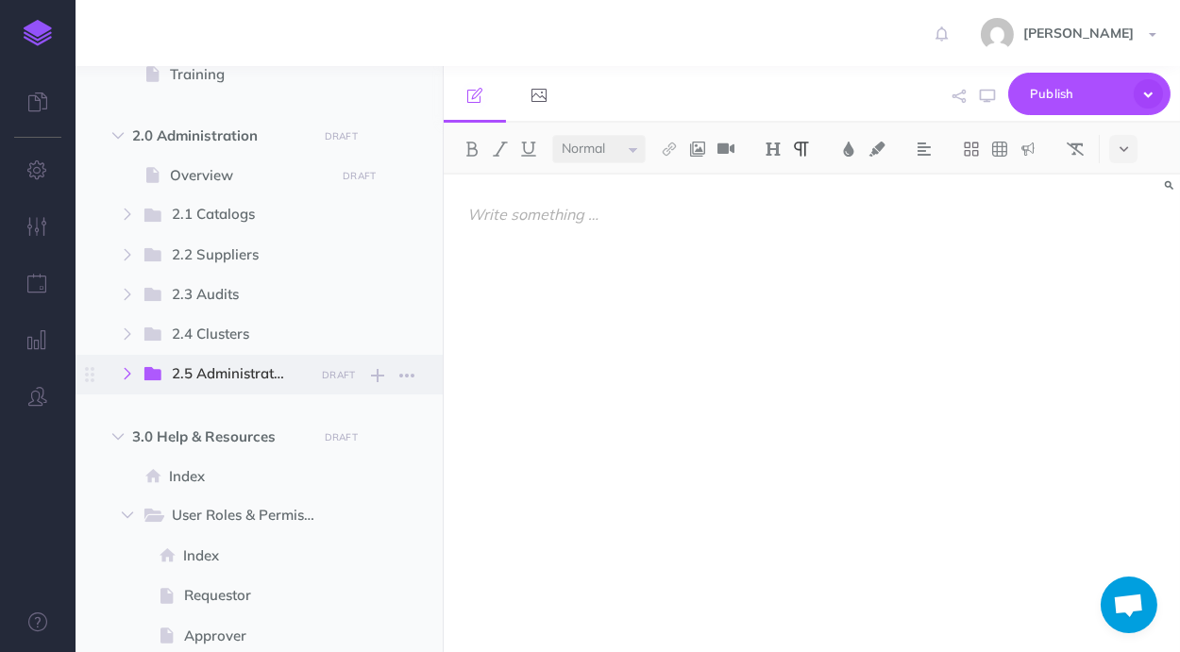
click at [131, 374] on icon "button" at bounding box center [127, 373] width 11 height 11
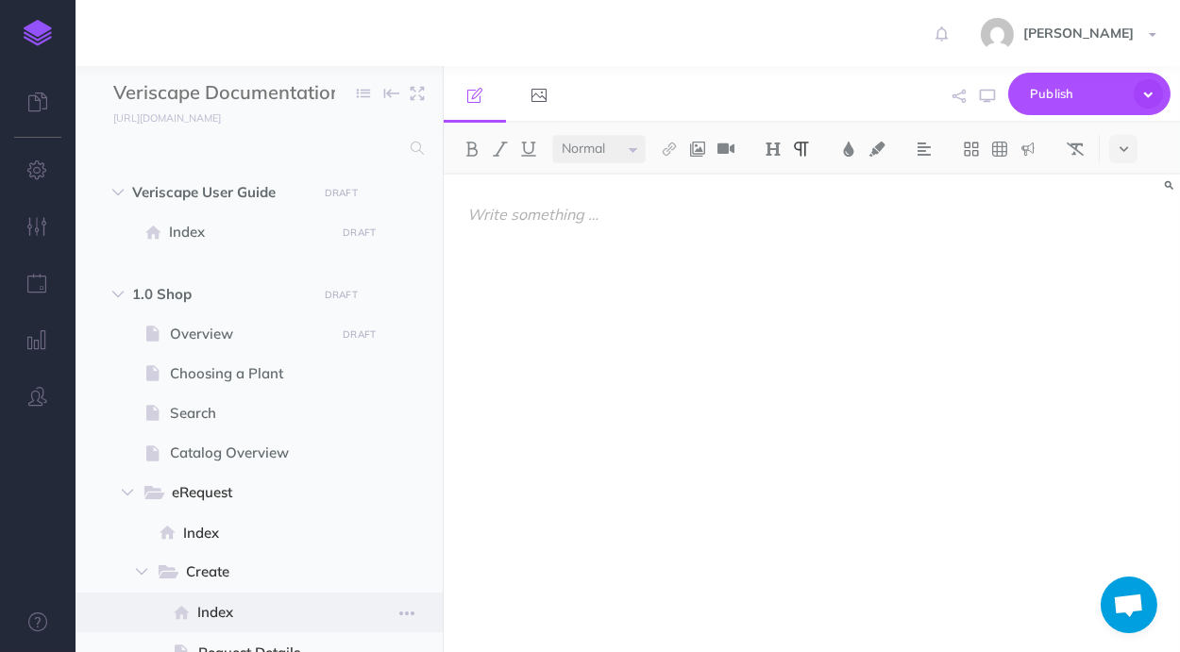
scroll to position [0, 0]
click at [272, 347] on span at bounding box center [259, 335] width 367 height 40
select select "null"
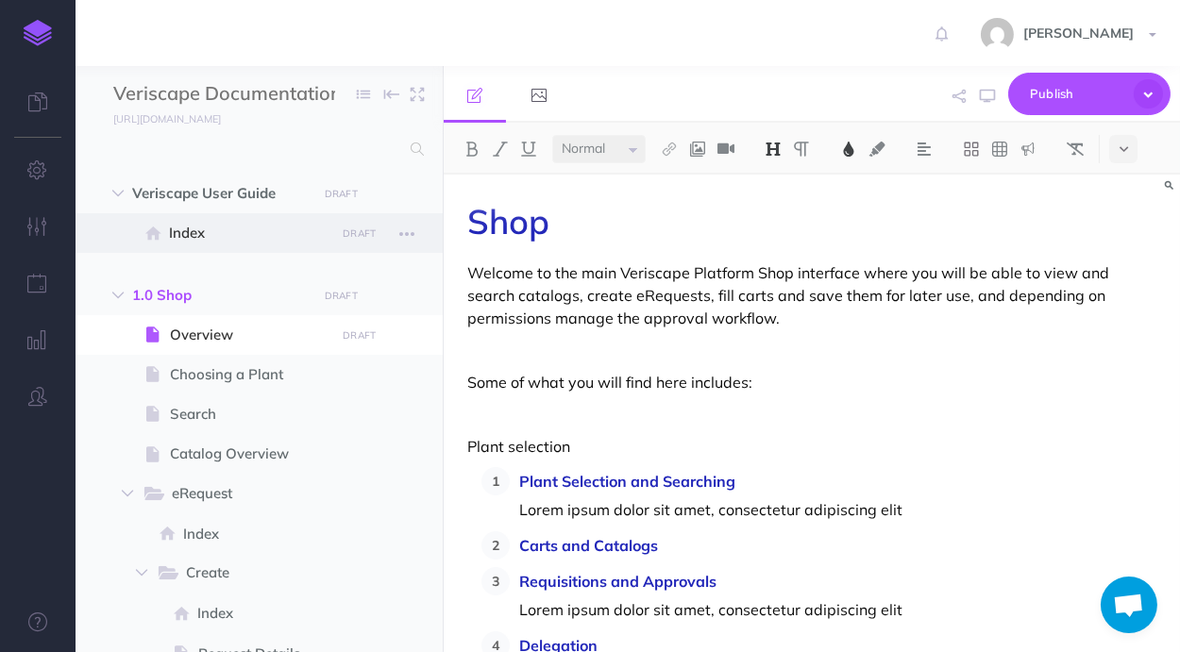
click at [212, 243] on span "Index" at bounding box center [249, 233] width 160 height 23
select select "null"
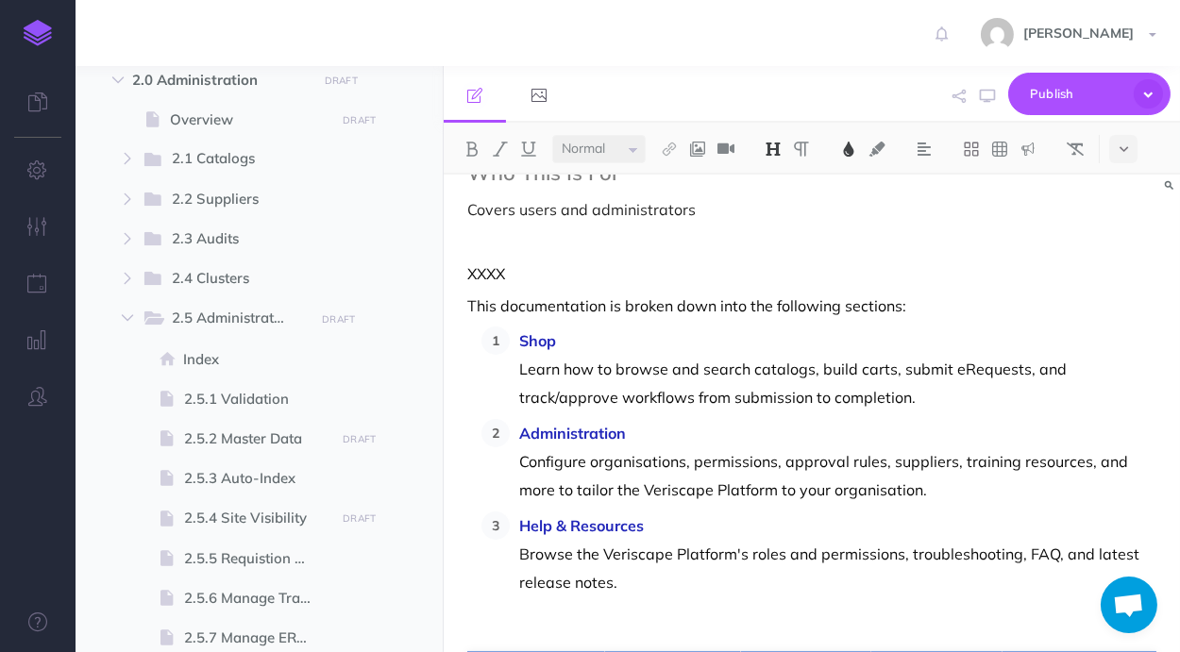
scroll to position [1284, 0]
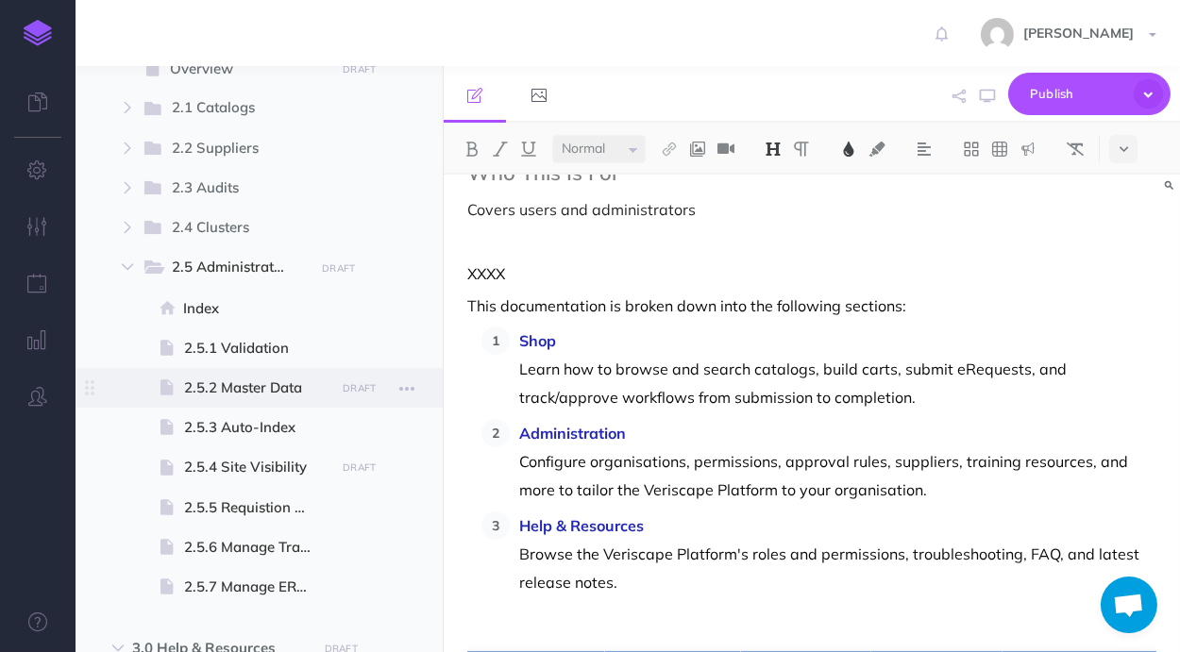
click at [284, 377] on span "2.5.2 Master Data" at bounding box center [256, 388] width 145 height 23
select select "null"
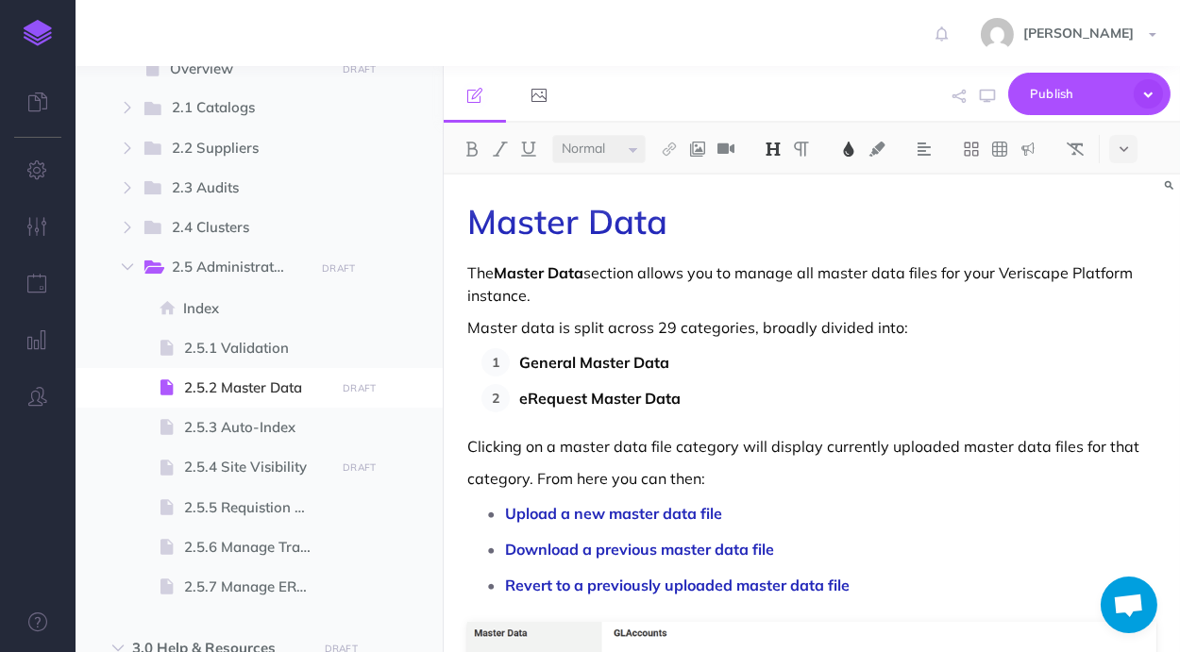
click at [619, 296] on p "The Master Data section allows you to manage all master data files for your Ver…" at bounding box center [811, 283] width 689 height 45
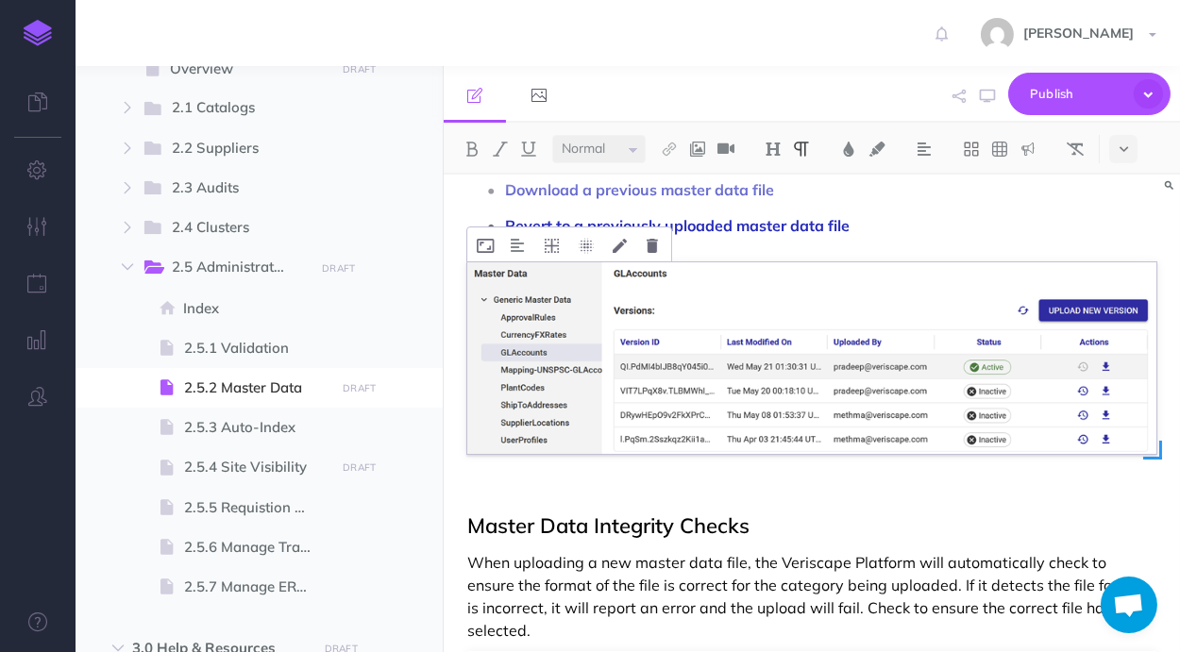
scroll to position [397, 0]
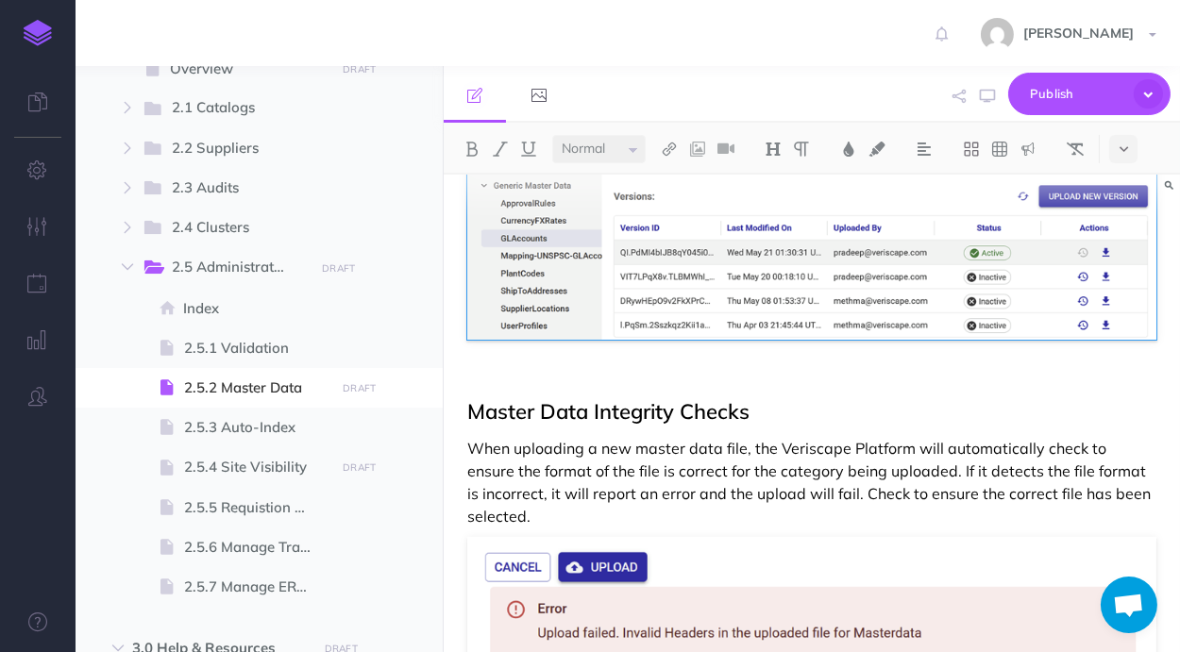
scroll to position [465, 0]
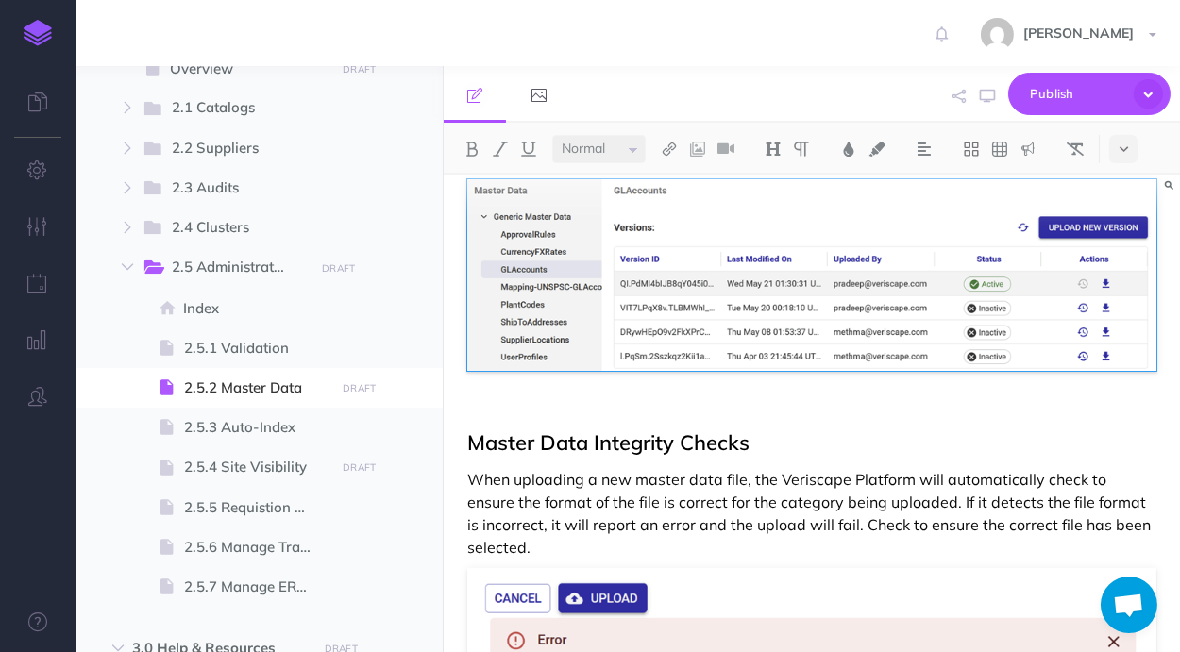
click at [770, 414] on h2 "Master Data Integrity Checks" at bounding box center [811, 431] width 689 height 45
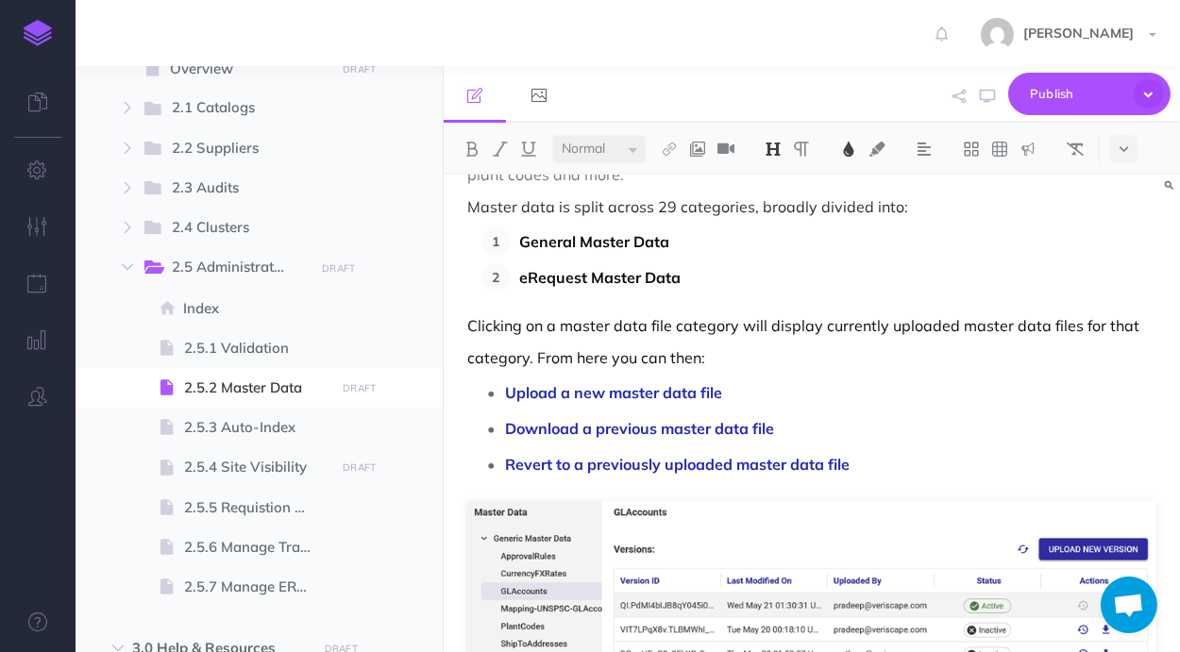
scroll to position [68, 0]
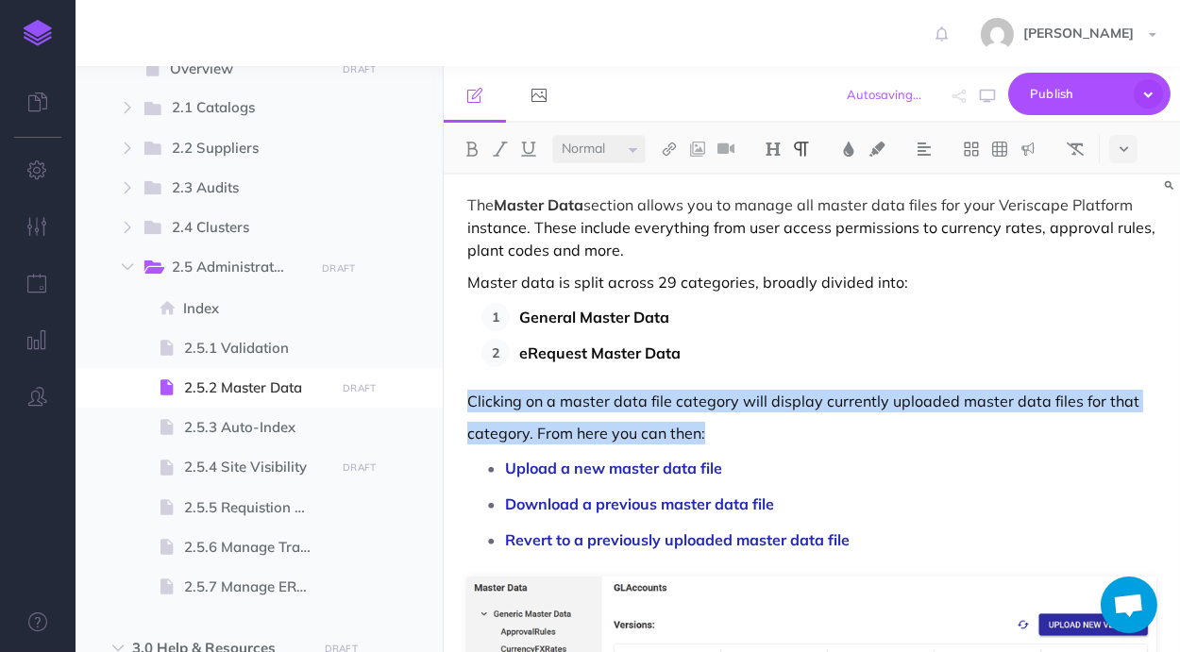
drag, startPoint x: 571, startPoint y: 422, endPoint x: 461, endPoint y: 411, distance: 111.0
copy div "Clicking on a master data file category will display currently uploaded master …"
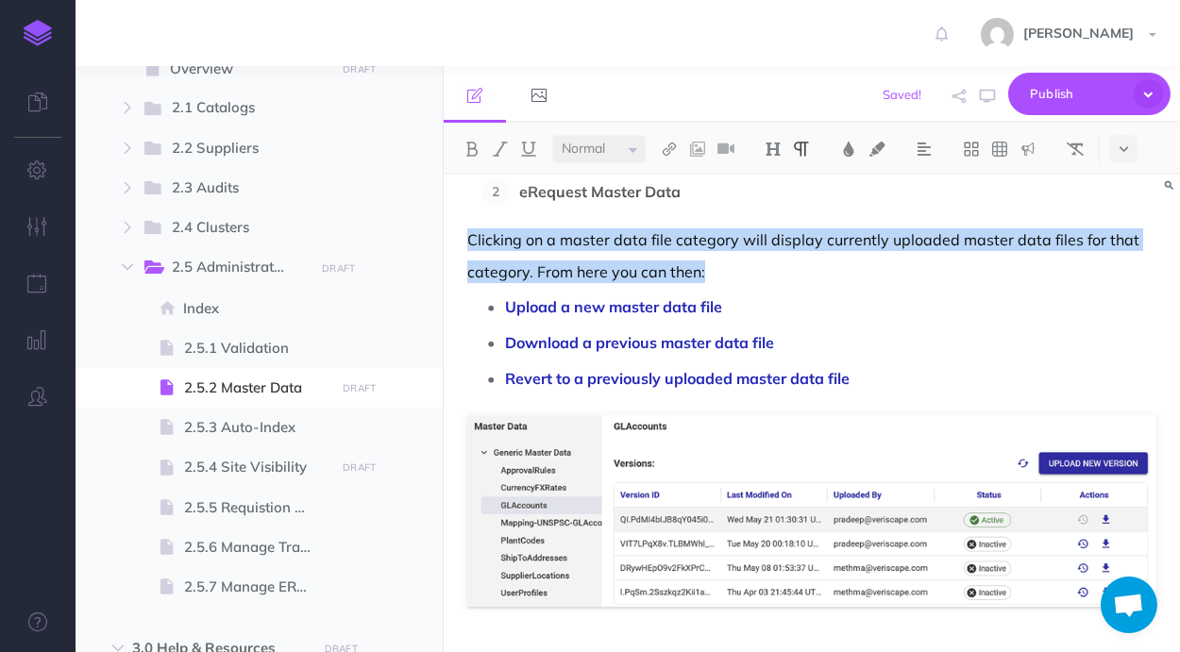
scroll to position [465, 0]
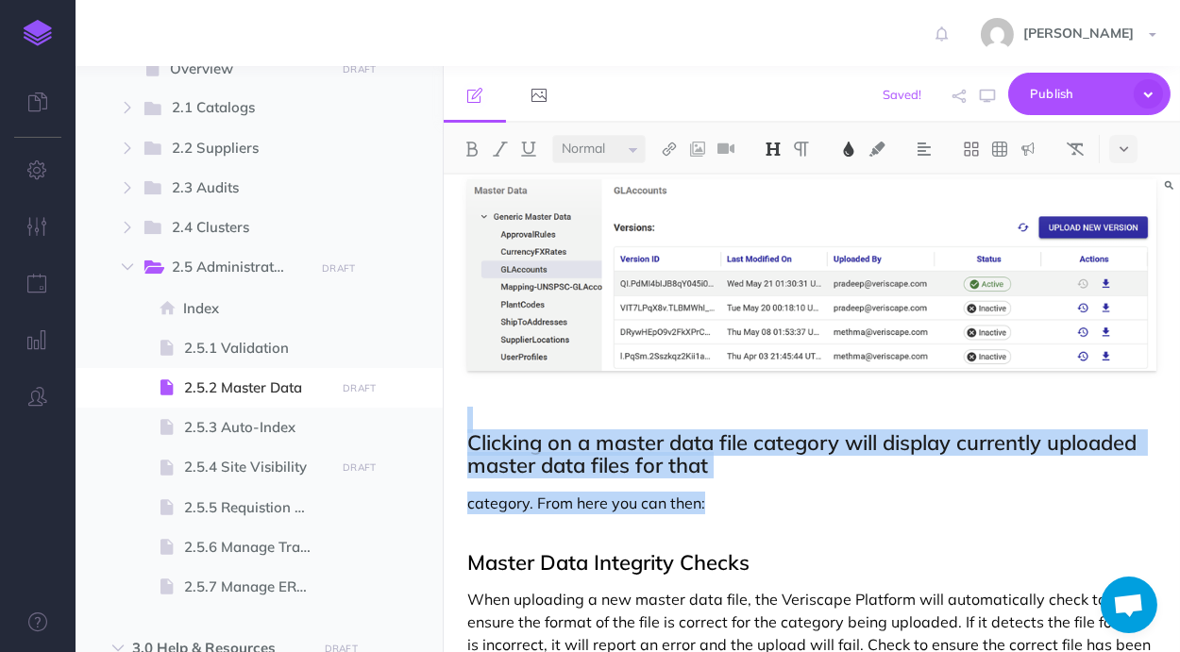
click at [779, 150] on img at bounding box center [773, 149] width 17 height 15
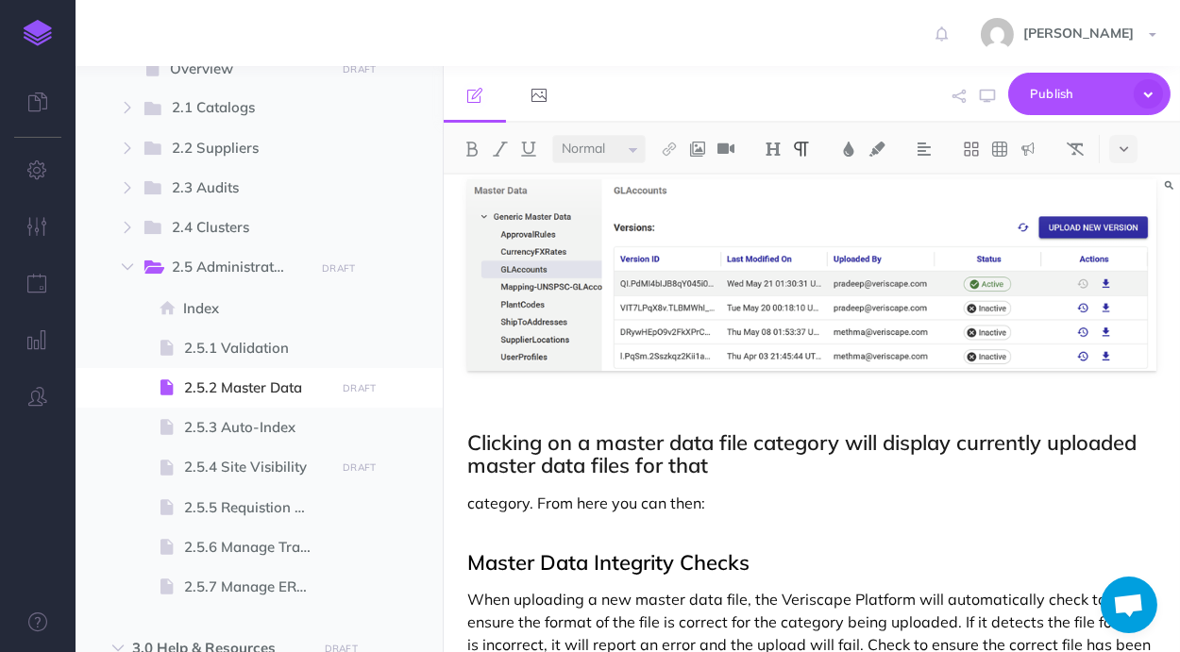
click at [740, 475] on h2 "Clicking on a master data file category will display currently uploaded master …" at bounding box center [811, 443] width 689 height 69
click at [467, 144] on img at bounding box center [471, 149] width 17 height 15
click at [968, 505] on p "The currently active master data file will show XXXX under Status ." at bounding box center [811, 503] width 689 height 23
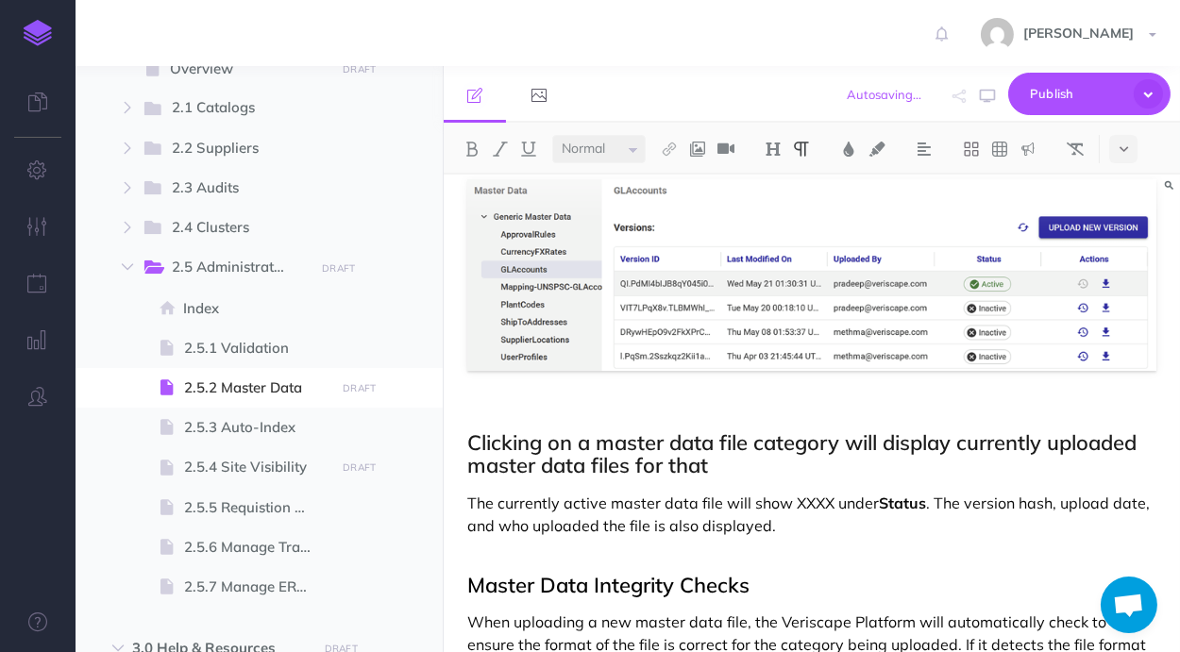
click at [733, 460] on h2 "Clicking on a master data file category will display currently uploaded master …" at bounding box center [811, 443] width 689 height 69
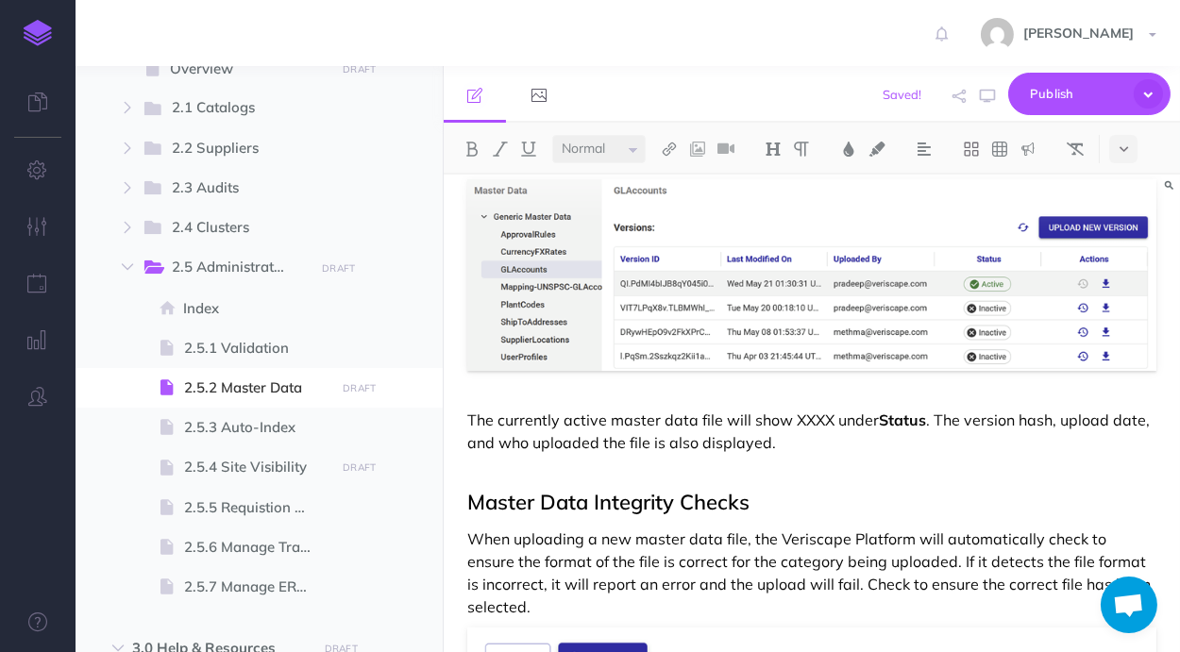
click at [835, 418] on p "The currently active master data file will show XXXX under Status . The version…" at bounding box center [811, 431] width 689 height 45
click at [830, 422] on p "The currently active master data file will show XXXX under Status . The version…" at bounding box center [811, 431] width 689 height 45
click at [469, 146] on img at bounding box center [471, 149] width 17 height 15
drag, startPoint x: 1058, startPoint y: 425, endPoint x: 1026, endPoint y: 421, distance: 32.3
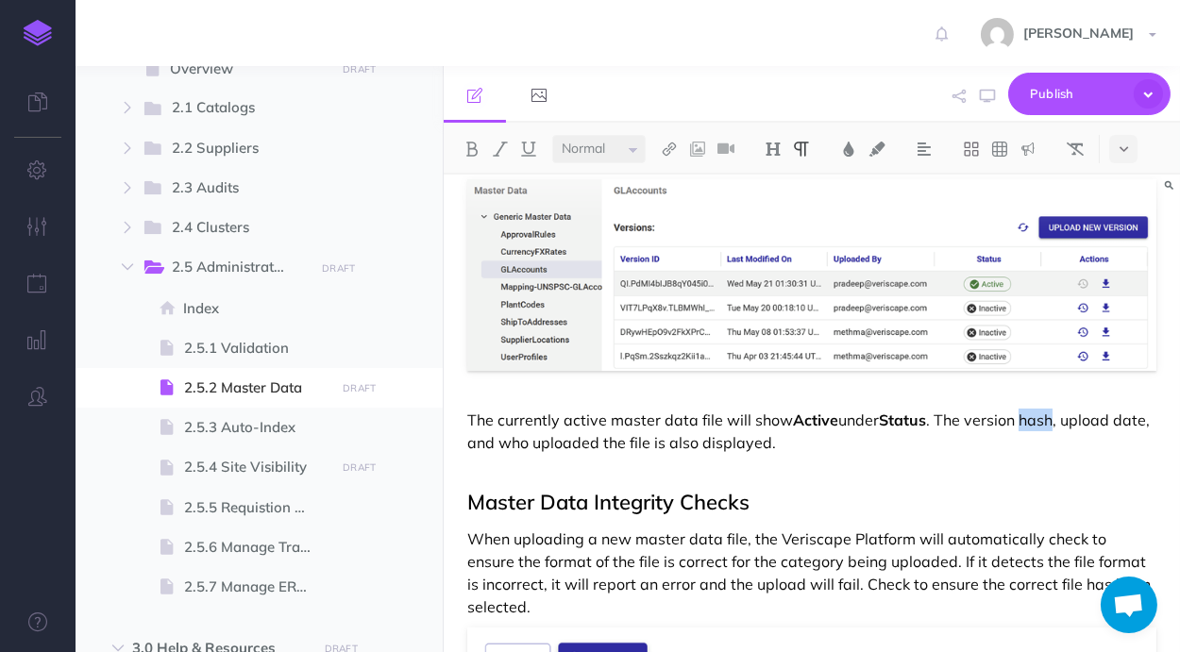
click at [1026, 421] on p "The currently active master data file will show Active under Status . The versi…" at bounding box center [811, 431] width 689 height 45
click at [979, 416] on p "The currently active master data file will show Active under Status . The versi…" at bounding box center [811, 431] width 689 height 45
click at [965, 477] on h2 "Master Data Integrity Checks" at bounding box center [811, 490] width 689 height 45
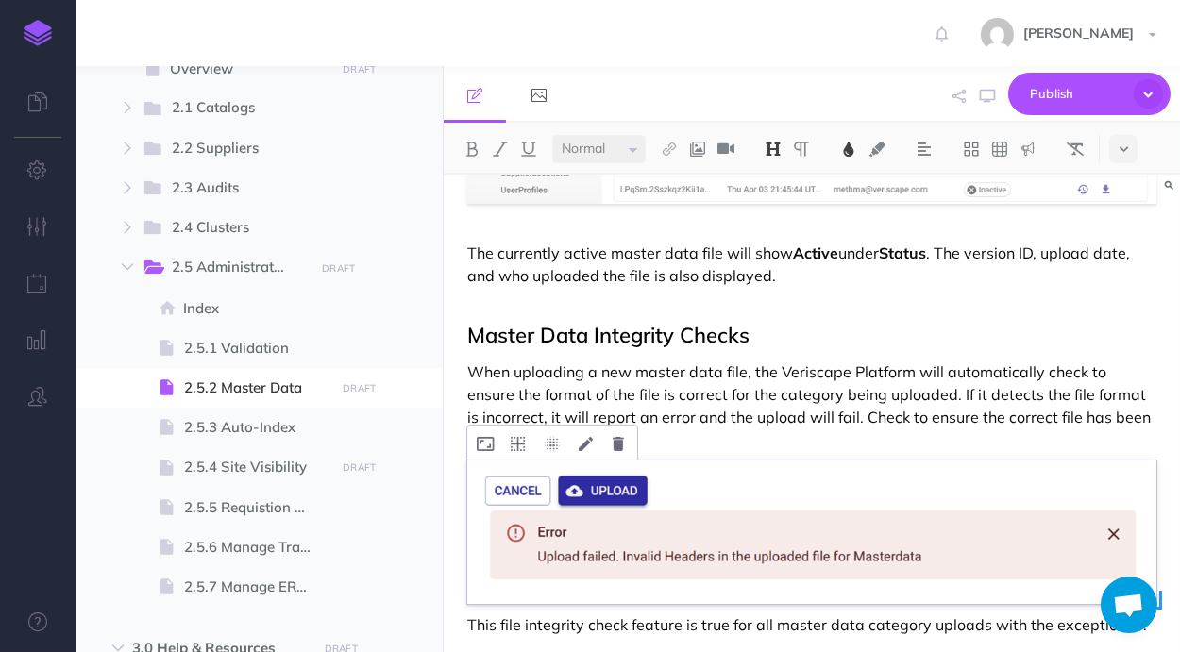
scroll to position [764, 0]
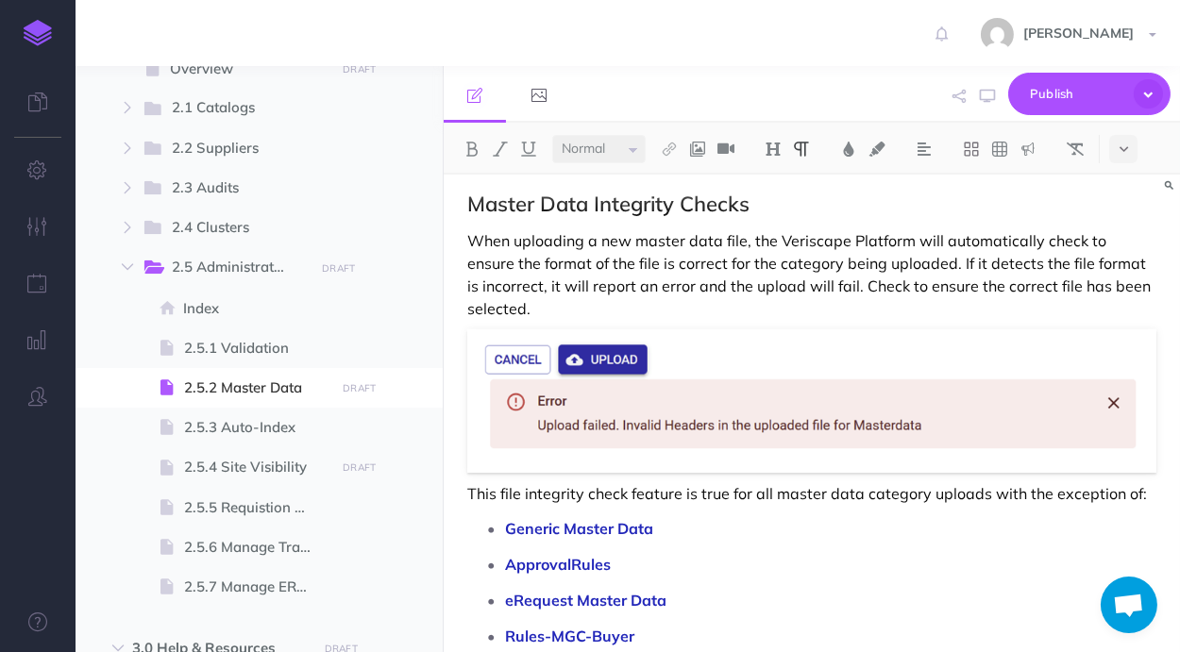
drag, startPoint x: 850, startPoint y: 285, endPoint x: 861, endPoint y: 311, distance: 28.8
click at [850, 286] on p "When uploading a new master data file, the Veriscape Platform will automaticall…" at bounding box center [811, 274] width 689 height 91
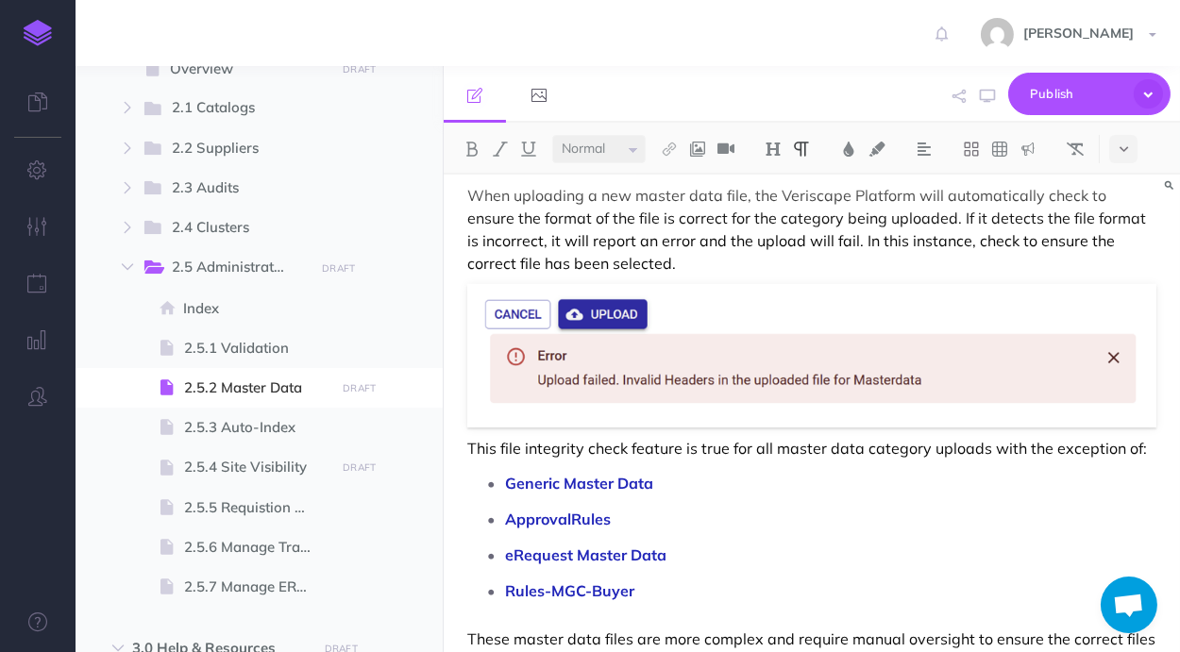
scroll to position [962, 0]
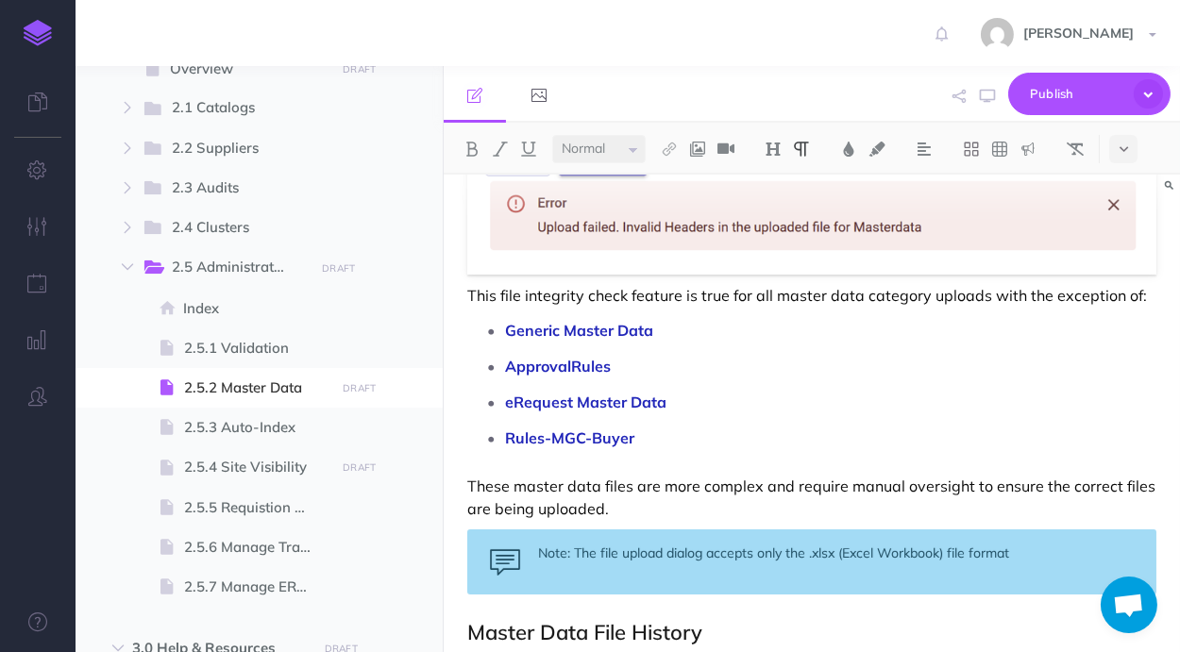
click at [658, 503] on p "These master data files are more complex and require manual oversight to ensure…" at bounding box center [811, 497] width 689 height 45
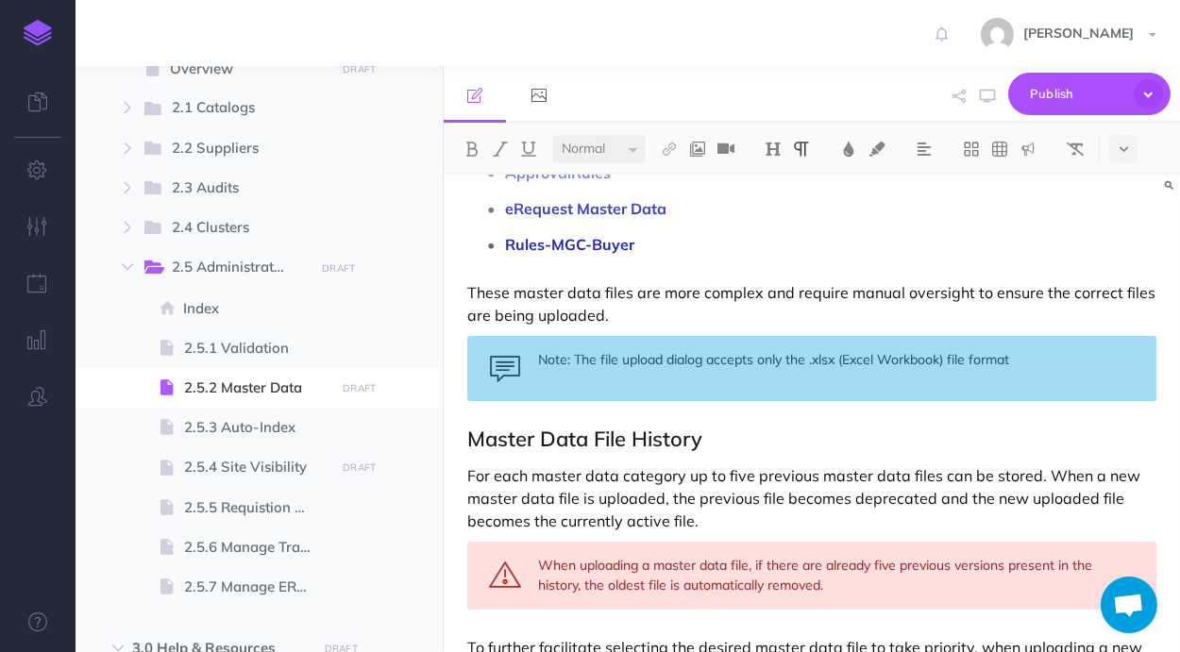
scroll to position [1161, 0]
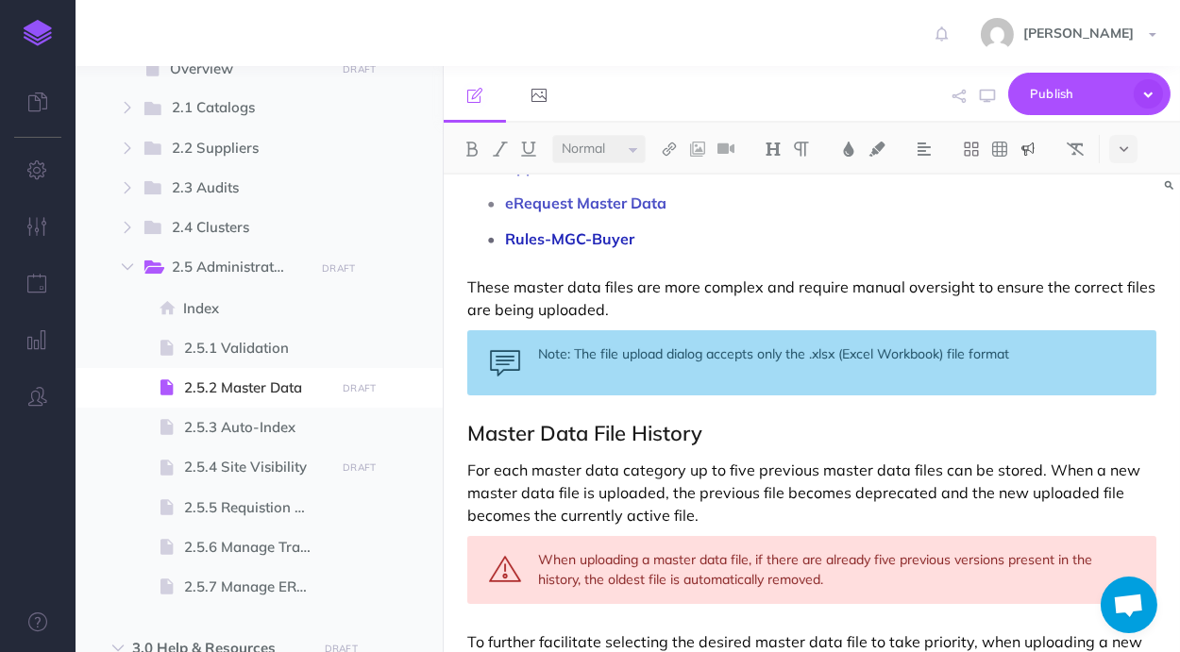
drag, startPoint x: 571, startPoint y: 357, endPoint x: 541, endPoint y: 354, distance: 30.3
click at [541, 354] on div "Note: The file upload dialog accepts only the .xlsx (Excel Workbook) file format" at bounding box center [811, 362] width 689 height 65
click at [471, 143] on img at bounding box center [471, 149] width 17 height 15
click at [755, 379] on div "Note: The file upload dialog accepts only the .xlsx (Excel Workbook) file format" at bounding box center [811, 362] width 689 height 65
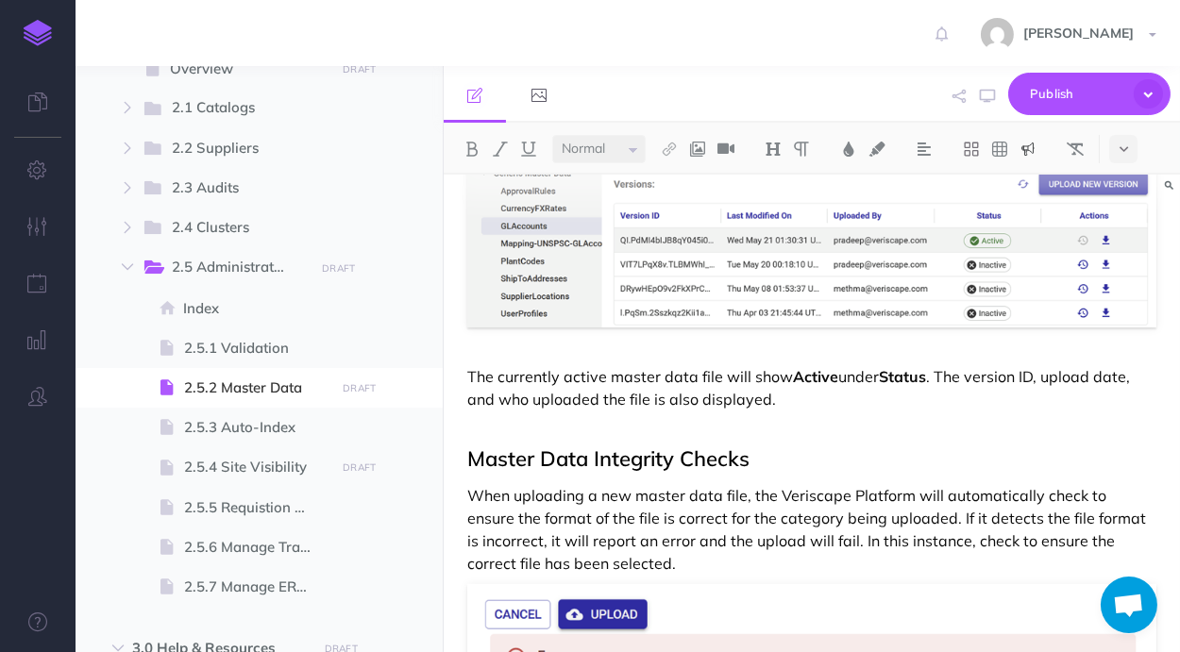
scroll to position [310, 0]
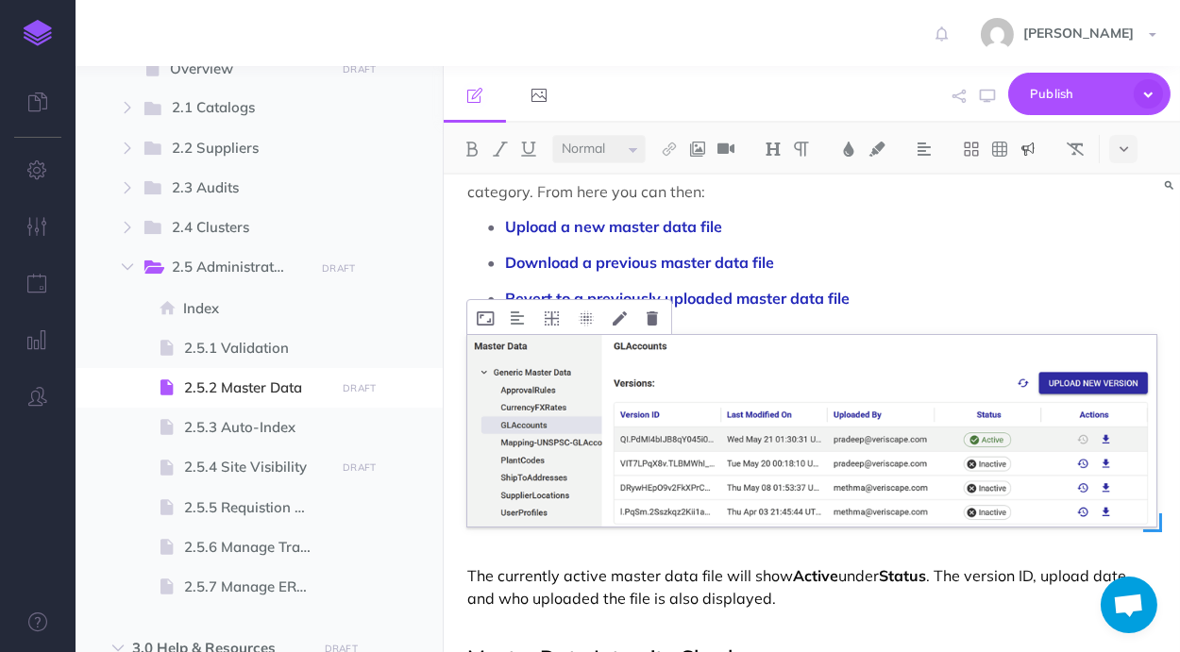
click at [882, 407] on img at bounding box center [811, 431] width 689 height 192
drag, startPoint x: 835, startPoint y: 575, endPoint x: 853, endPoint y: 601, distance: 31.9
click at [835, 577] on strong "Active" at bounding box center [815, 575] width 45 height 19
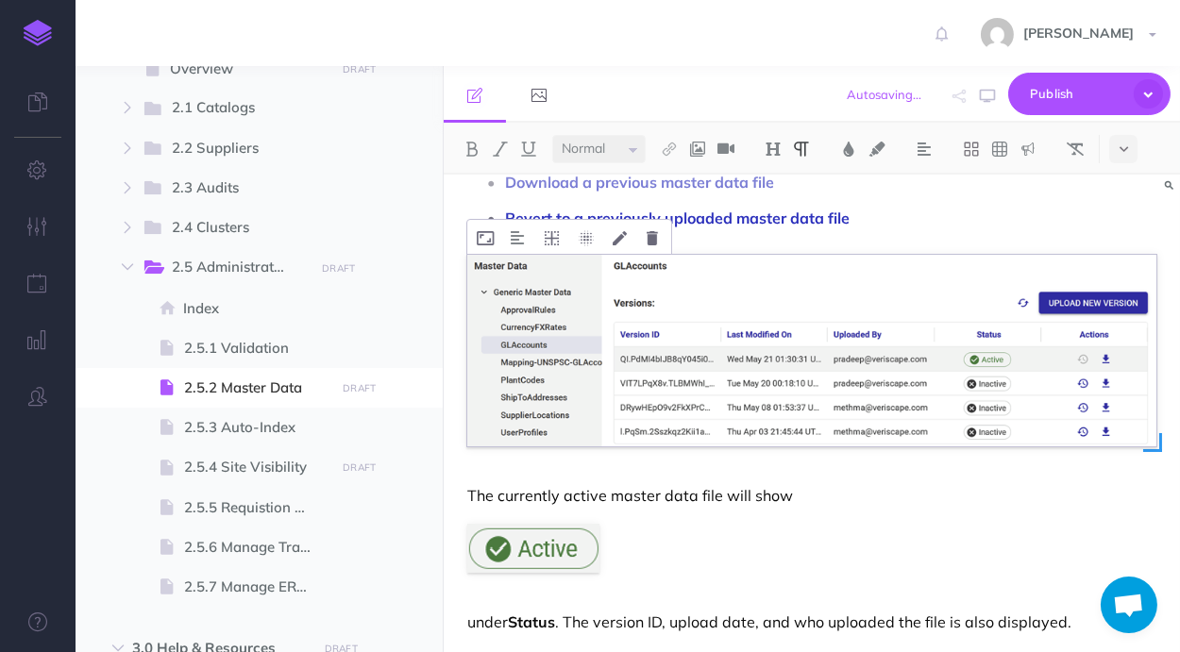
scroll to position [509, 0]
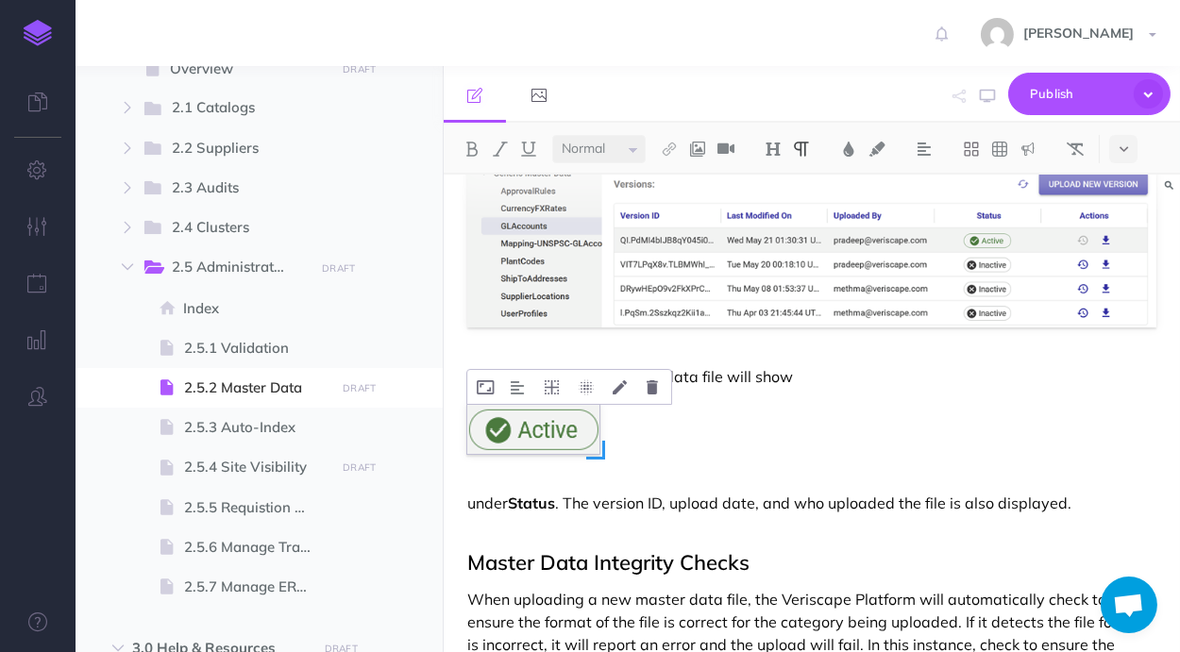
click at [585, 440] on img at bounding box center [533, 429] width 132 height 49
drag, startPoint x: 602, startPoint y: 451, endPoint x: 543, endPoint y: 409, distance: 73.1
click at [543, 409] on div at bounding box center [533, 429] width 132 height 49
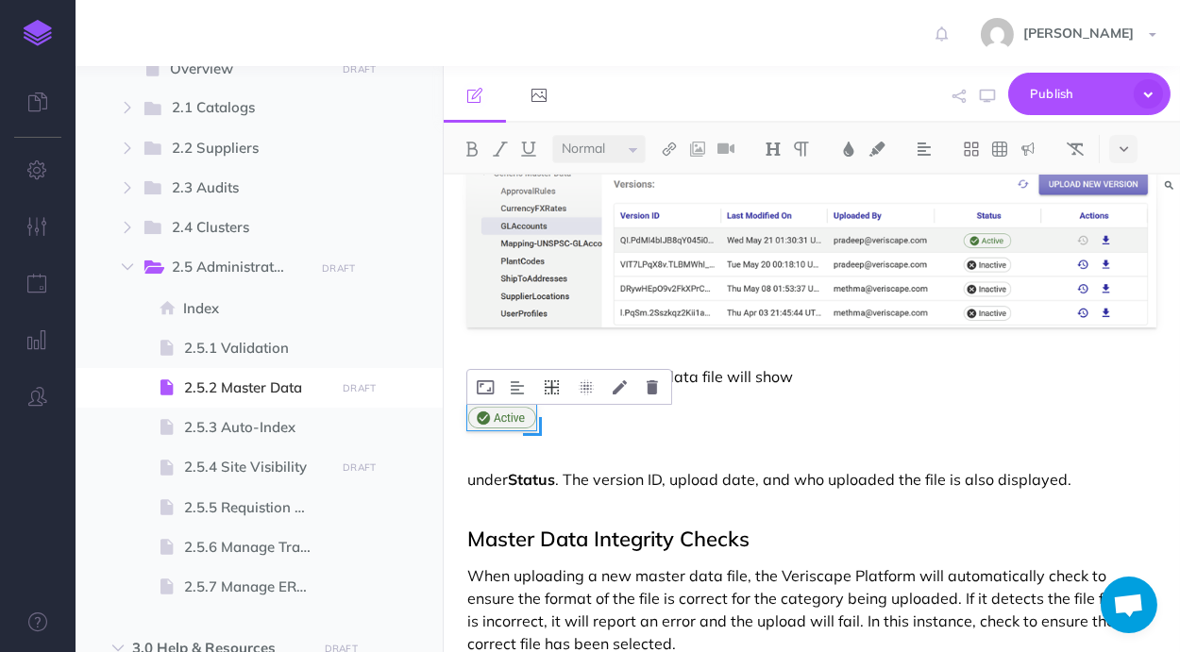
click at [552, 385] on icon at bounding box center [552, 387] width 14 height 14
click at [553, 499] on icon at bounding box center [552, 503] width 34 height 29
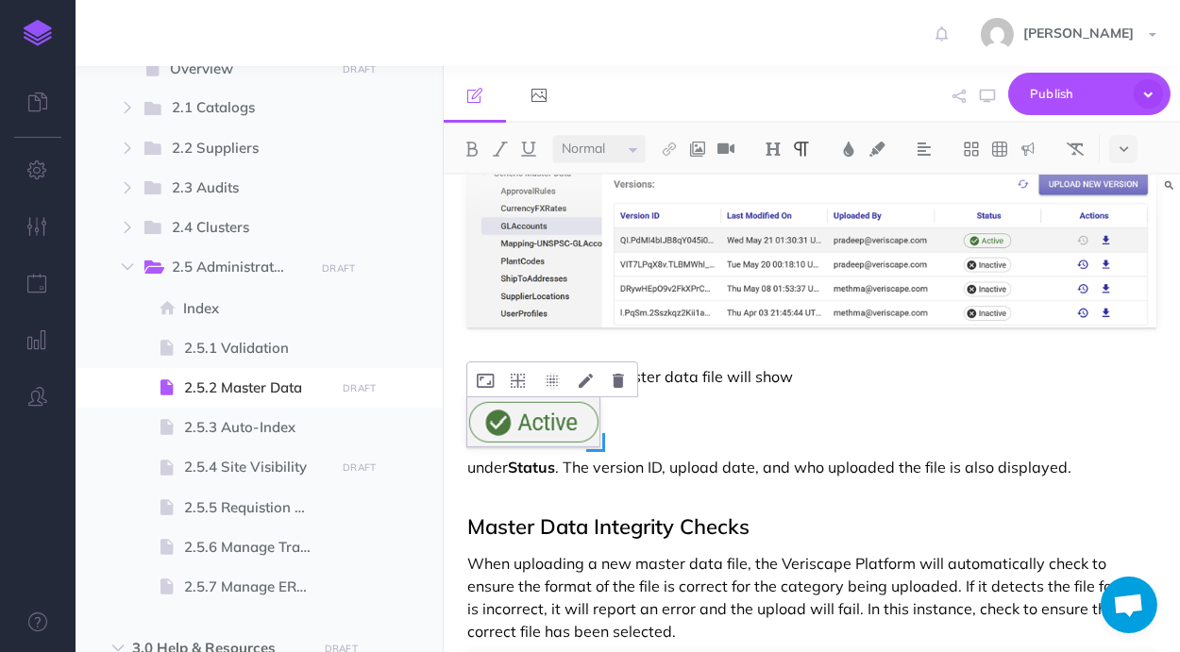
click at [578, 429] on img at bounding box center [533, 421] width 132 height 49
drag, startPoint x: 605, startPoint y: 450, endPoint x: 536, endPoint y: 416, distance: 76.8
click at [536, 416] on div at bounding box center [533, 421] width 132 height 49
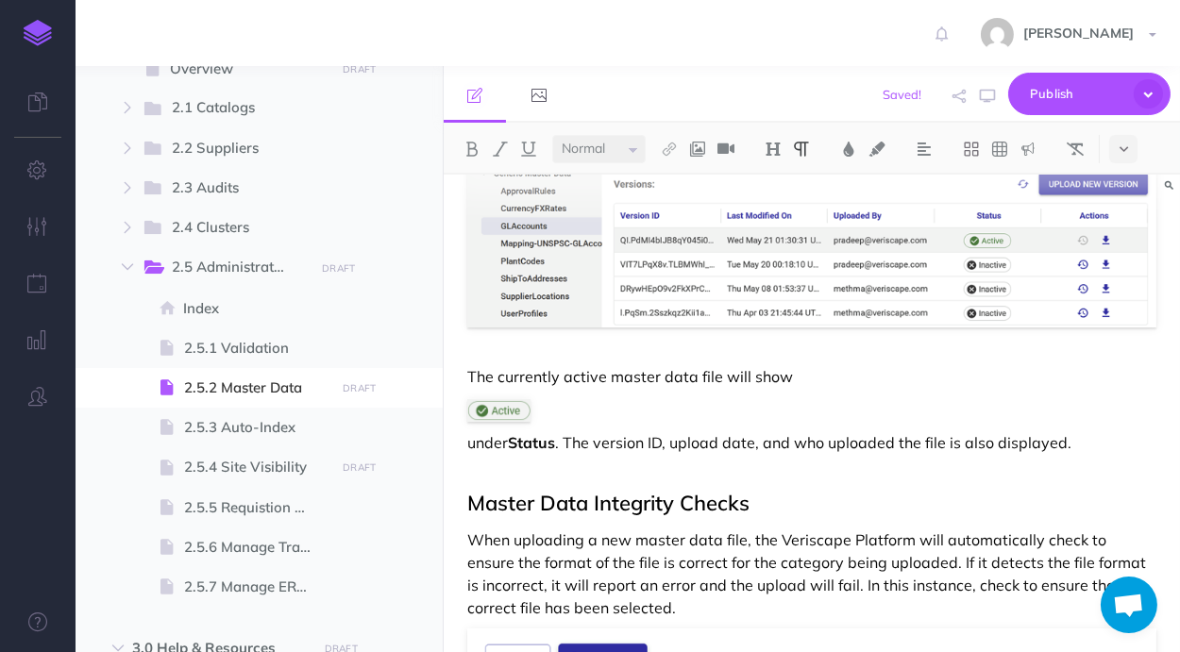
click at [855, 371] on p "The currently active master data file will show" at bounding box center [811, 376] width 689 height 23
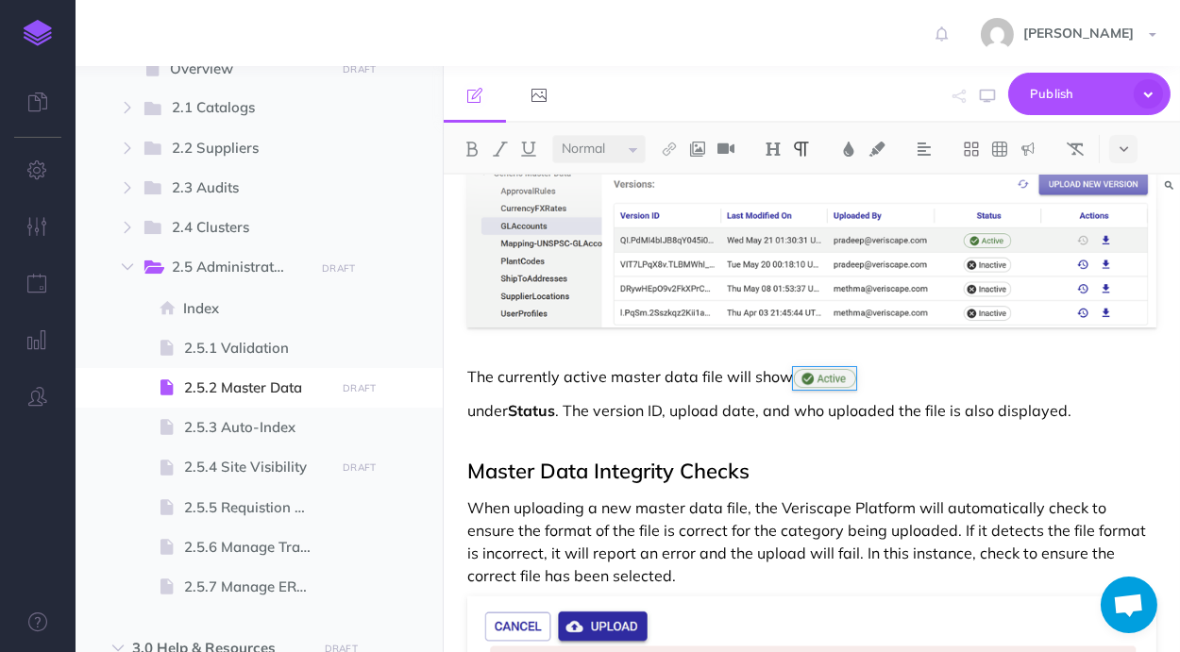
click at [882, 382] on p "The currently active master data file will show" at bounding box center [811, 377] width 689 height 25
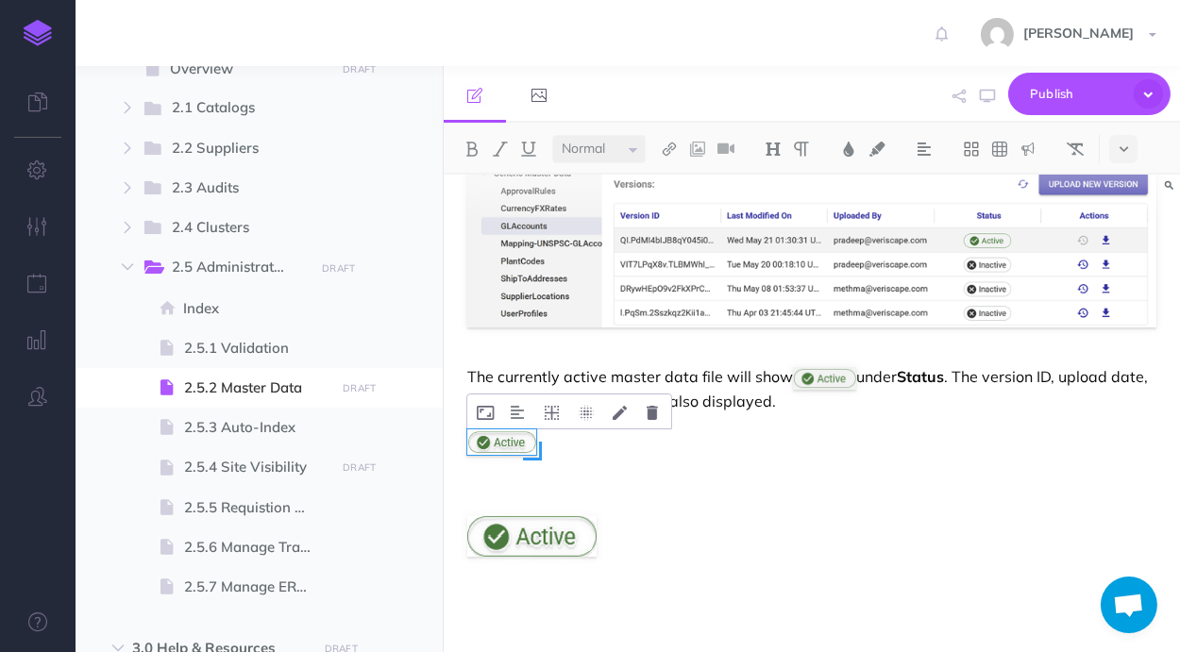
drag, startPoint x: 599, startPoint y: 480, endPoint x: 536, endPoint y: 446, distance: 71.8
click at [536, 446] on span at bounding box center [532, 451] width 19 height 19
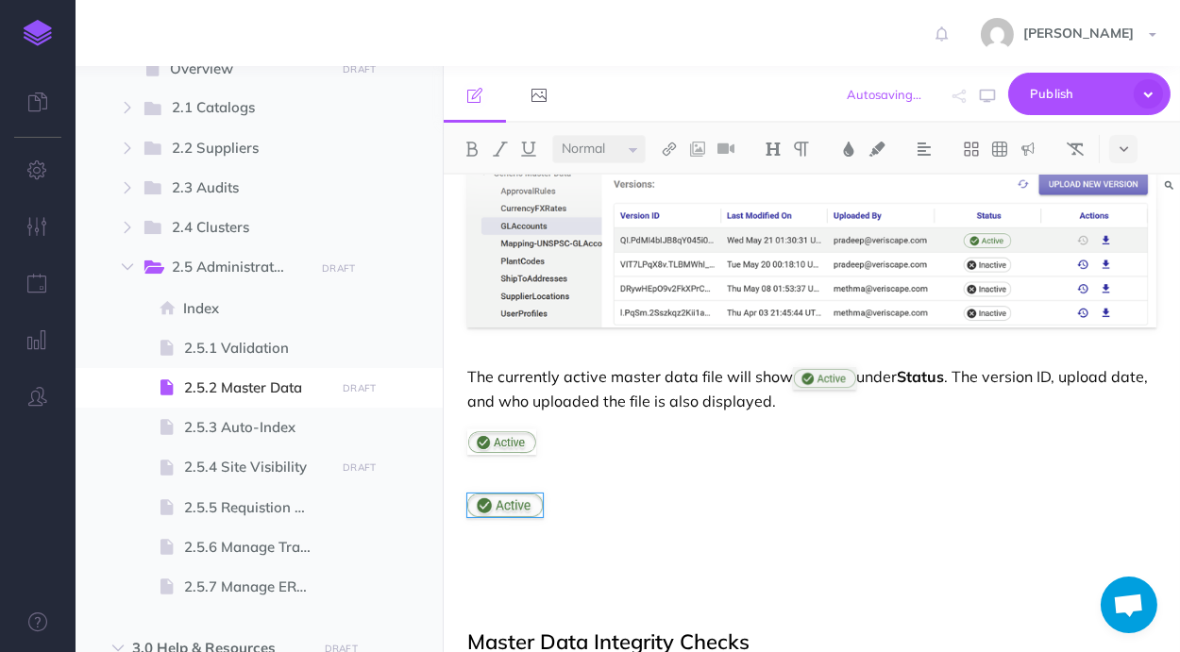
drag, startPoint x: 598, startPoint y: 531, endPoint x: 545, endPoint y: 492, distance: 66.8
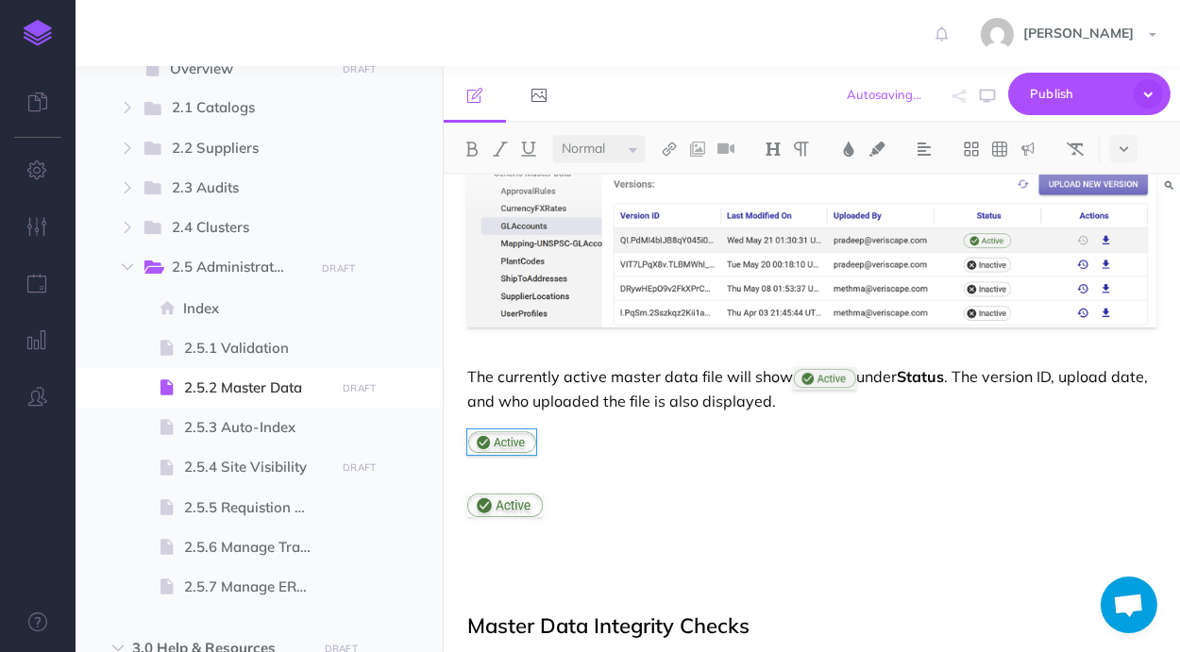
drag, startPoint x: 545, startPoint y: 519, endPoint x: 530, endPoint y: 510, distance: 17.0
click at [530, 510] on span at bounding box center [524, 511] width 19 height 19
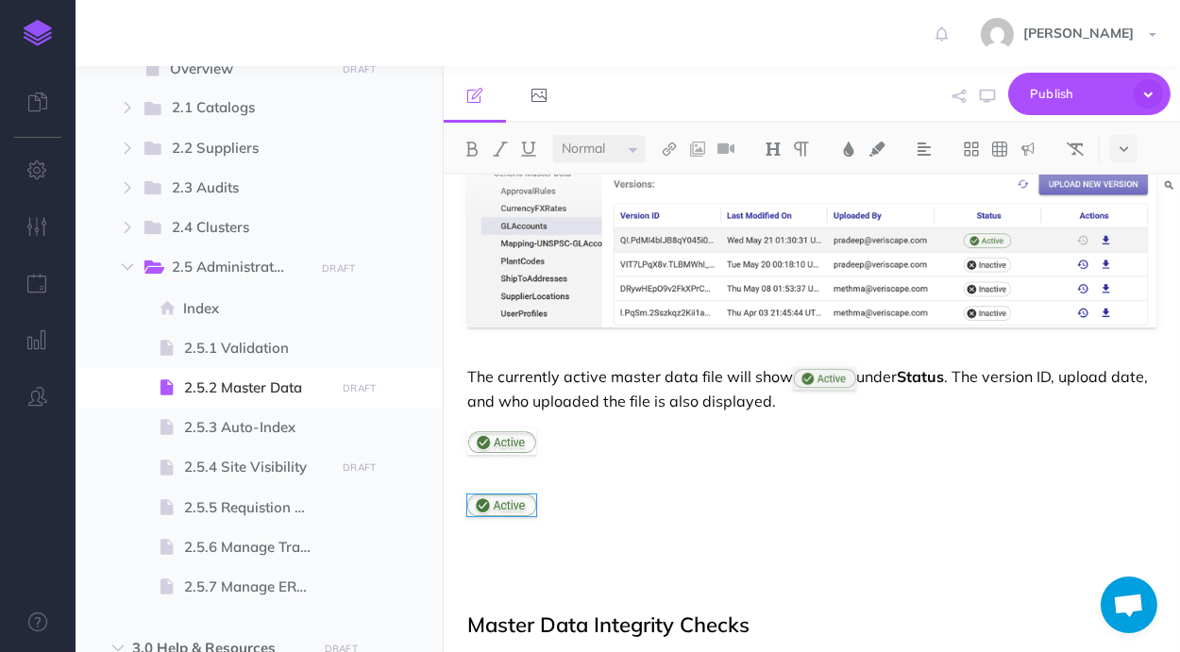
click at [526, 450] on img at bounding box center [501, 441] width 69 height 25
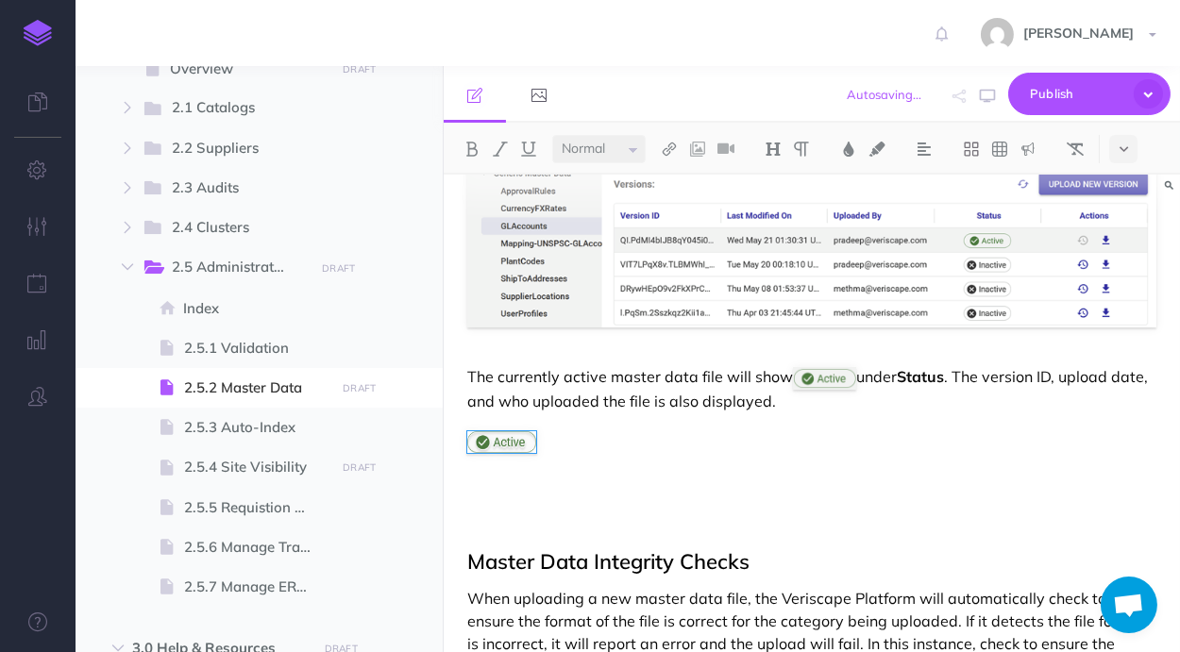
click at [824, 381] on img at bounding box center [824, 379] width 63 height 24
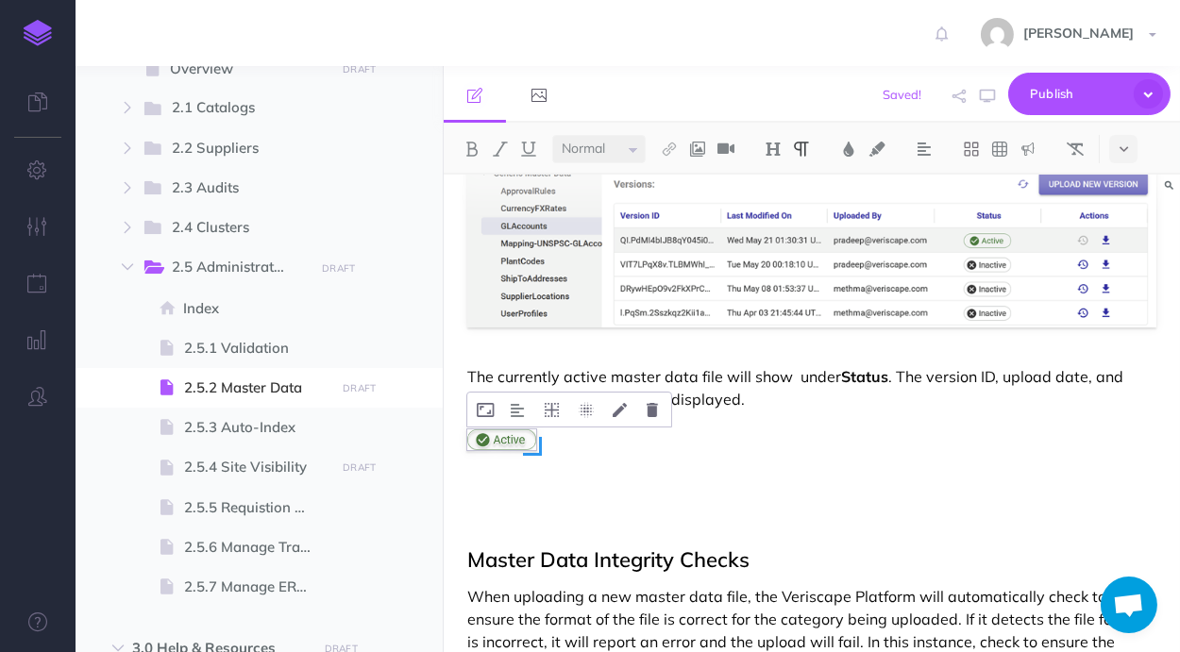
click at [497, 440] on img at bounding box center [501, 440] width 69 height 22
click at [547, 407] on icon at bounding box center [552, 410] width 14 height 14
click at [552, 527] on icon at bounding box center [552, 526] width 34 height 29
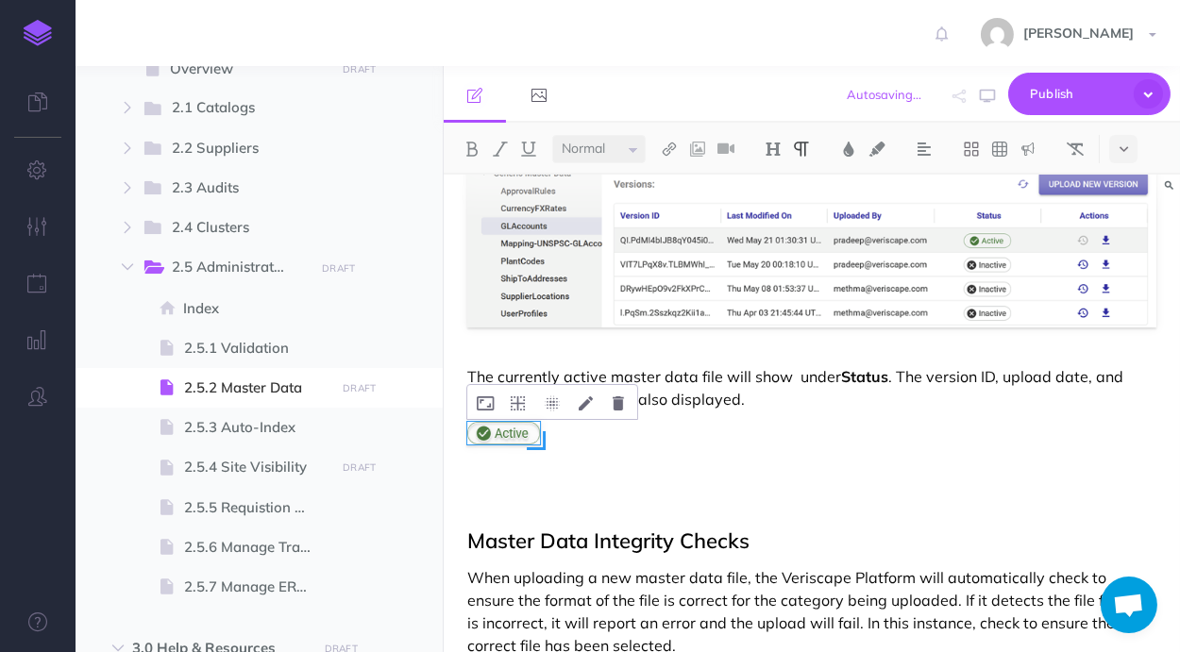
drag, startPoint x: 596, startPoint y: 461, endPoint x: 539, endPoint y: 455, distance: 56.9
click at [539, 455] on div at bounding box center [531, 440] width 129 height 41
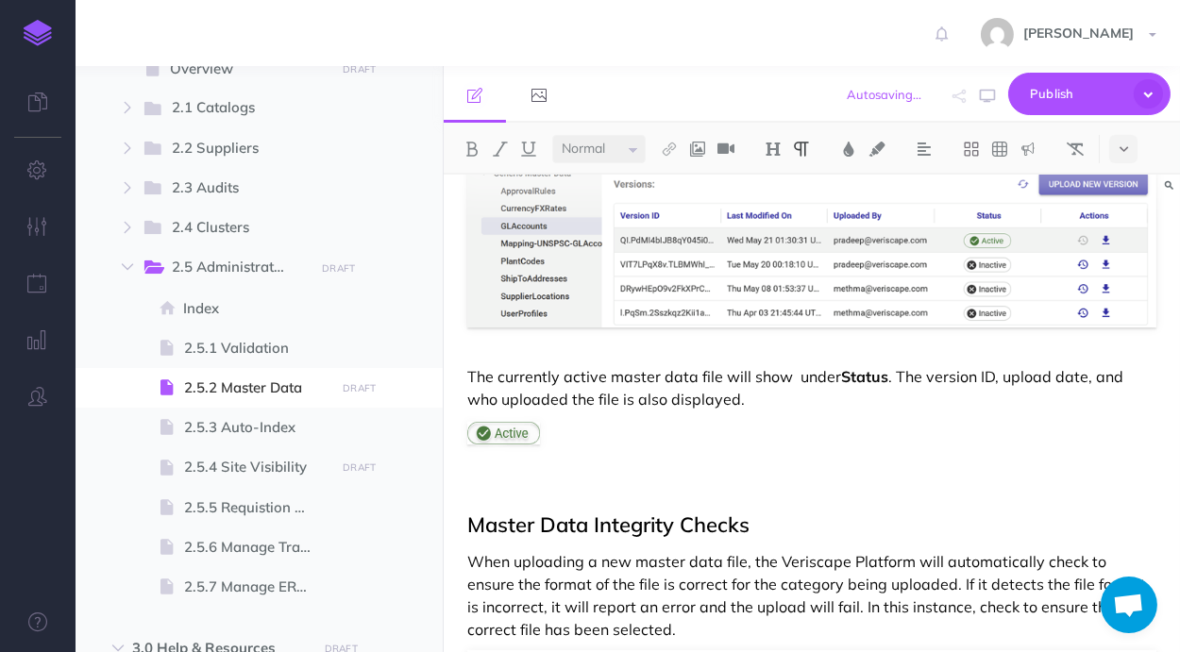
drag, startPoint x: 790, startPoint y: 374, endPoint x: 811, endPoint y: 419, distance: 49.8
click at [790, 374] on p "The currently active master data file will show under Status . The version ID, …" at bounding box center [811, 387] width 689 height 45
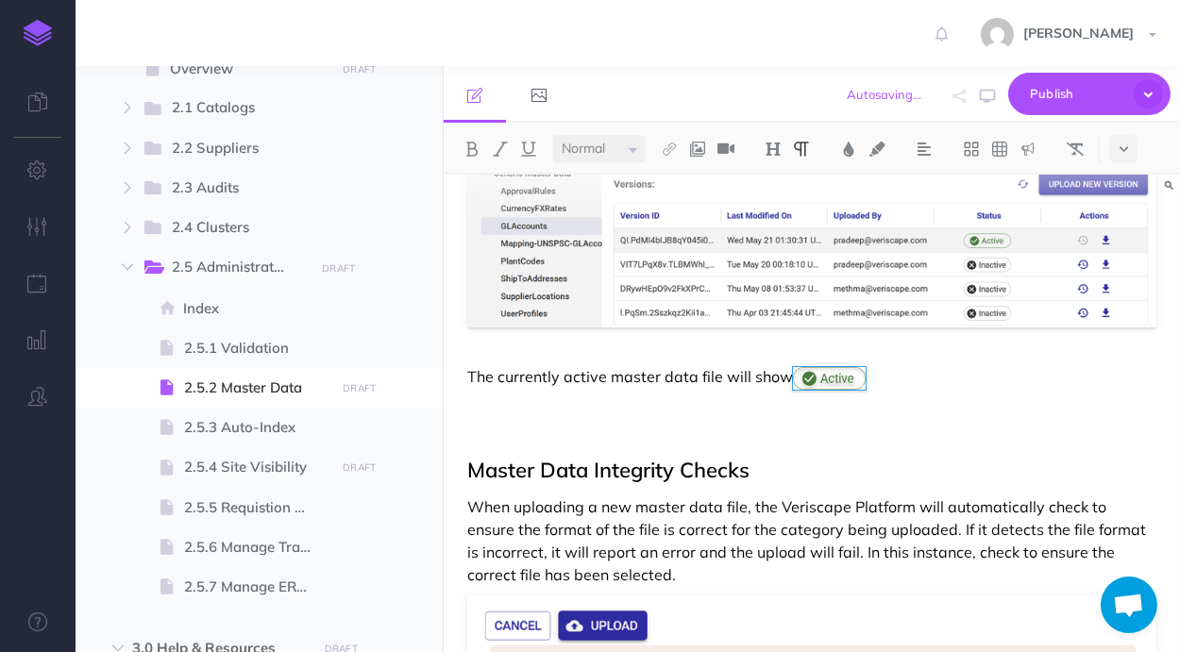
click at [907, 374] on p "The currently active master data file will show" at bounding box center [811, 377] width 689 height 25
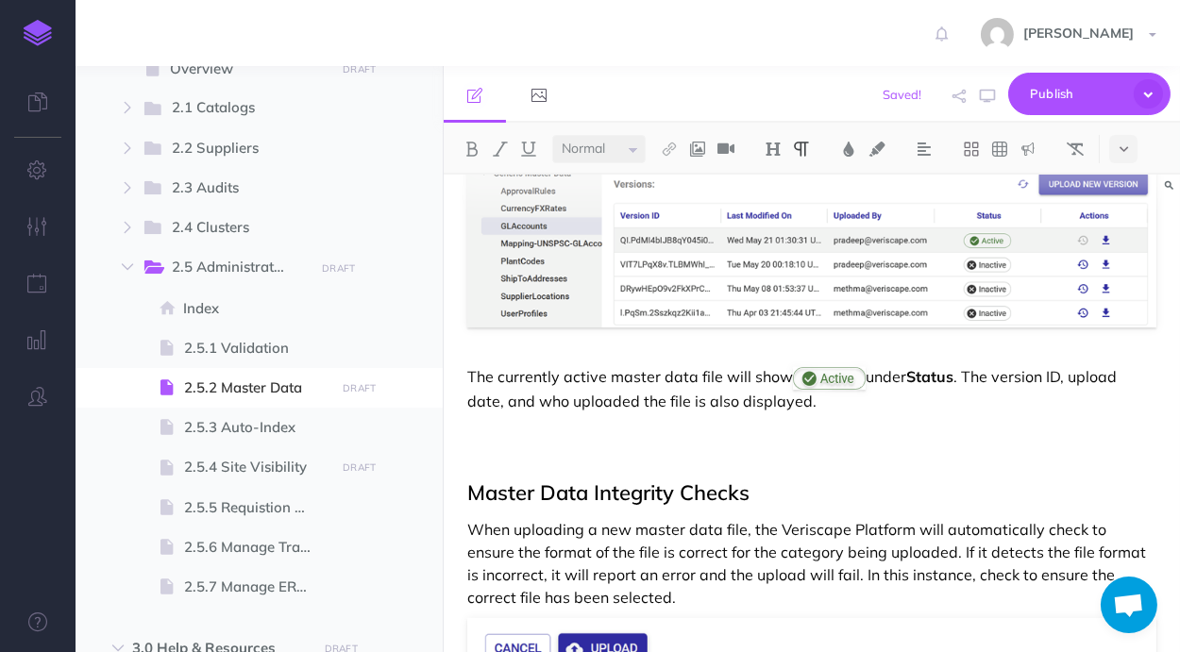
click at [908, 398] on p "The currently active master data file will show under Status . The version ID, …" at bounding box center [811, 388] width 689 height 47
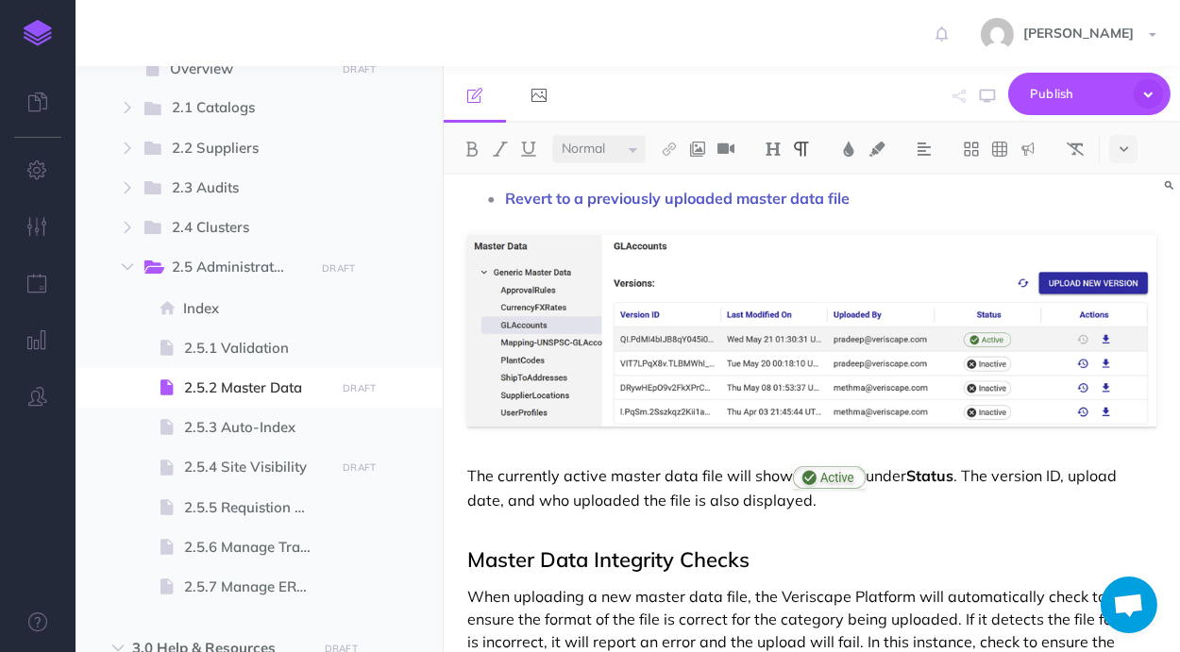
scroll to position [410, 0]
click at [873, 480] on p "The currently active master data file will show under Status . The version ID, …" at bounding box center [811, 487] width 689 height 47
click at [902, 532] on h2 "Master Data Integrity Checks" at bounding box center [811, 548] width 689 height 45
click at [858, 491] on span at bounding box center [857, 484] width 19 height 19
click at [922, 504] on p "The currently active master data file will show under Status . The version ID, …" at bounding box center [811, 487] width 689 height 46
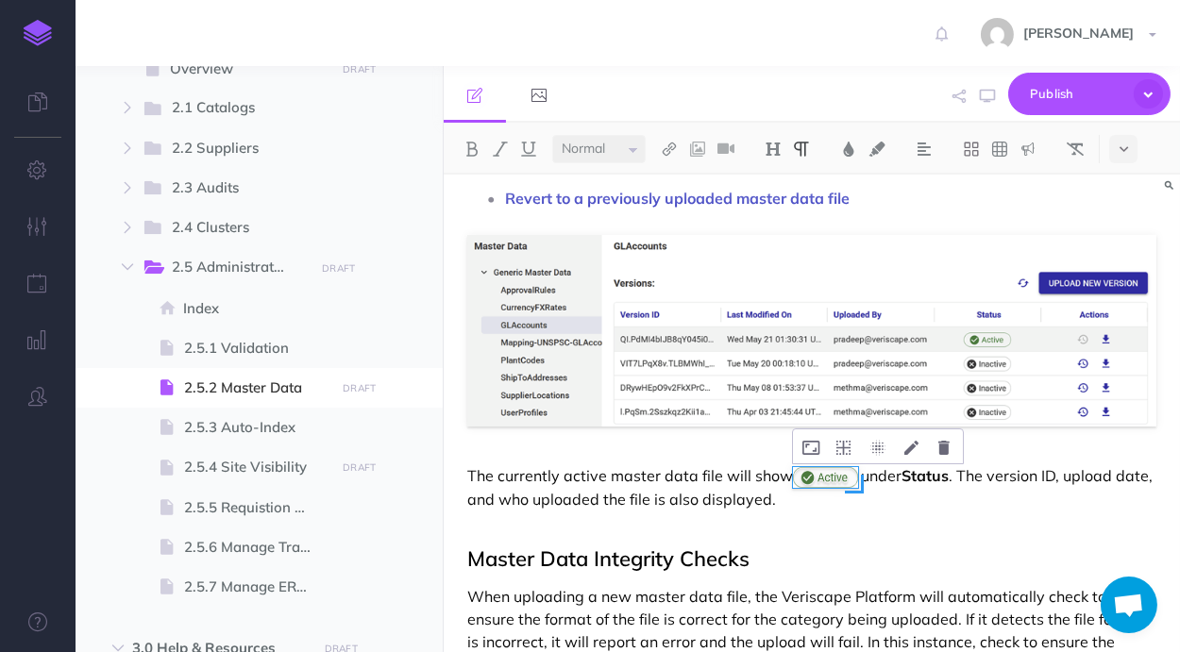
click at [854, 489] on span at bounding box center [854, 484] width 19 height 19
click at [908, 509] on p "The currently active master data file will show under Status . The version ID, …" at bounding box center [811, 487] width 689 height 46
click at [988, 101] on icon "button" at bounding box center [987, 96] width 15 height 15
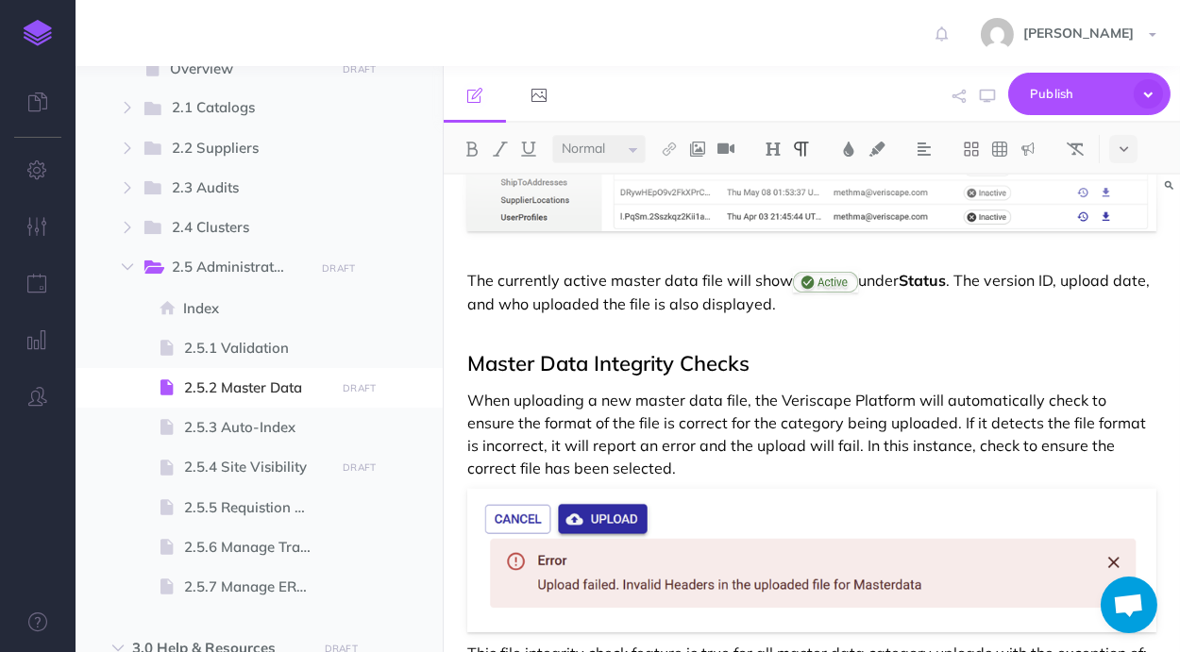
scroll to position [608, 0]
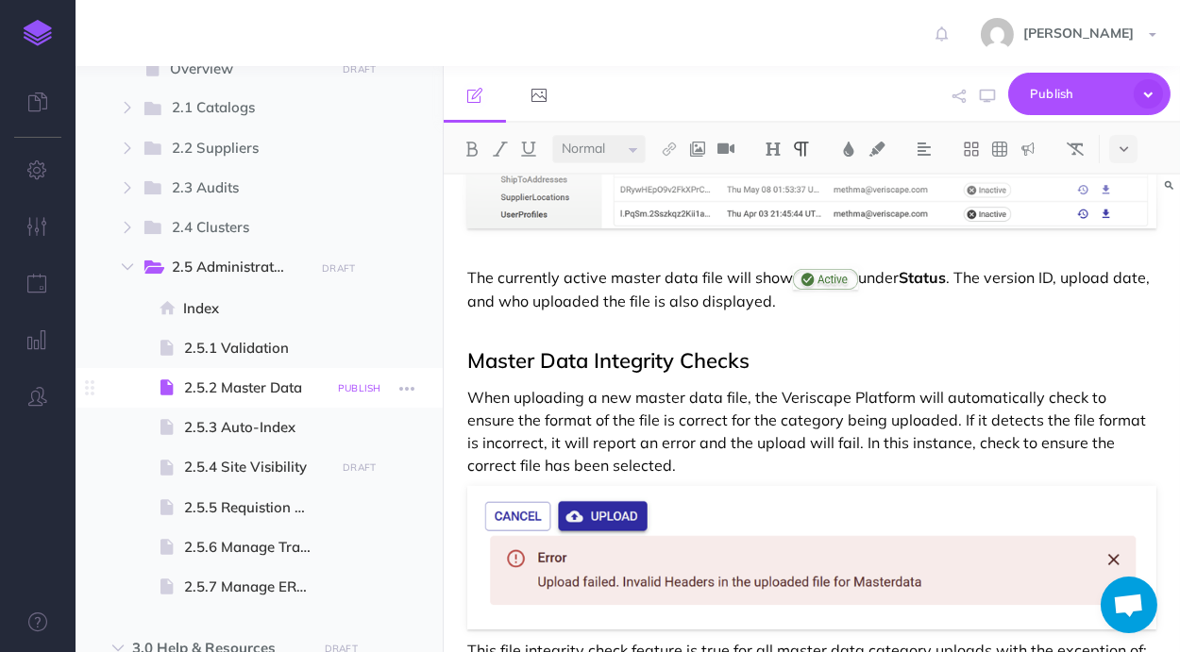
click at [362, 387] on small "PUBLISH" at bounding box center [359, 388] width 43 height 12
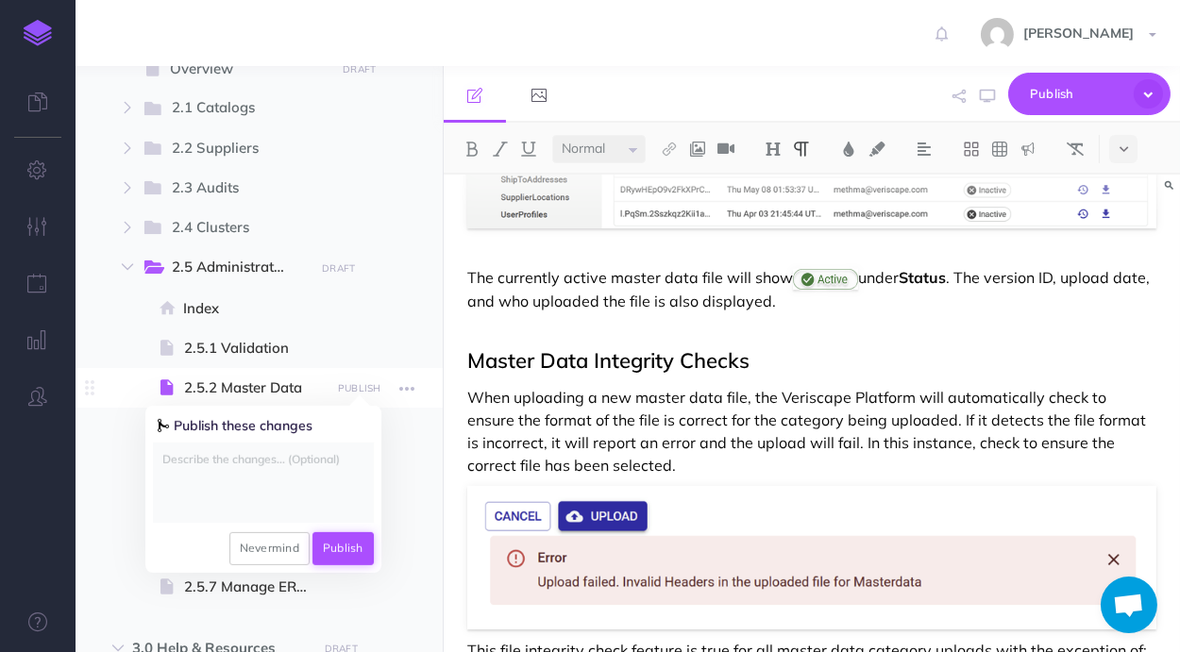
click at [362, 548] on button "Publish" at bounding box center [342, 548] width 61 height 32
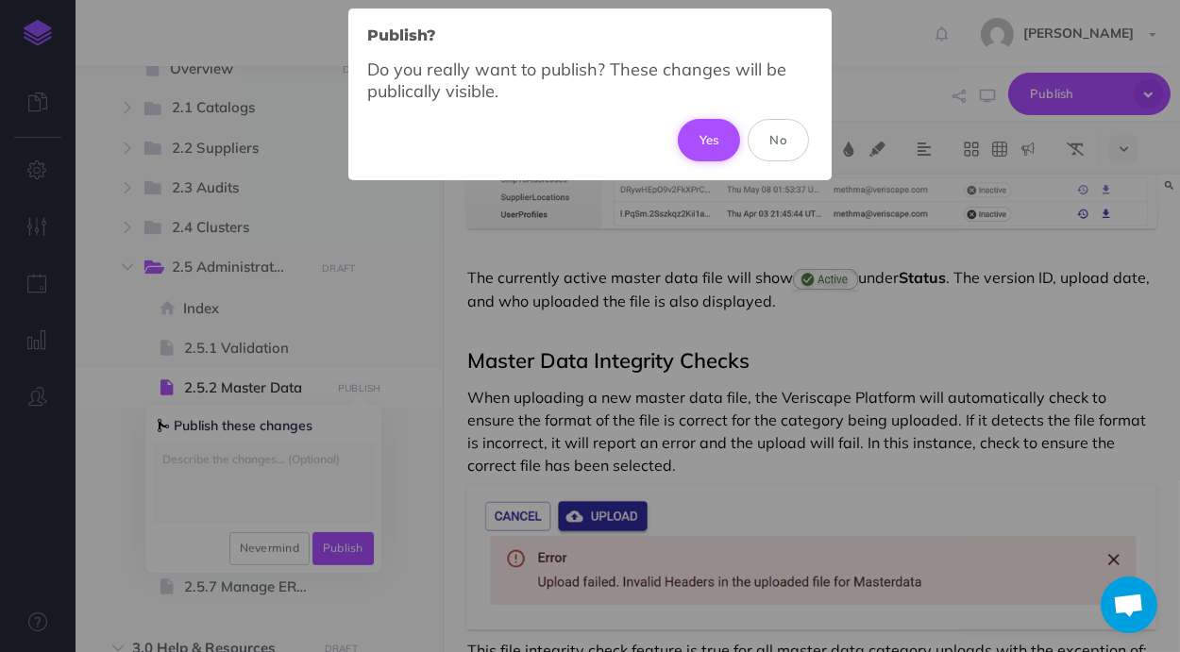
click at [714, 150] on button "Yes" at bounding box center [709, 140] width 63 height 42
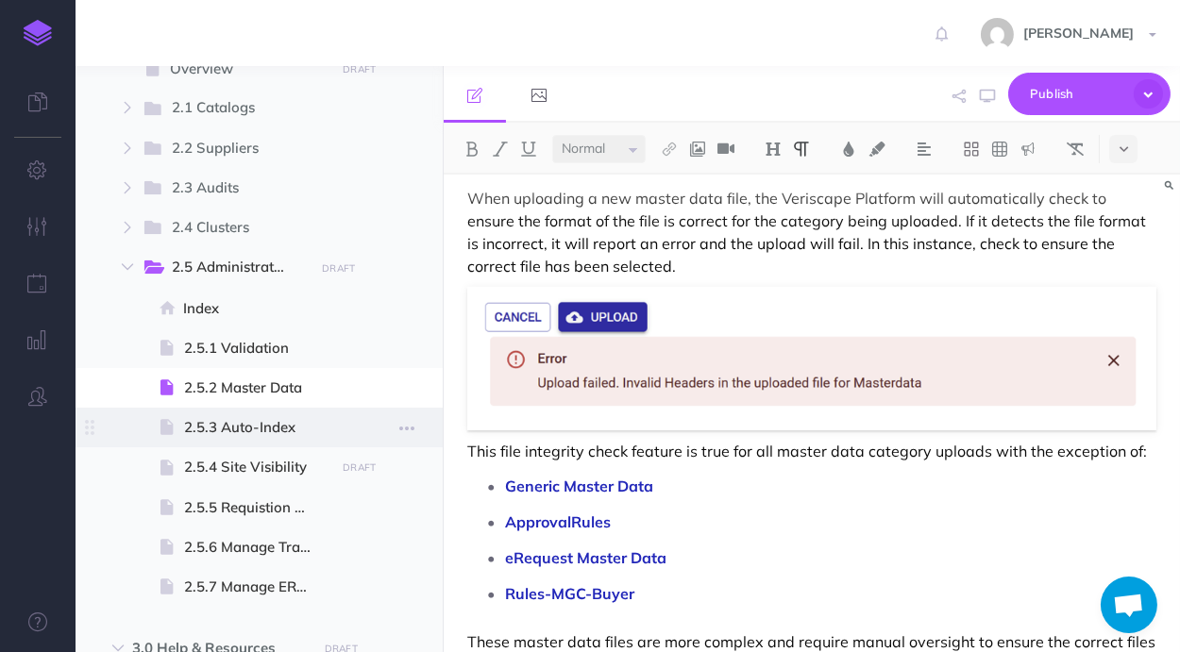
scroll to position [1391, 0]
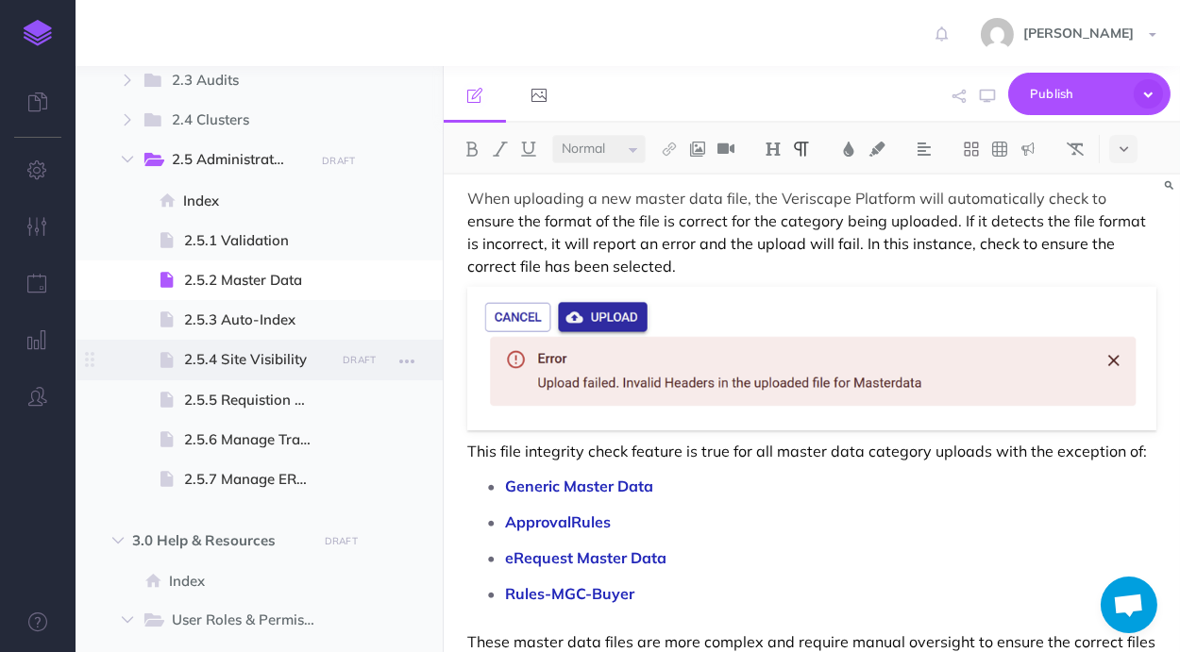
click at [278, 362] on span "2.5.4 Site Visibility" at bounding box center [256, 359] width 145 height 23
select select "null"
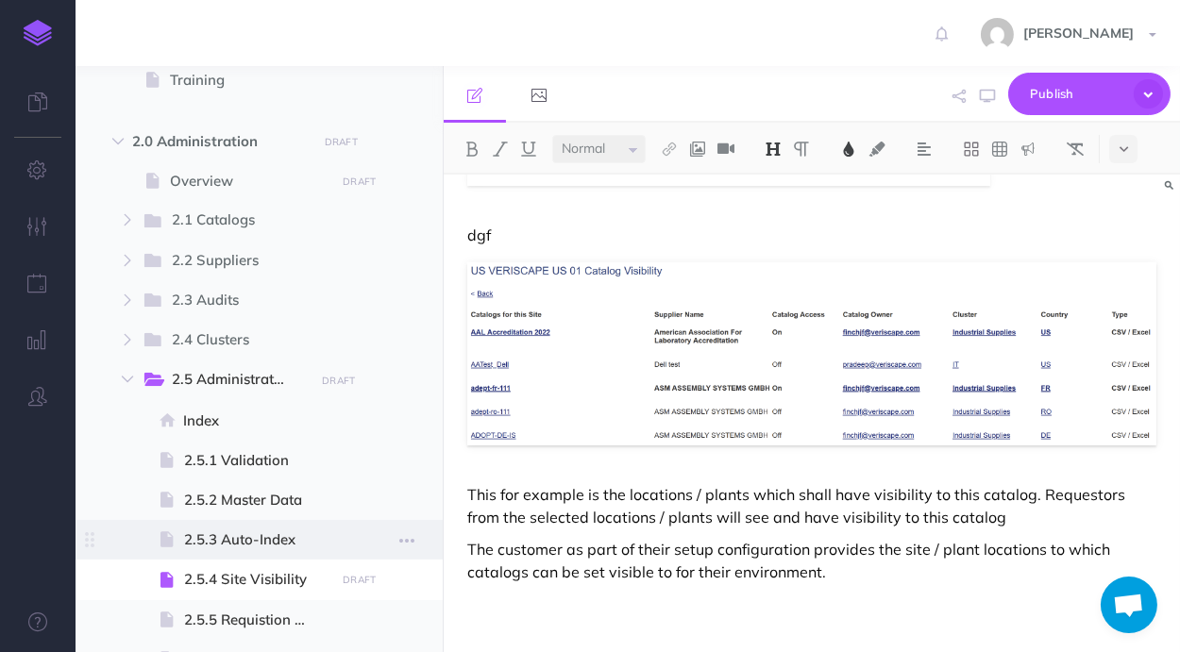
scroll to position [1070, 0]
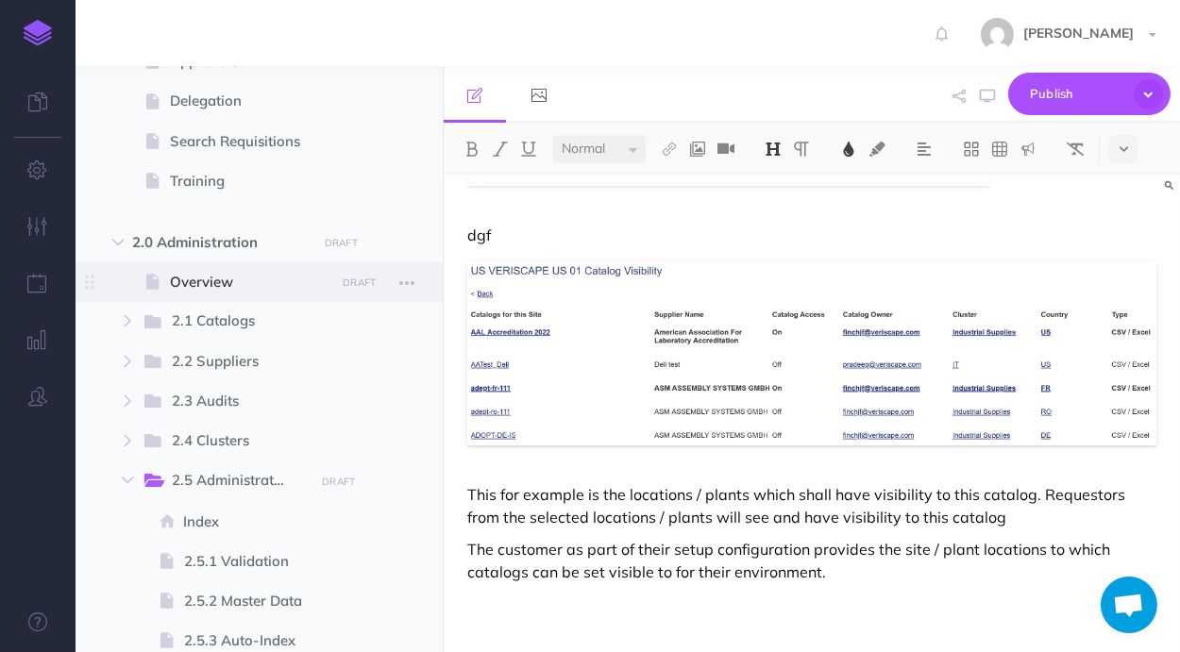
click at [265, 285] on span "Overview" at bounding box center [250, 282] width 160 height 23
select select "null"
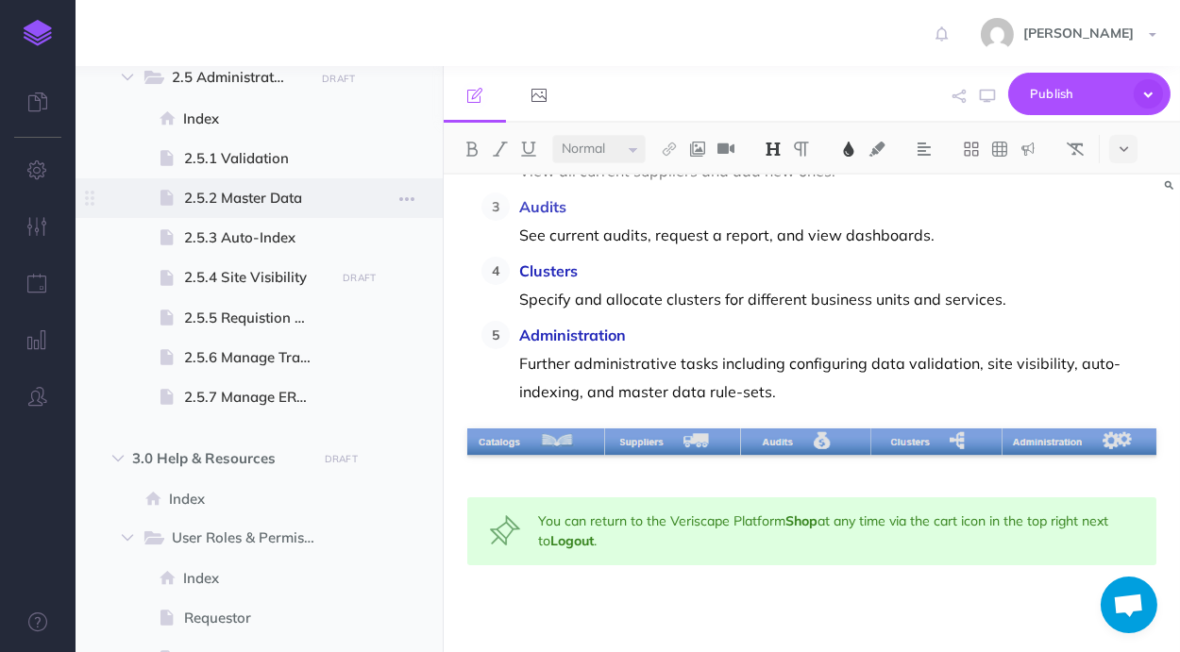
scroll to position [1606, 0]
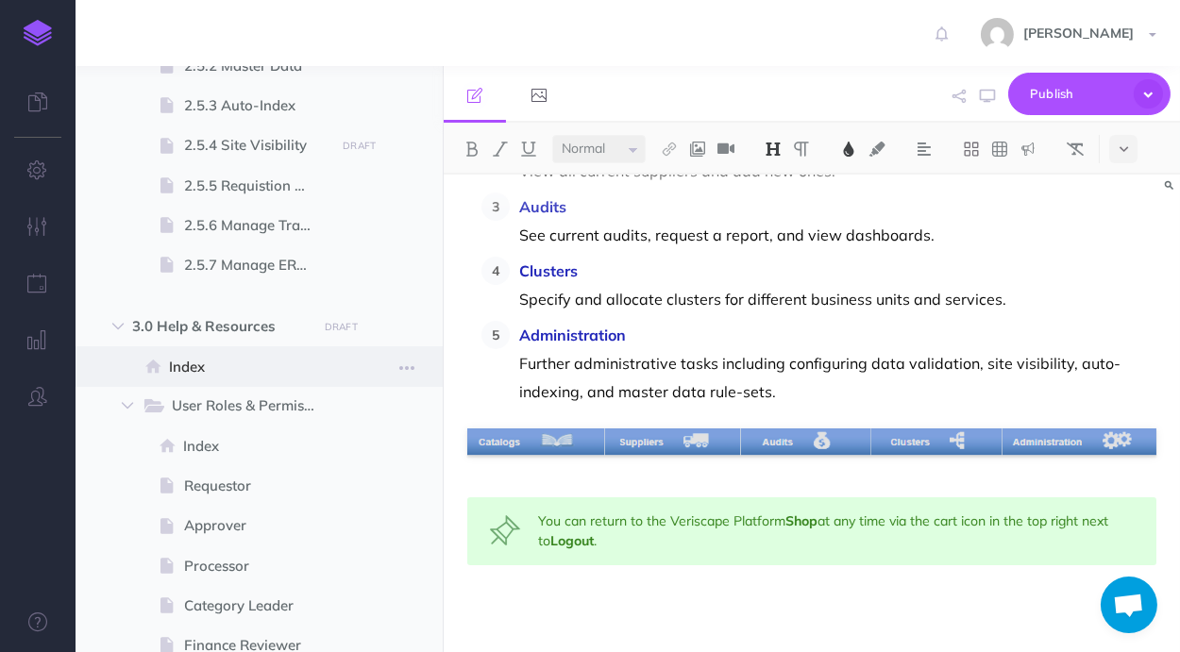
click at [320, 355] on span at bounding box center [259, 366] width 367 height 40
select select "null"
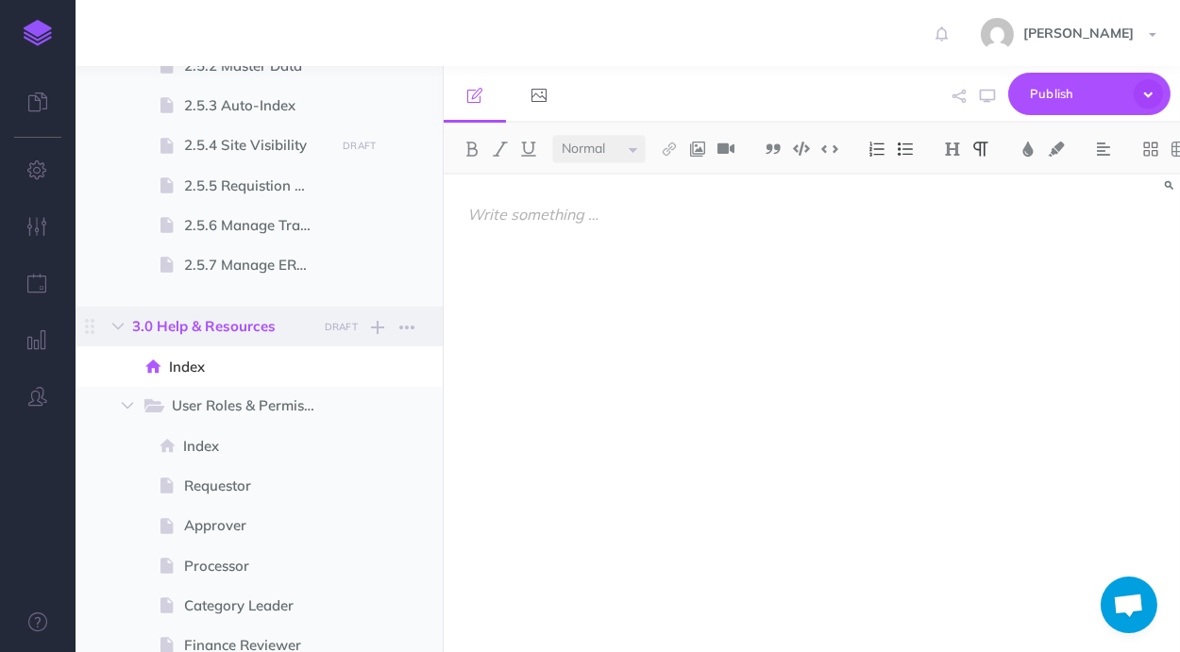
click at [304, 336] on span "3.0 Help & Resources" at bounding box center [219, 326] width 174 height 23
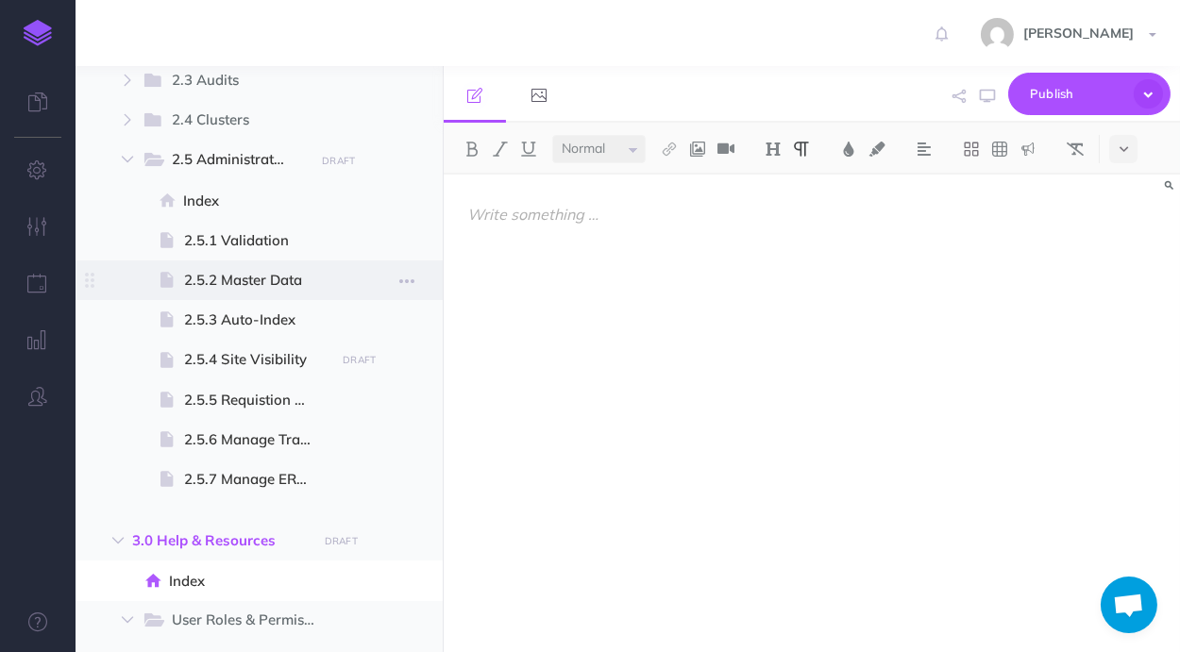
click at [294, 289] on span "2.5.2 Master Data" at bounding box center [256, 280] width 145 height 23
select select "null"
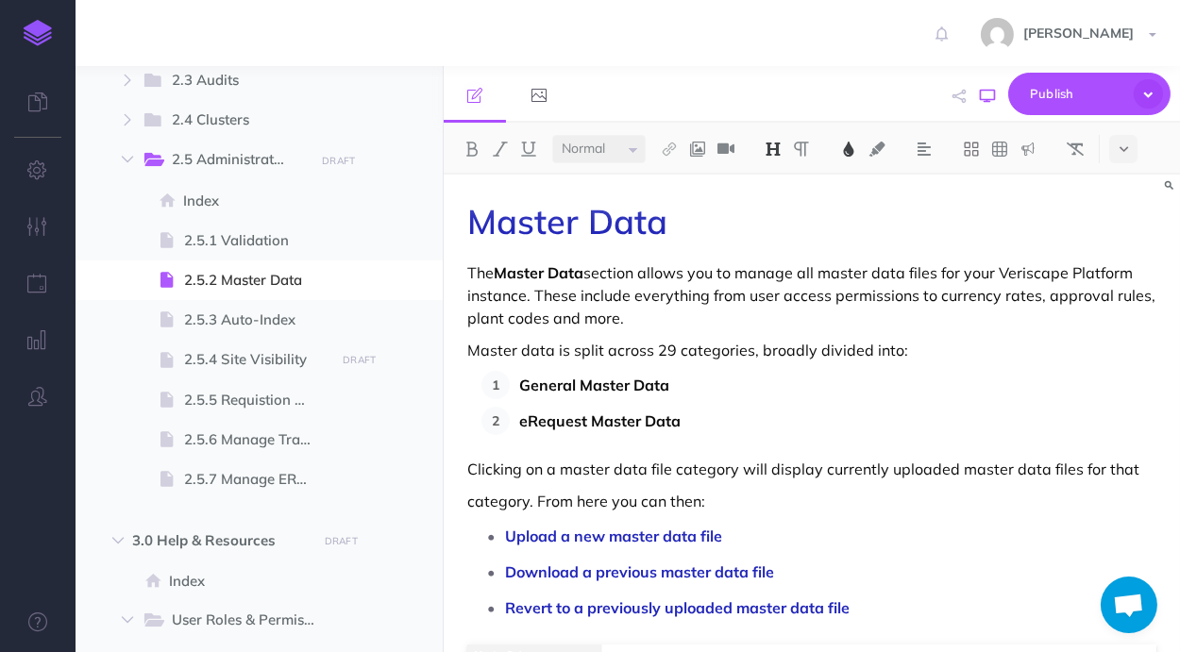
click at [982, 102] on icon "button" at bounding box center [987, 96] width 15 height 15
click at [41, 169] on icon "button" at bounding box center [38, 169] width 20 height 19
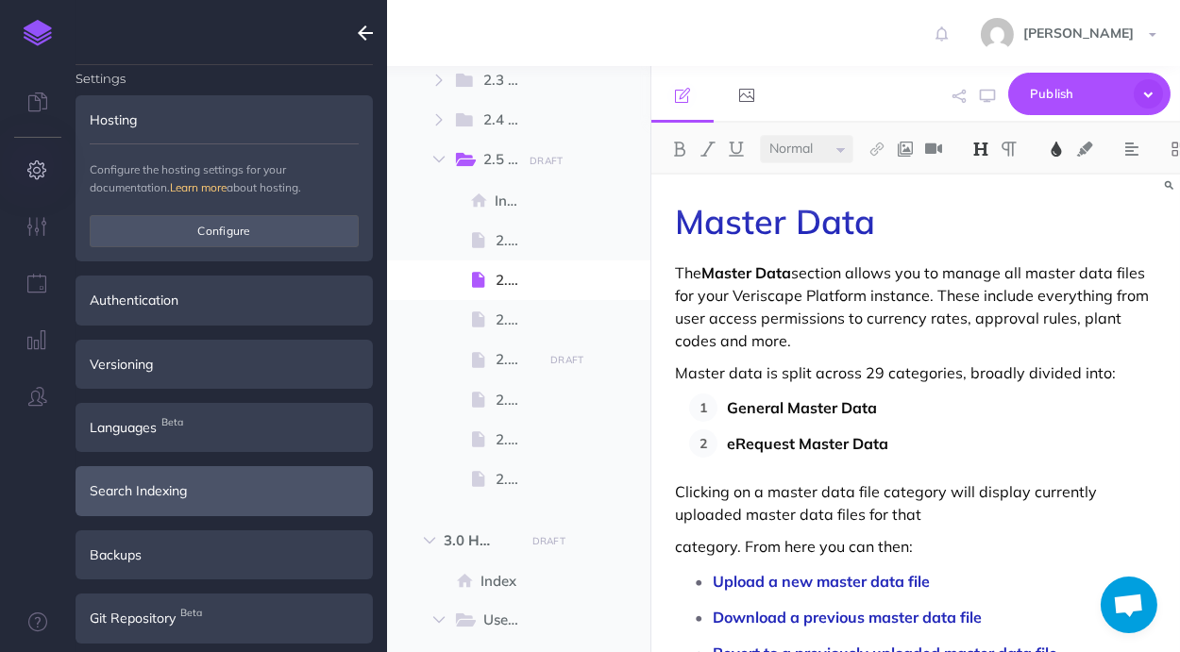
scroll to position [20, 0]
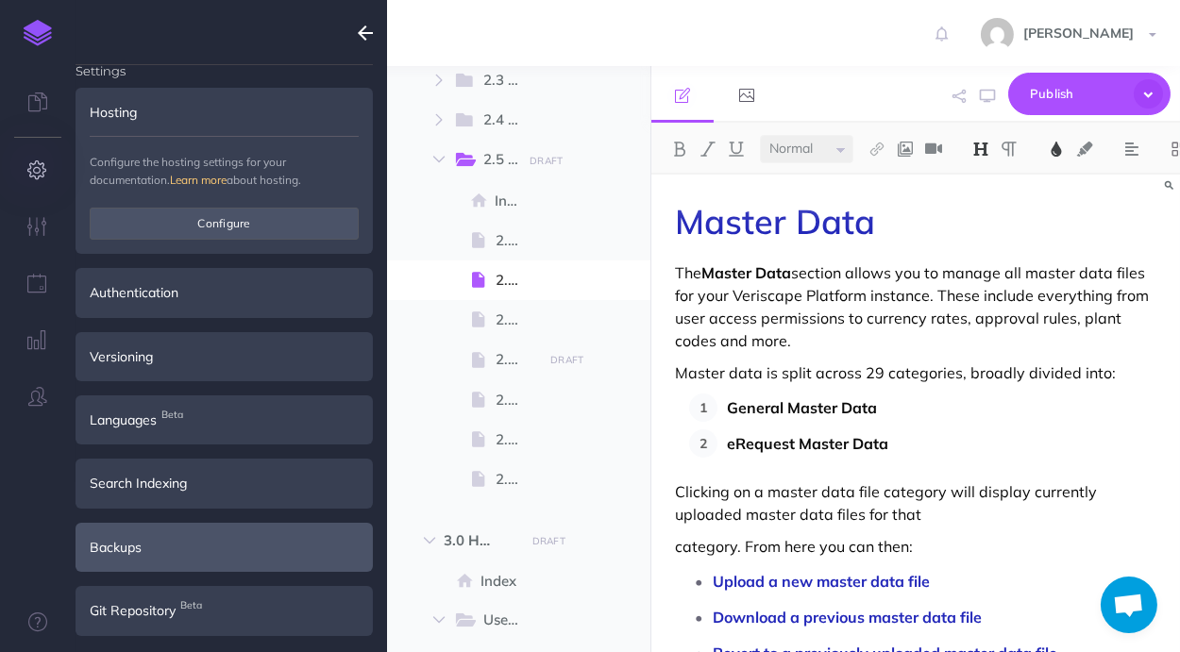
click at [140, 554] on div "Backups" at bounding box center [224, 547] width 297 height 49
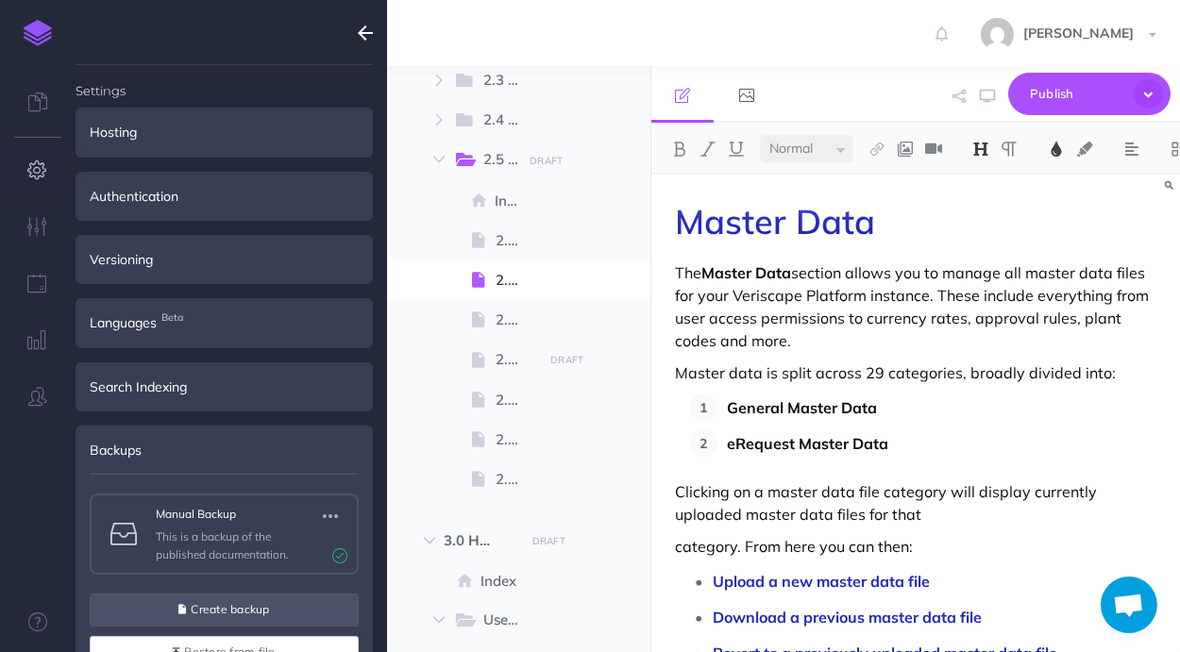
scroll to position [110, 0]
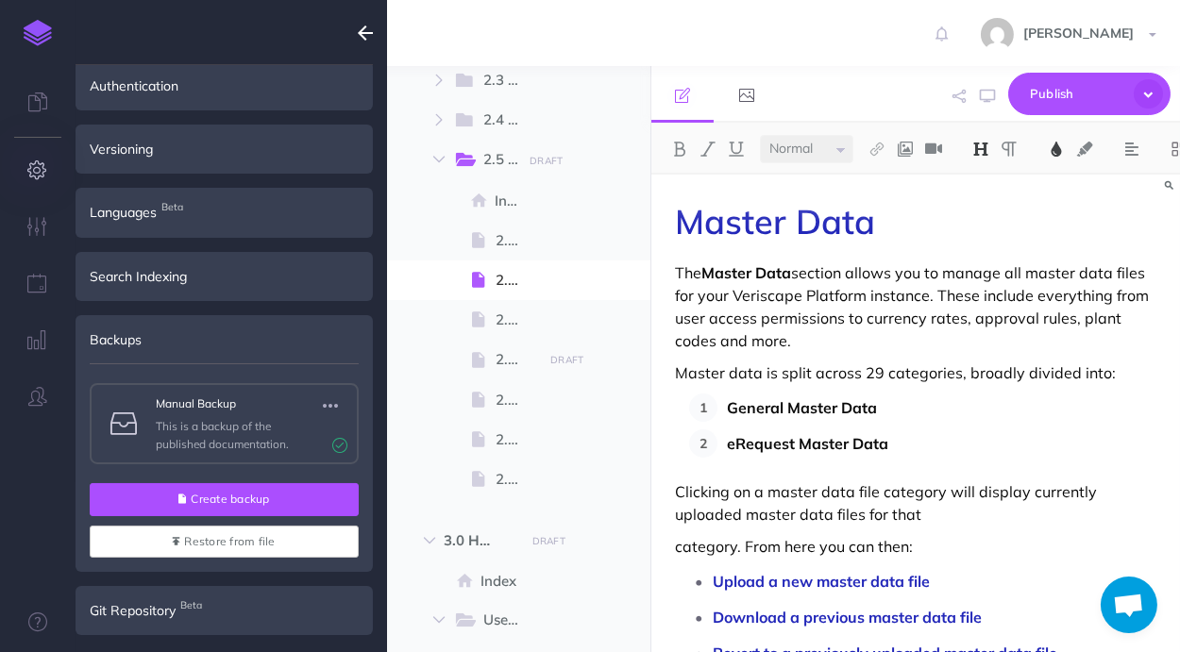
click at [260, 502] on button "Create backup" at bounding box center [224, 499] width 269 height 32
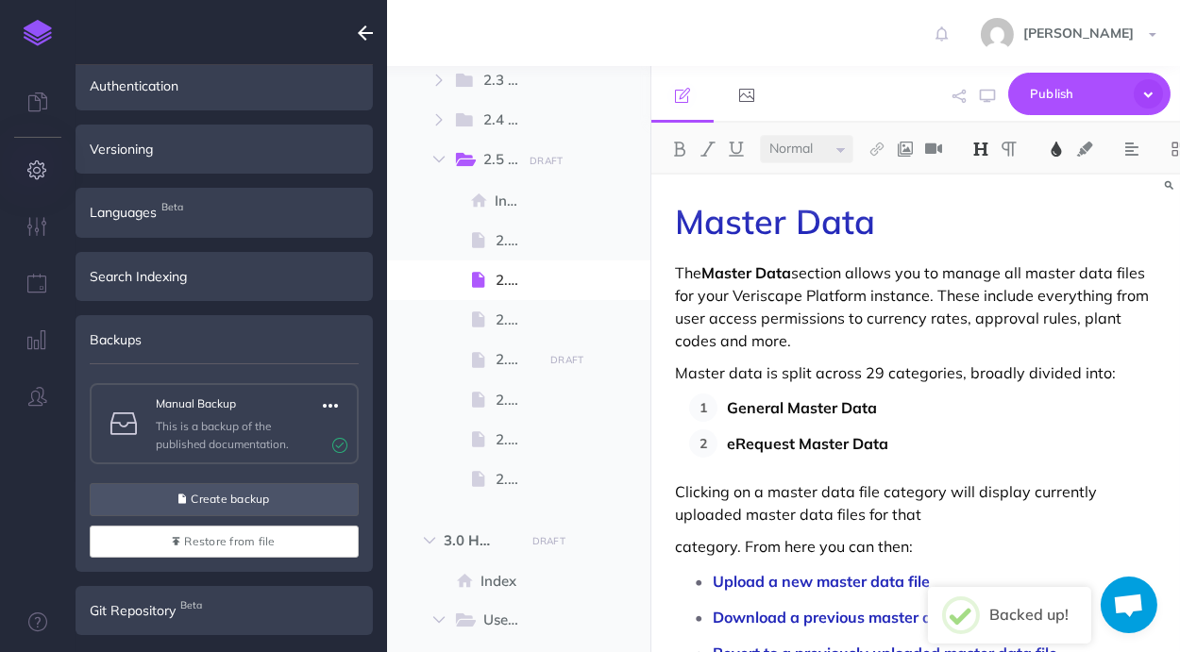
click at [328, 398] on icon "button" at bounding box center [330, 406] width 15 height 23
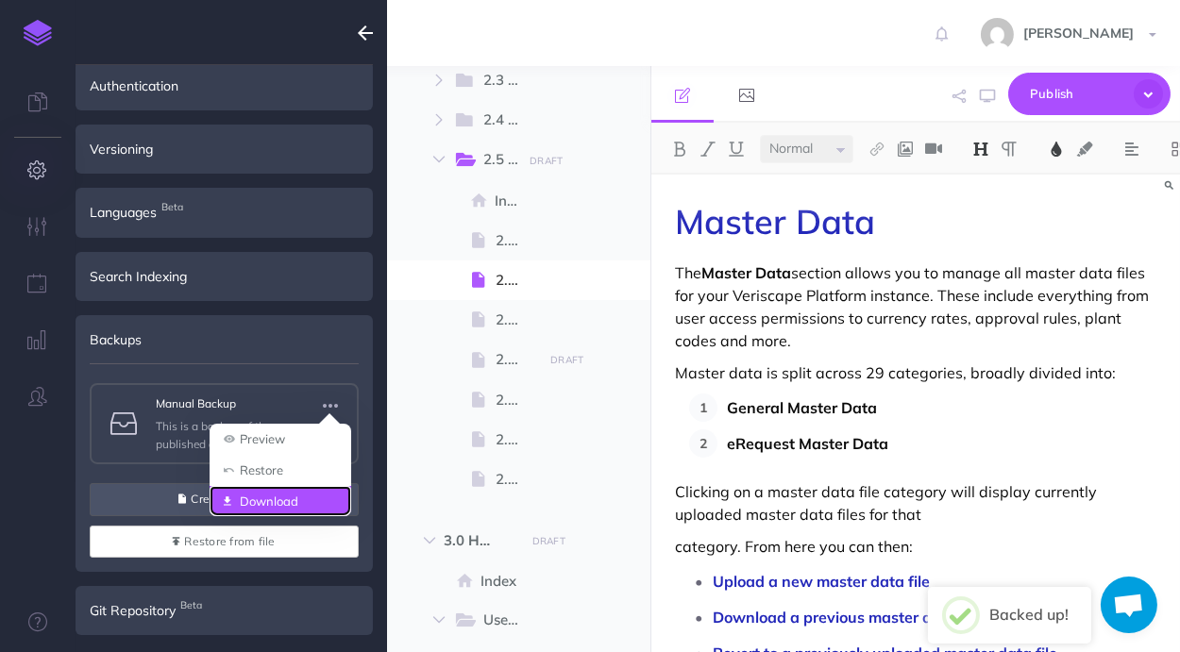
click at [298, 490] on link "Download" at bounding box center [281, 501] width 142 height 31
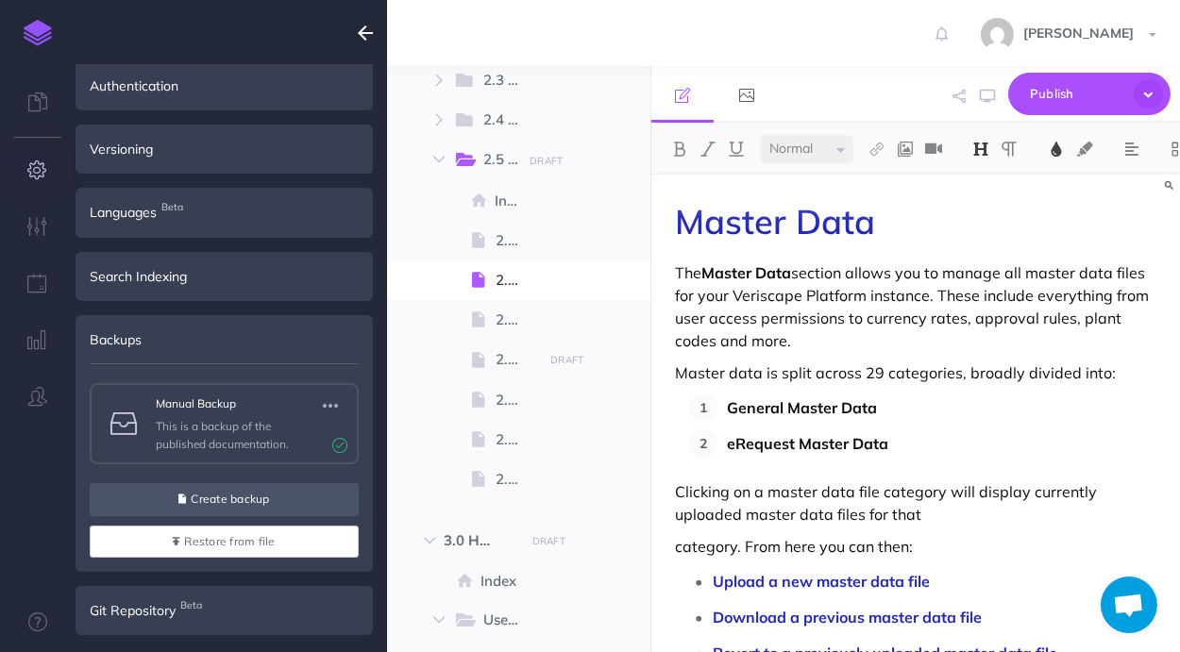
click at [359, 25] on icon "button" at bounding box center [365, 33] width 15 height 23
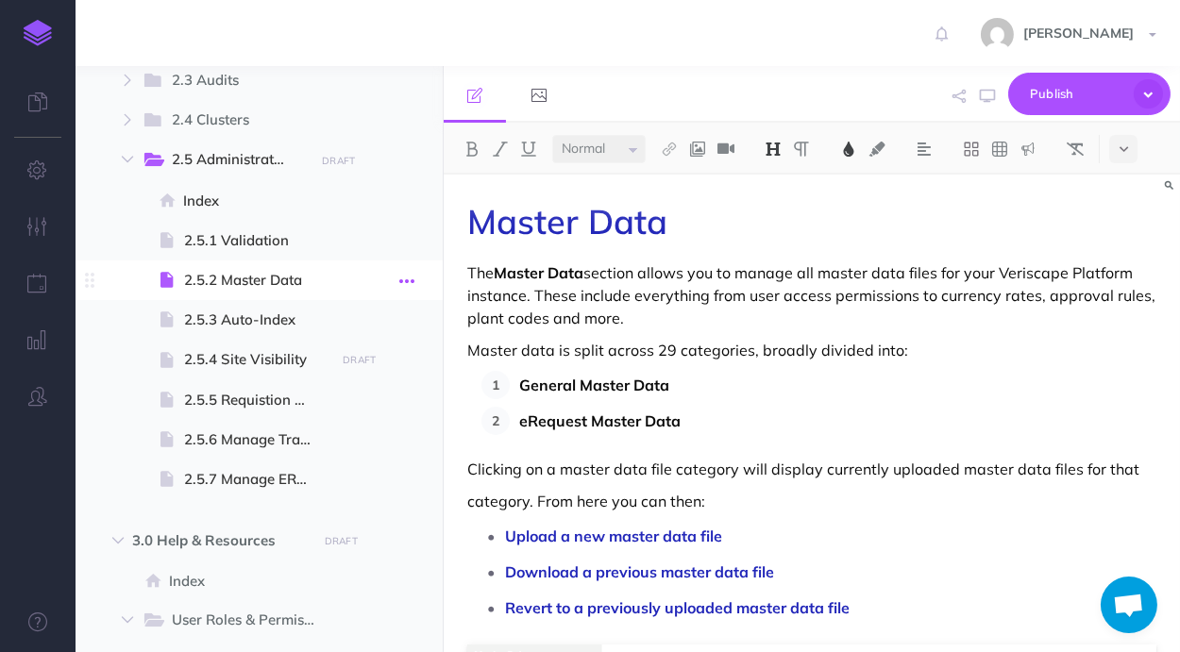
click at [414, 275] on button "button" at bounding box center [407, 280] width 34 height 25
click at [364, 399] on link "Settings" at bounding box center [353, 408] width 142 height 31
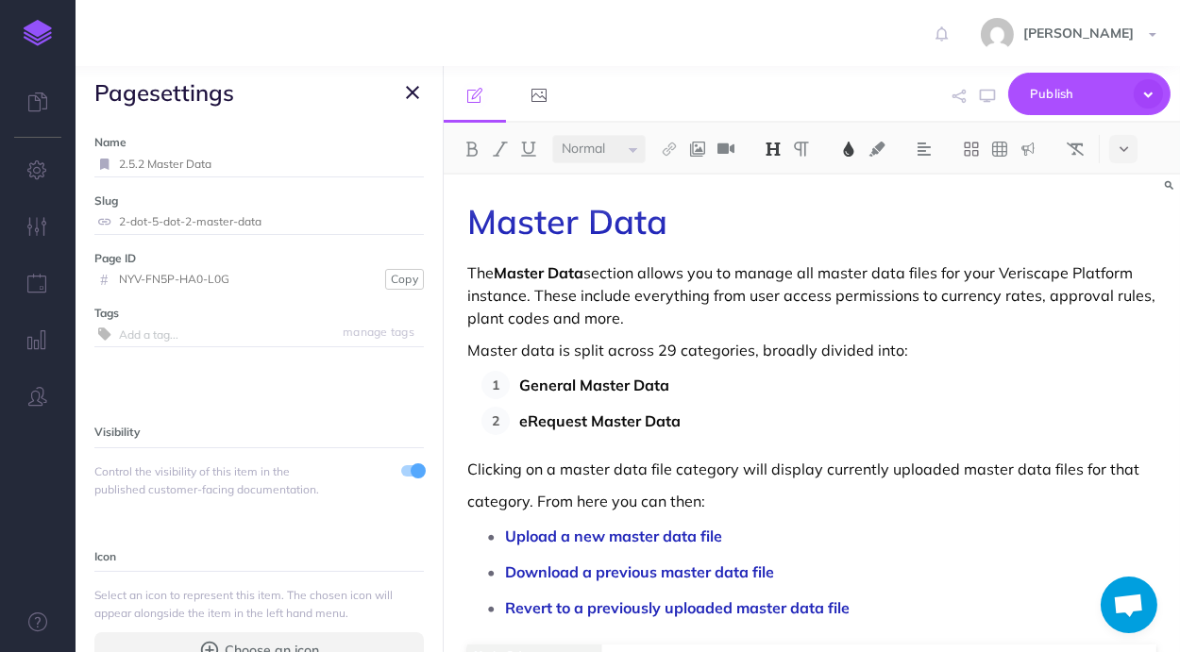
click at [406, 91] on icon "button" at bounding box center [412, 92] width 13 height 23
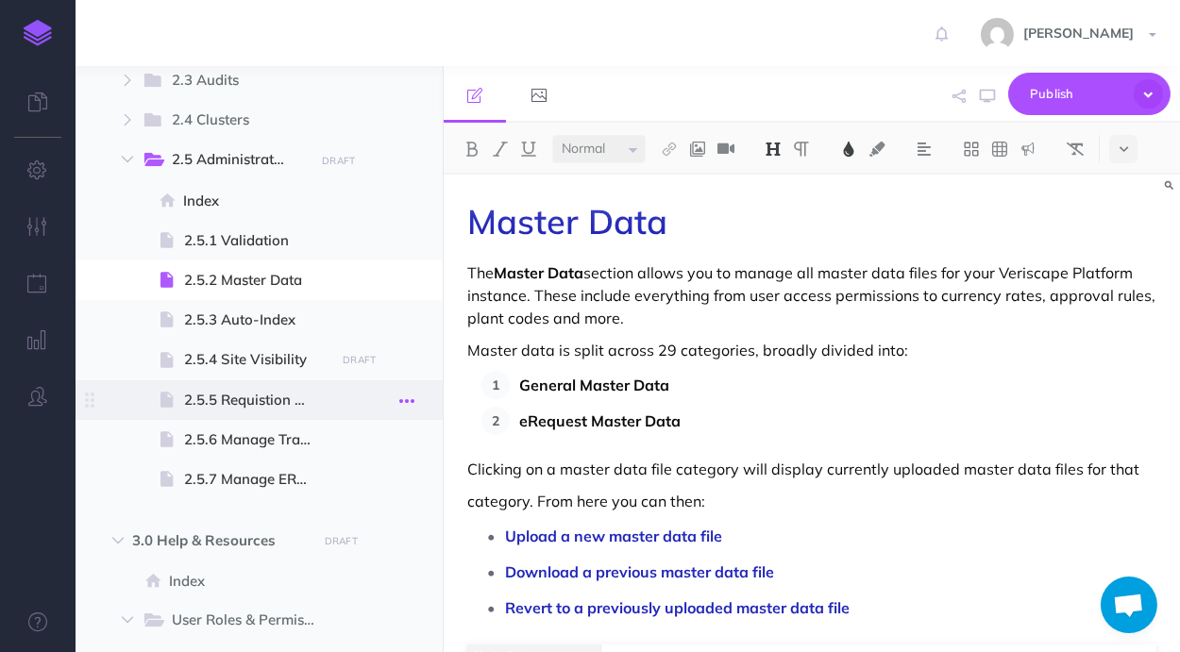
click at [409, 398] on icon "button" at bounding box center [406, 401] width 15 height 23
click at [370, 514] on link "Settings" at bounding box center [353, 527] width 142 height 31
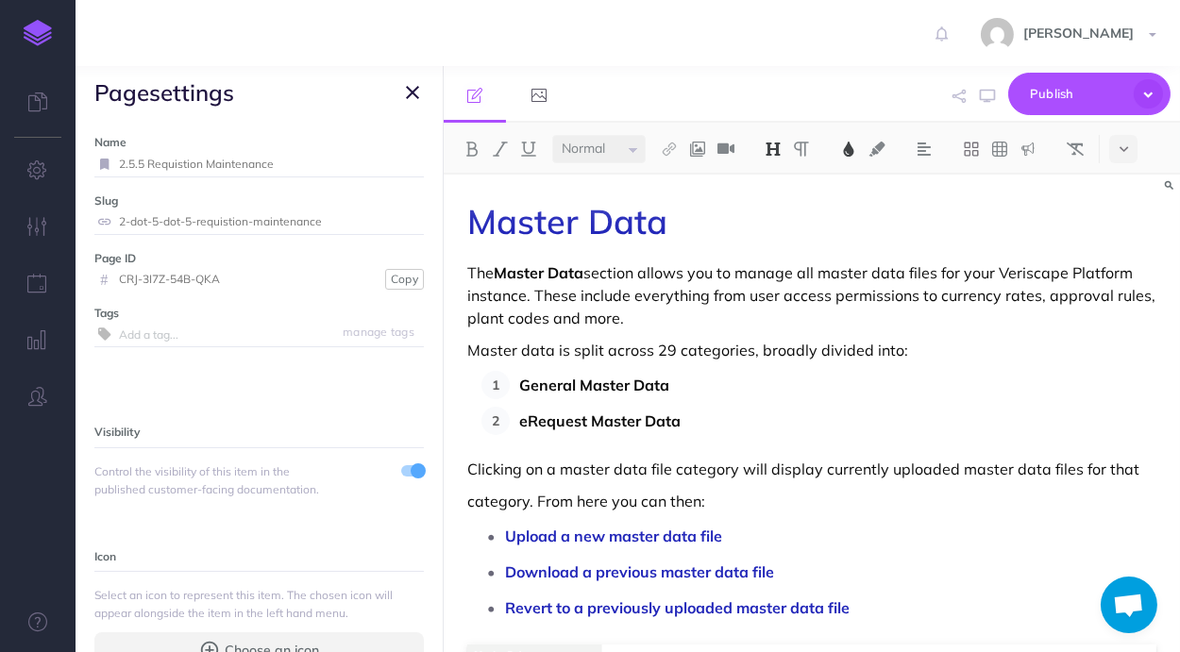
click at [410, 98] on icon "button" at bounding box center [412, 92] width 13 height 23
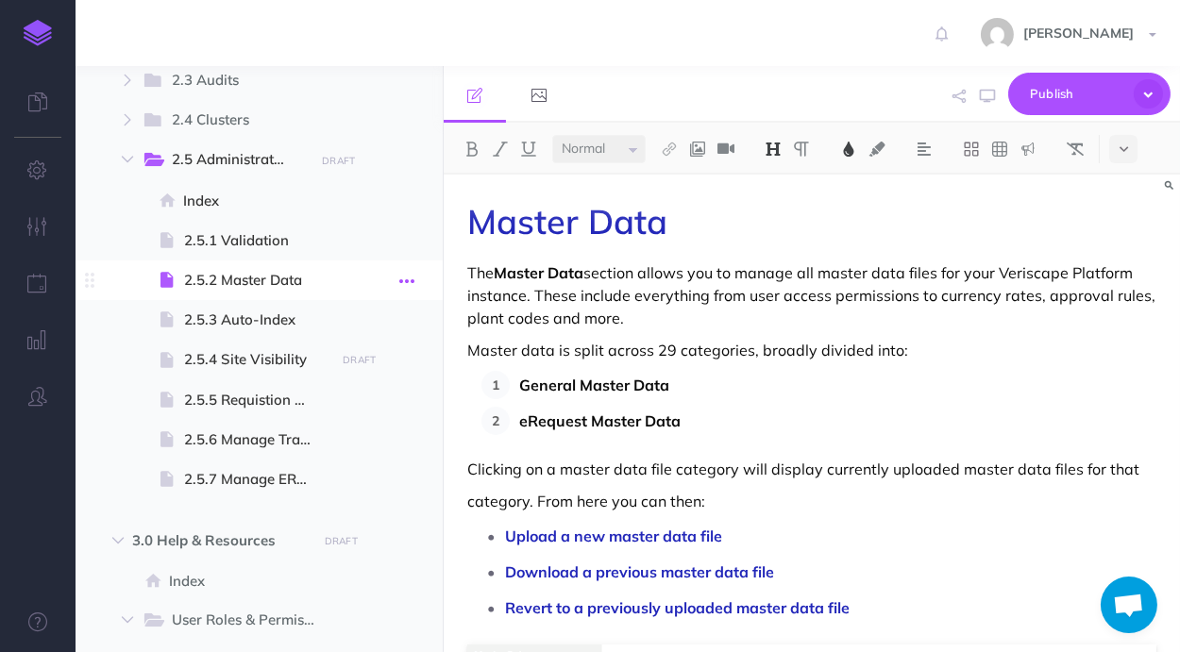
click at [418, 277] on button "button" at bounding box center [407, 280] width 34 height 25
click at [374, 399] on link "Settings" at bounding box center [353, 408] width 142 height 31
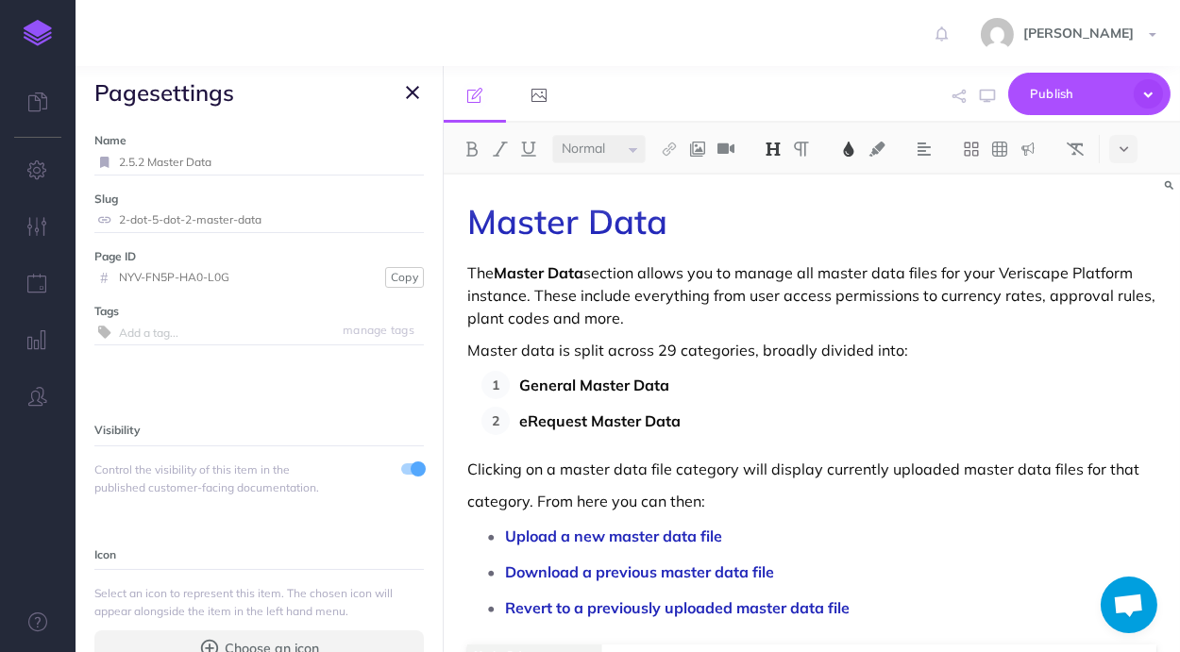
scroll to position [0, 0]
click at [413, 91] on icon "button" at bounding box center [412, 92] width 13 height 23
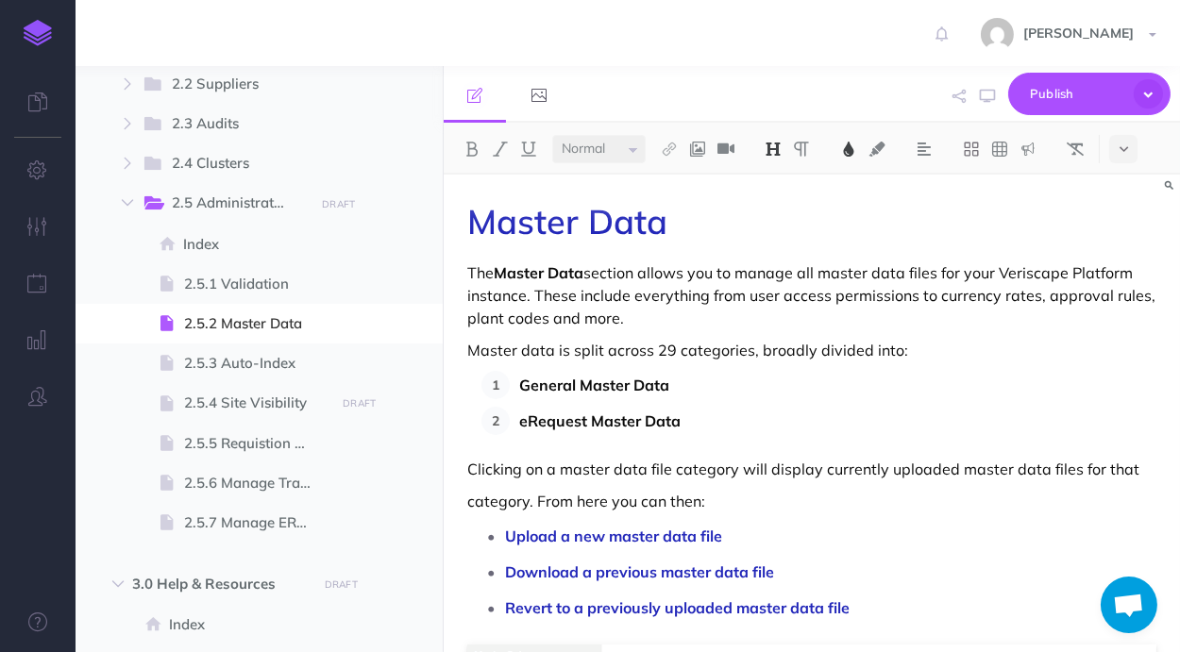
scroll to position [1352, 0]
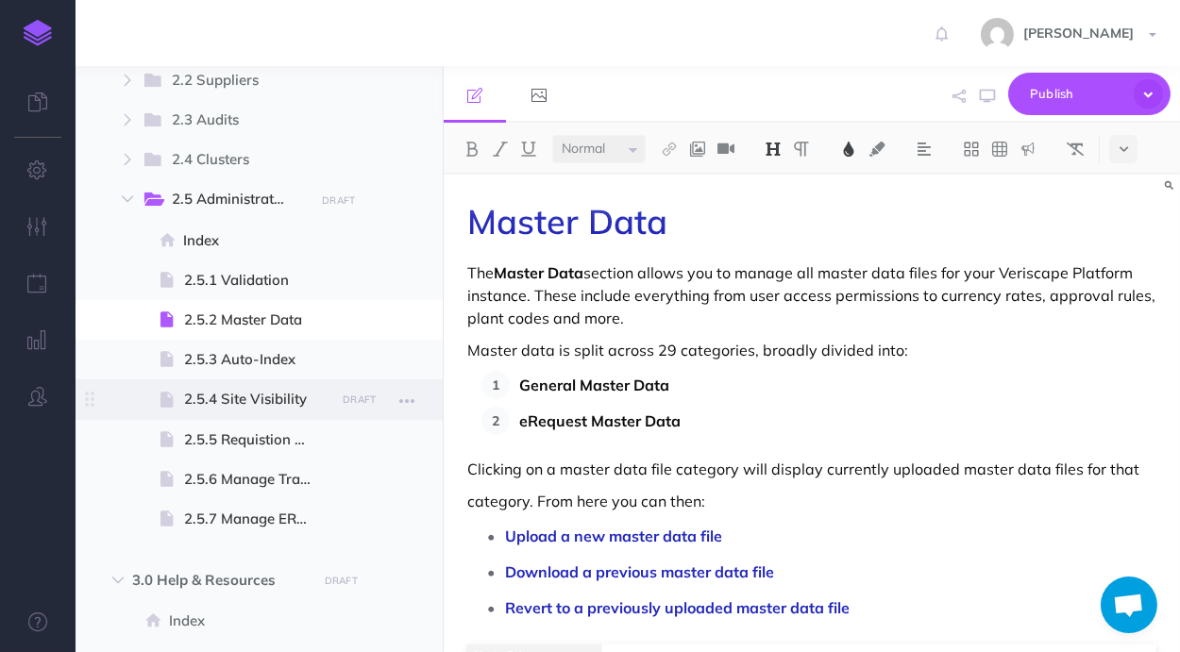
click at [282, 402] on span "2.5.4 Site Visibility" at bounding box center [256, 399] width 145 height 23
select select "null"
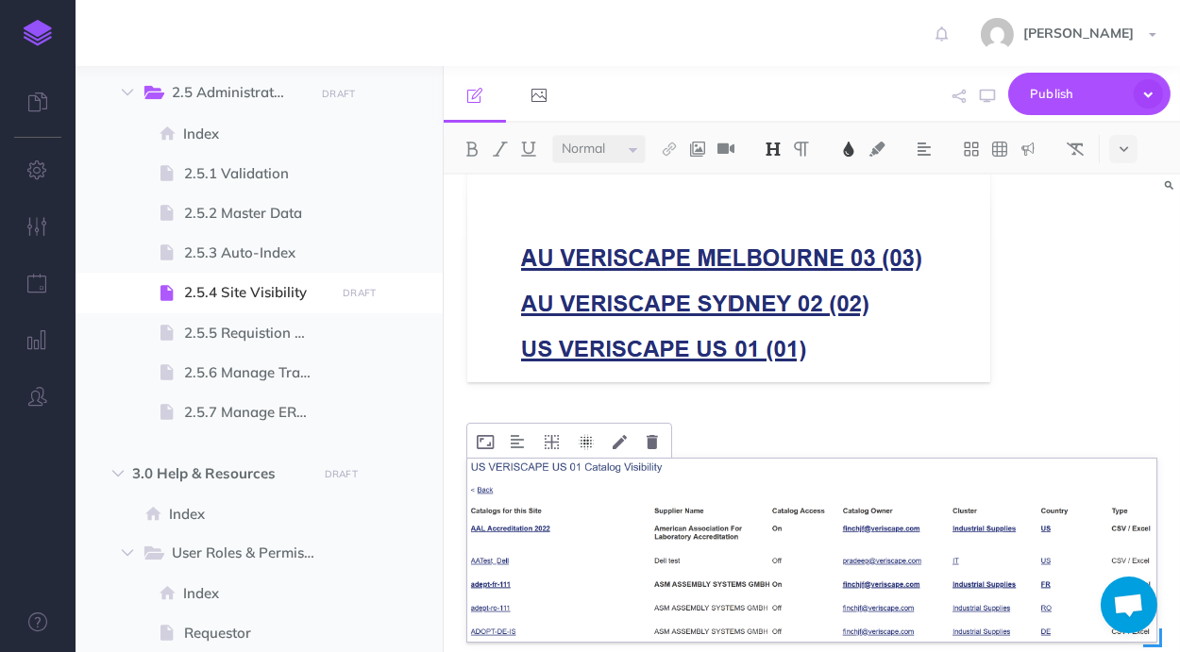
scroll to position [451, 0]
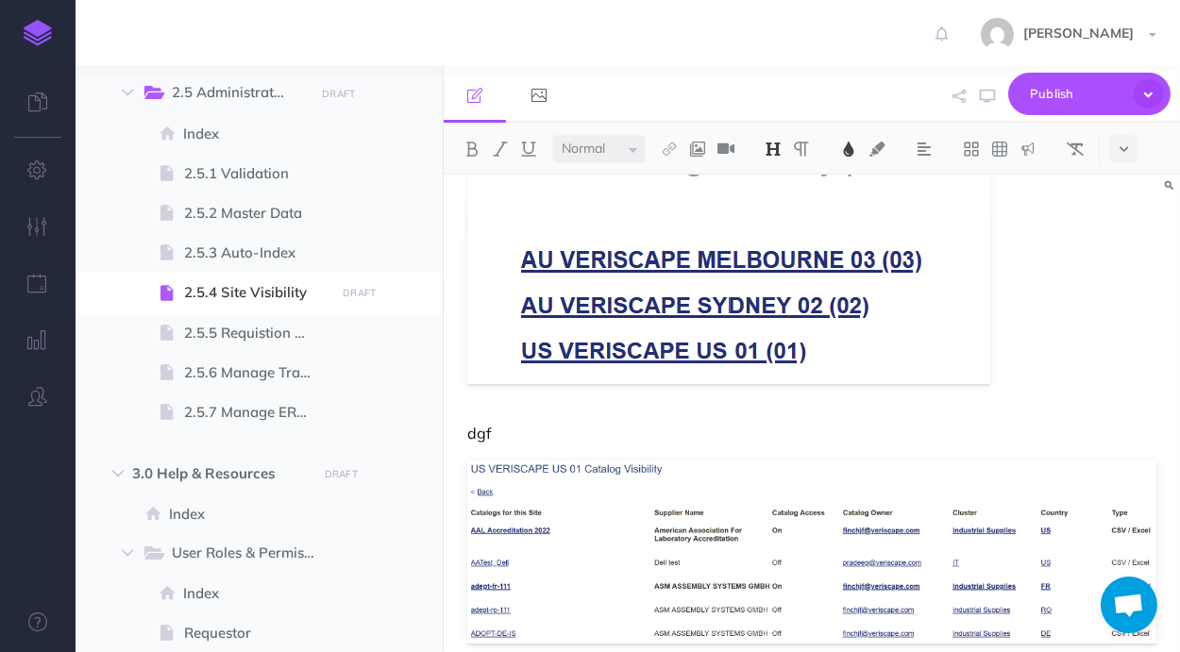
click at [674, 429] on p "dgf" at bounding box center [811, 433] width 689 height 23
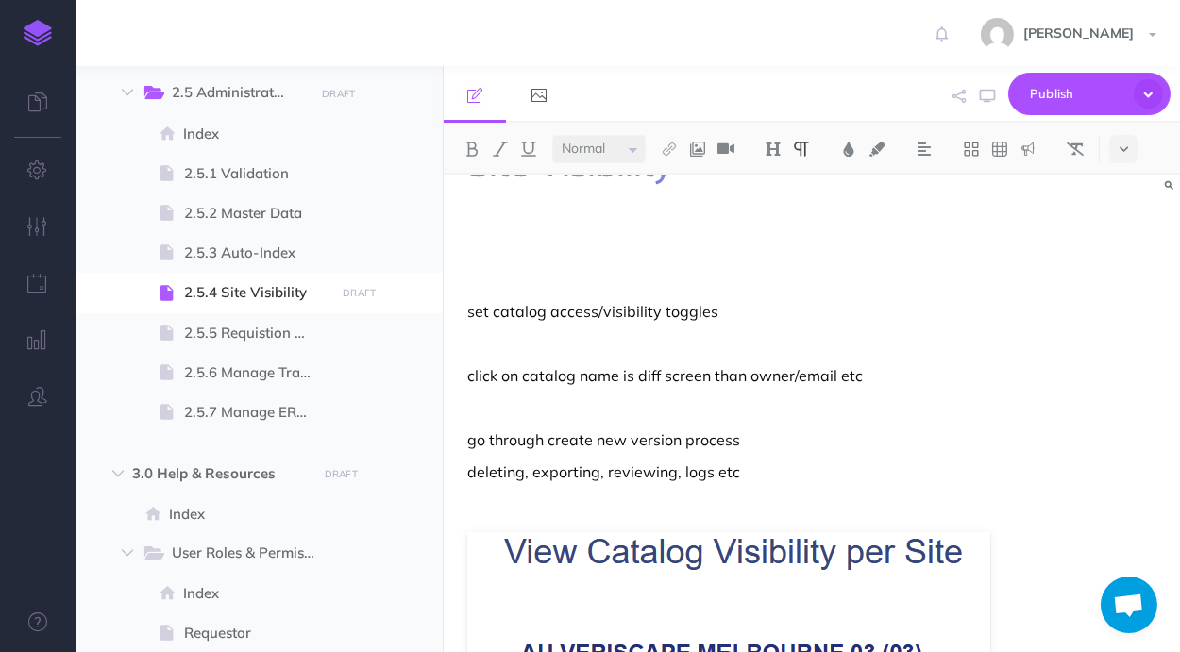
scroll to position [54, 0]
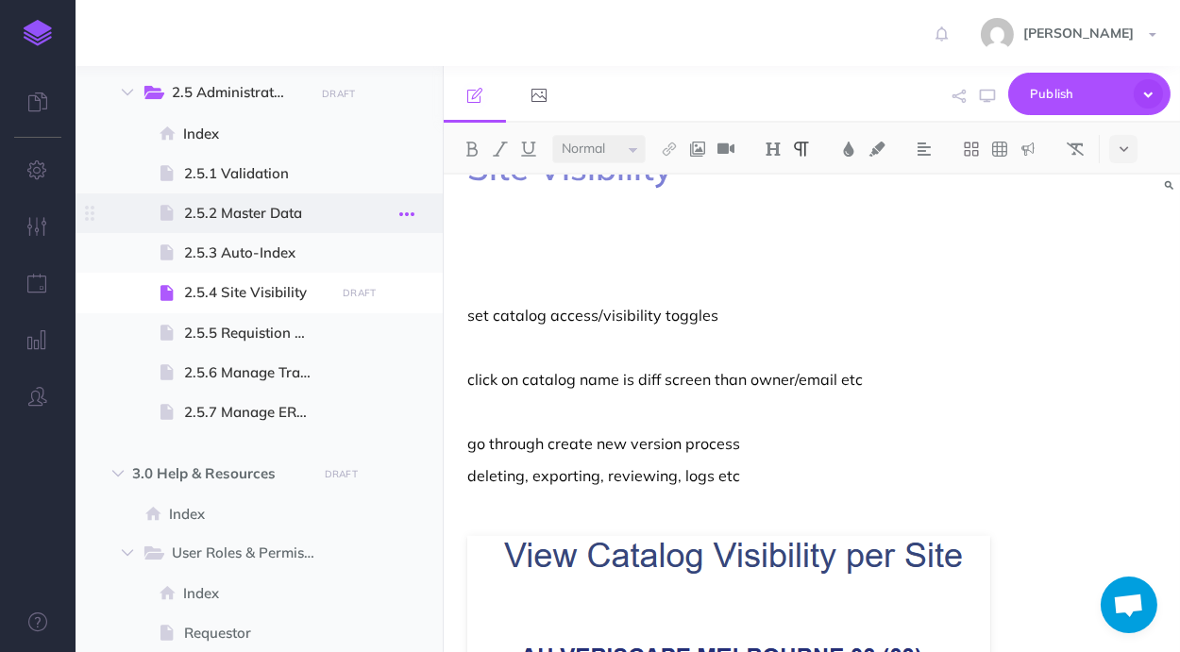
click at [407, 207] on icon "button" at bounding box center [406, 214] width 15 height 23
click at [348, 340] on link "Settings" at bounding box center [353, 341] width 142 height 31
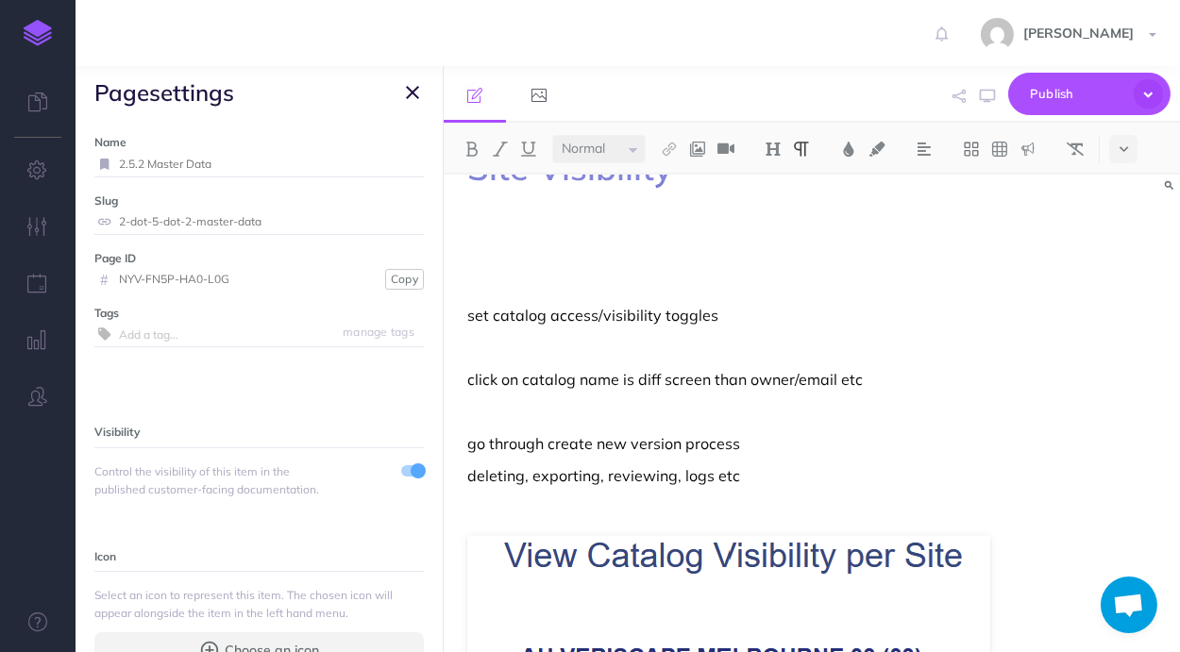
click at [148, 161] on input "2.5.2 Master Data" at bounding box center [271, 164] width 305 height 25
type input "[TECHNICAL_ID] Master Data"
click at [404, 162] on small "Save" at bounding box center [401, 164] width 25 height 14
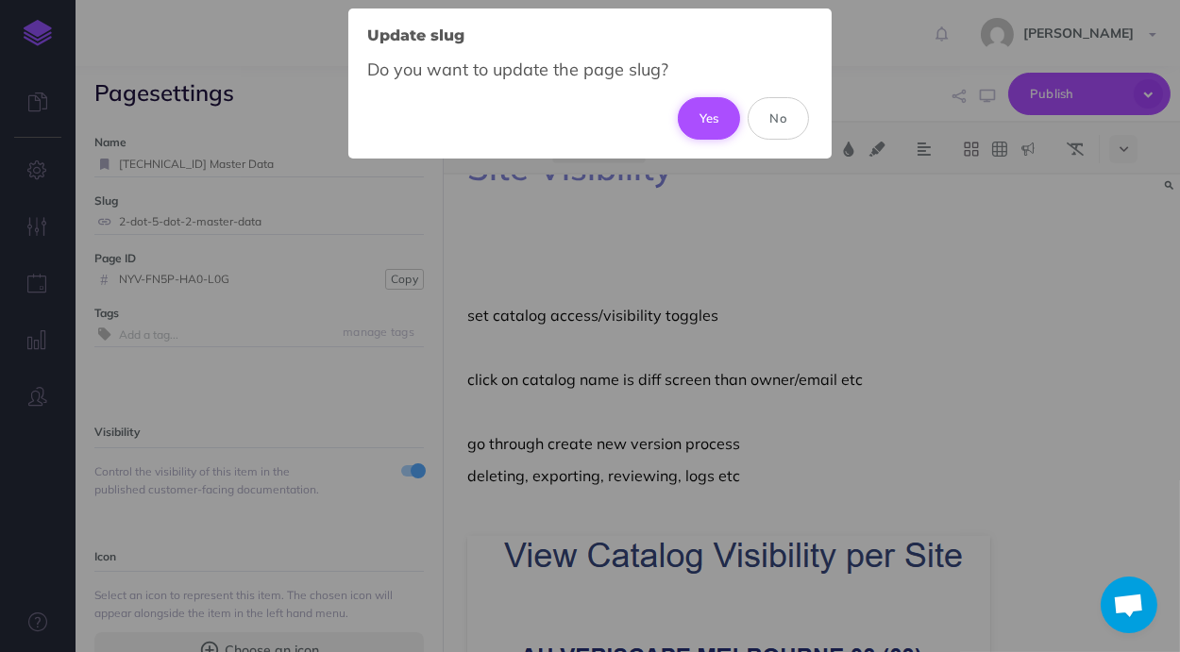
click at [707, 121] on button "Yes" at bounding box center [709, 118] width 63 height 42
type input "2-dot-5-dot-2-dot-1-master-data"
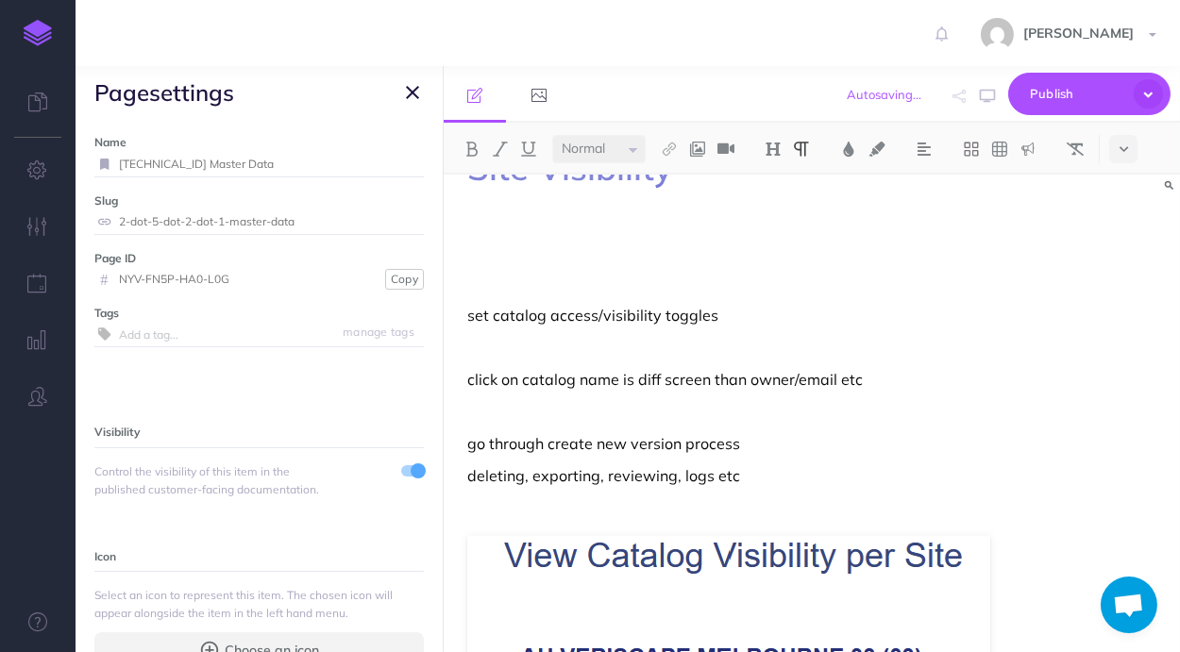
click at [416, 86] on icon "button" at bounding box center [412, 92] width 13 height 23
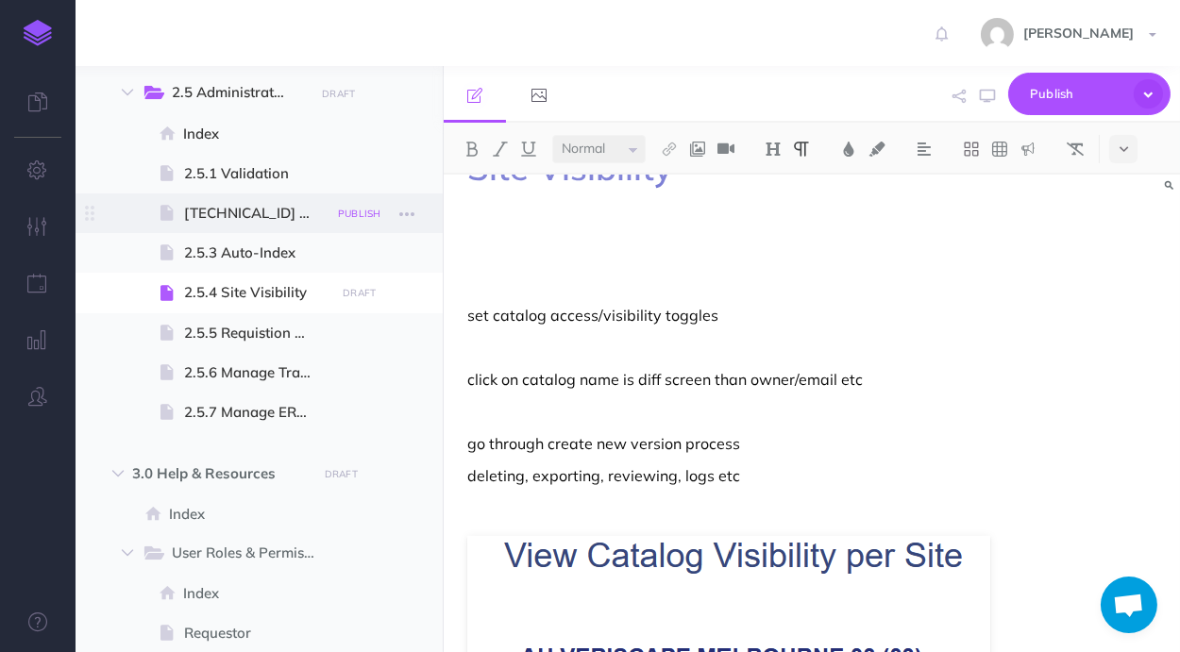
click at [370, 209] on small "PUBLISH" at bounding box center [359, 214] width 43 height 12
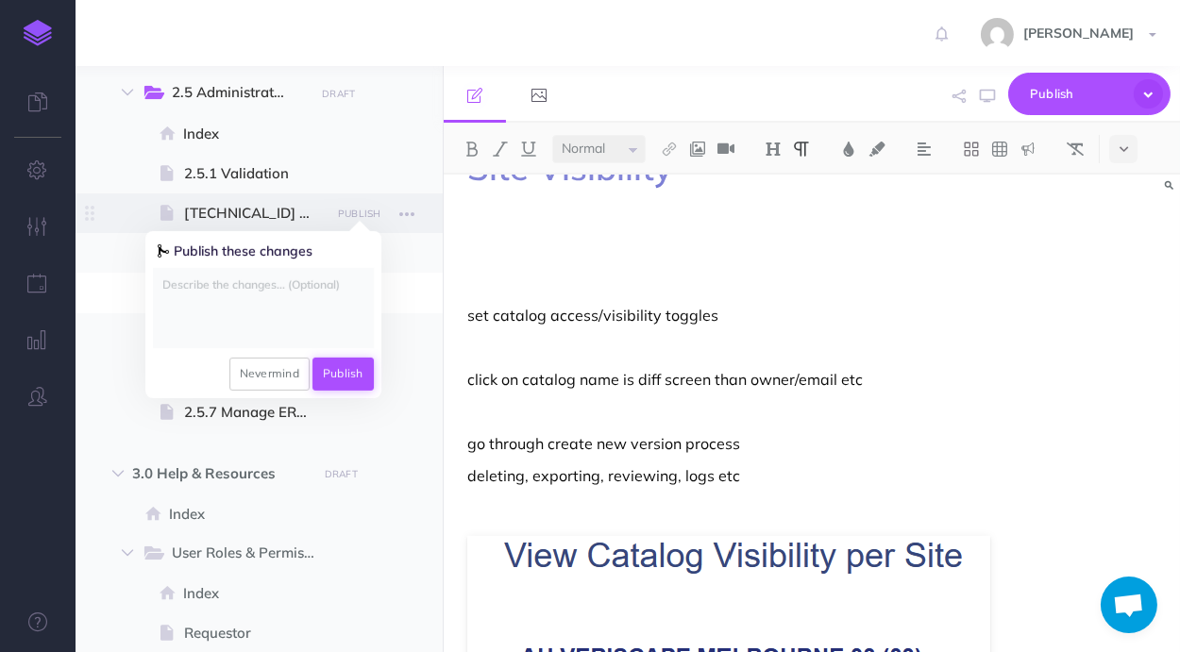
click at [355, 375] on button "Publish" at bounding box center [342, 374] width 61 height 32
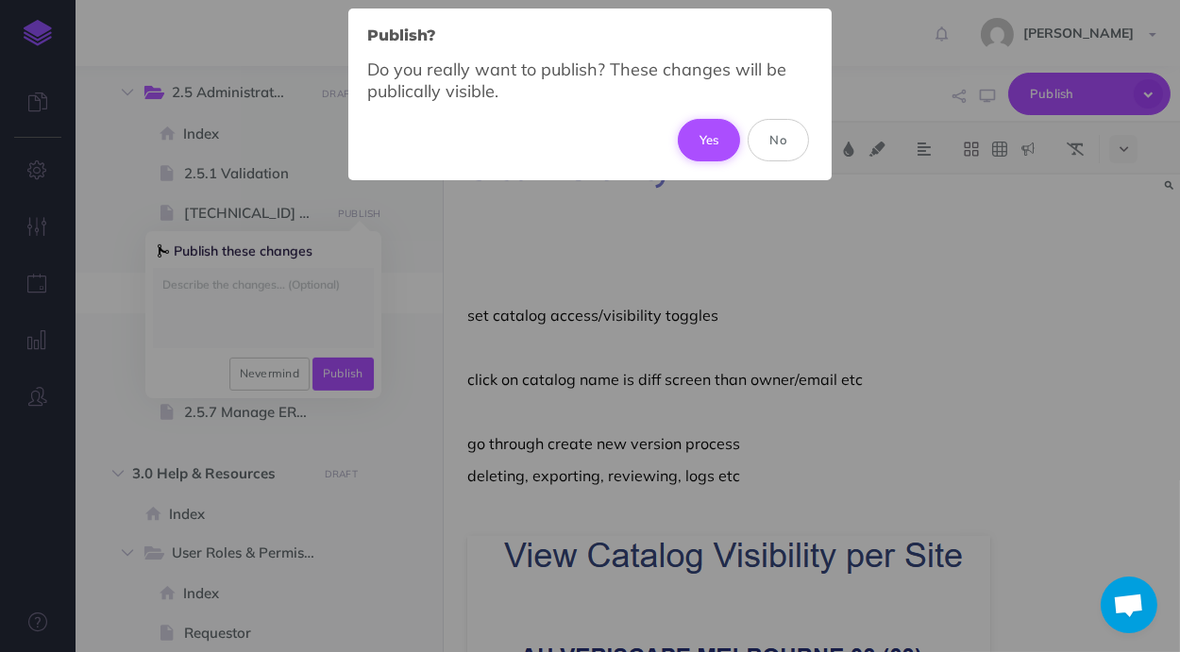
click at [710, 143] on button "Yes" at bounding box center [709, 140] width 63 height 42
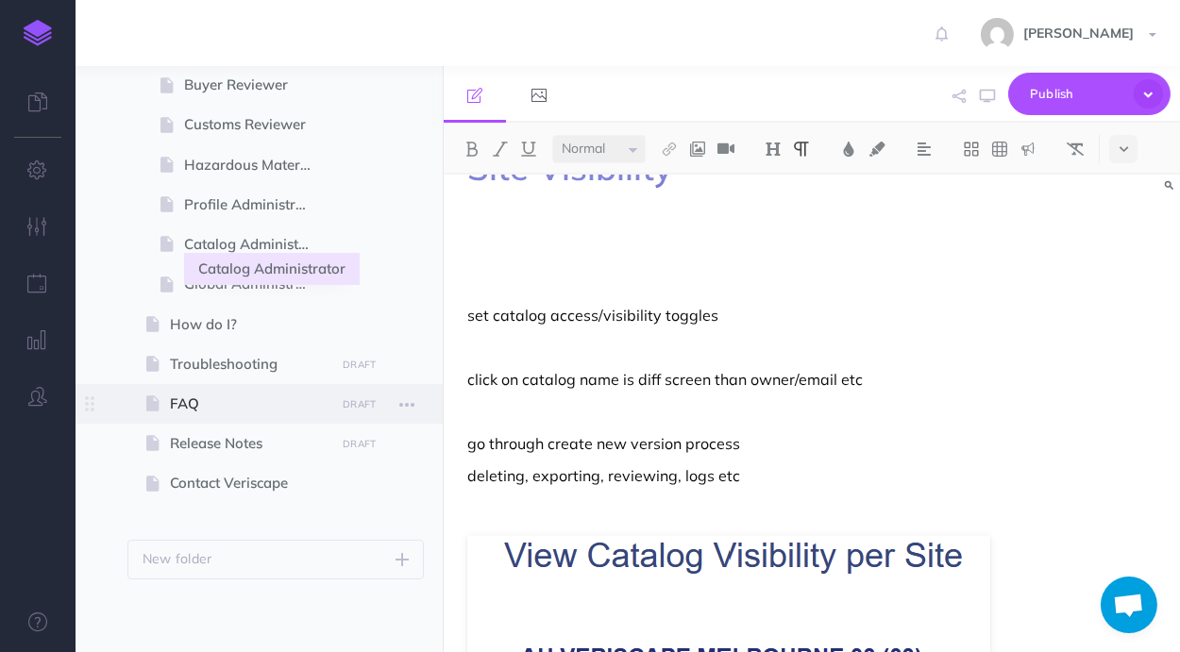
scroll to position [2208, 0]
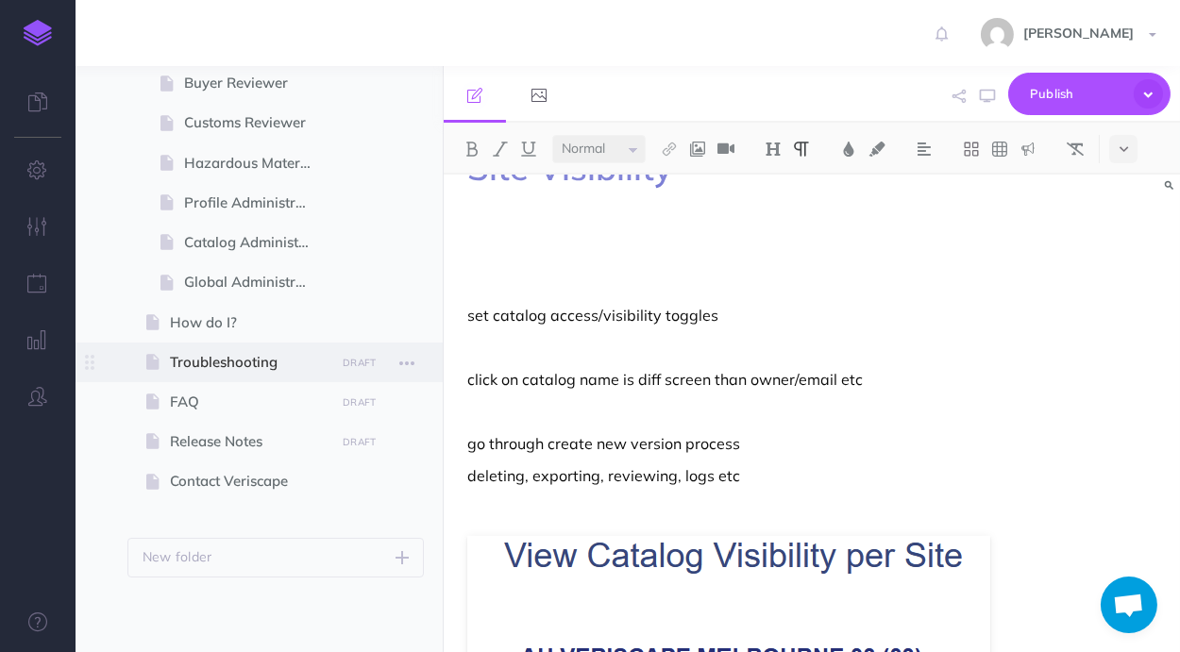
click at [252, 373] on span "Troubleshooting" at bounding box center [250, 362] width 160 height 23
select select "null"
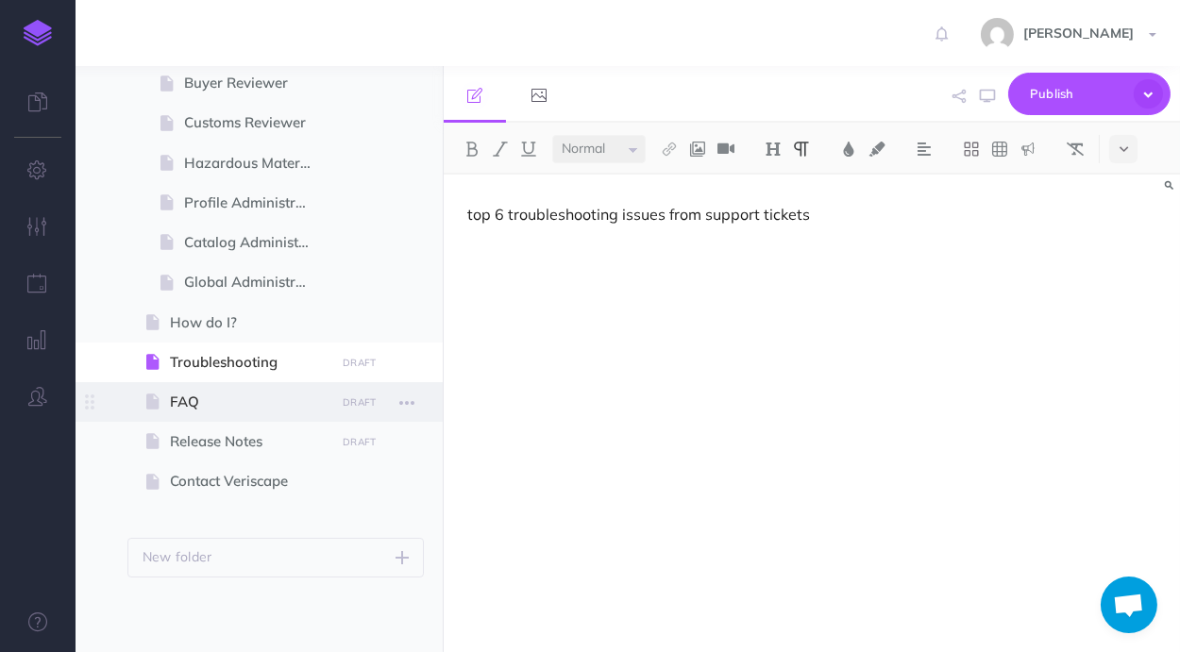
click at [241, 405] on span "FAQ" at bounding box center [250, 402] width 160 height 23
select select "null"
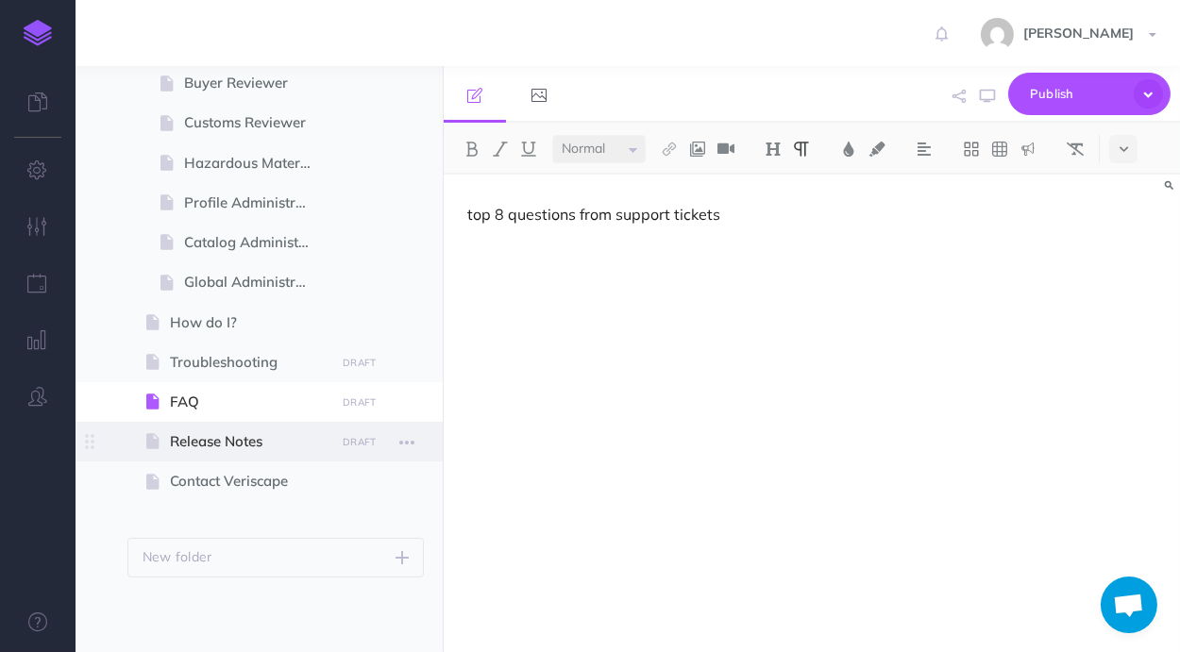
click at [244, 430] on span "Release Notes" at bounding box center [250, 441] width 160 height 23
select select "null"
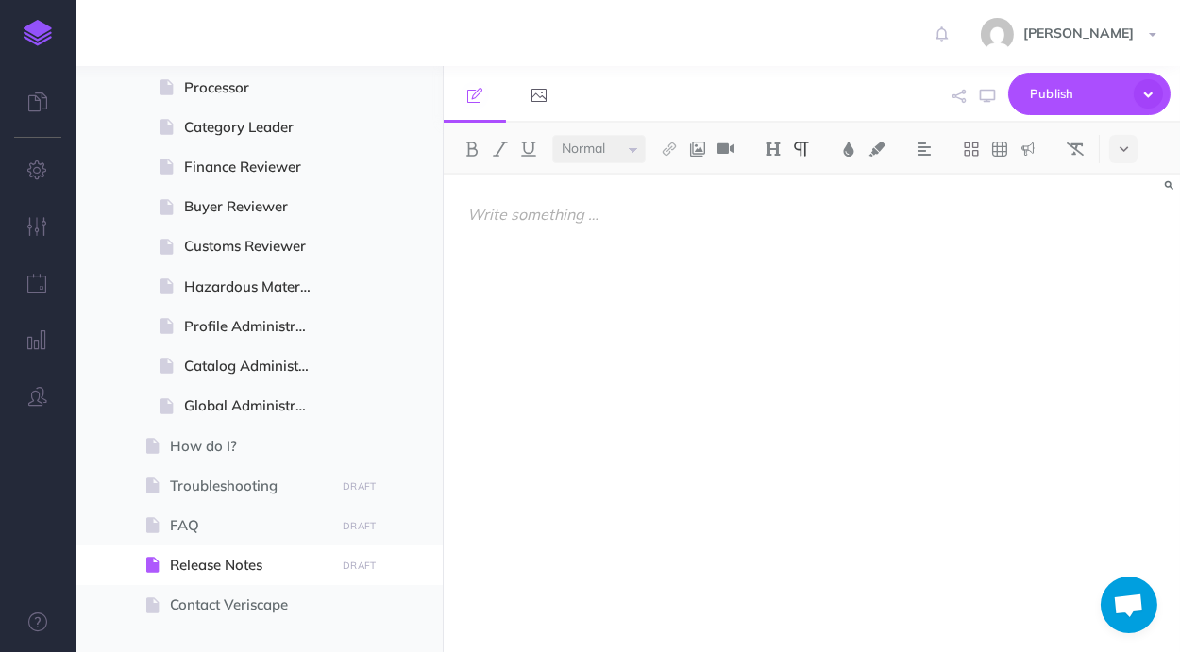
scroll to position [2101, 0]
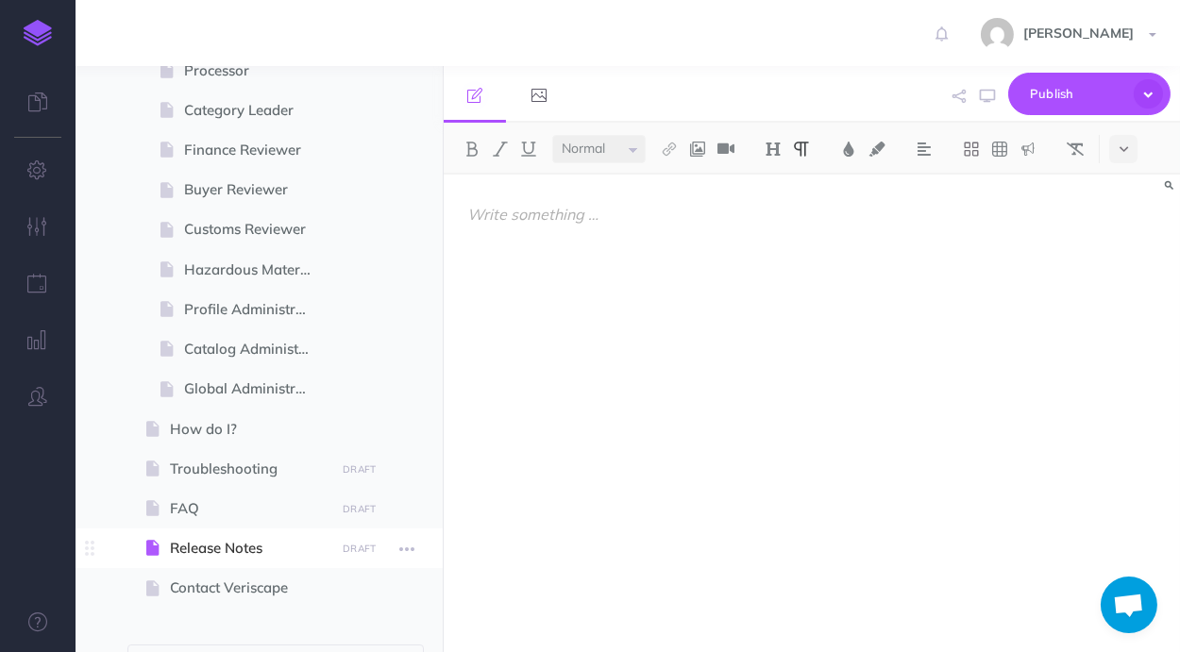
click at [283, 538] on span "Release Notes" at bounding box center [250, 548] width 160 height 23
click at [262, 523] on span at bounding box center [259, 509] width 367 height 40
select select "null"
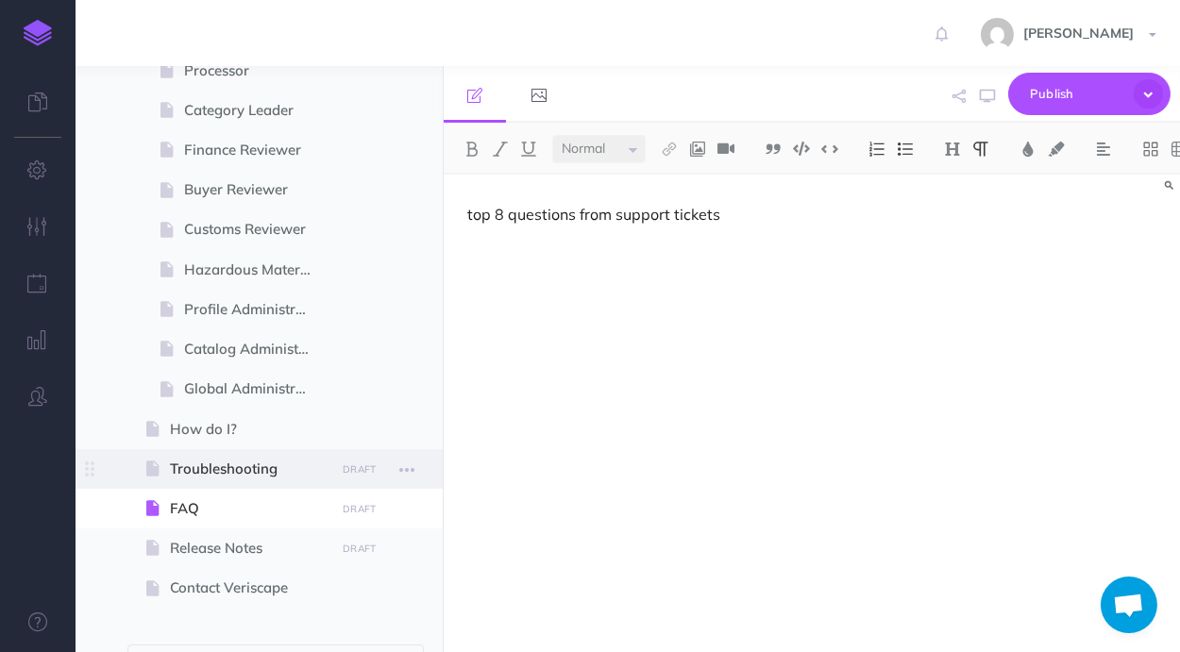
click at [257, 467] on span "Troubleshooting" at bounding box center [250, 469] width 160 height 23
select select "null"
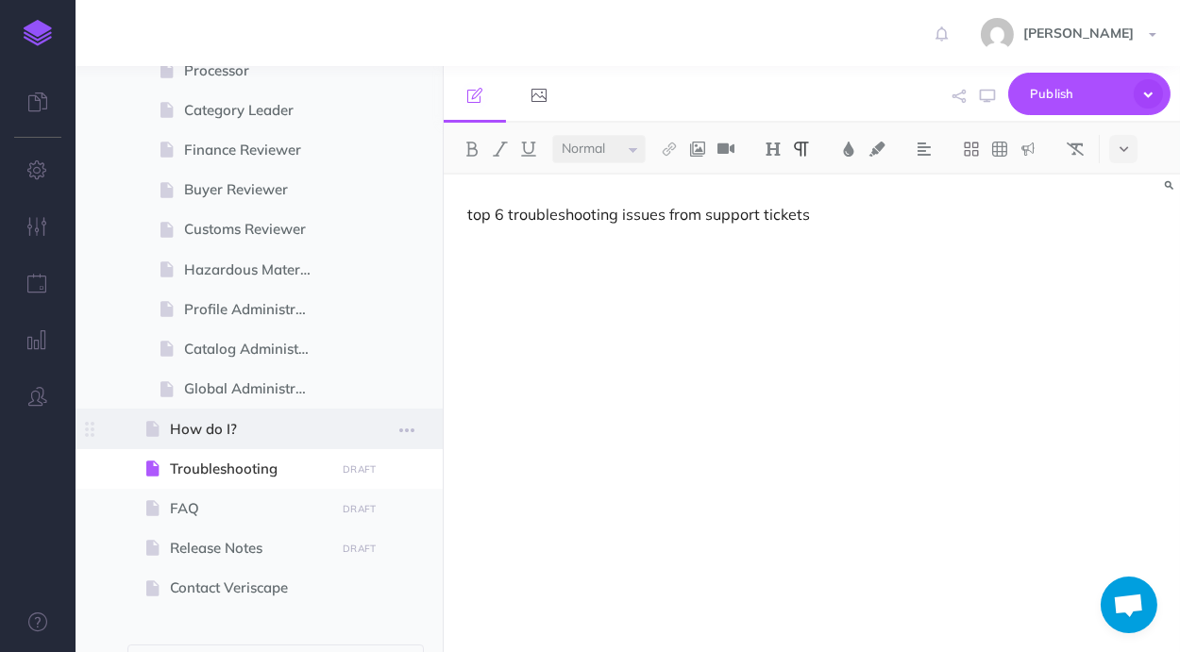
click at [250, 424] on span "How do I?" at bounding box center [250, 429] width 160 height 23
select select "null"
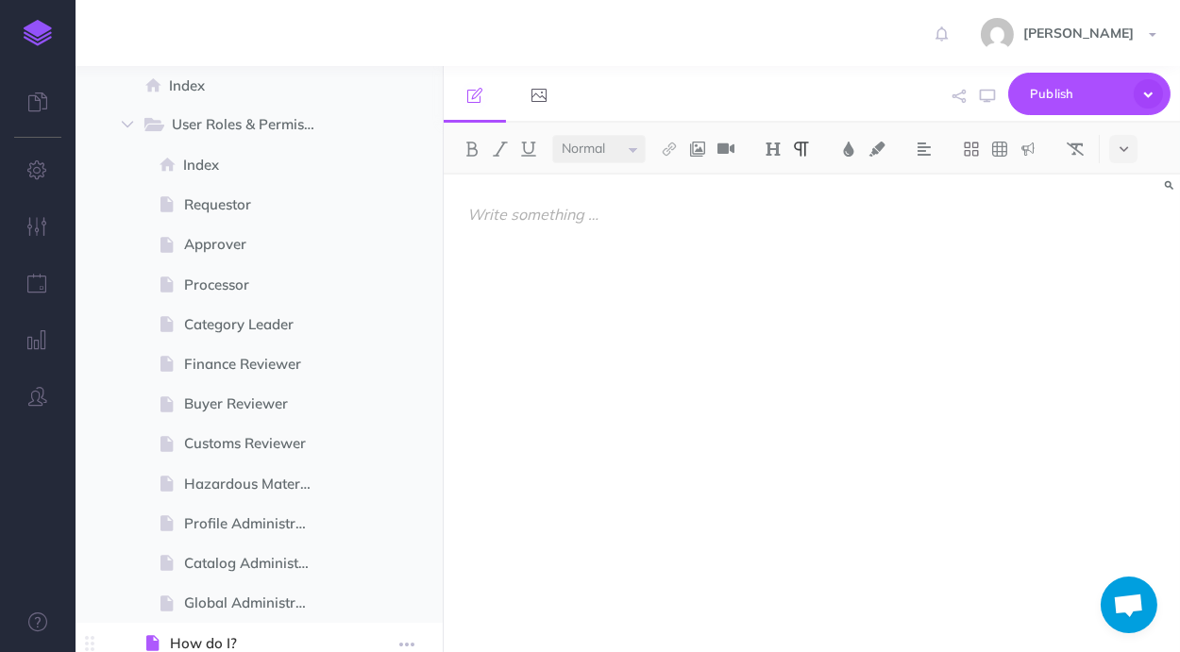
scroll to position [1887, 0]
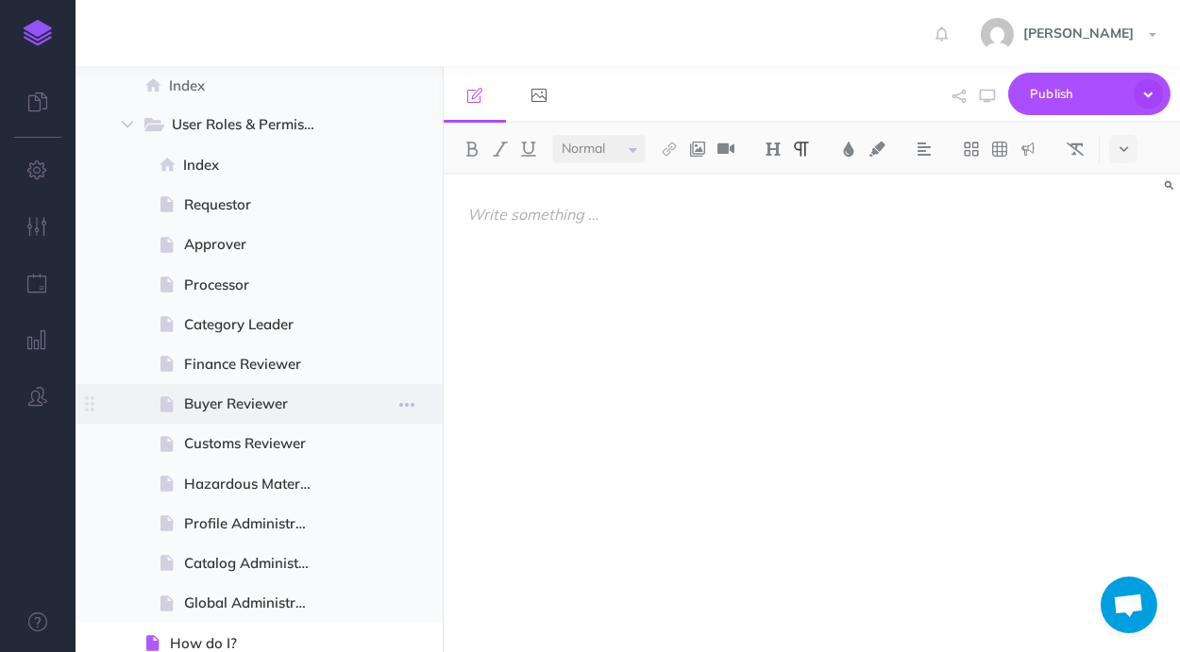
click at [218, 412] on span "Buyer Reviewer" at bounding box center [256, 404] width 145 height 23
select select "null"
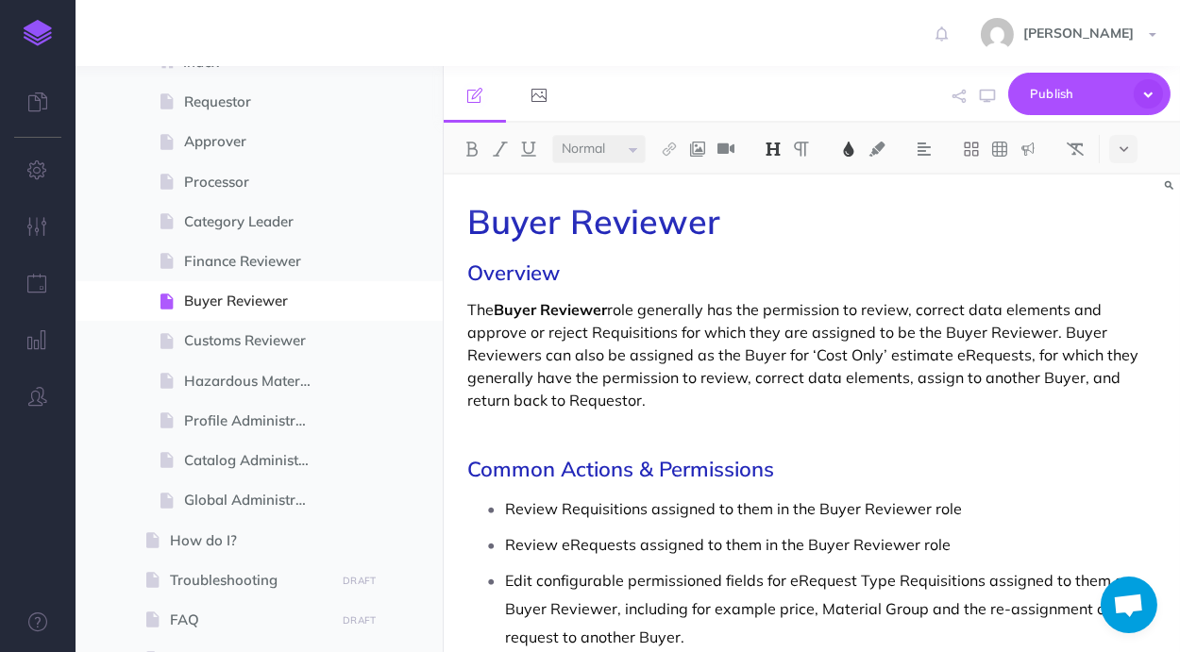
scroll to position [1994, 0]
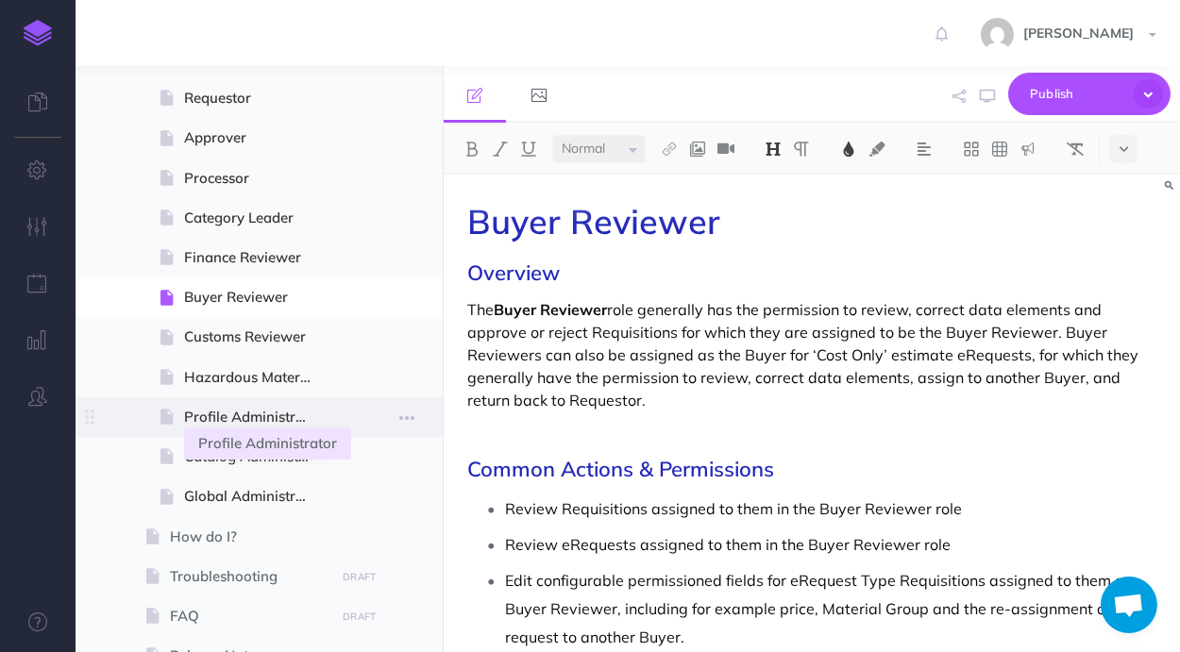
click at [251, 411] on span "Profile Administrator" at bounding box center [256, 417] width 145 height 23
select select "null"
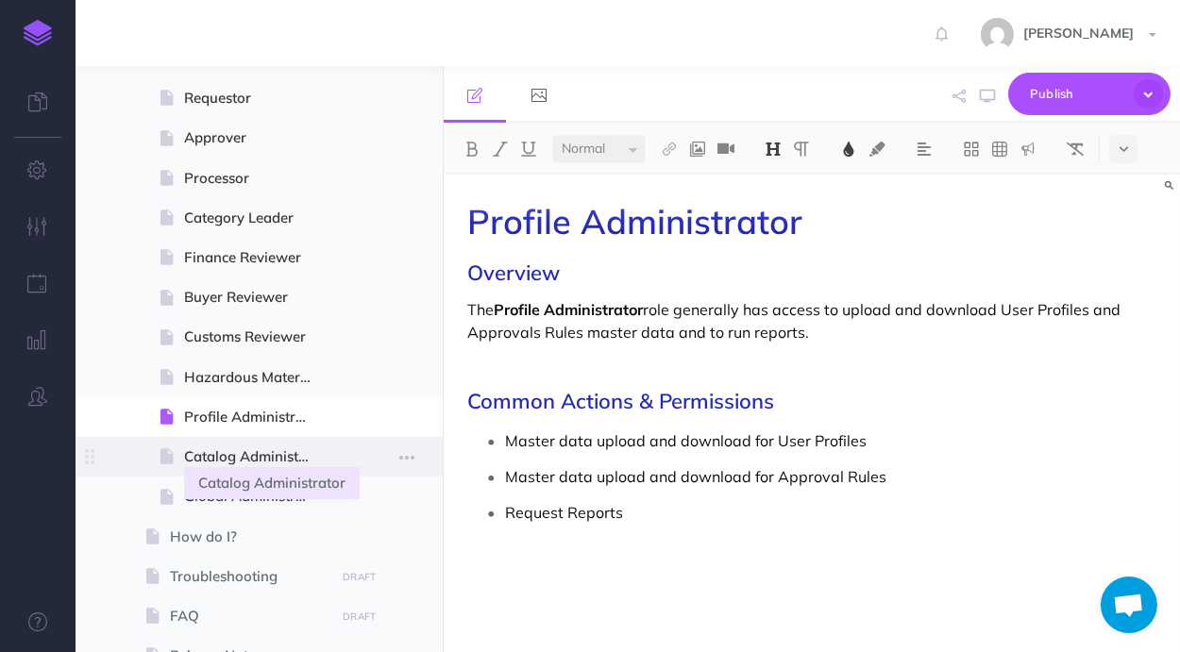
click at [263, 449] on span "Catalog Administrator" at bounding box center [256, 457] width 145 height 23
select select "null"
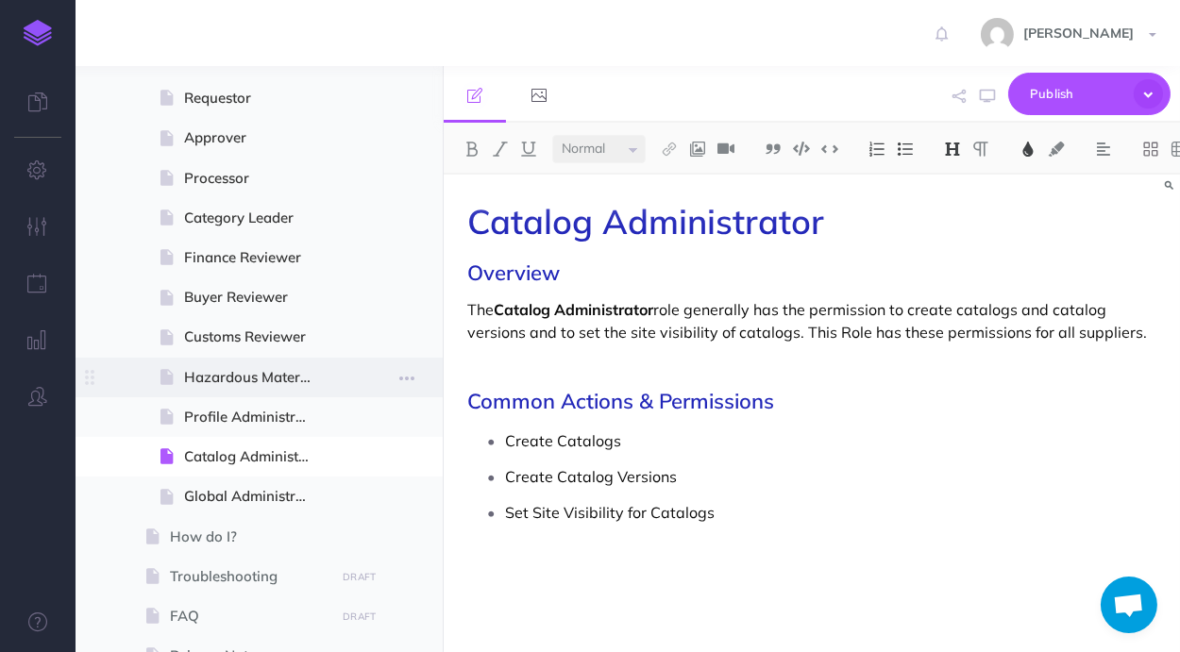
click at [261, 391] on span at bounding box center [259, 378] width 367 height 40
select select "null"
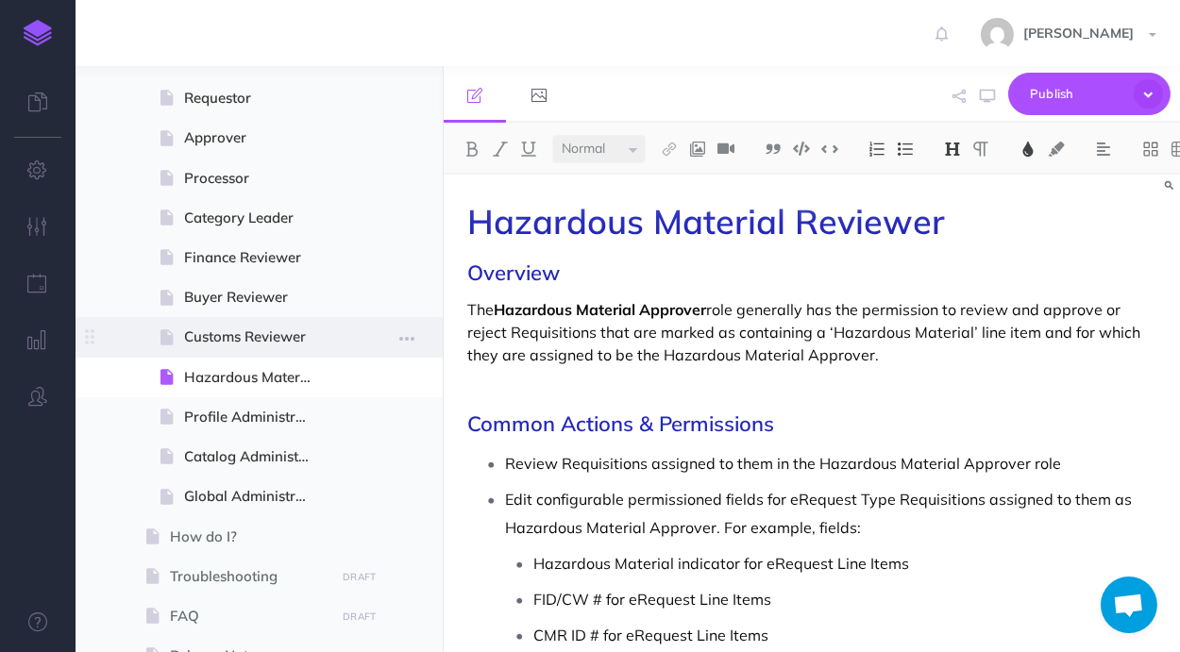
click at [257, 340] on span "Customs Reviewer" at bounding box center [256, 337] width 145 height 23
select select "null"
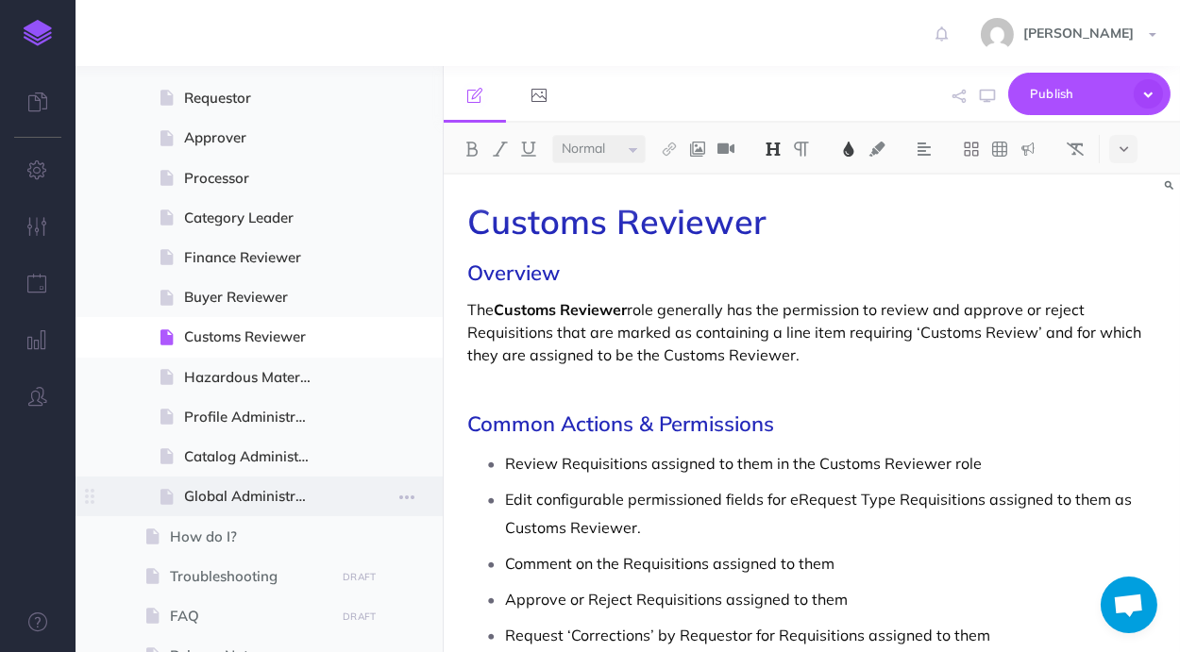
click at [255, 484] on span at bounding box center [259, 497] width 367 height 40
select select "null"
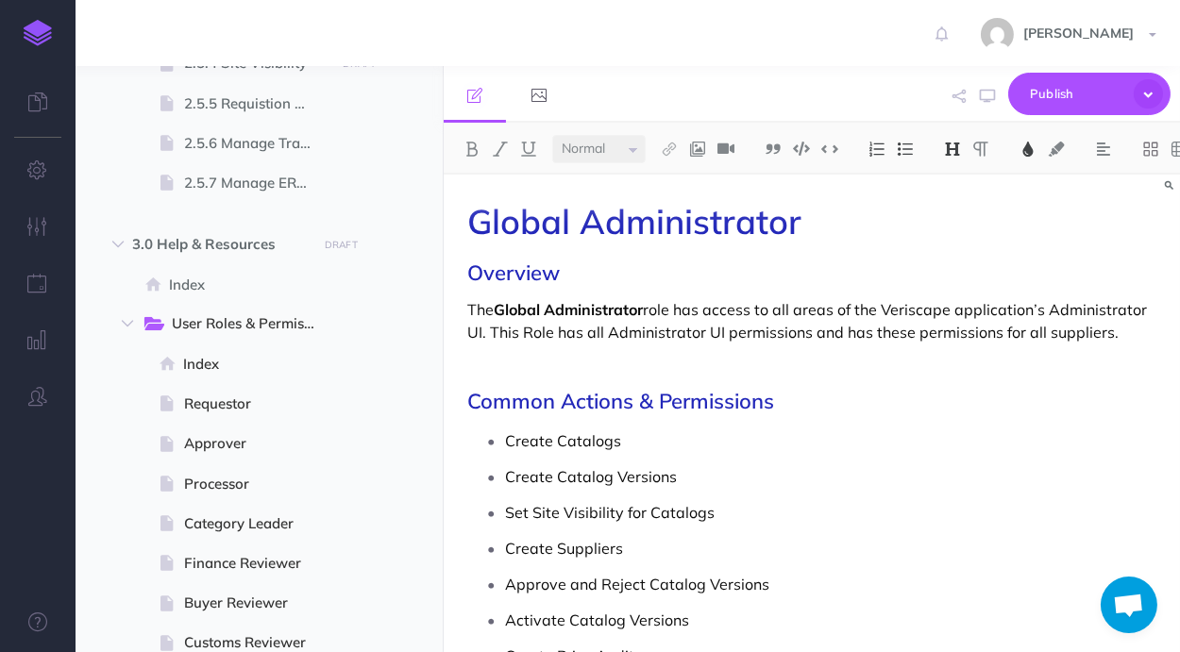
scroll to position [1673, 0]
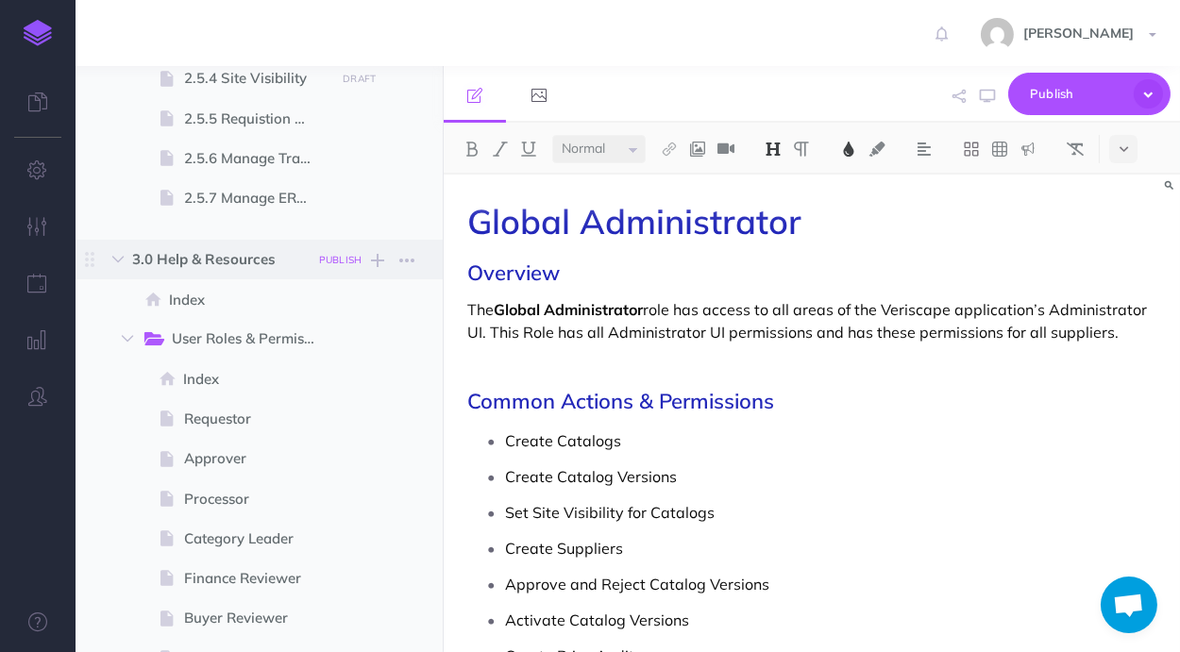
click at [348, 261] on small "PUBLISH" at bounding box center [340, 260] width 43 height 12
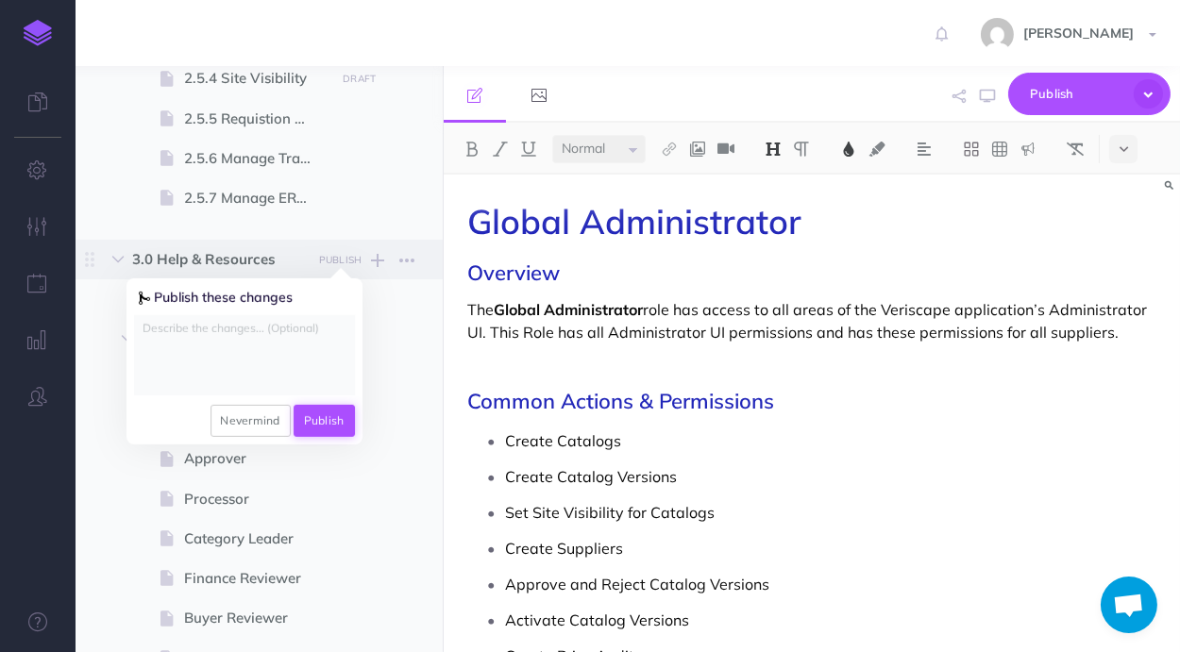
click at [315, 421] on button "Publish" at bounding box center [324, 421] width 61 height 32
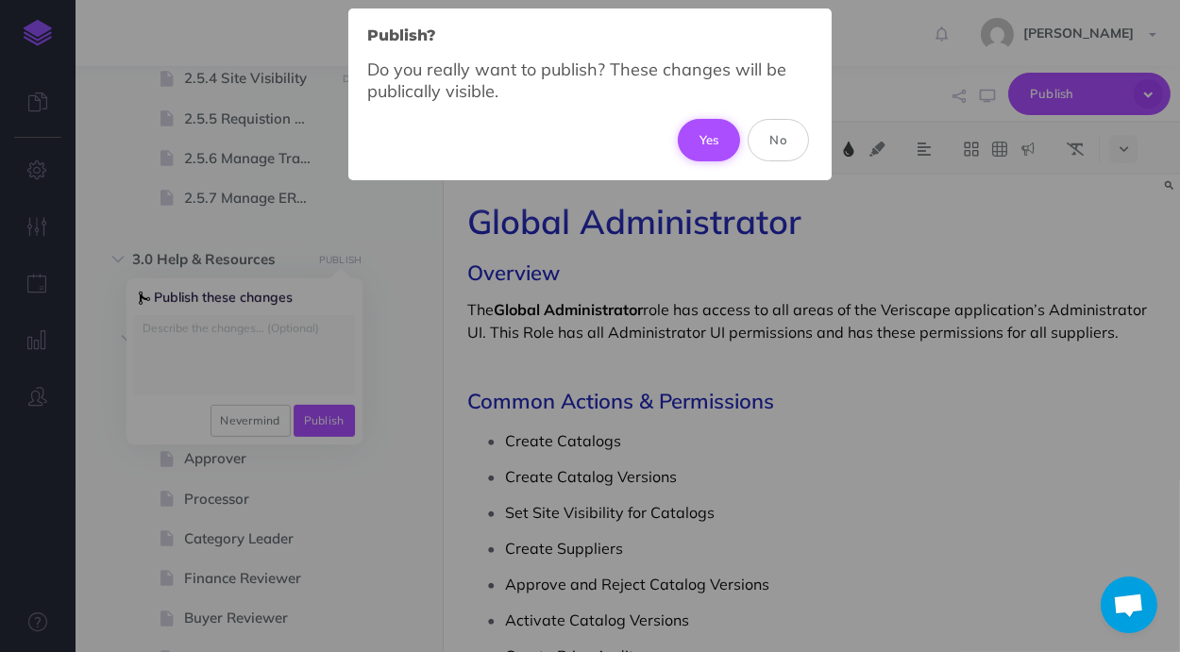
click at [696, 144] on button "Yes" at bounding box center [709, 140] width 63 height 42
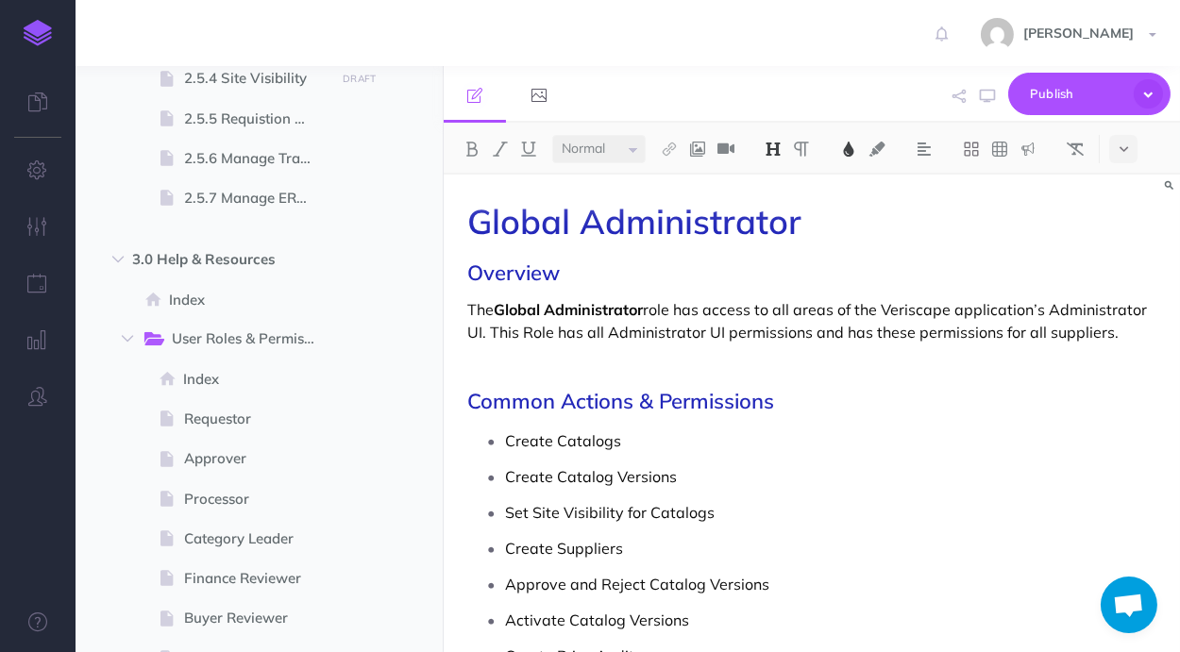
scroll to position [1566, 0]
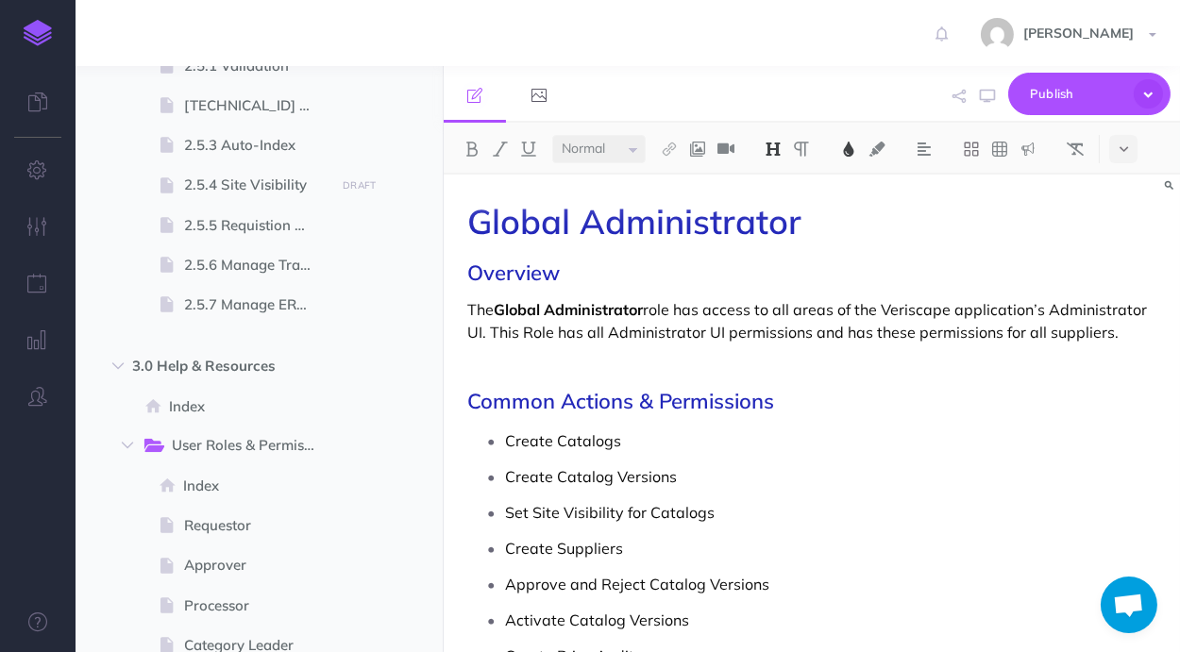
click at [1067, 397] on h2 "Common Actions & Permissions" at bounding box center [811, 401] width 689 height 23
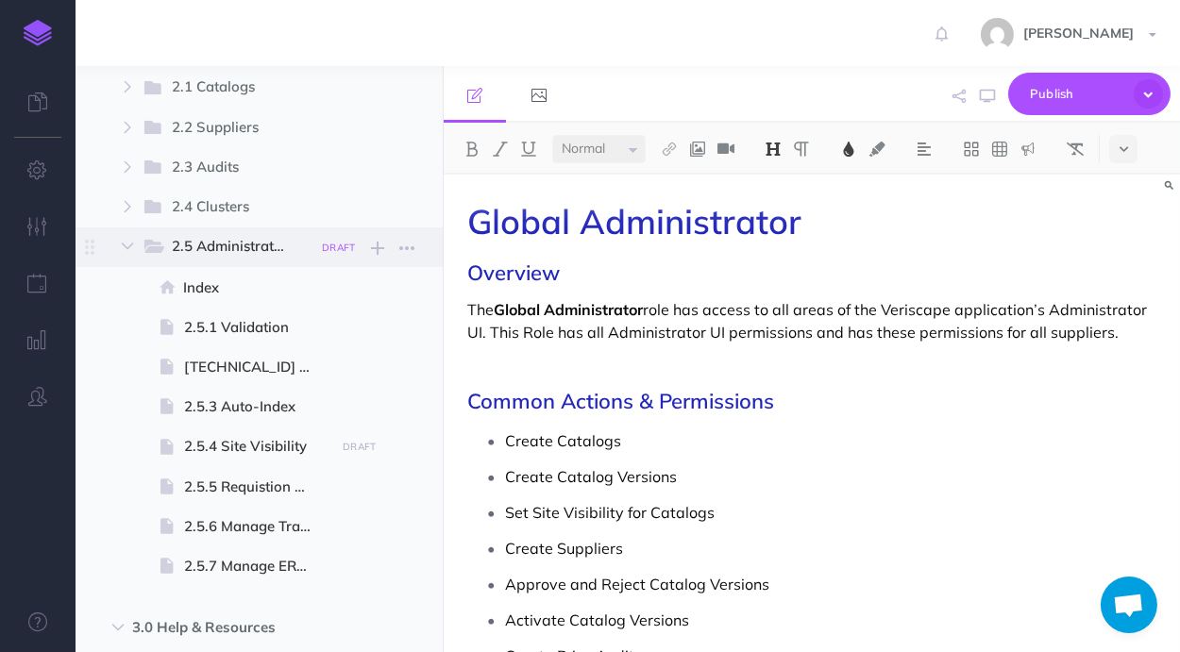
scroll to position [1244, 0]
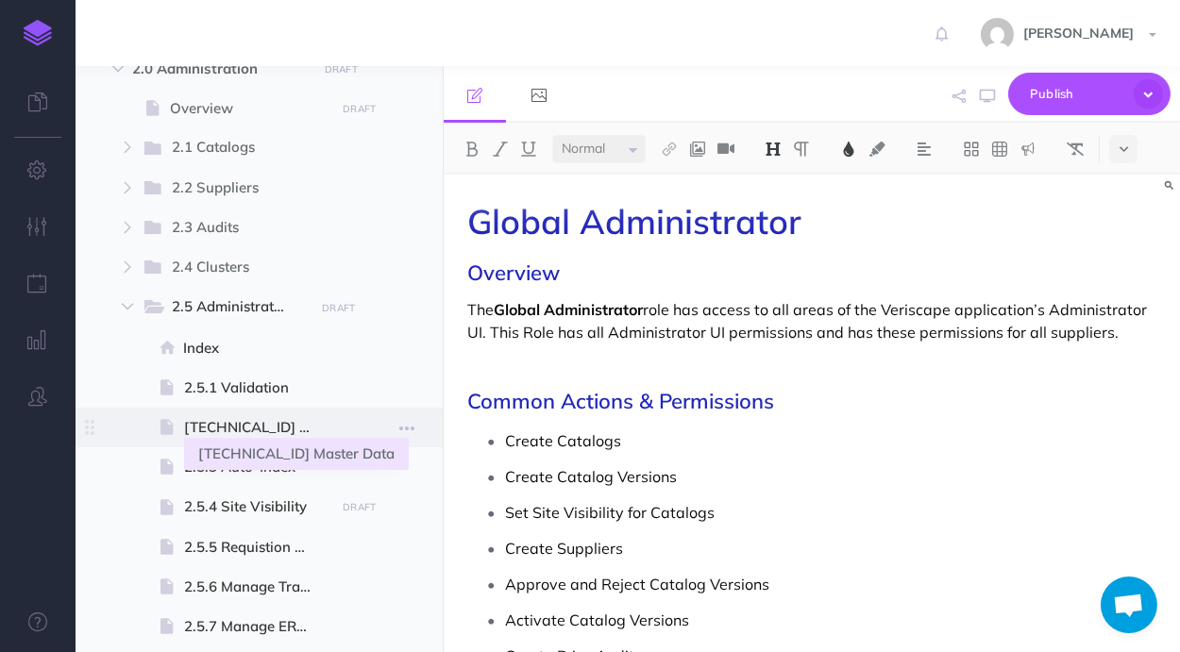
click at [259, 425] on span "[TECHNICAL_ID] Master Data" at bounding box center [256, 427] width 145 height 23
select select "null"
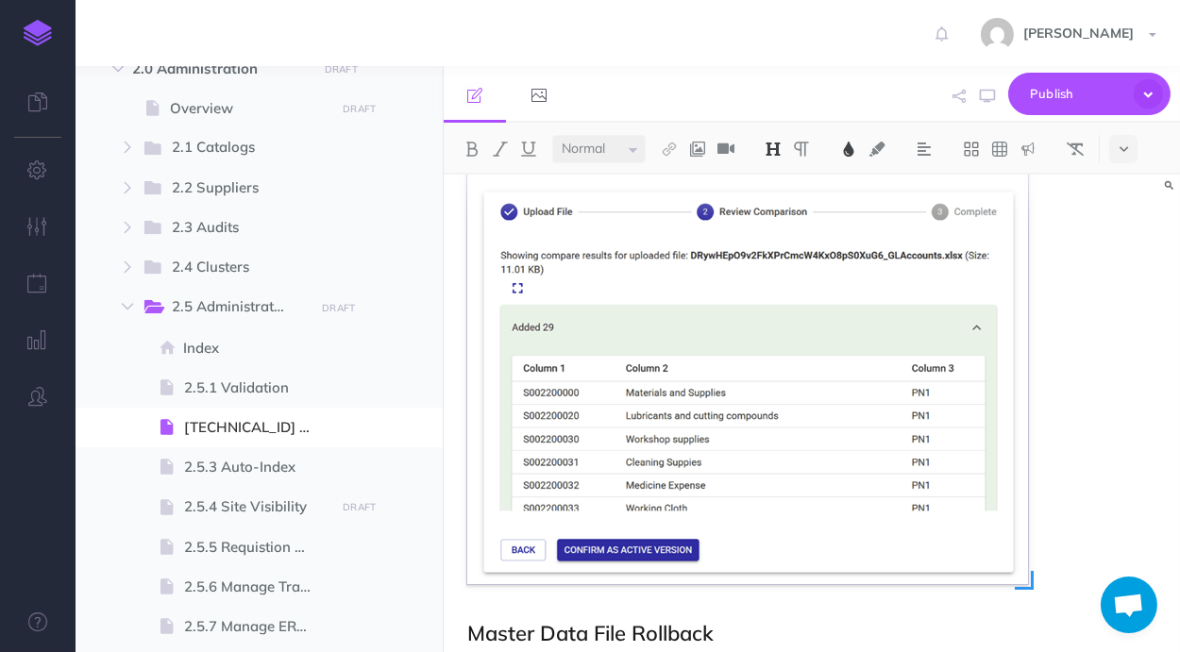
scroll to position [1802, 0]
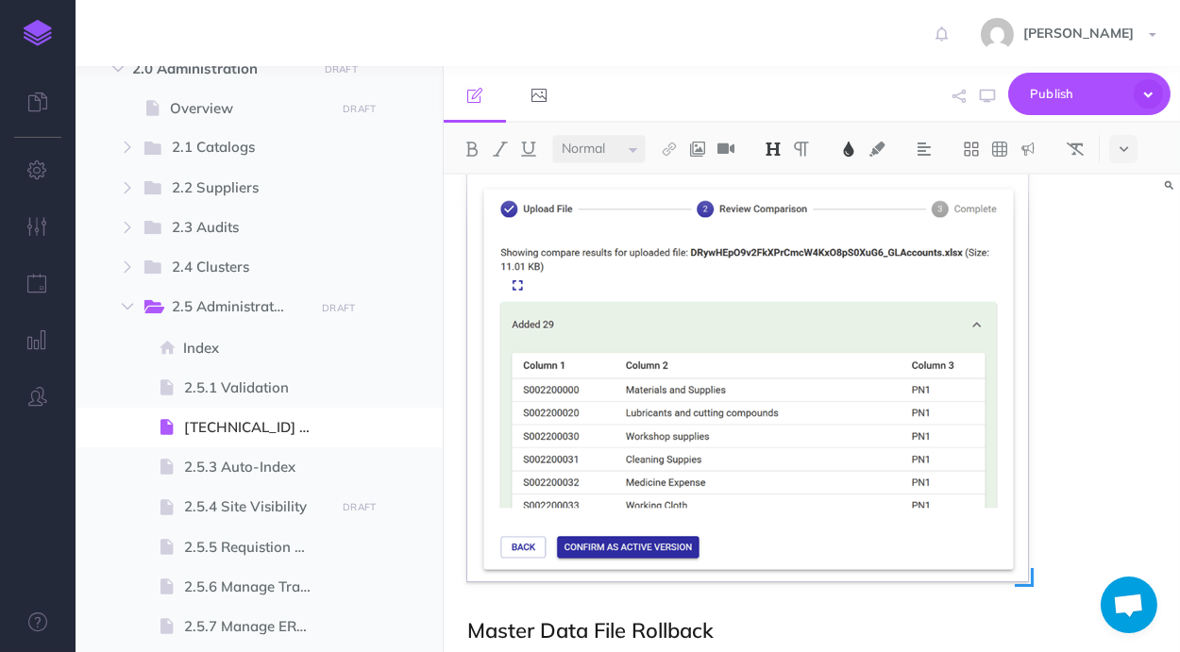
click at [811, 368] on img at bounding box center [747, 328] width 561 height 507
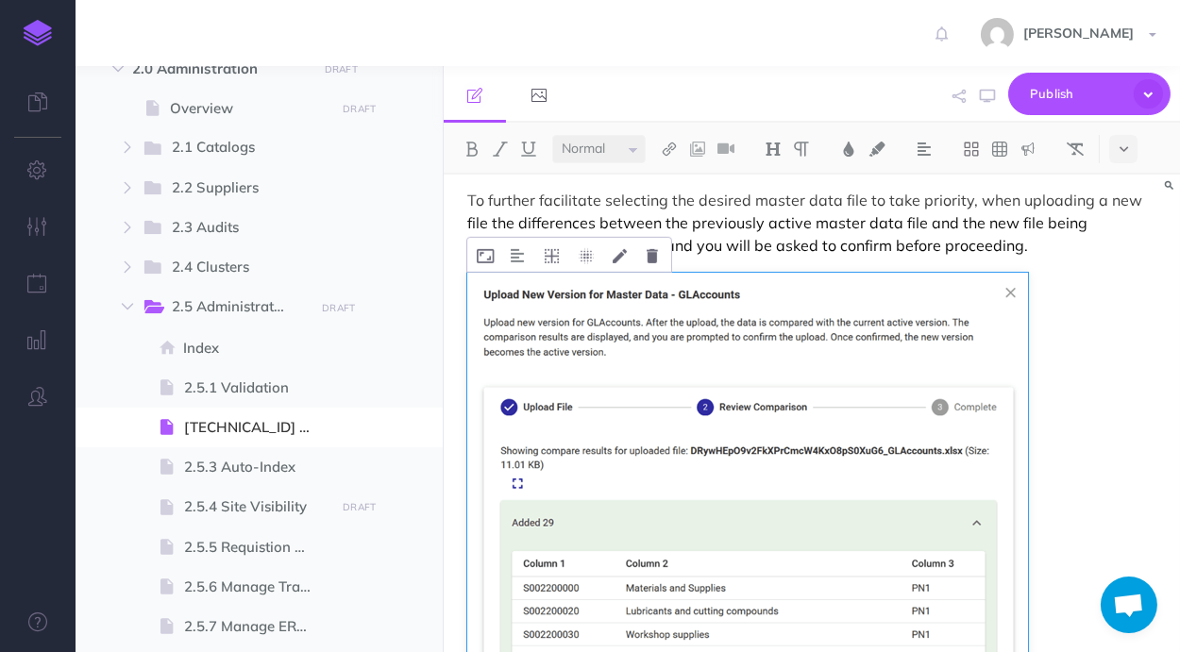
scroll to position [1504, 0]
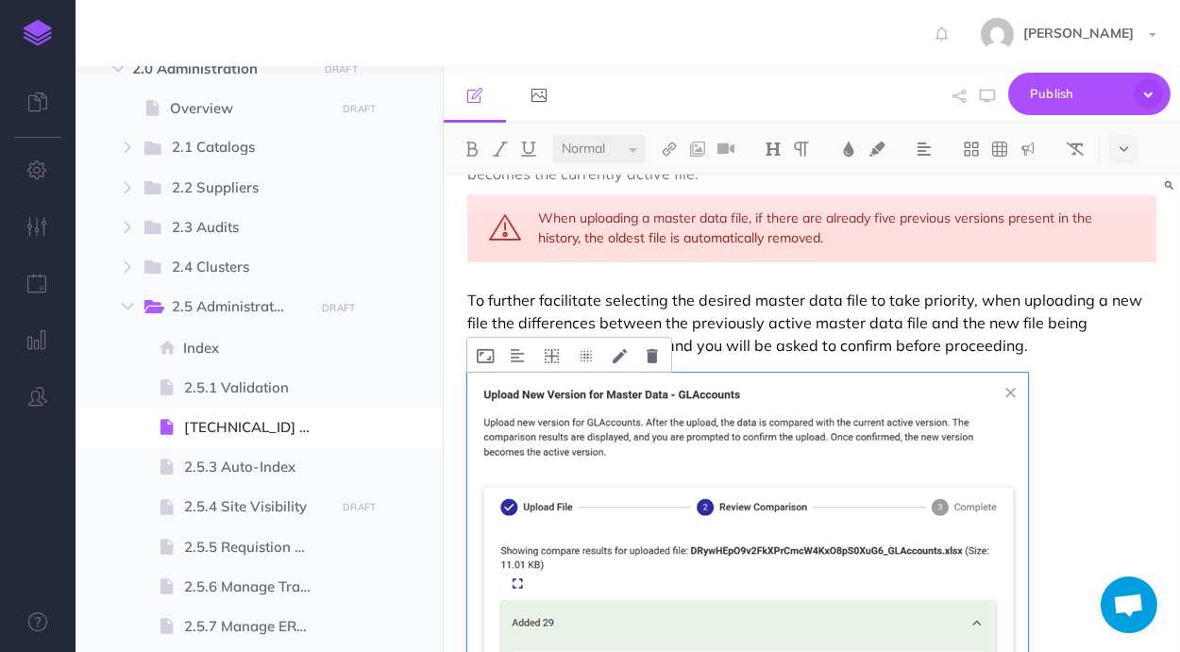
click at [875, 458] on img at bounding box center [747, 626] width 561 height 507
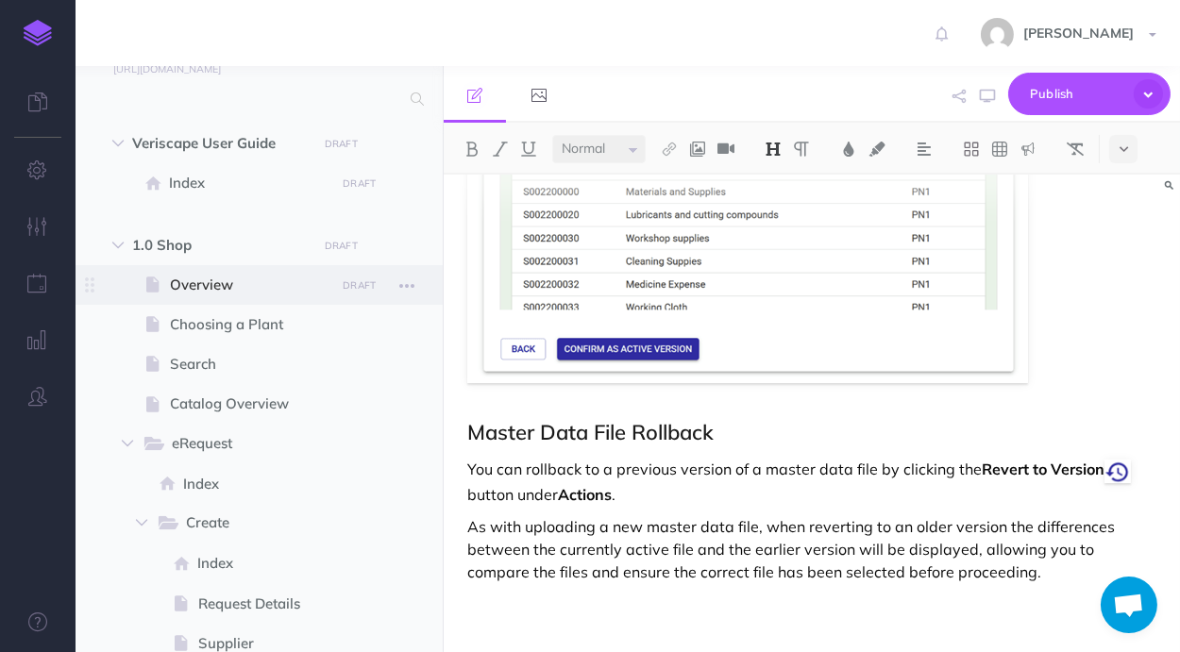
scroll to position [0, 0]
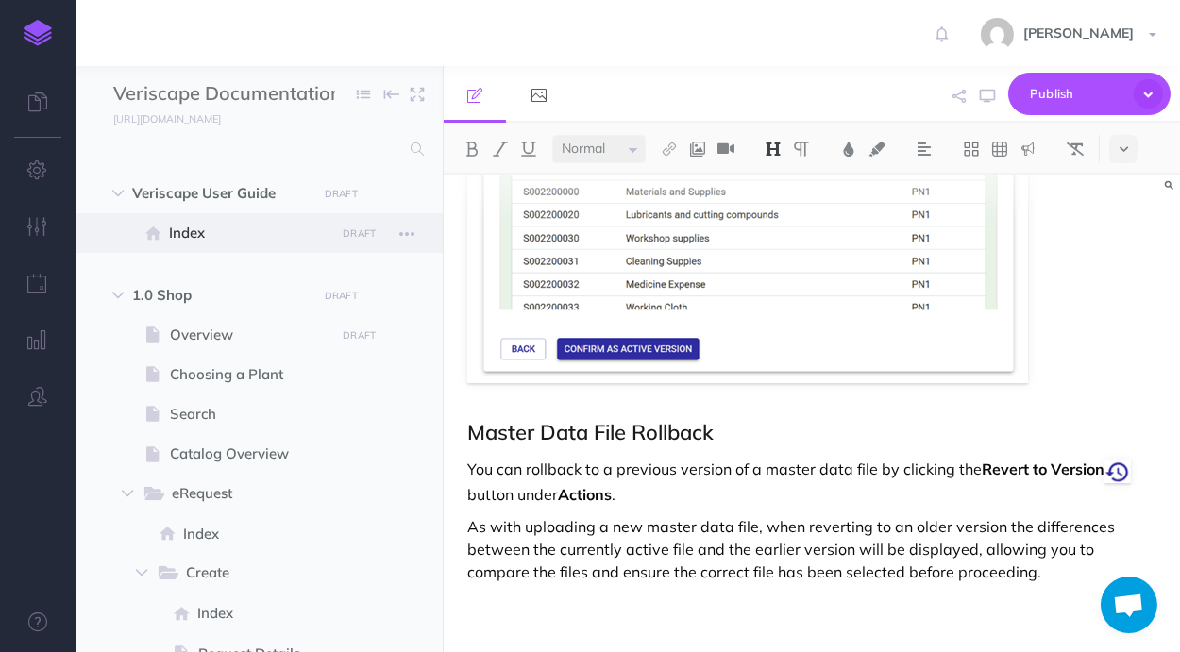
click at [230, 230] on span "Index" at bounding box center [249, 233] width 160 height 23
select select "null"
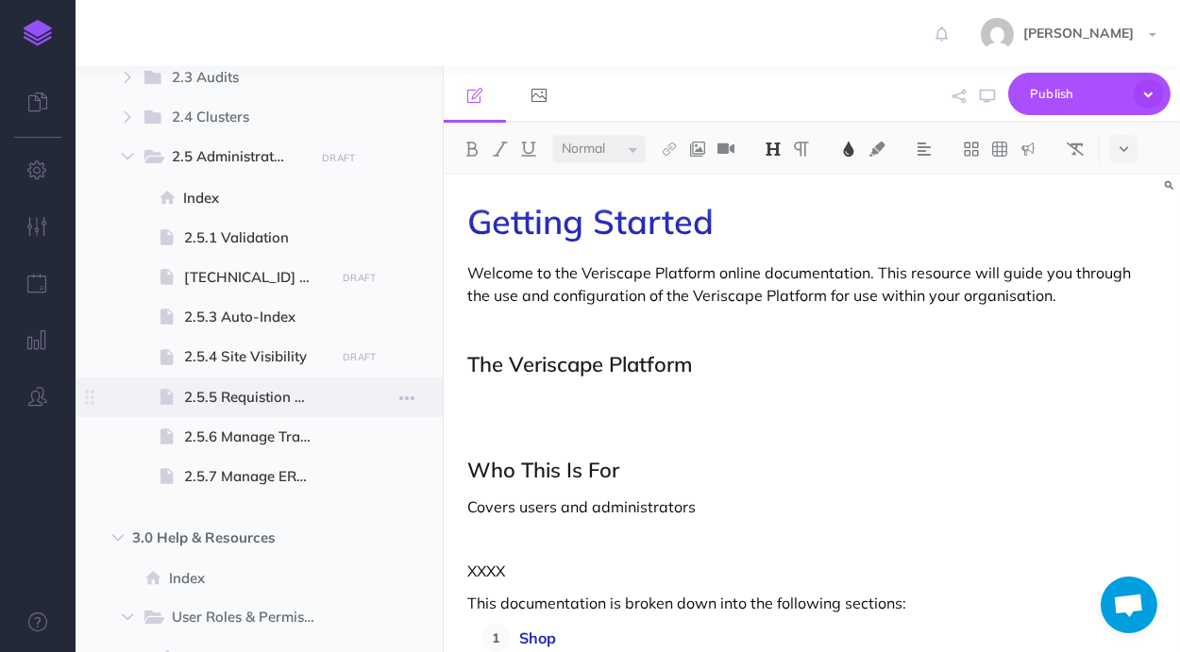
scroll to position [1391, 0]
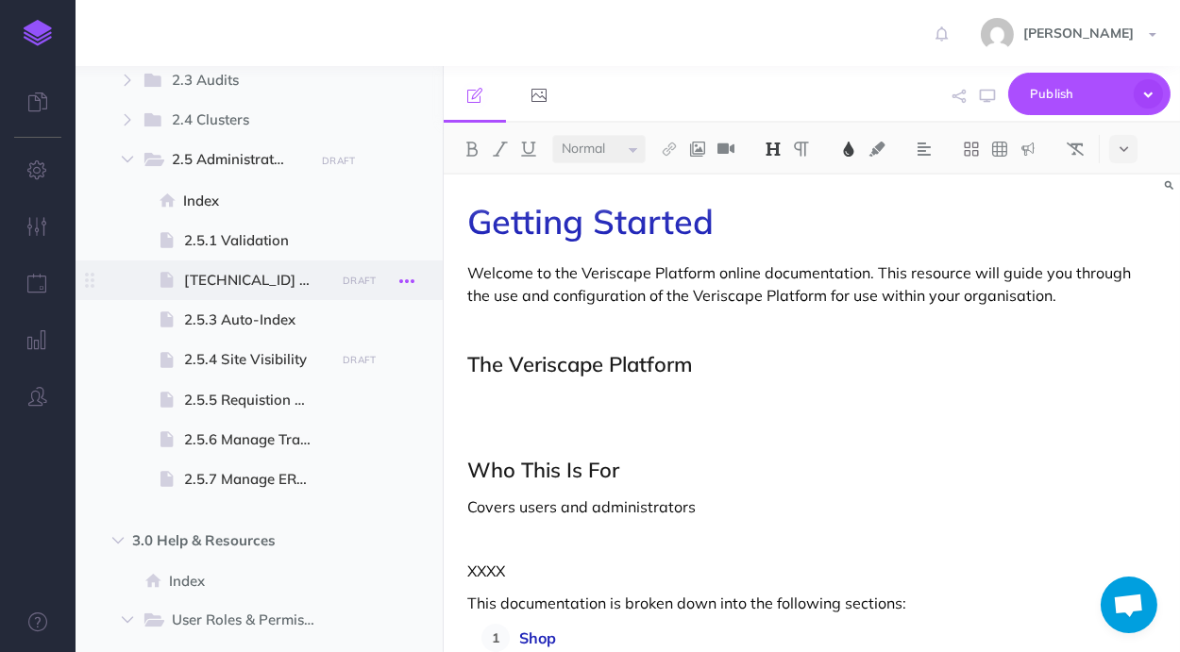
click at [403, 279] on icon "button" at bounding box center [406, 281] width 15 height 23
click at [353, 396] on link "Settings" at bounding box center [353, 408] width 142 height 31
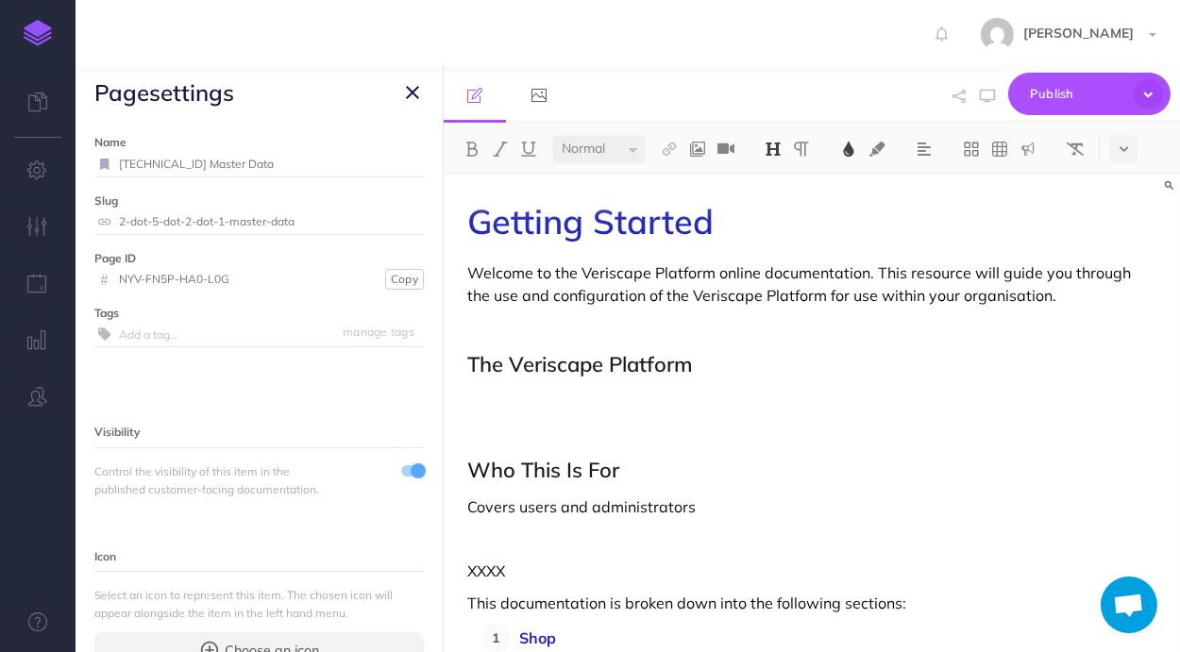
click at [155, 164] on input "[TECHNICAL_ID] Master Data" at bounding box center [271, 164] width 305 height 25
type input "2.5.2 Master Data"
click at [401, 160] on small "Save" at bounding box center [401, 164] width 25 height 14
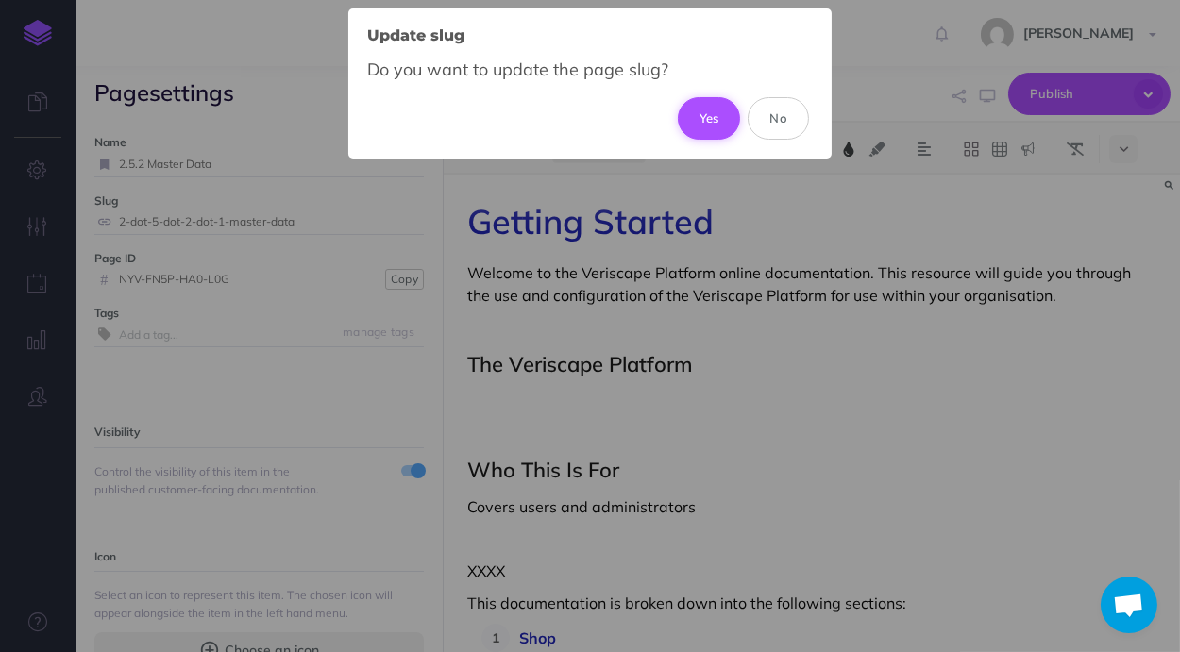
click at [707, 118] on button "Yes" at bounding box center [709, 118] width 63 height 42
type input "2-dot-5-dot-2-master-data"
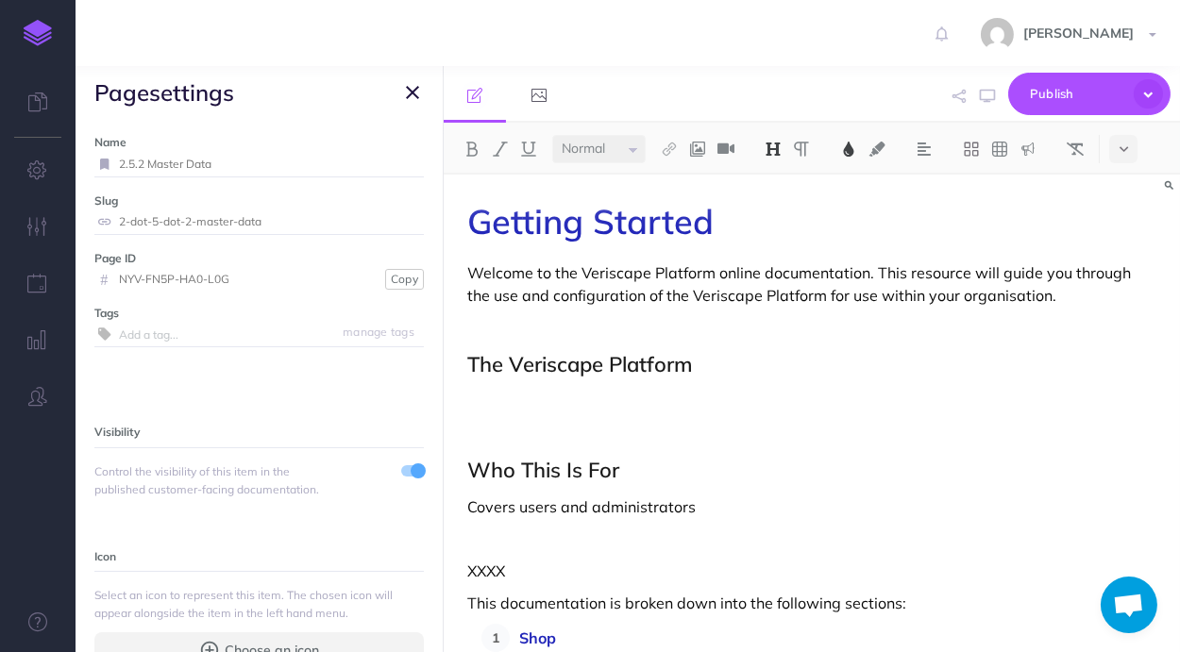
click at [418, 98] on icon "button" at bounding box center [412, 92] width 13 height 23
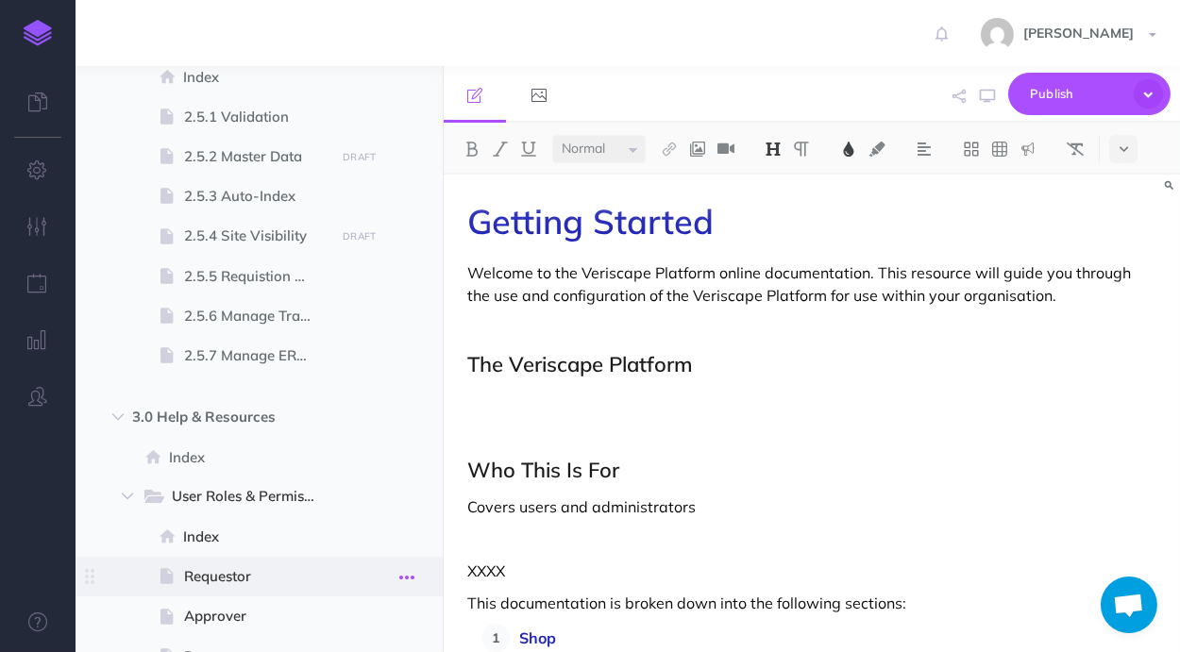
scroll to position [1712, 0]
